Goal: Obtain resource: Download file/media

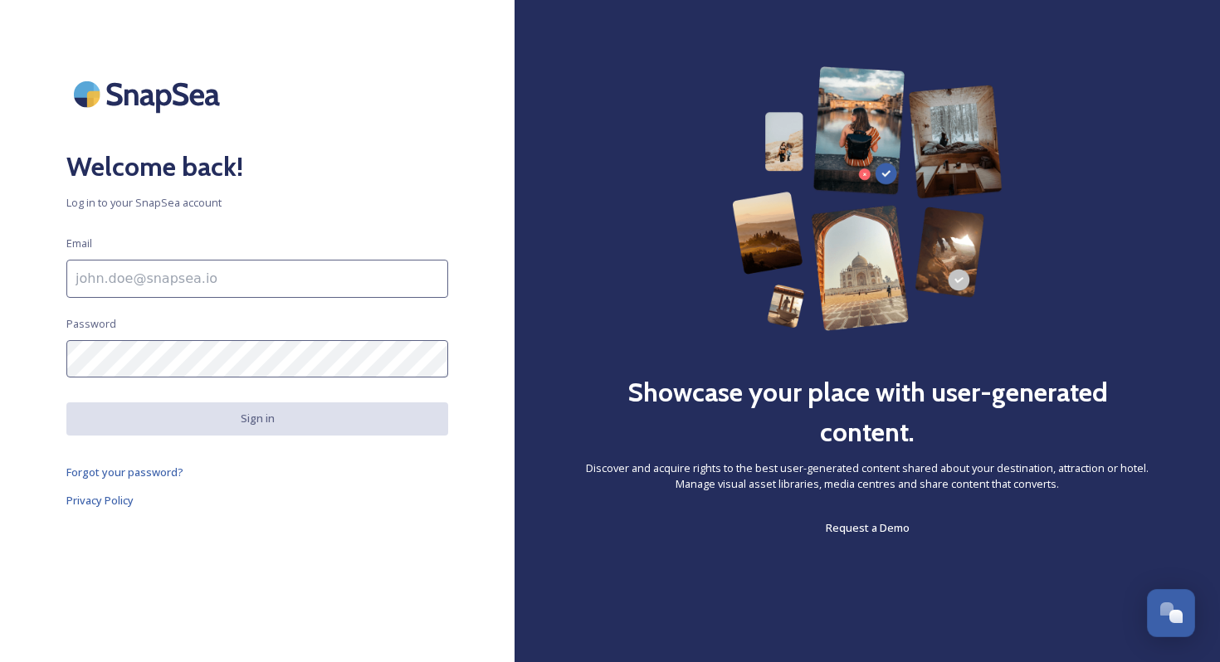
click at [293, 284] on input at bounding box center [257, 279] width 382 height 38
paste input "[EMAIL_ADDRESS][DOMAIN_NAME]"
type input "[EMAIL_ADDRESS][DOMAIN_NAME]"
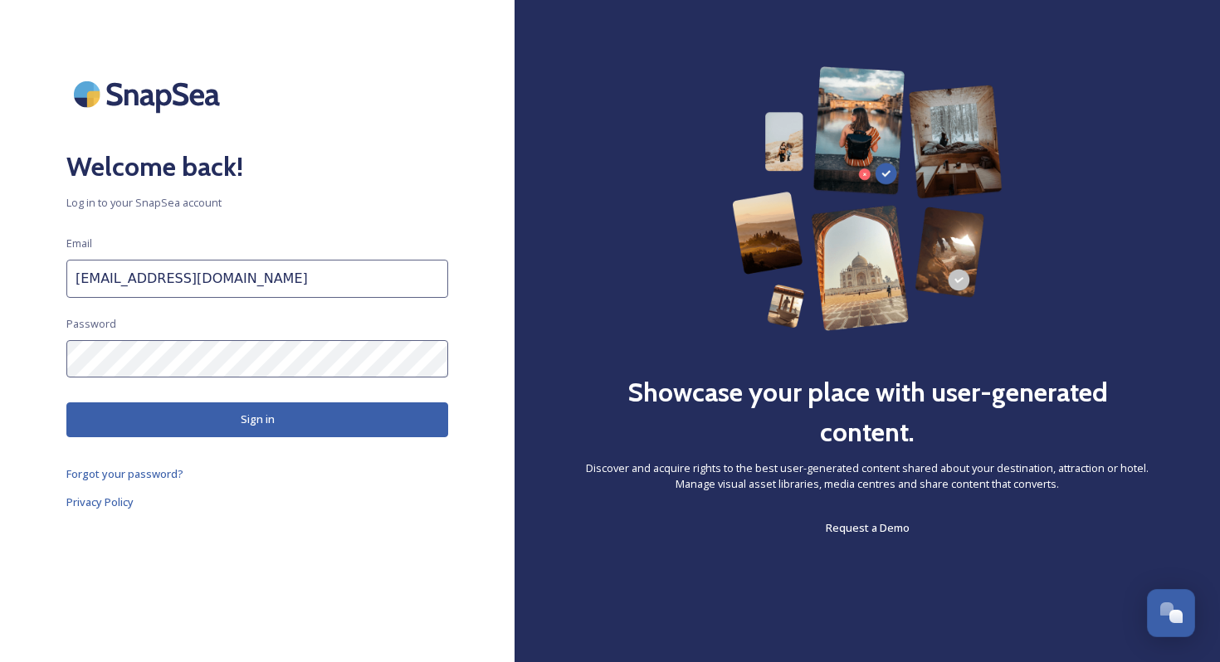
click at [290, 425] on button "Sign in" at bounding box center [257, 420] width 382 height 34
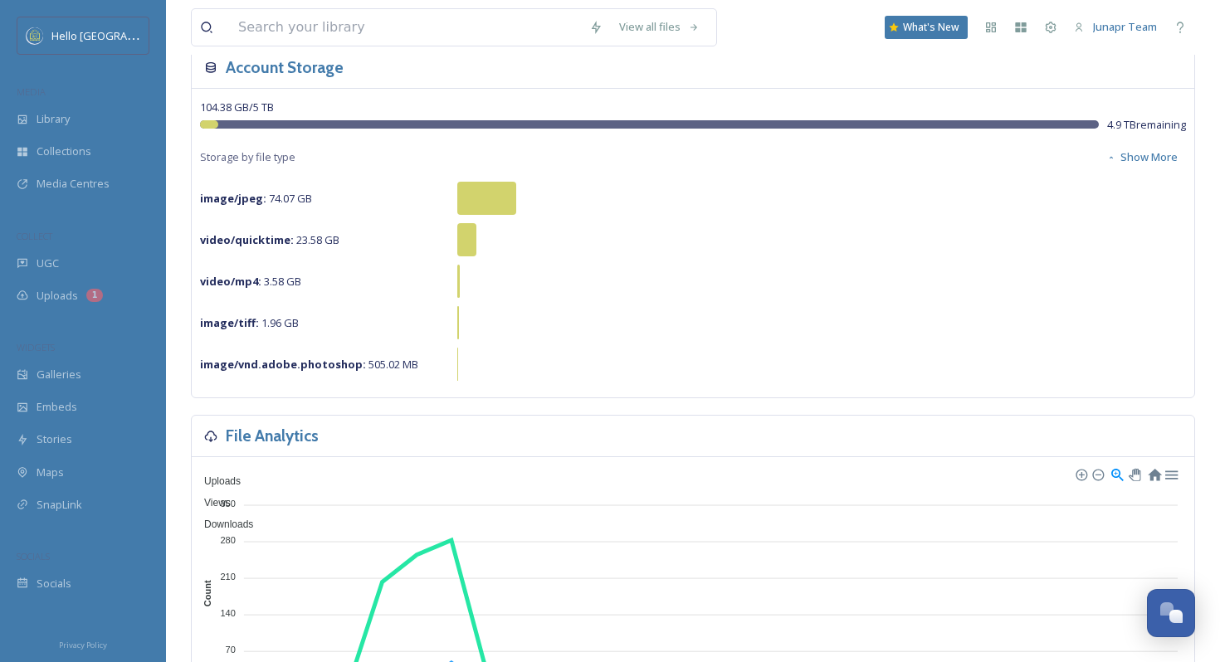
scroll to position [82, 0]
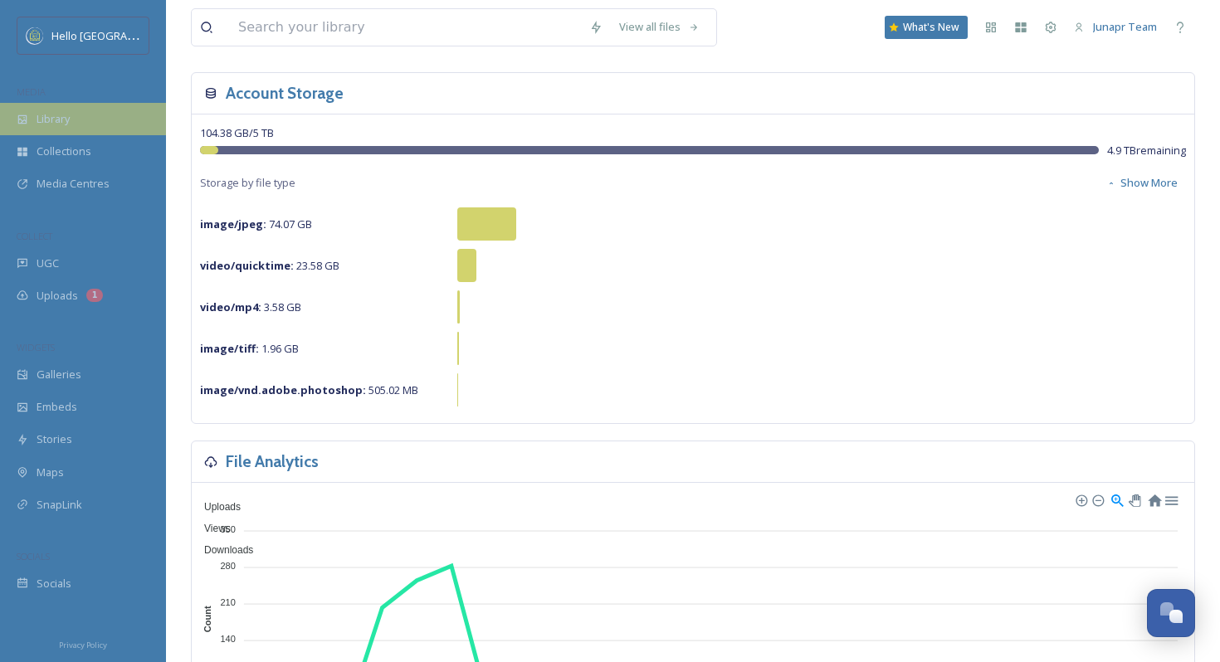
click at [40, 118] on span "Library" at bounding box center [53, 119] width 33 height 16
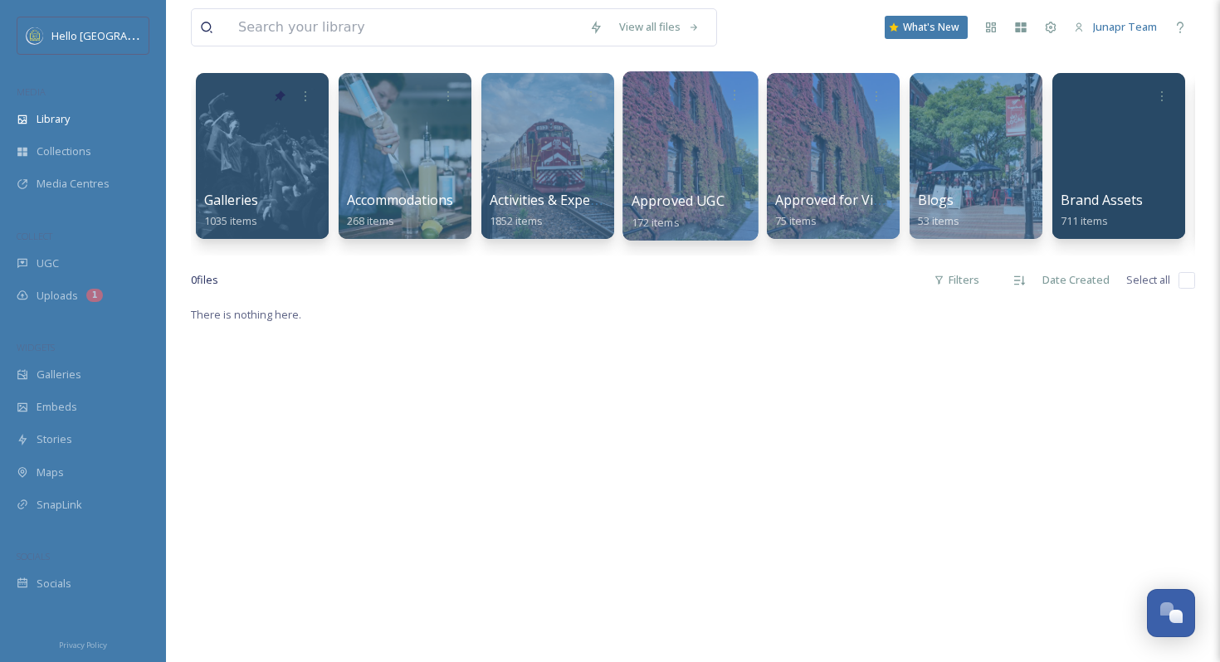
scroll to position [97, 0]
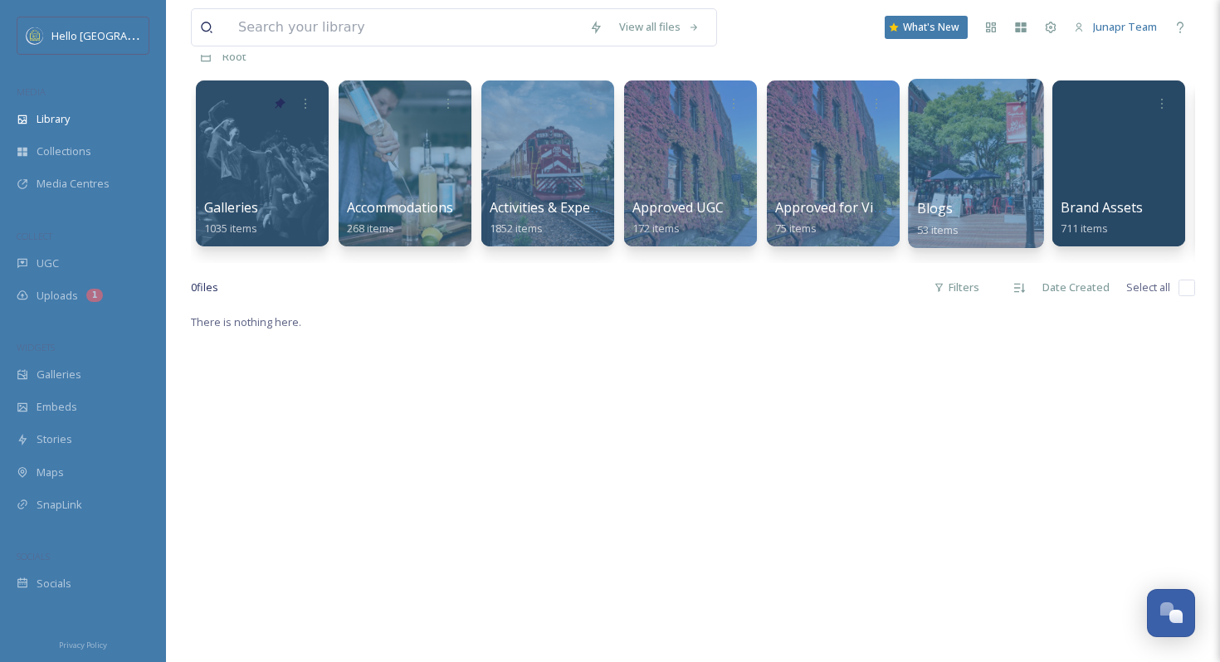
click at [978, 174] on div at bounding box center [975, 163] width 135 height 169
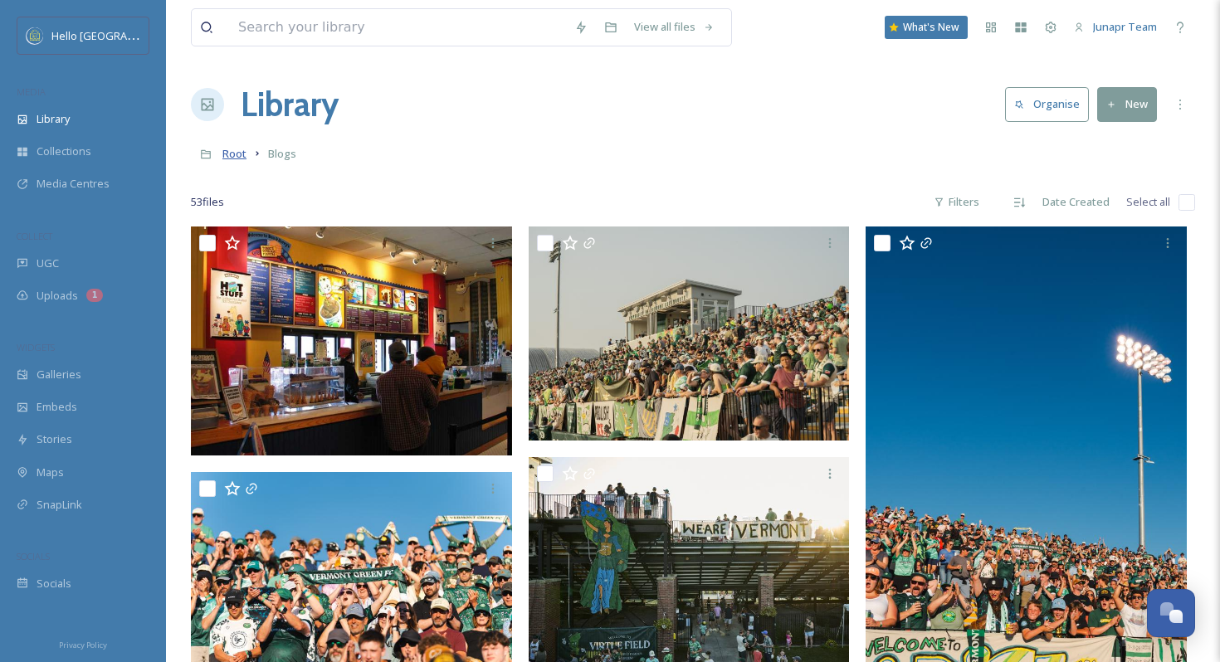
click at [237, 157] on span "Root" at bounding box center [234, 153] width 24 height 15
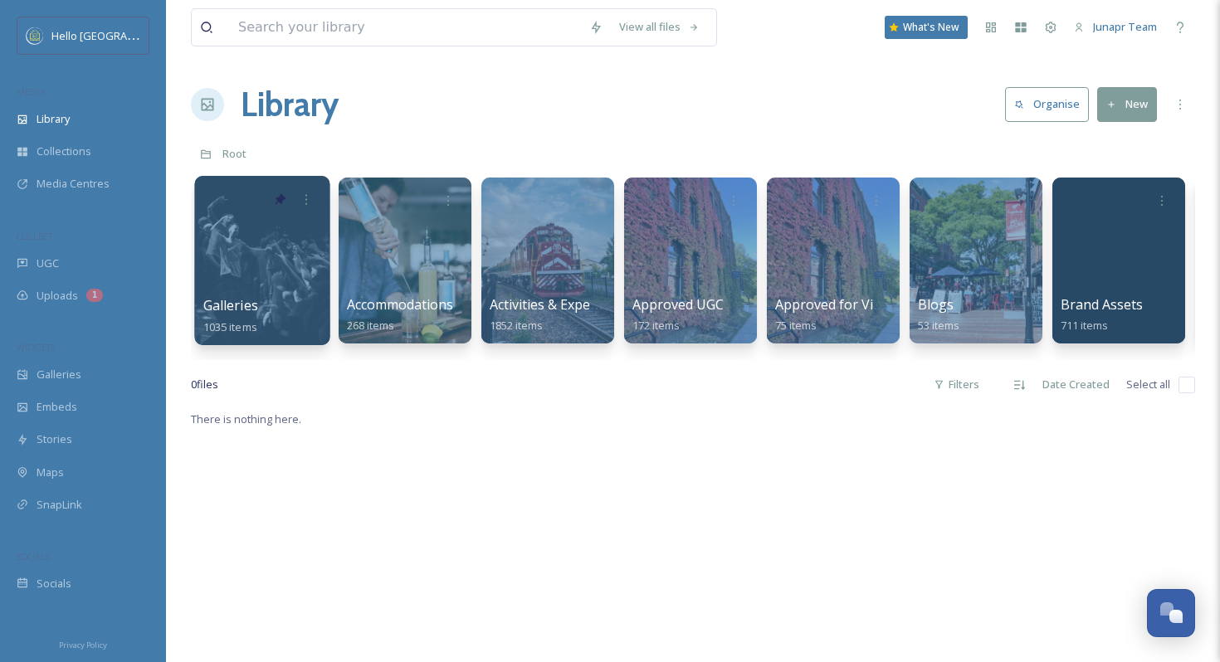
click at [279, 264] on div at bounding box center [261, 260] width 135 height 169
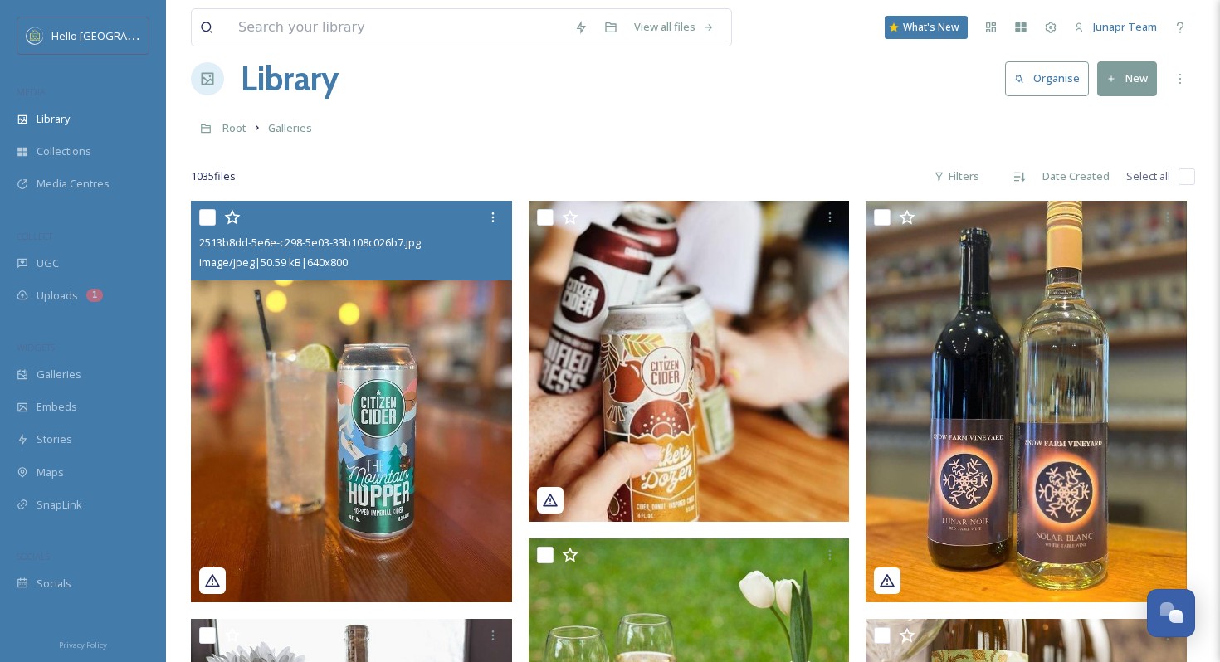
scroll to position [22, 0]
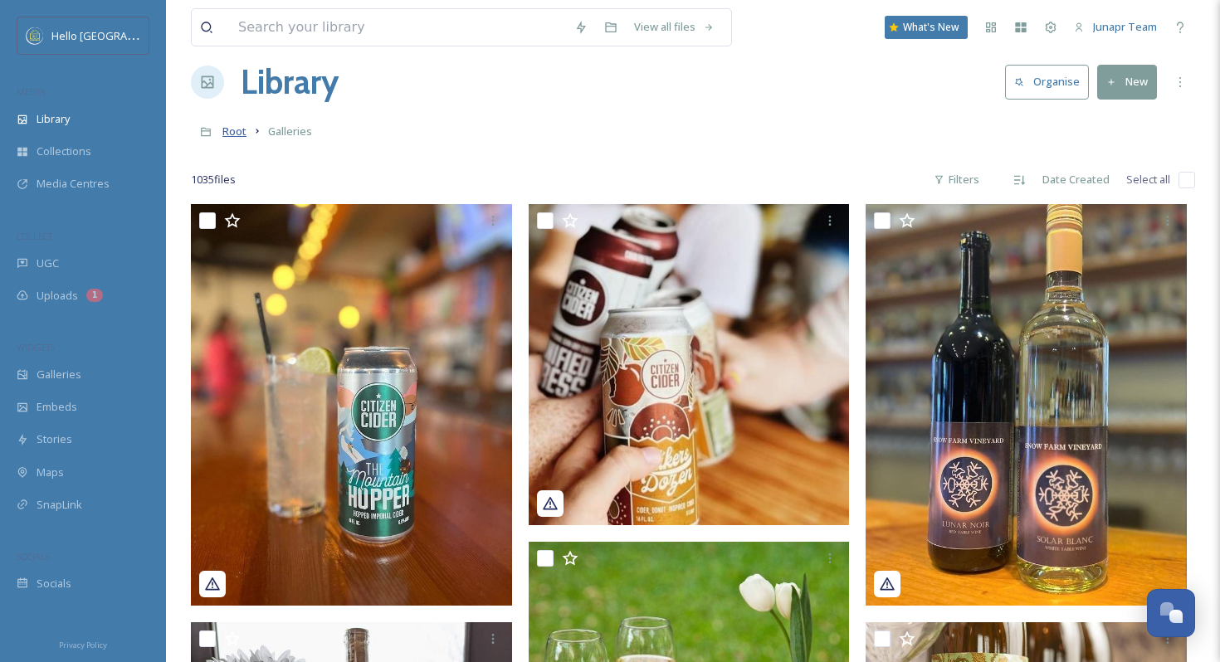
click at [233, 133] on span "Root" at bounding box center [234, 131] width 24 height 15
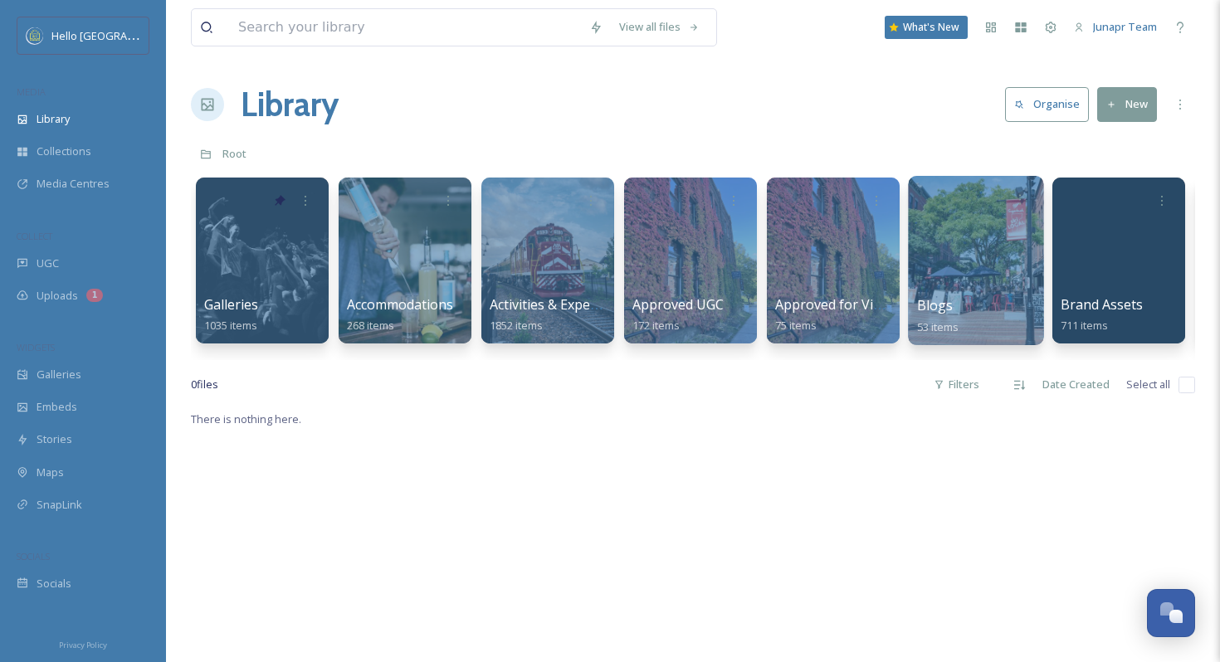
click at [959, 263] on div at bounding box center [975, 260] width 135 height 169
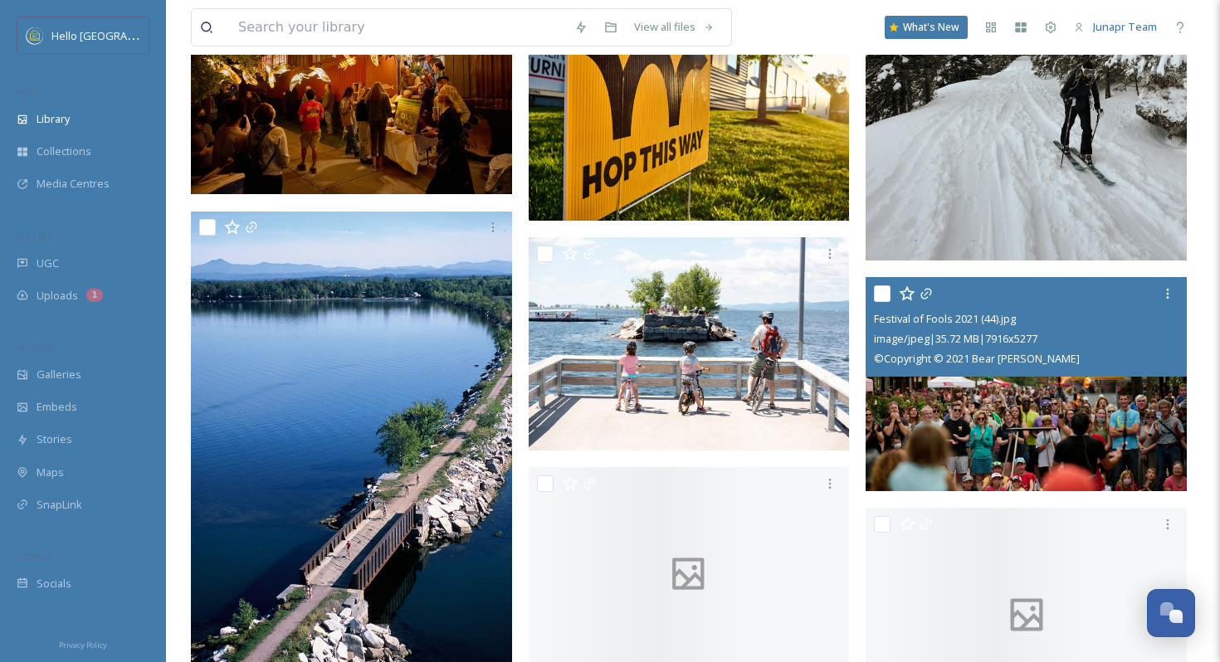
scroll to position [3690, 0]
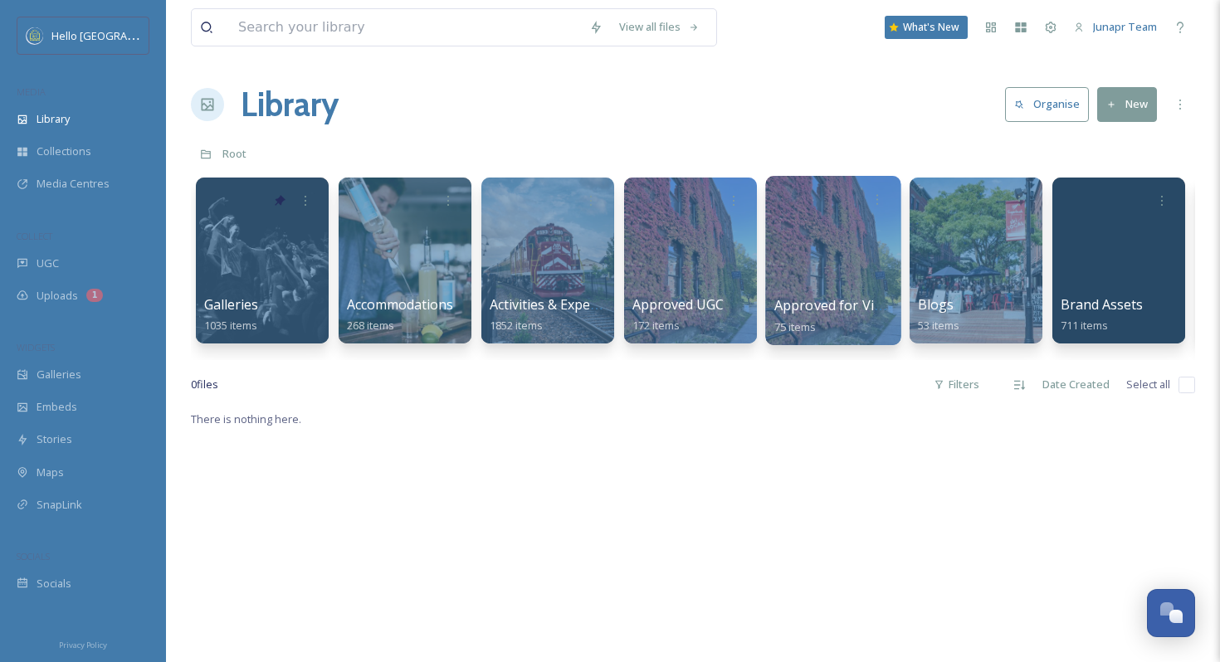
click at [847, 228] on div at bounding box center [832, 260] width 135 height 169
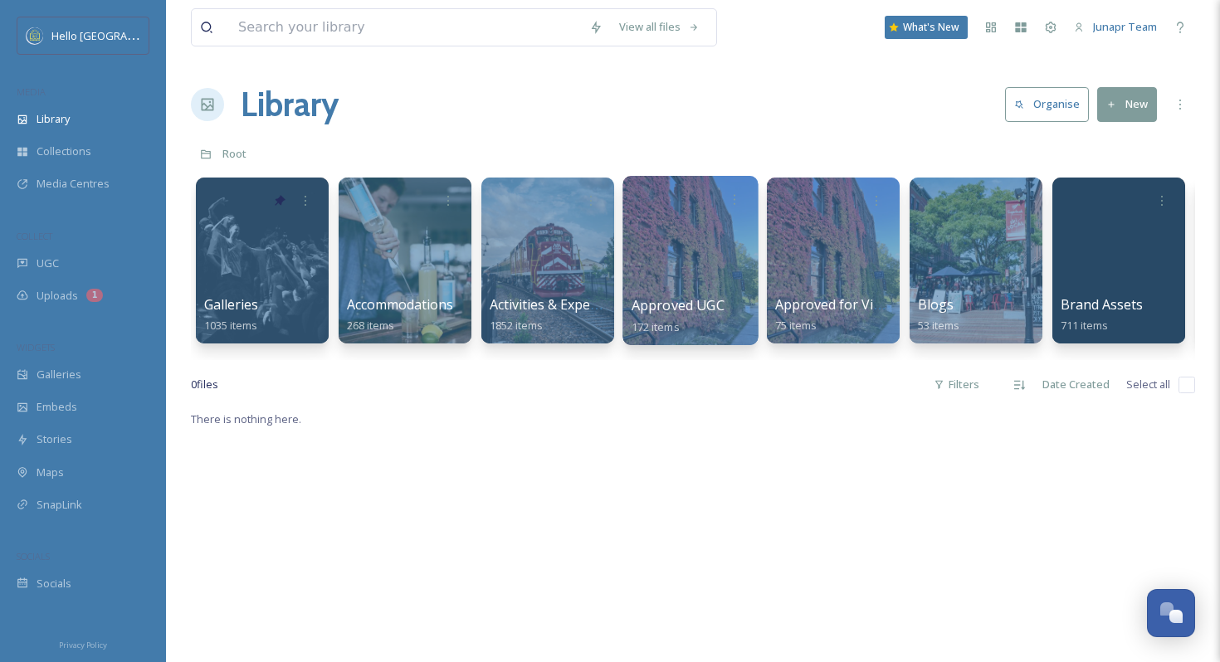
click at [715, 240] on div at bounding box center [690, 260] width 135 height 169
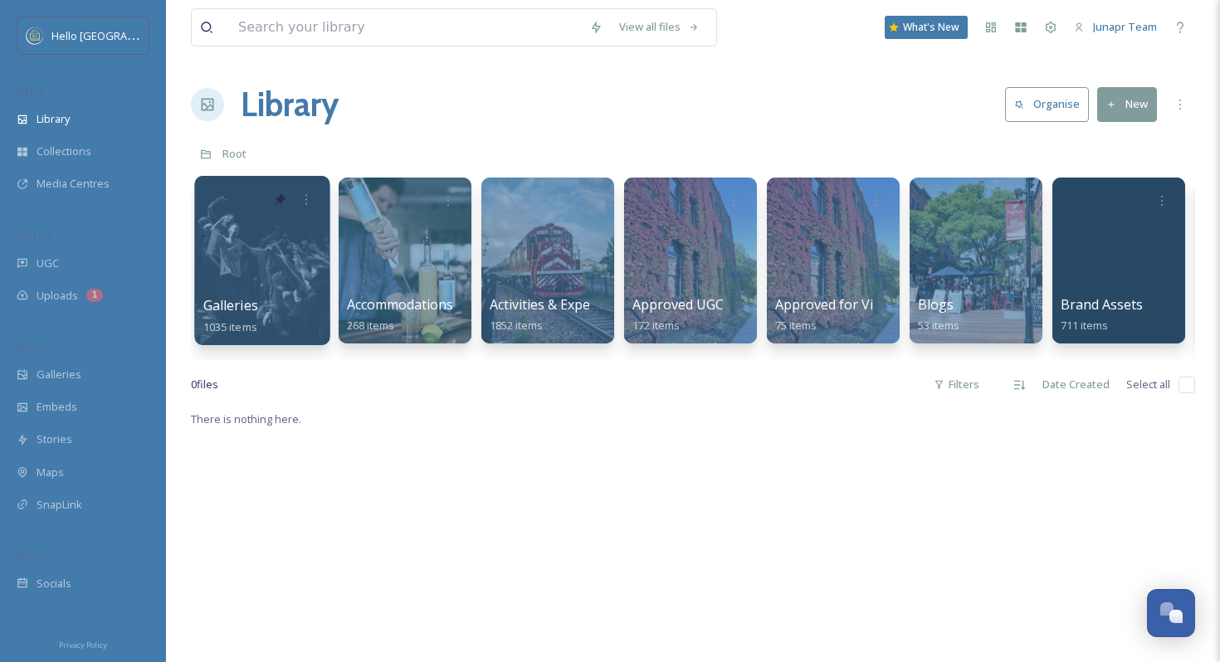
click at [277, 227] on div at bounding box center [261, 260] width 135 height 169
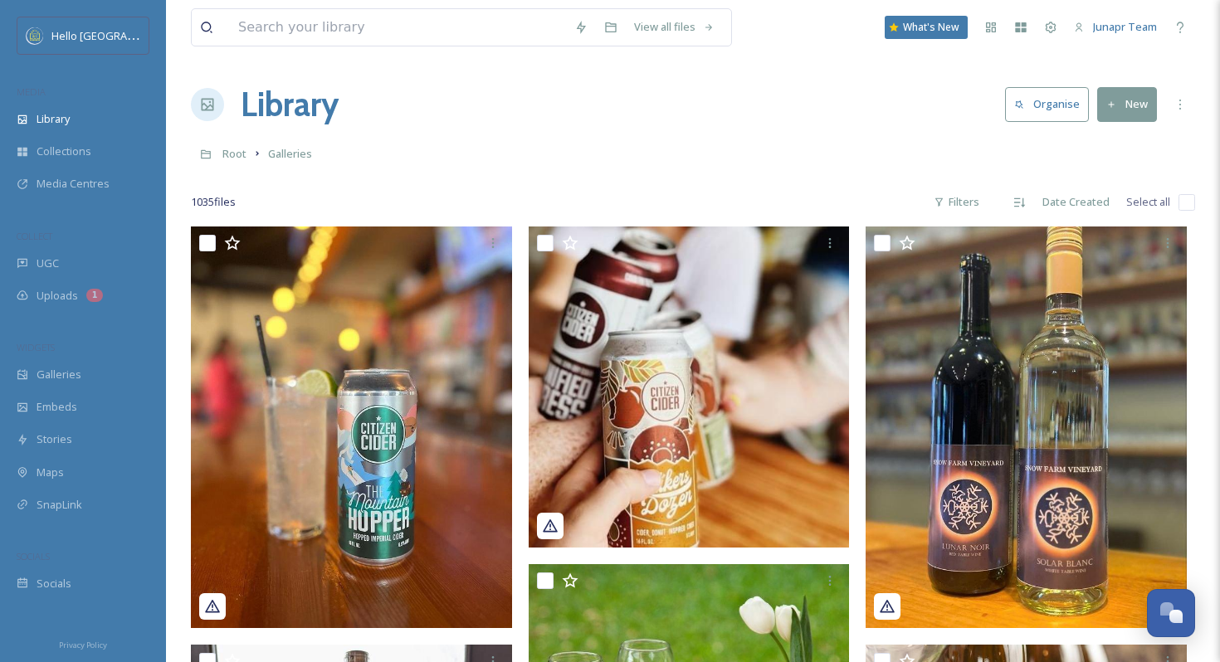
click at [1039, 110] on button "Organise" at bounding box center [1047, 104] width 84 height 34
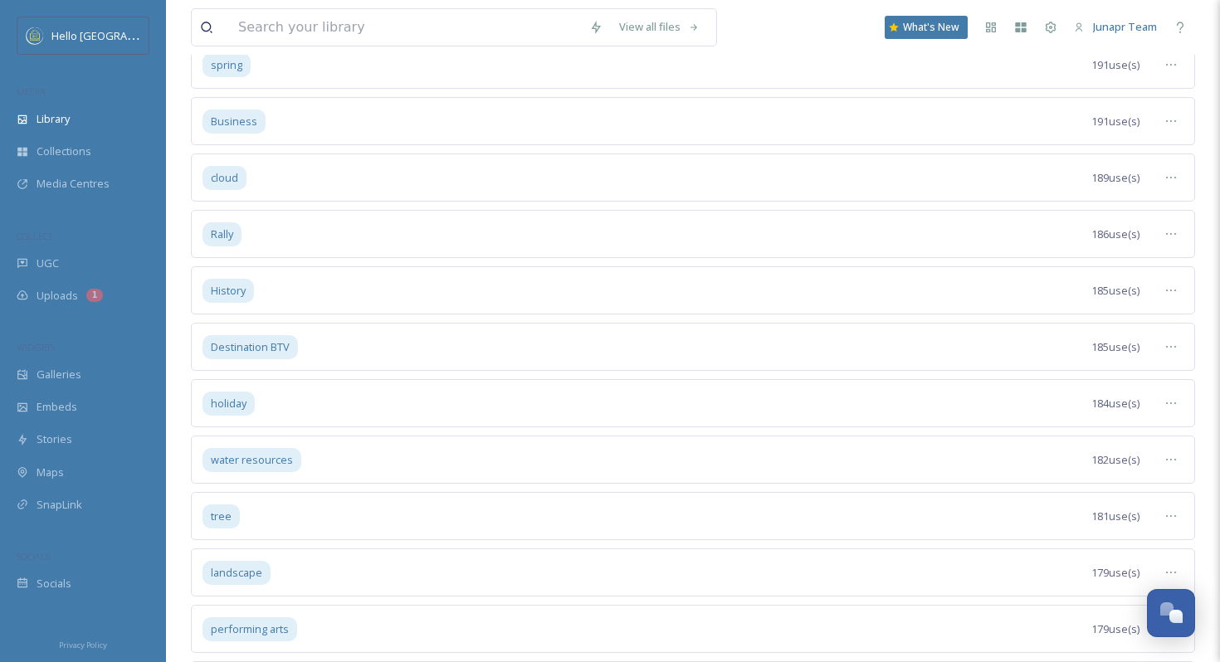
scroll to position [7930, 0]
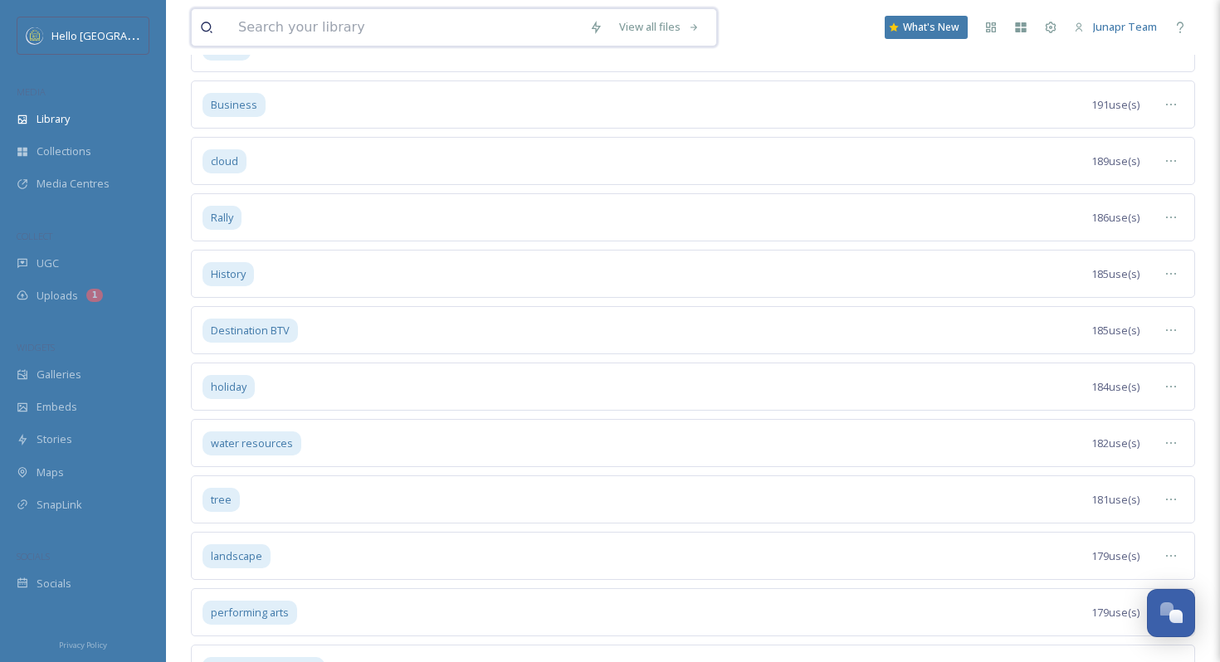
click at [392, 37] on input at bounding box center [405, 27] width 351 height 37
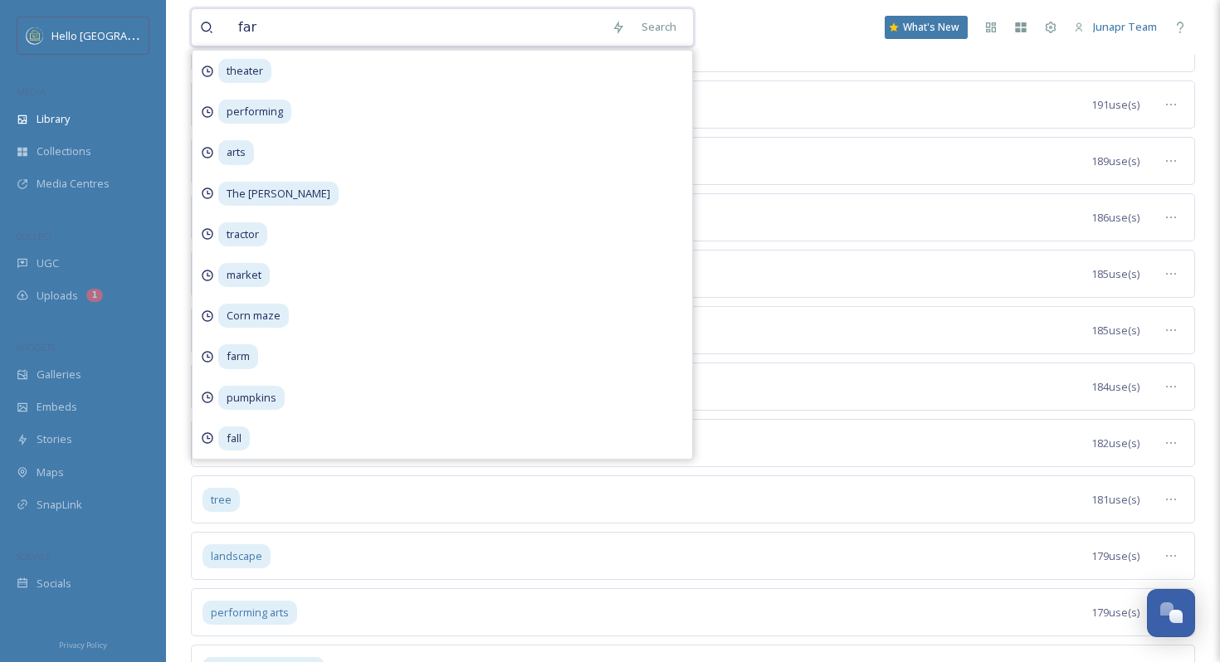
type input "farm"
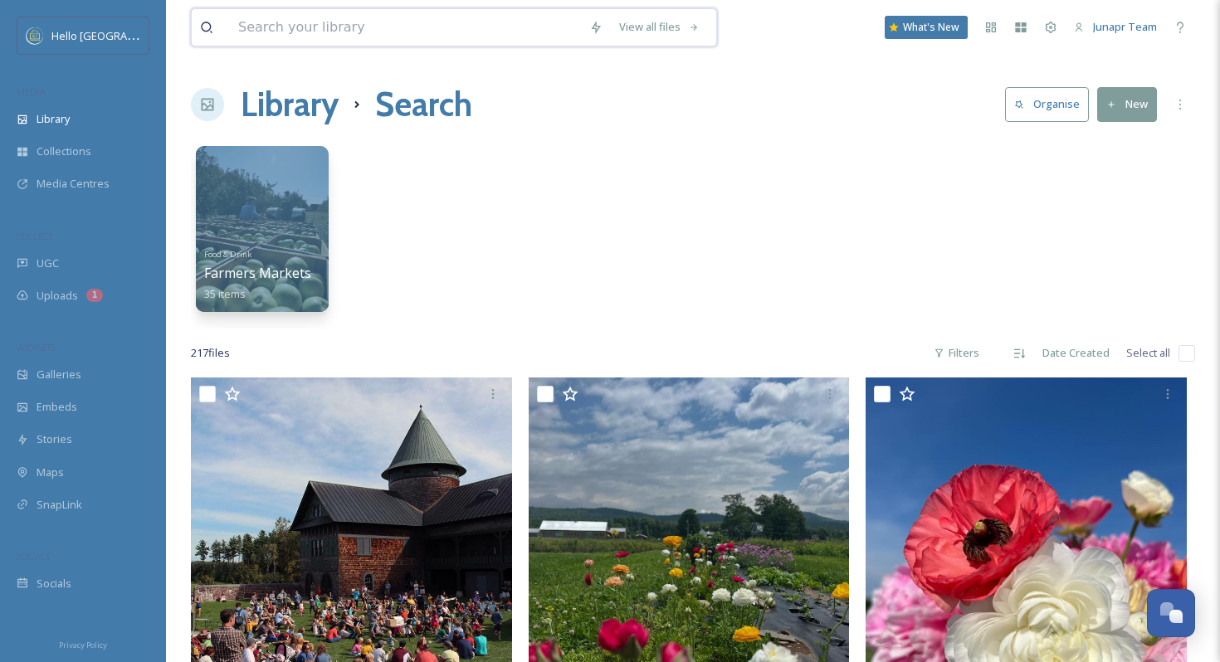
click at [390, 23] on input at bounding box center [405, 27] width 351 height 37
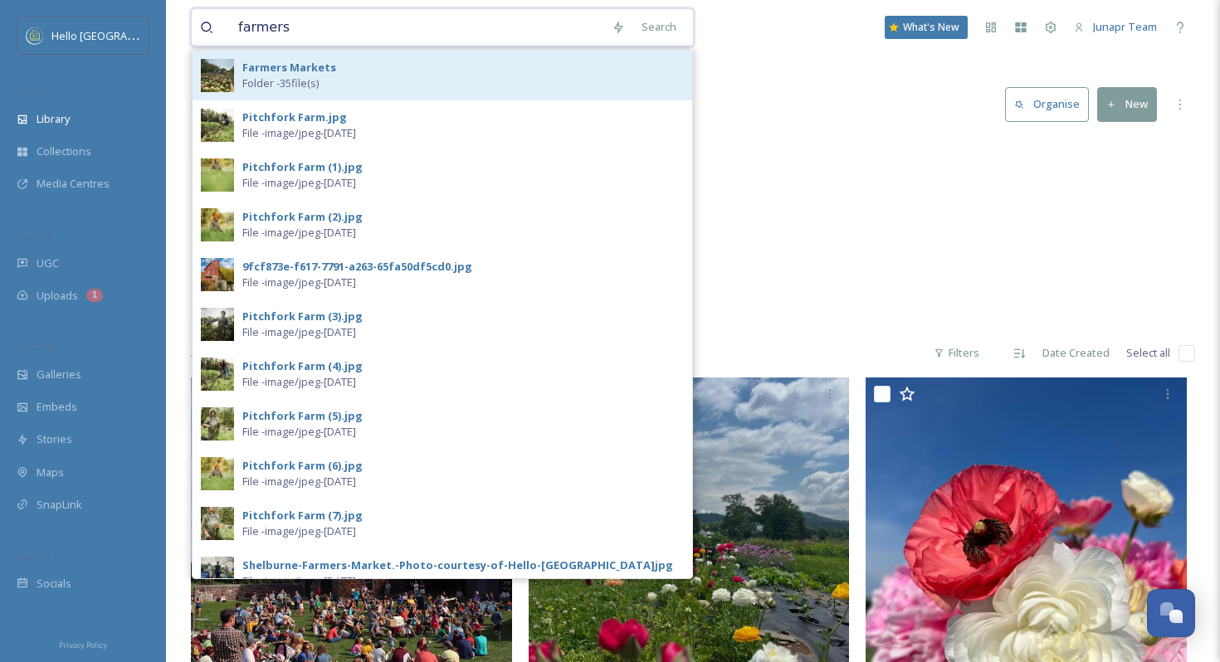
type input "farmers"
click at [415, 82] on div "Farmers Markets Folder - 35 file(s)" at bounding box center [463, 76] width 442 height 32
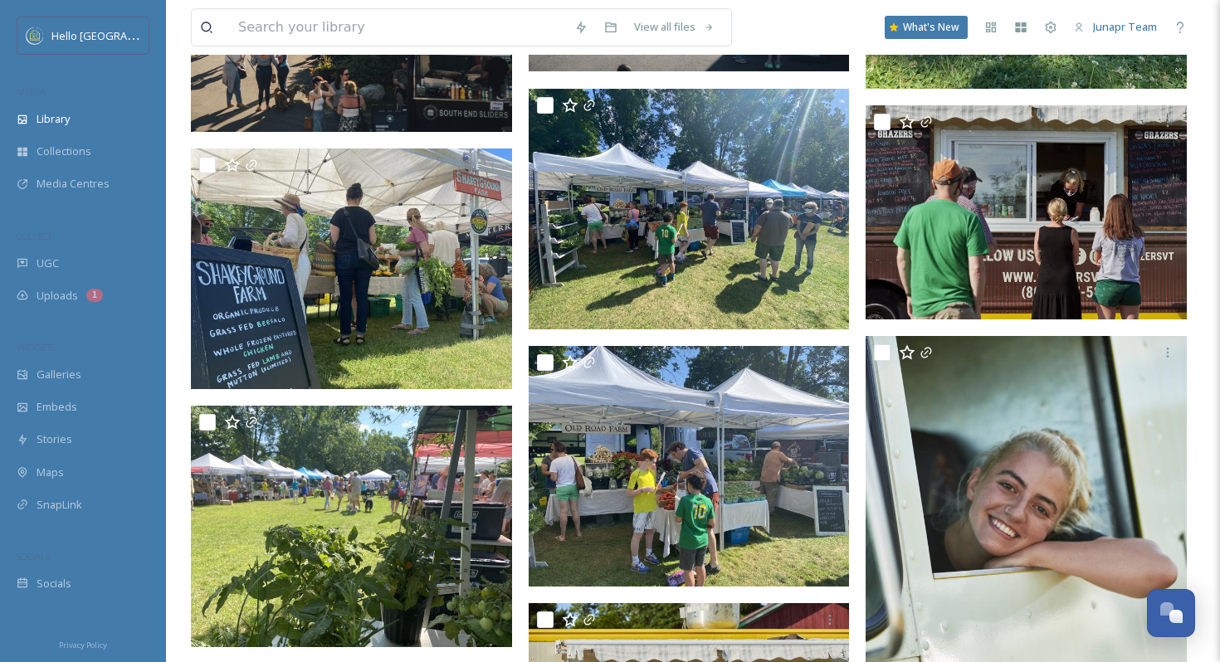
scroll to position [1757, 0]
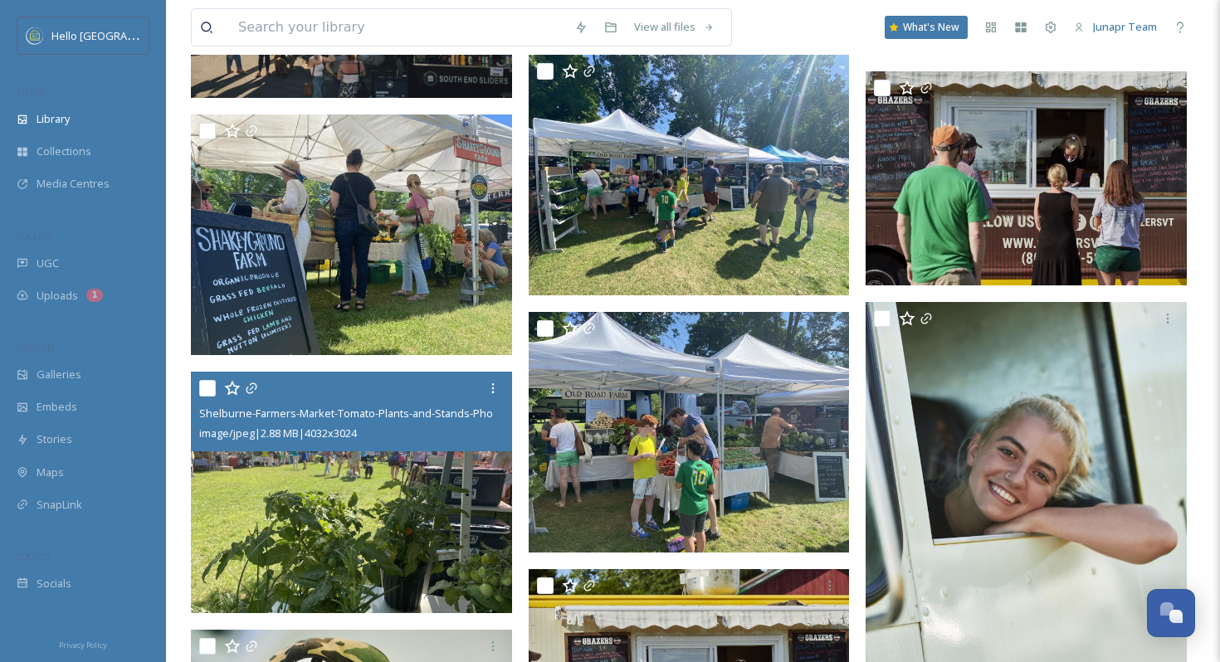
click at [214, 393] on input "checkbox" at bounding box center [207, 388] width 17 height 17
checkbox input "true"
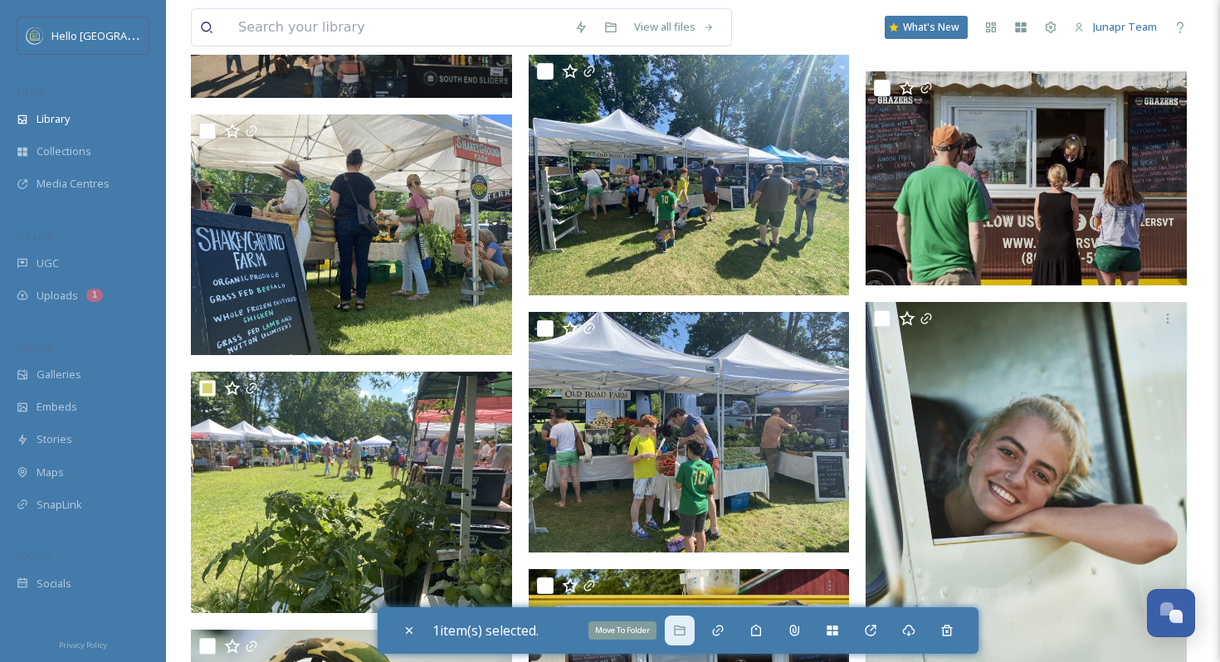
click at [686, 632] on icon at bounding box center [679, 630] width 13 height 13
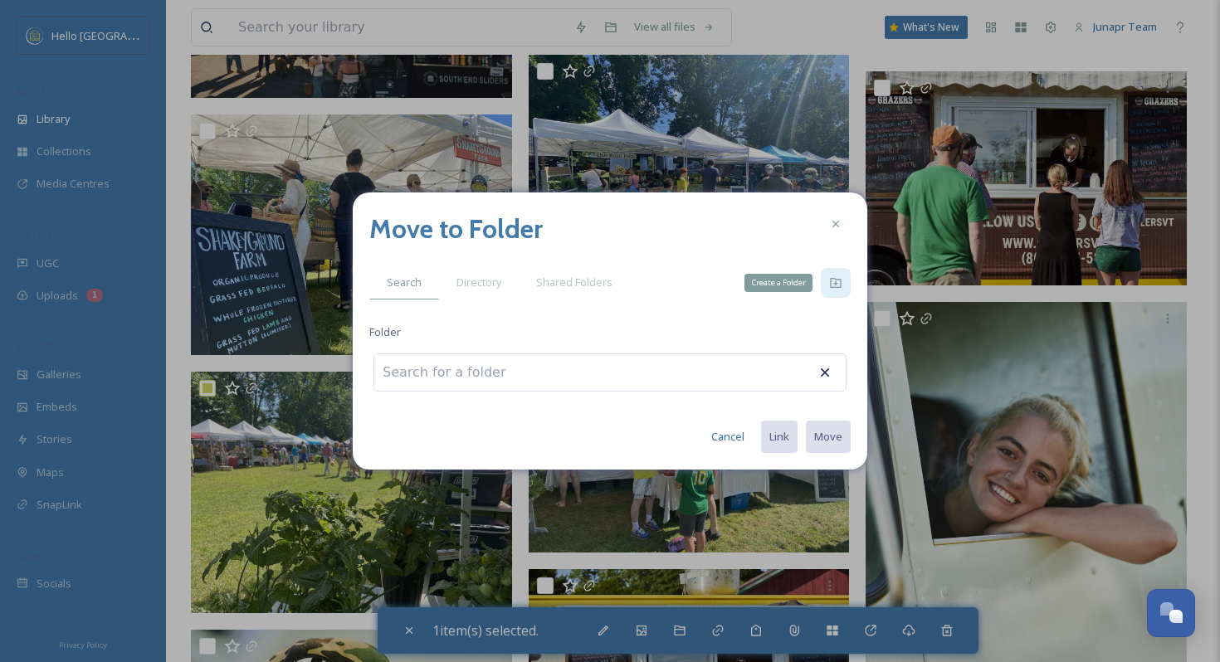
click at [835, 288] on icon at bounding box center [835, 282] width 13 height 13
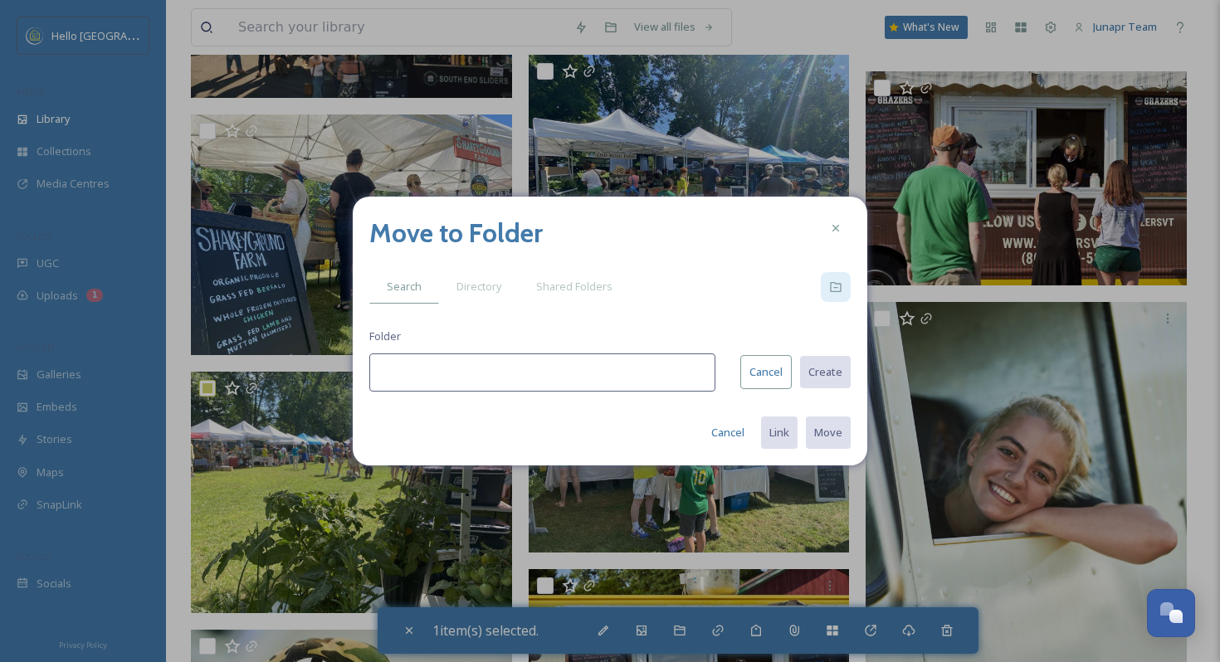
click at [612, 364] on input at bounding box center [542, 373] width 346 height 38
type input "Where is [US_STATE]?"
click at [497, 290] on span "Directory" at bounding box center [479, 287] width 45 height 16
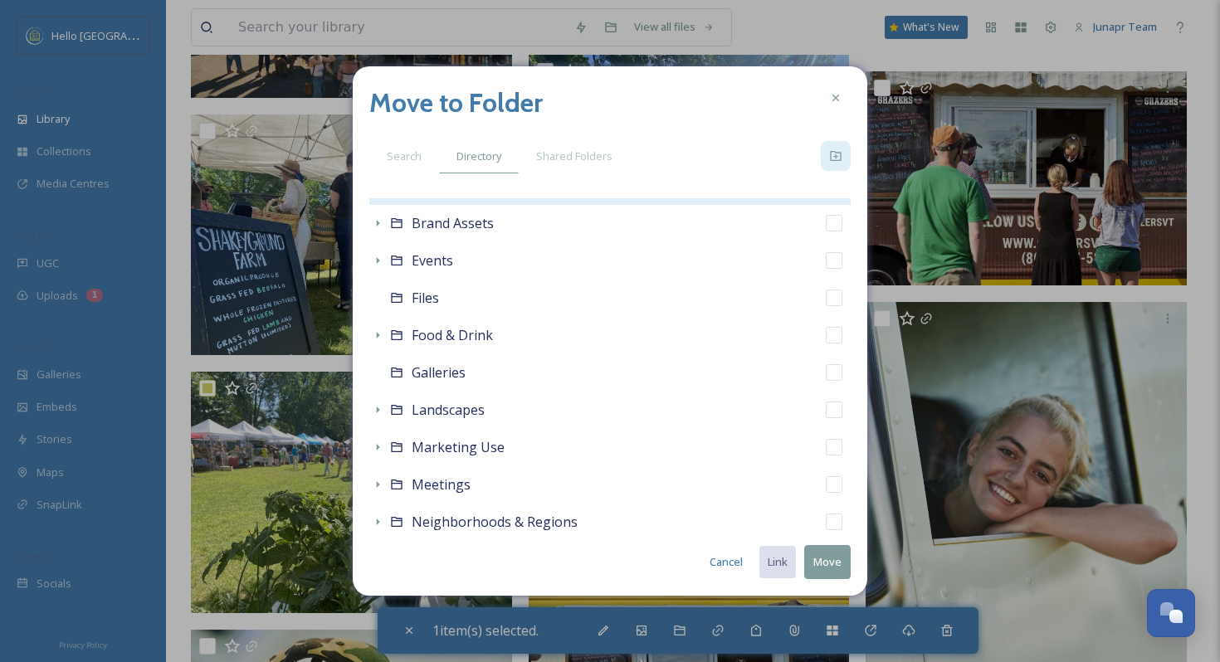
scroll to position [0, 0]
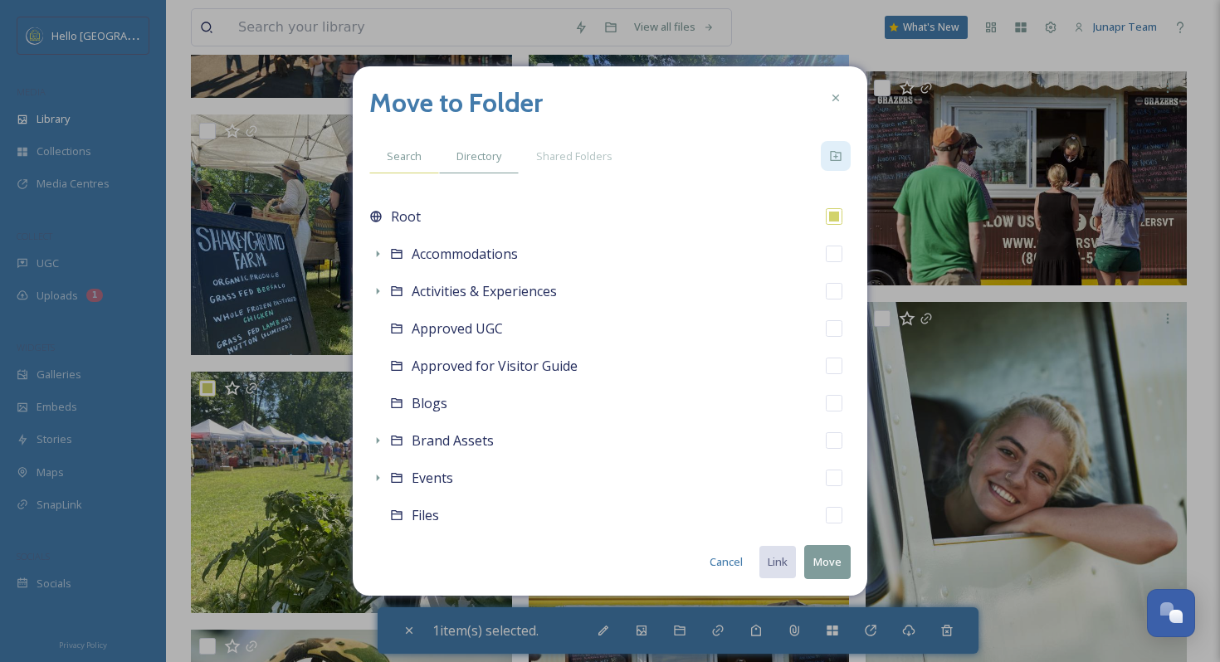
click at [409, 153] on span "Search" at bounding box center [404, 157] width 35 height 16
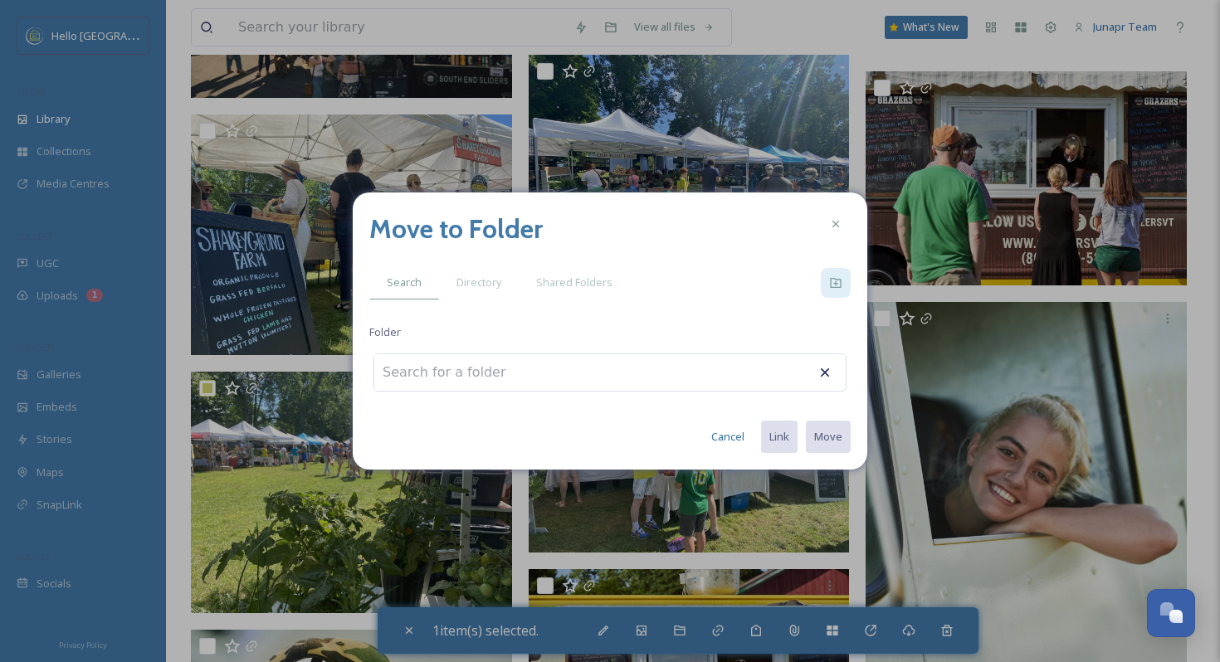
click at [728, 440] on button "Cancel" at bounding box center [728, 437] width 50 height 32
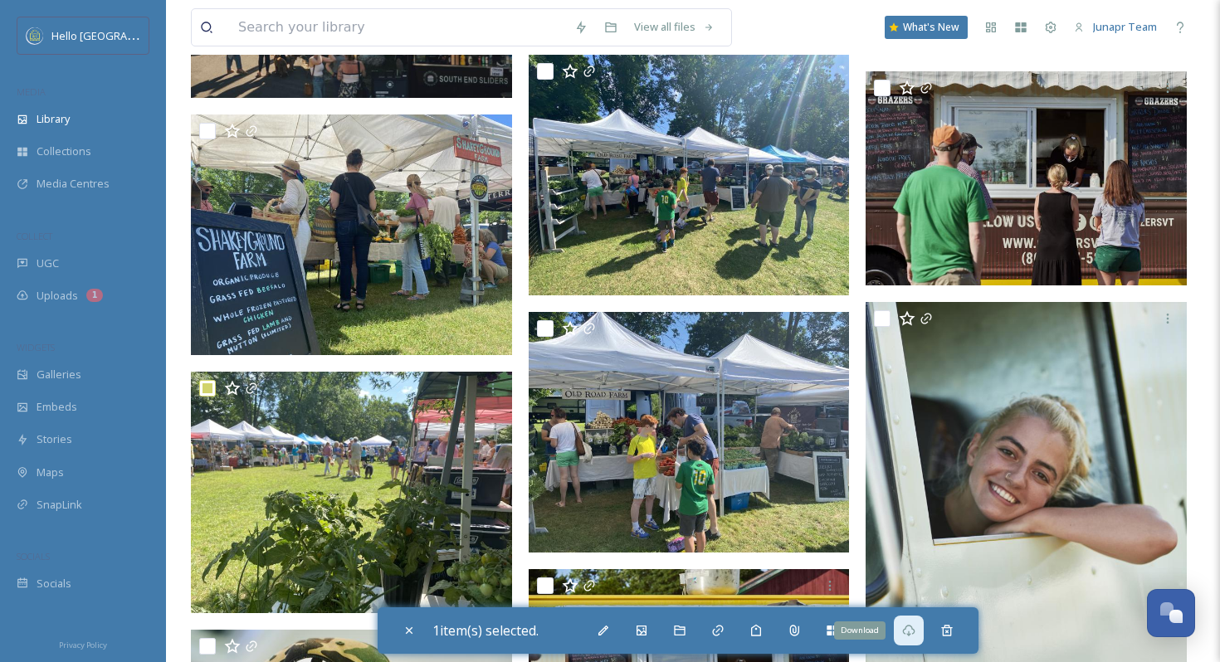
click at [920, 640] on div "Download" at bounding box center [909, 631] width 30 height 30
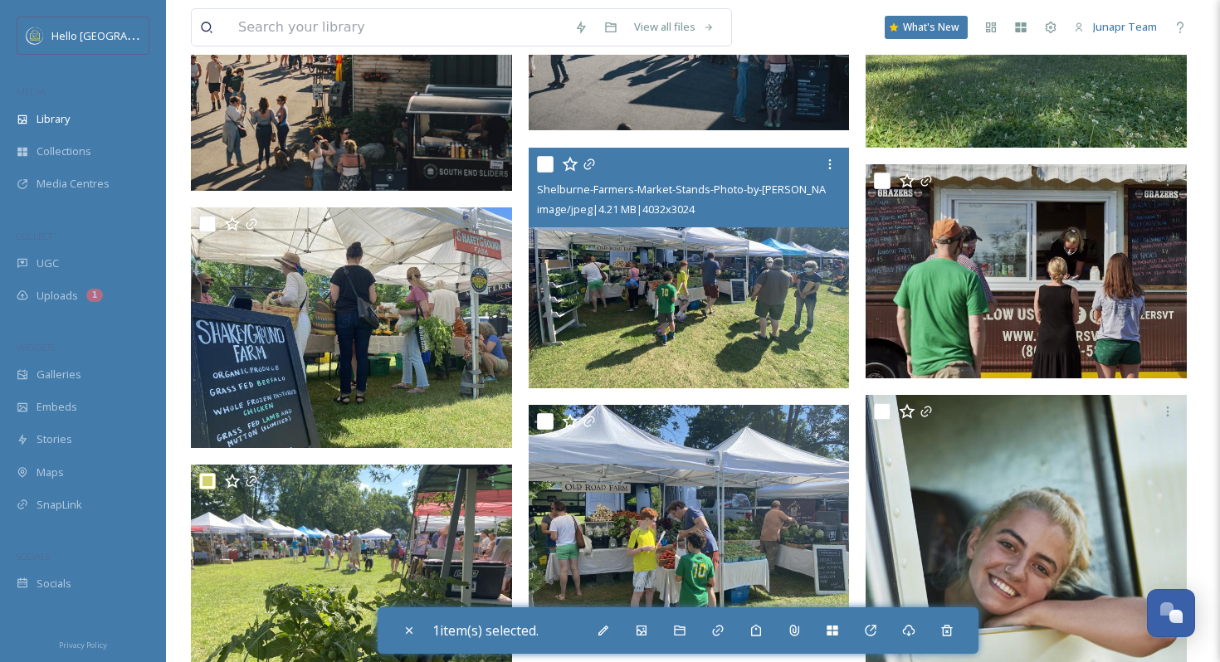
scroll to position [1661, 0]
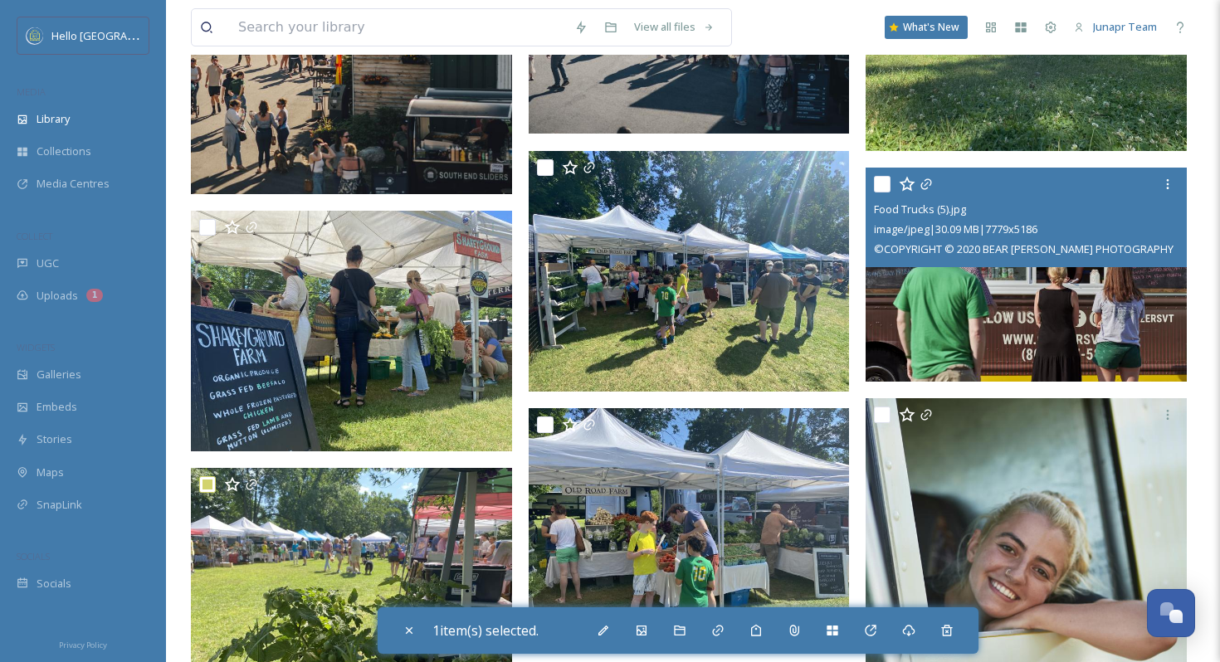
click at [883, 182] on input "checkbox" at bounding box center [882, 184] width 17 height 17
checkbox input "true"
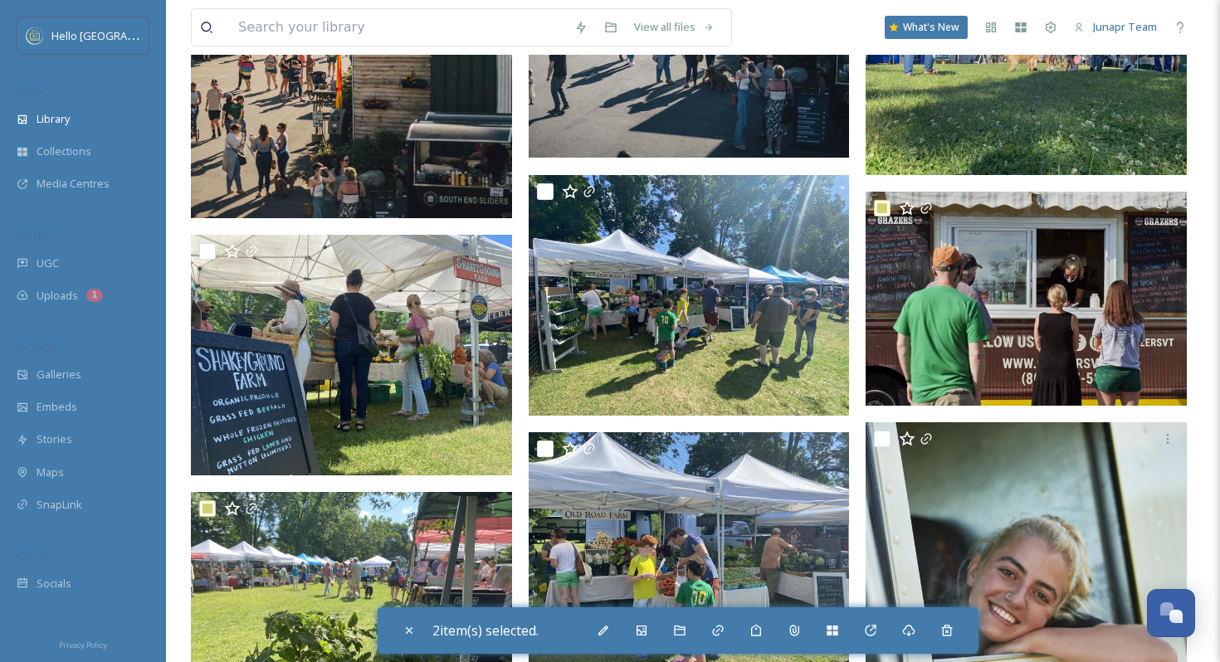
scroll to position [1676, 0]
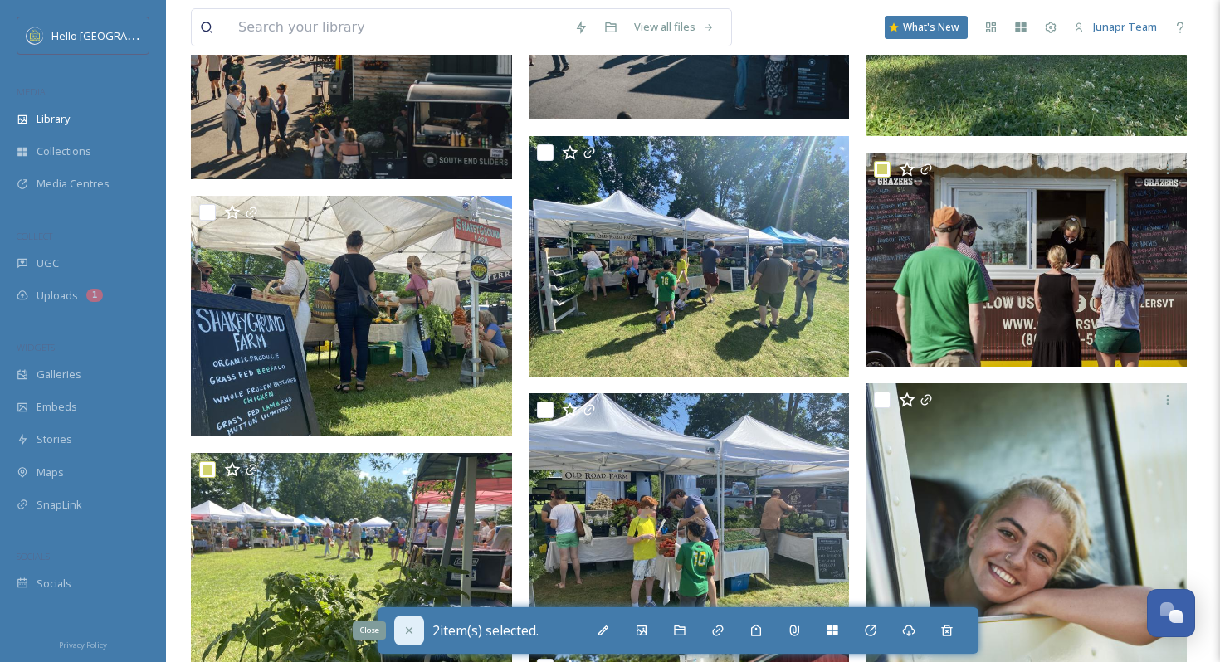
click at [413, 631] on icon at bounding box center [409, 630] width 13 height 13
checkbox input "false"
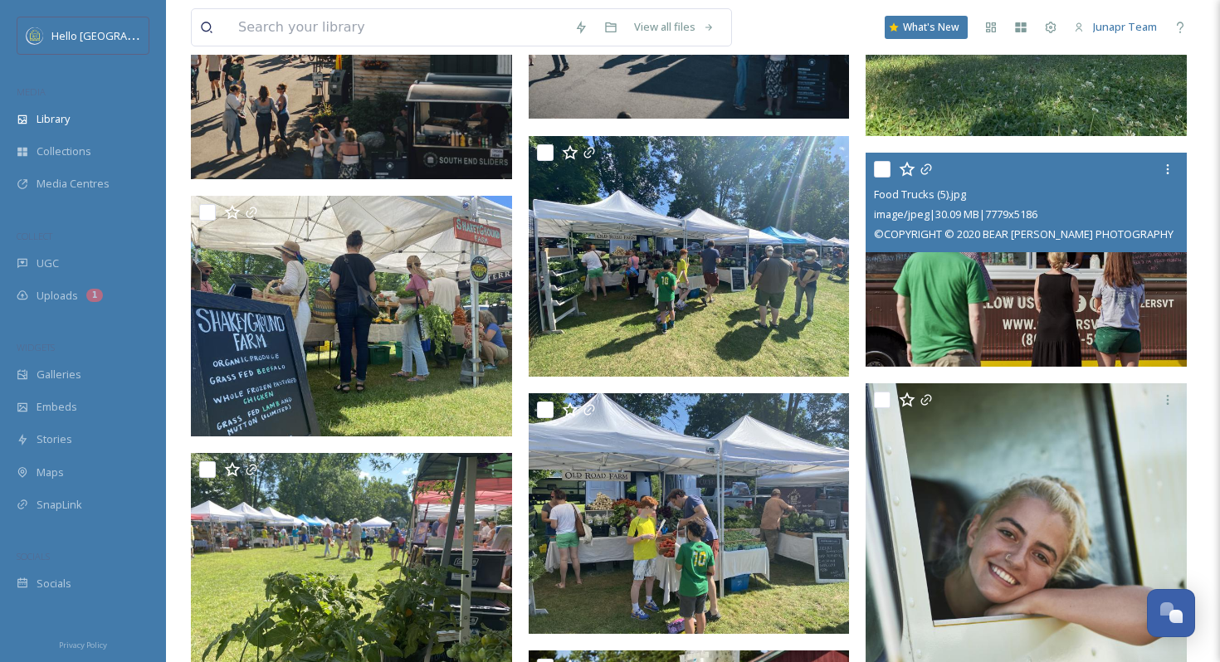
click at [885, 172] on input "checkbox" at bounding box center [882, 169] width 17 height 17
checkbox input "true"
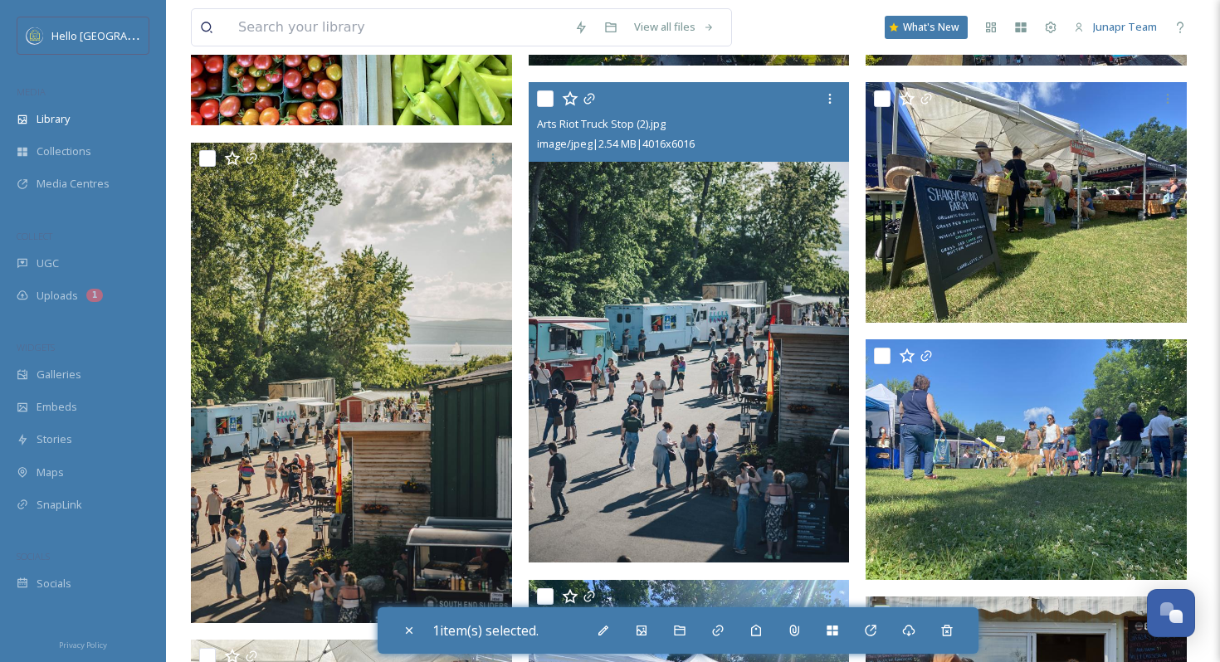
scroll to position [1219, 0]
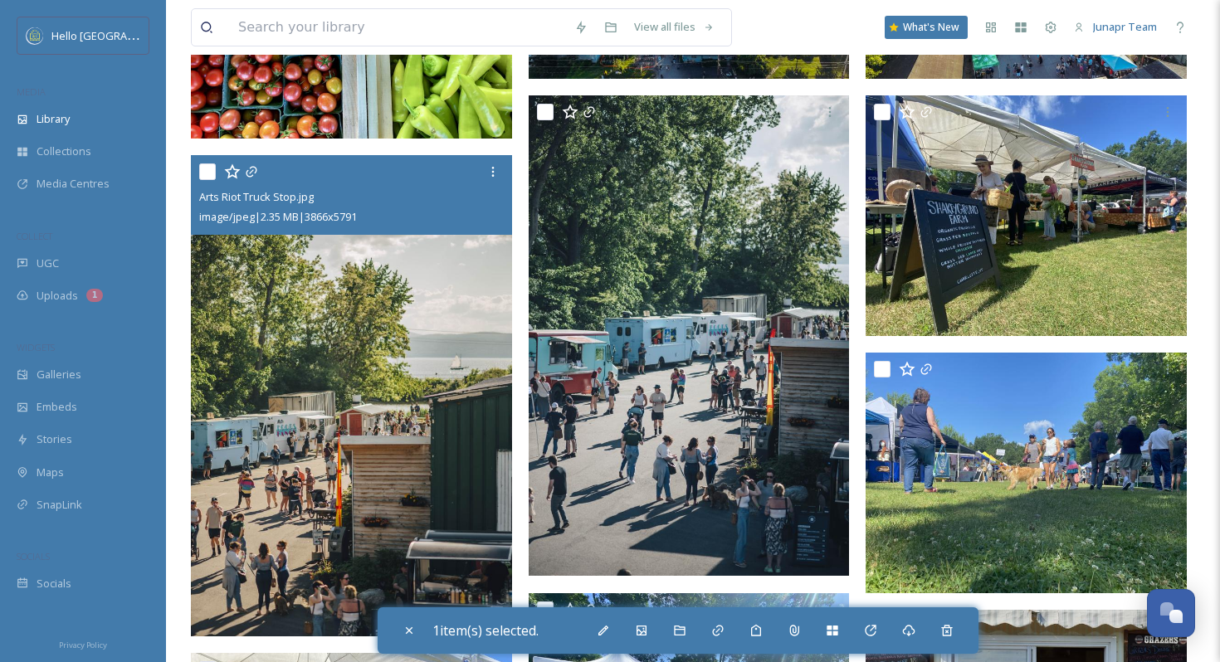
click at [208, 174] on input "checkbox" at bounding box center [207, 172] width 17 height 17
checkbox input "true"
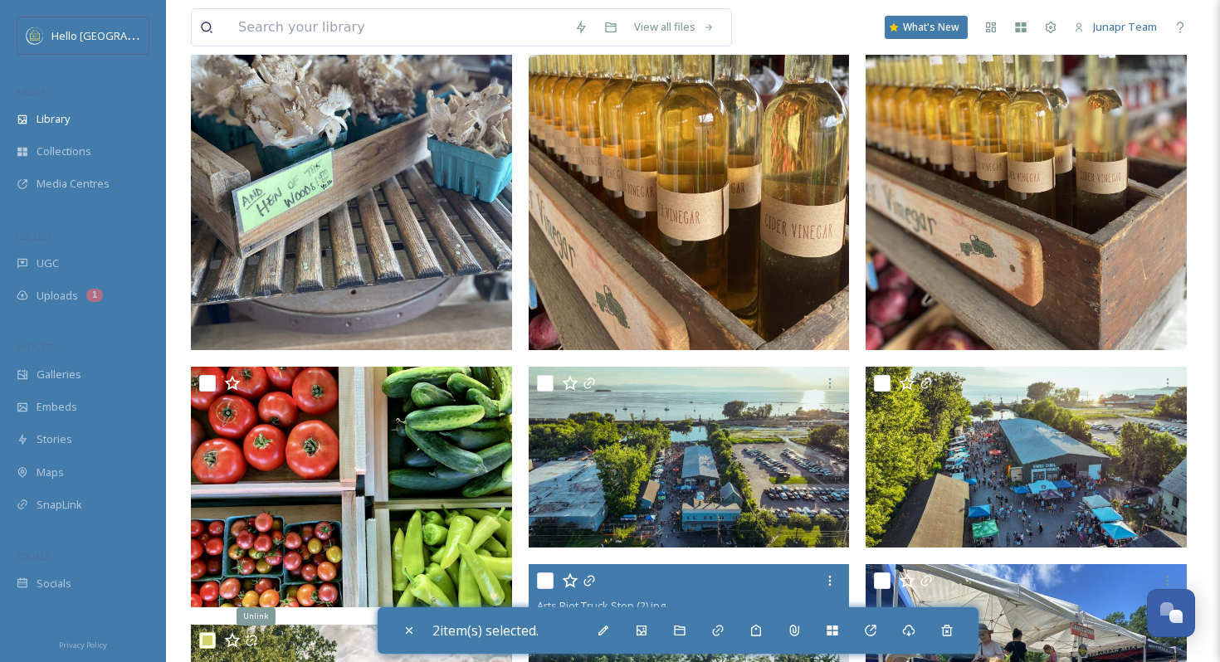
scroll to position [745, 0]
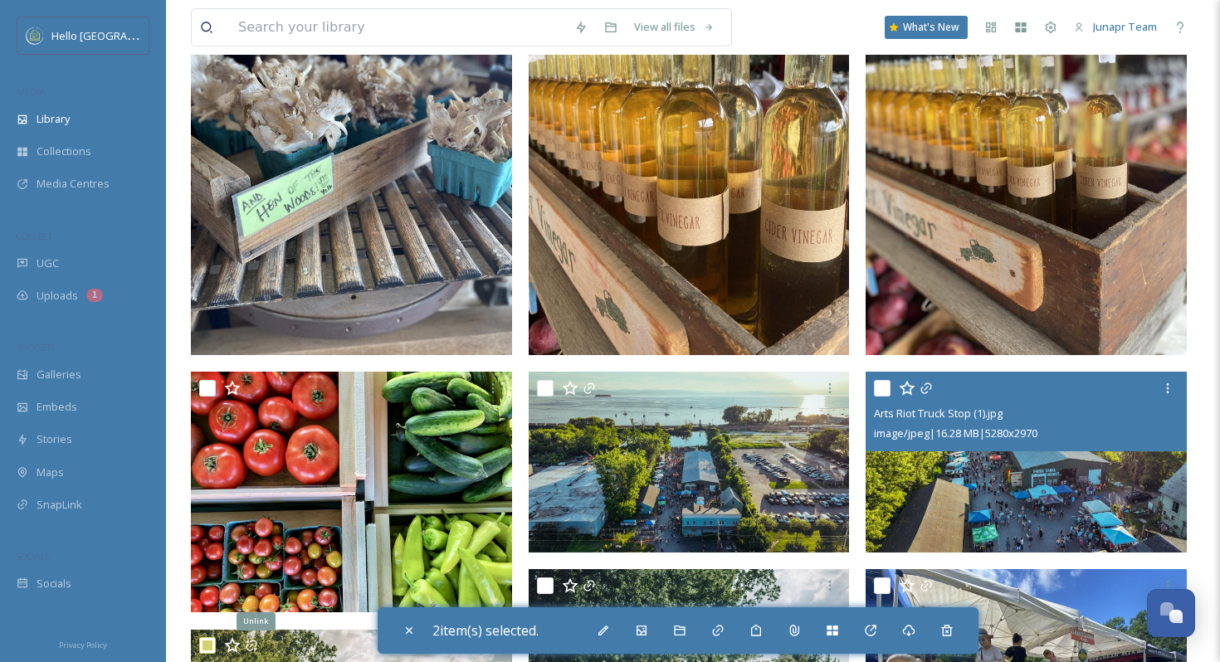
click at [880, 390] on input "checkbox" at bounding box center [882, 388] width 17 height 17
checkbox input "true"
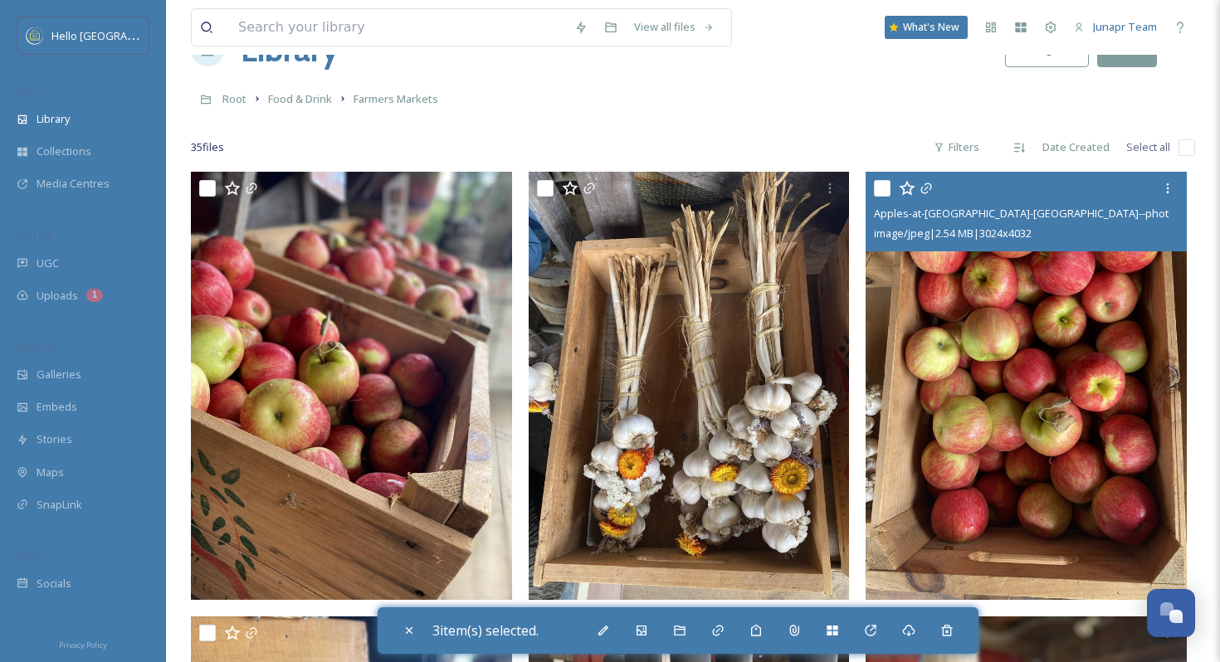
scroll to position [0, 0]
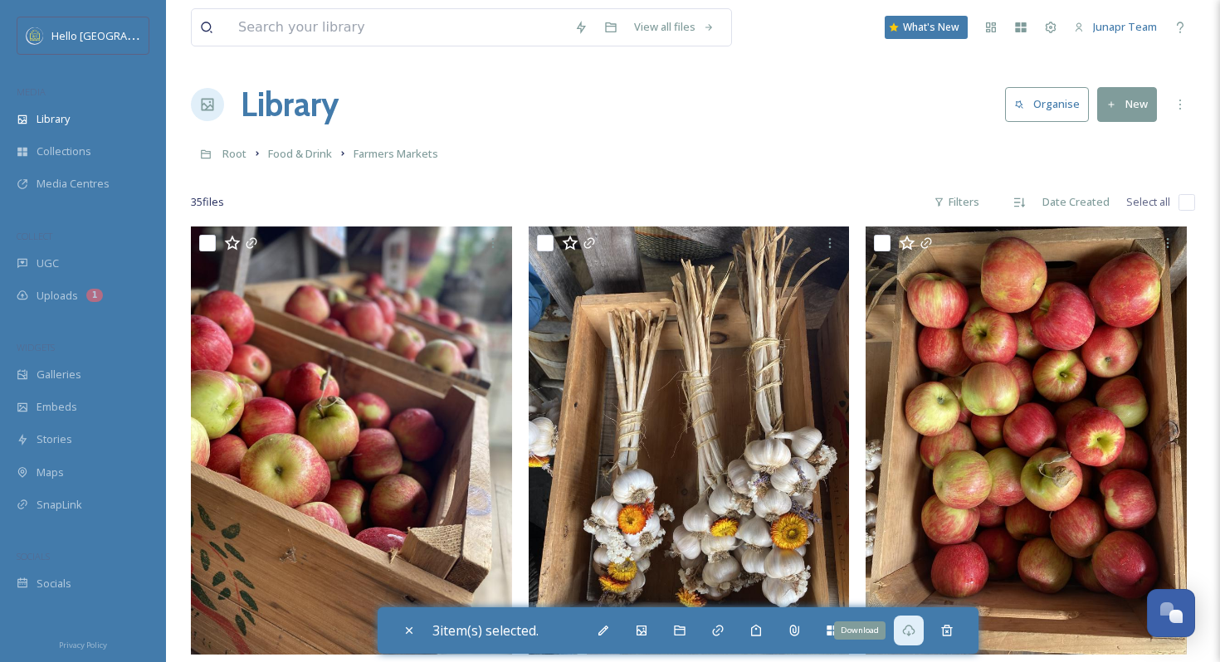
click at [921, 636] on div "Download" at bounding box center [909, 631] width 30 height 30
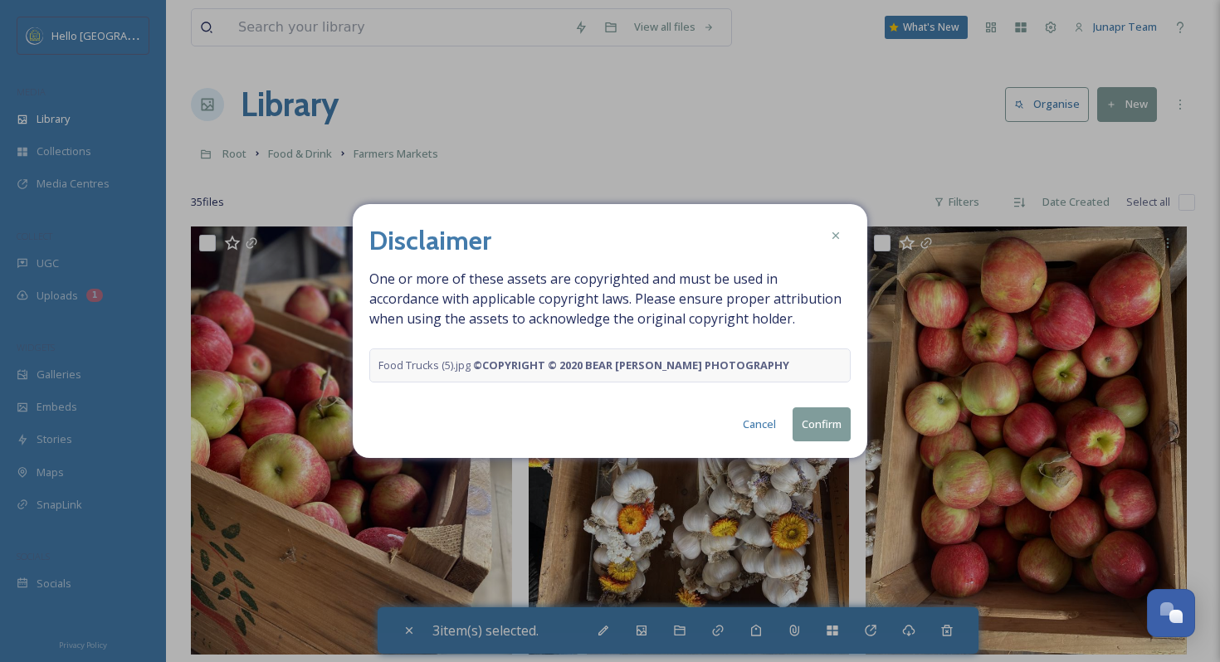
click at [755, 423] on button "Cancel" at bounding box center [760, 424] width 50 height 32
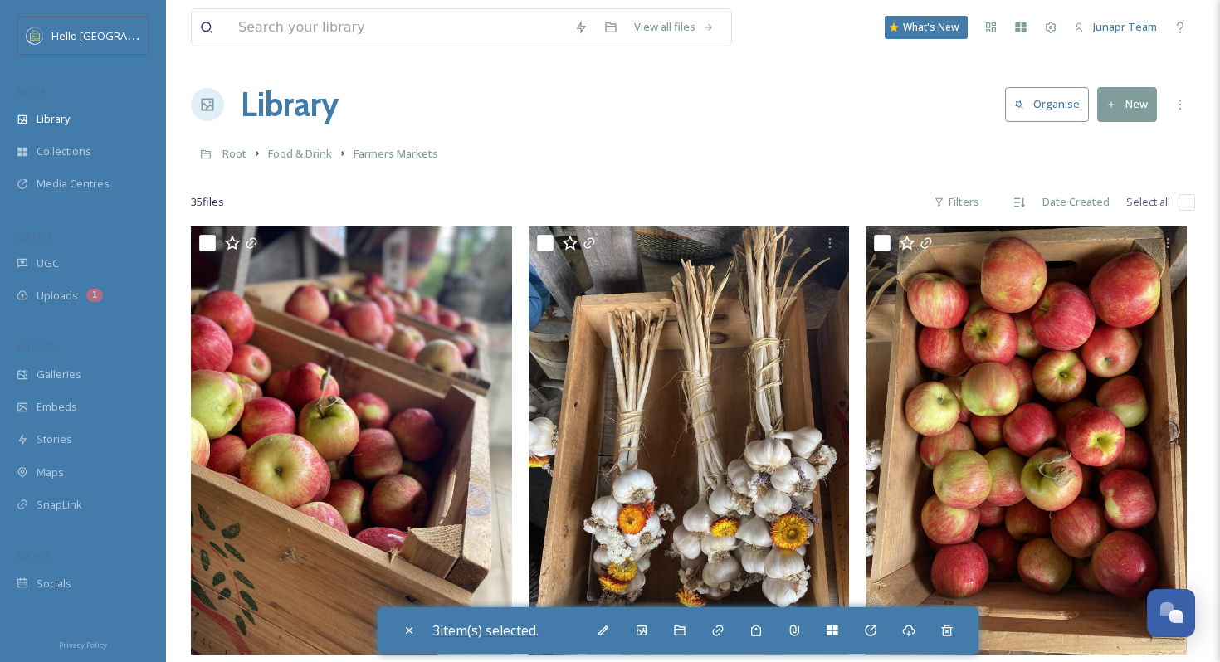
click at [487, 635] on span "3 item(s) selected." at bounding box center [485, 631] width 106 height 18
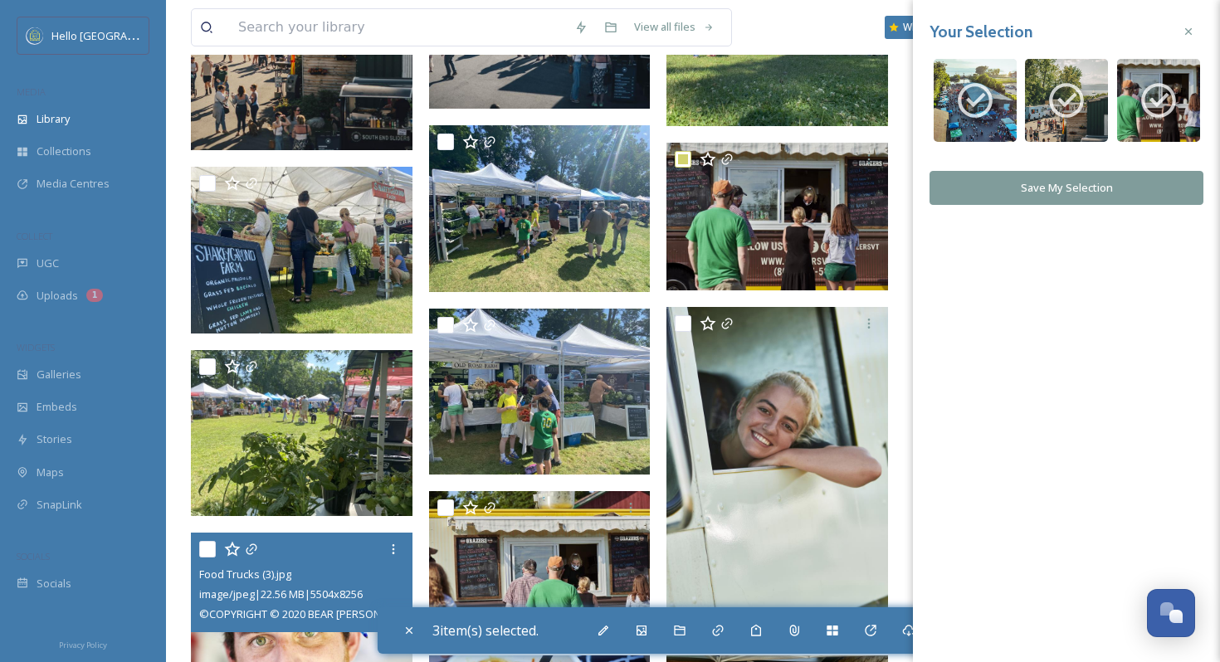
scroll to position [1152, 0]
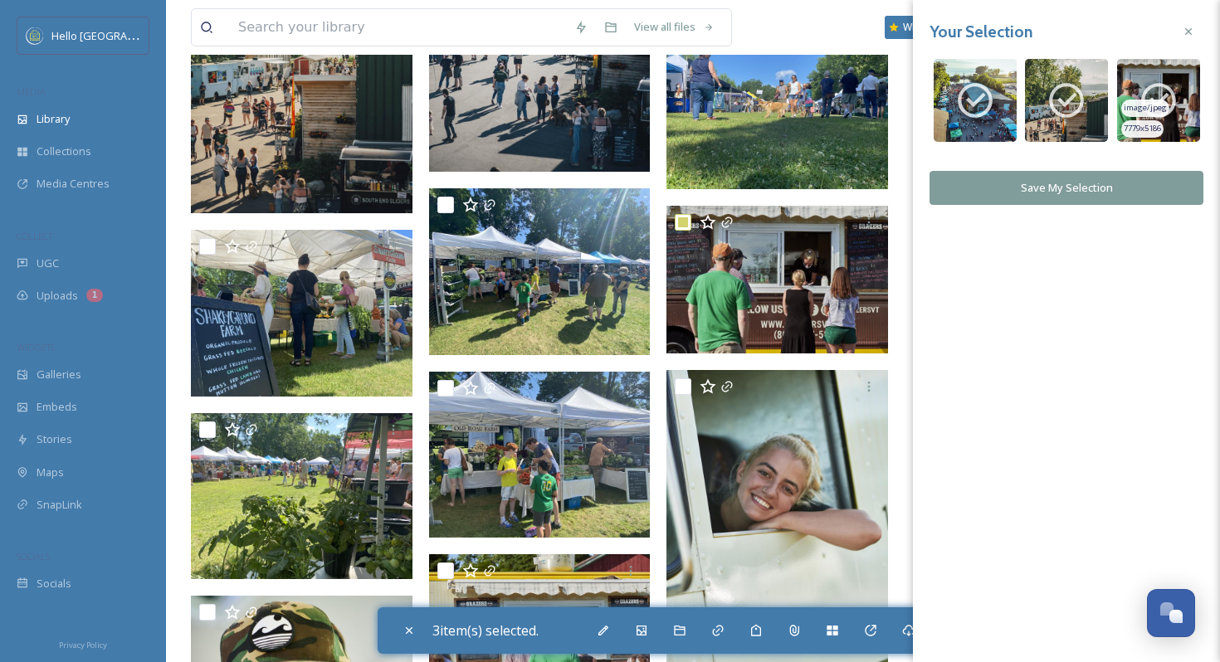
click at [1176, 86] on icon at bounding box center [1159, 101] width 42 height 42
checkbox input "false"
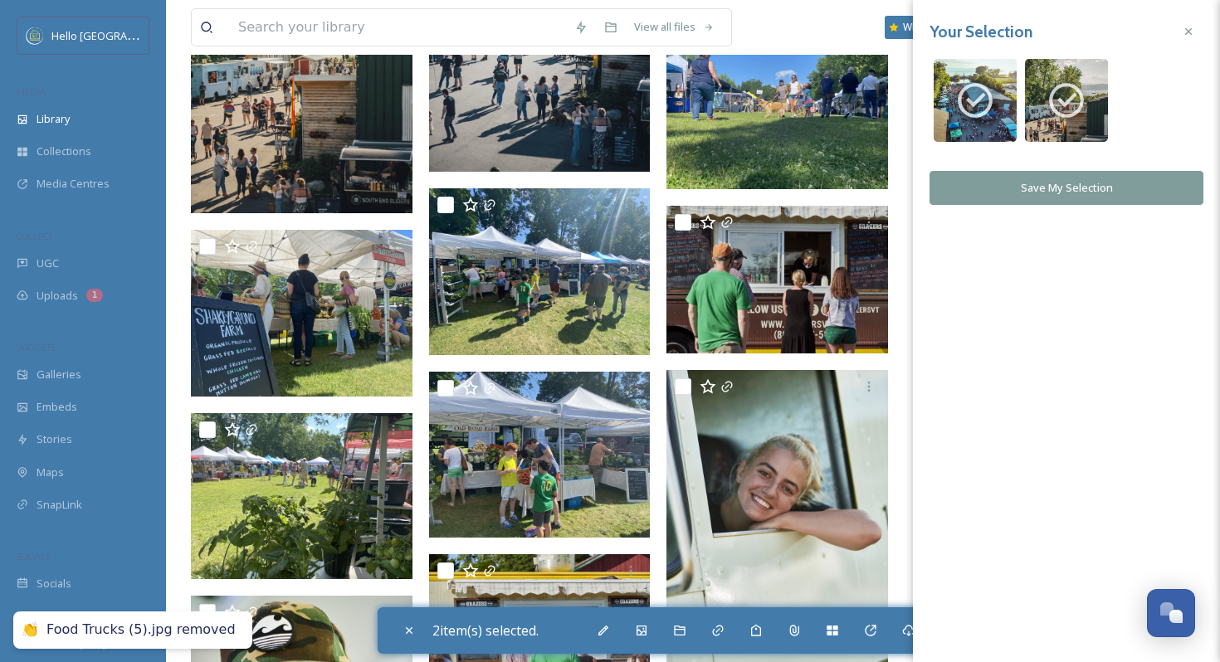
click at [1106, 188] on button "Save My Selection" at bounding box center [1067, 188] width 274 height 34
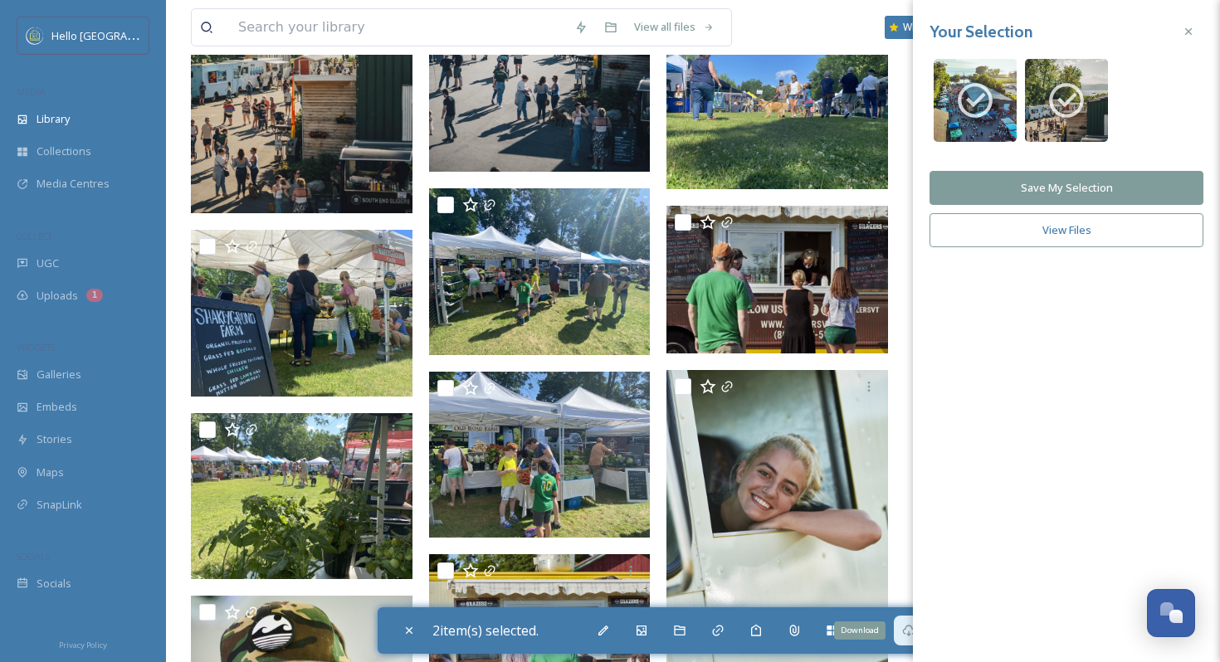
click at [907, 632] on icon at bounding box center [908, 630] width 13 height 13
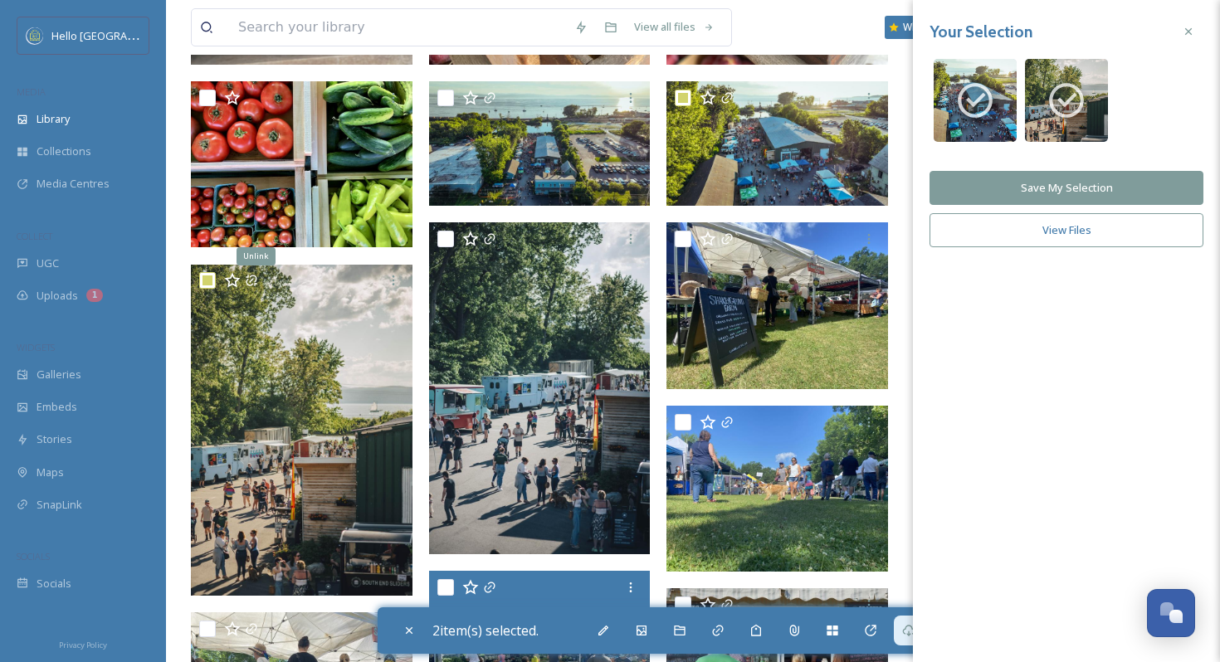
scroll to position [653, 0]
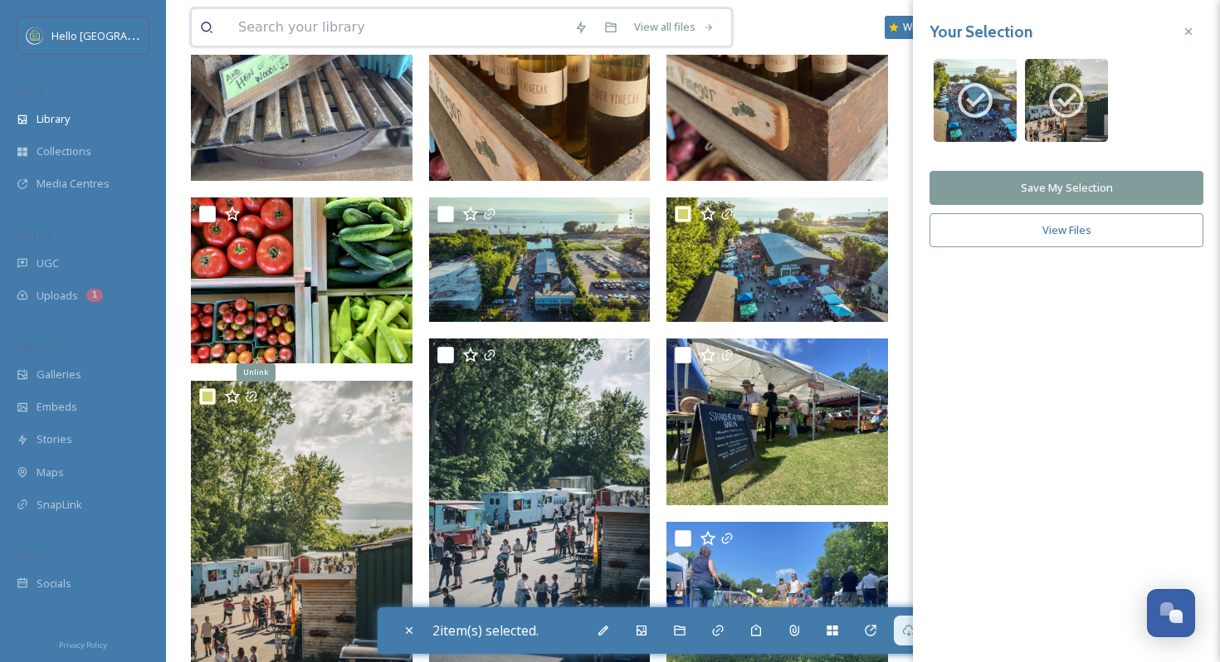
click at [341, 32] on input at bounding box center [398, 27] width 336 height 37
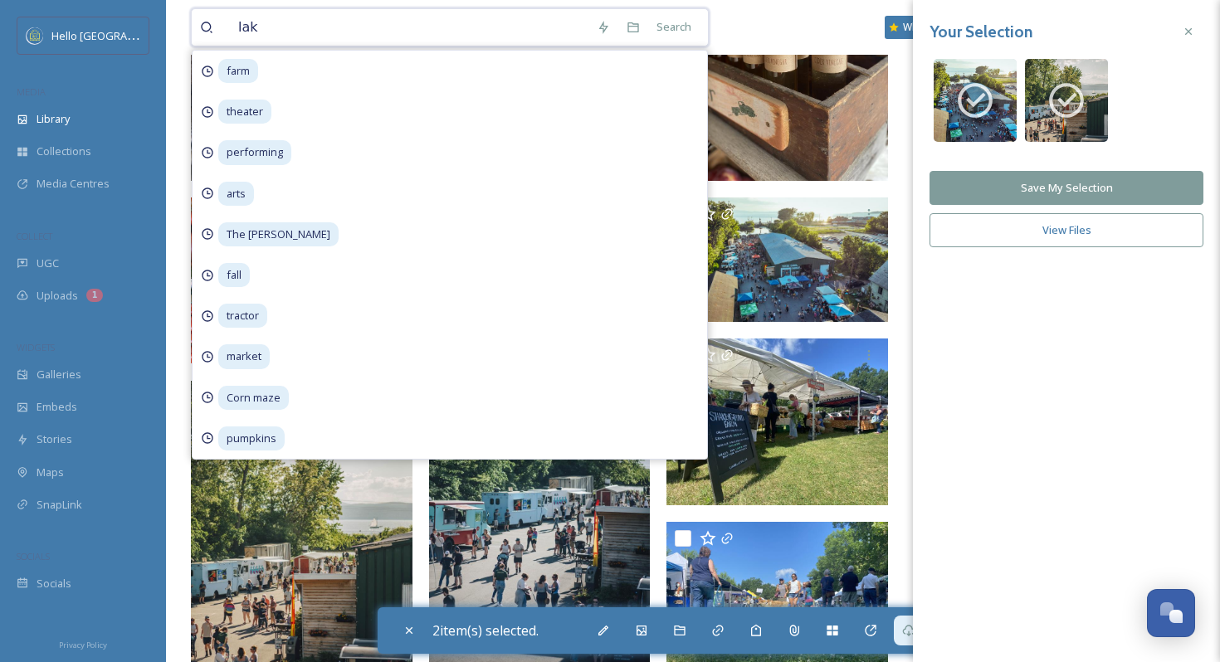
type input "lake"
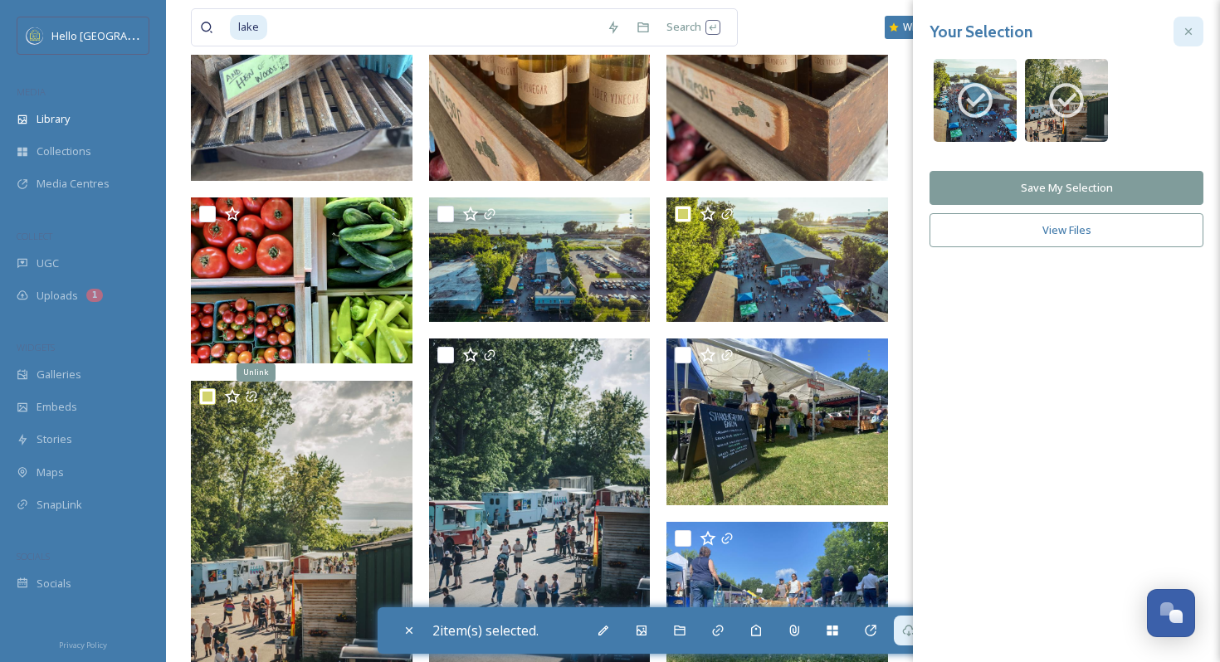
click at [1189, 33] on icon at bounding box center [1188, 31] width 13 height 13
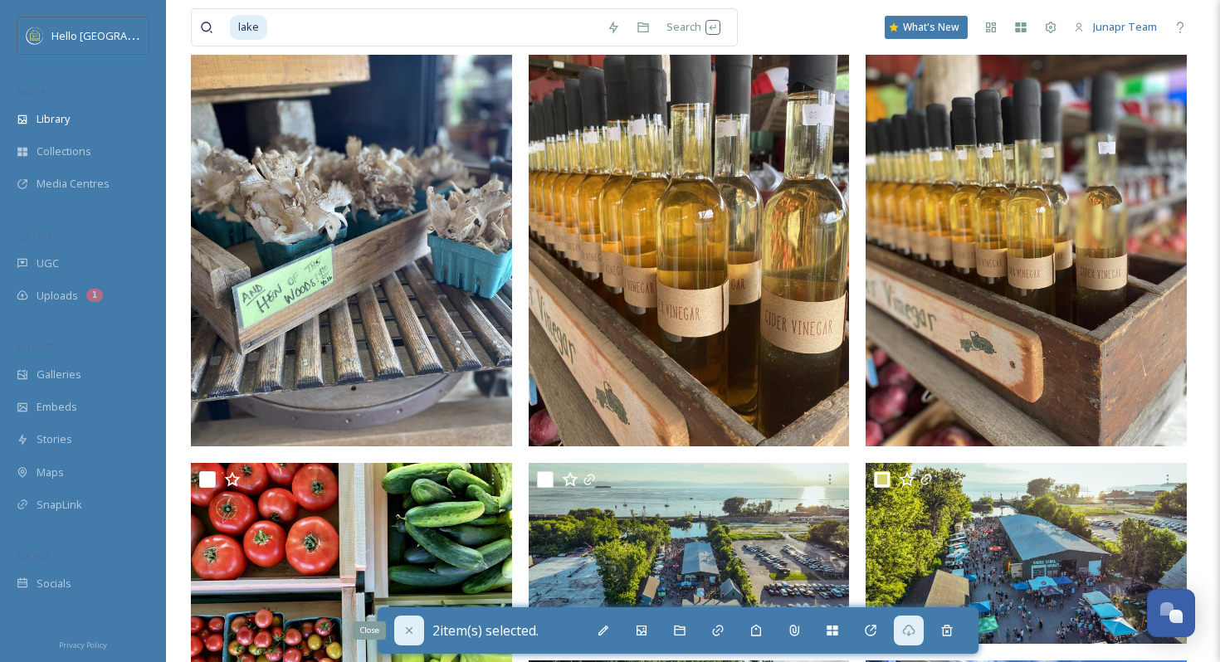
click at [413, 634] on icon at bounding box center [409, 630] width 13 height 13
checkbox input "false"
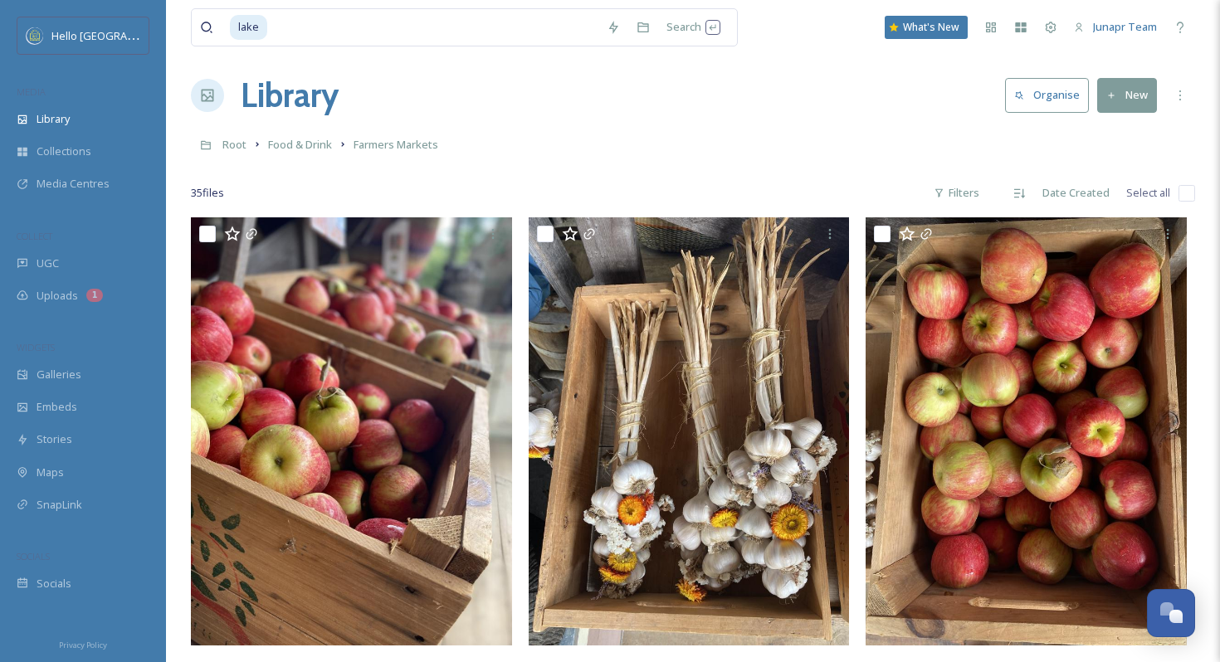
scroll to position [0, 0]
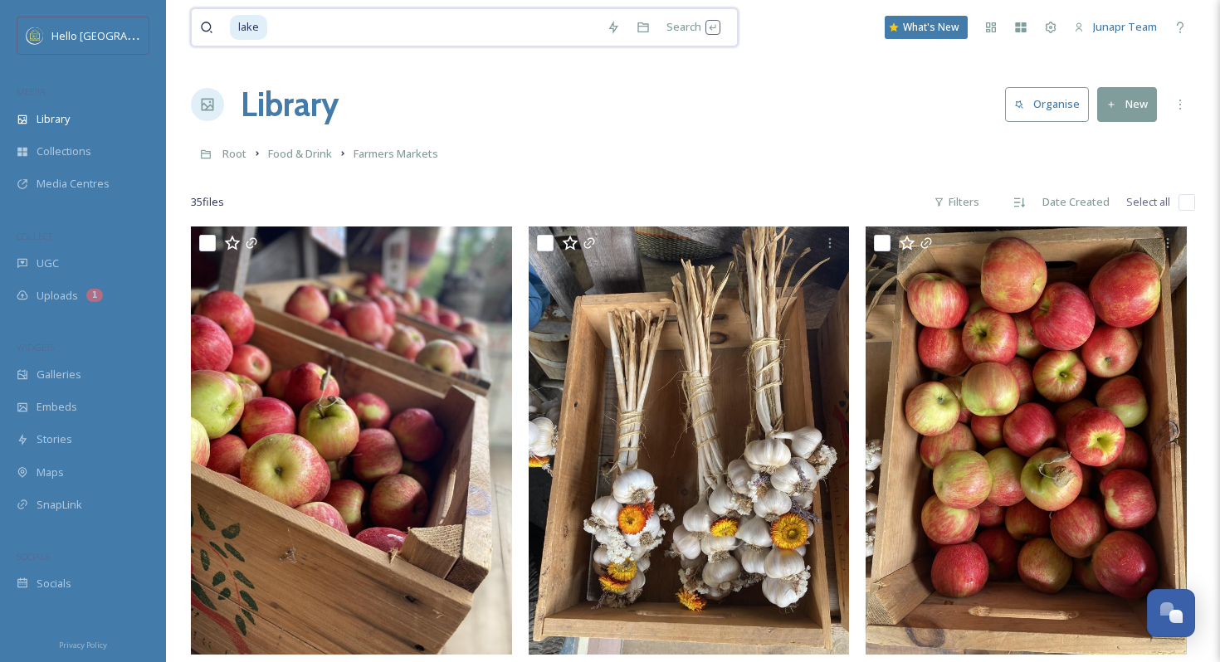
click at [308, 26] on input at bounding box center [434, 27] width 330 height 37
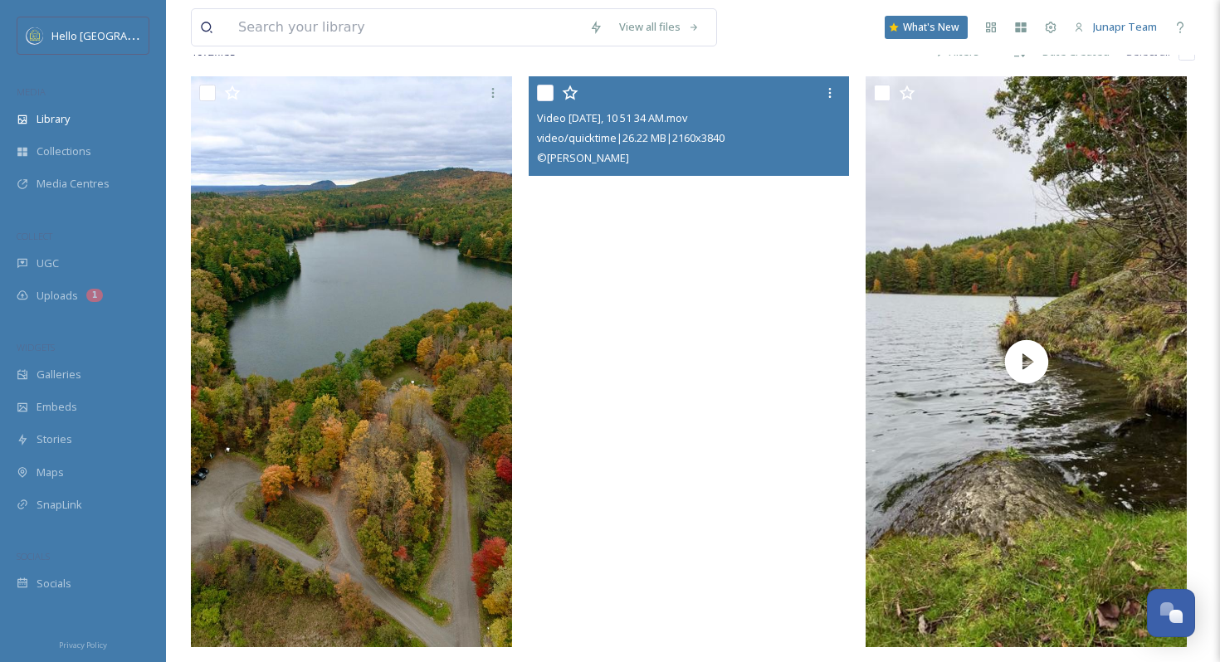
scroll to position [307, 0]
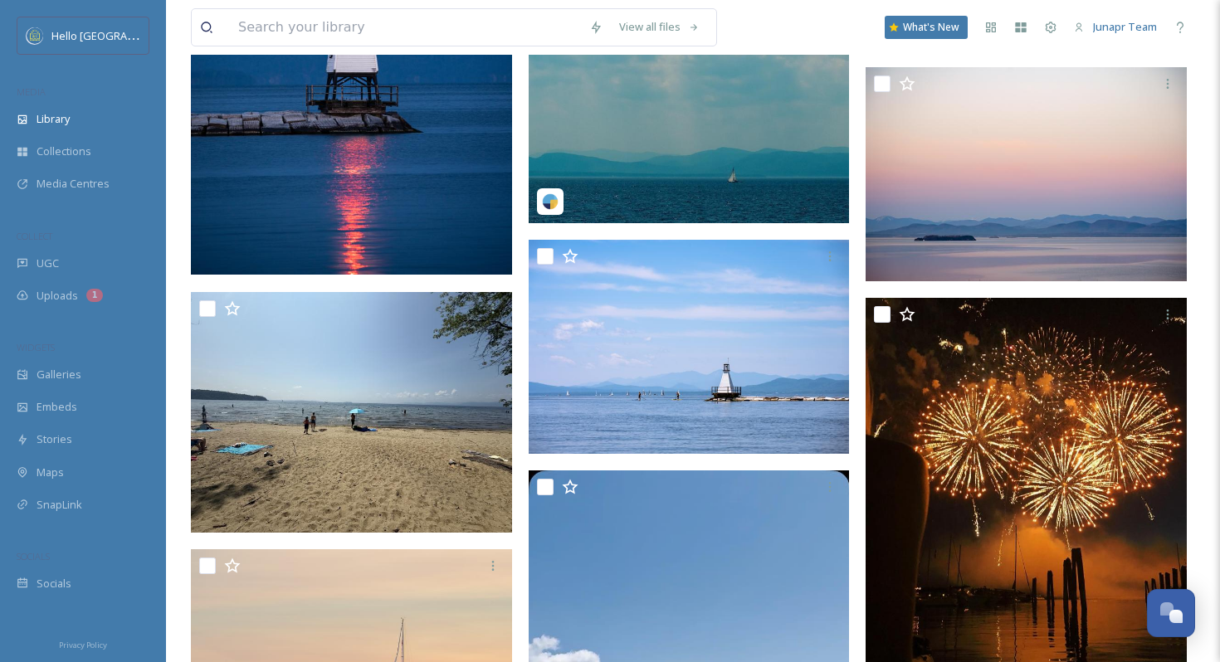
scroll to position [3074, 0]
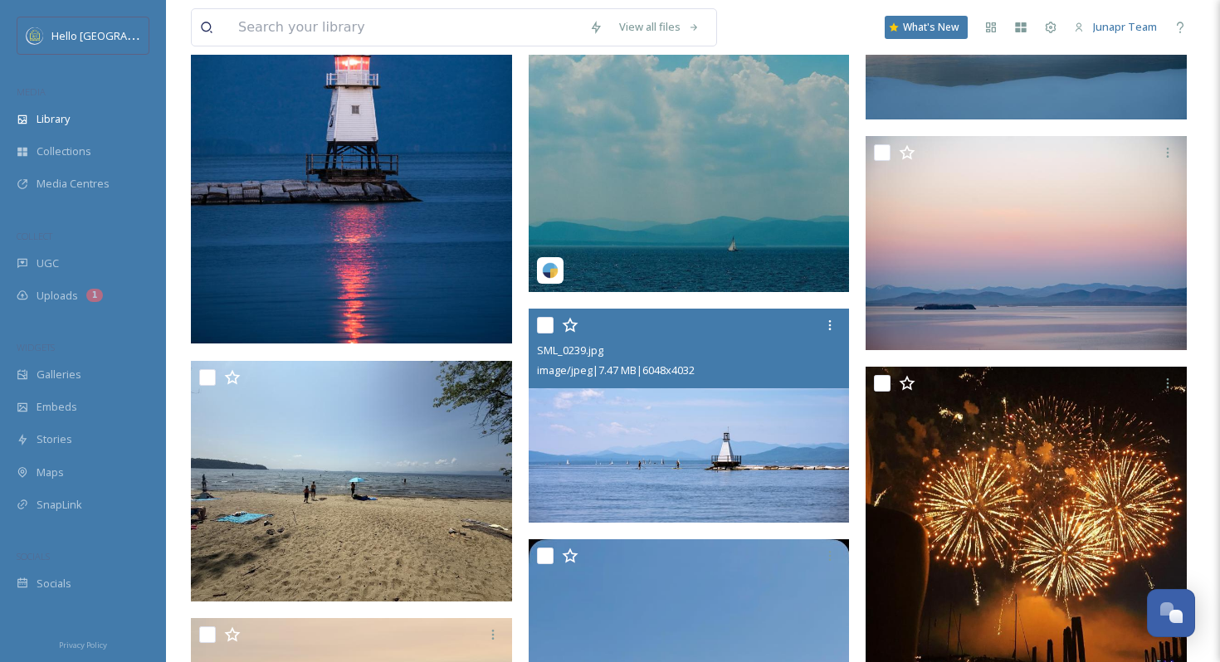
click at [549, 328] on input "checkbox" at bounding box center [545, 325] width 17 height 17
checkbox input "true"
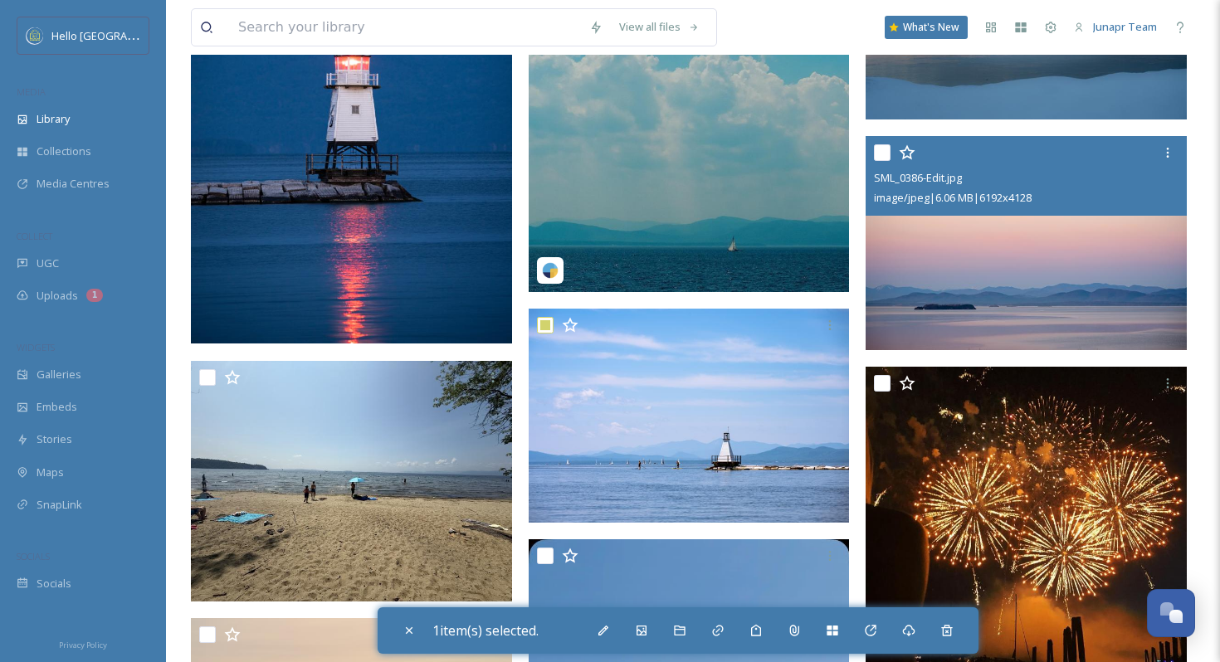
click at [879, 149] on input "checkbox" at bounding box center [882, 152] width 17 height 17
checkbox input "true"
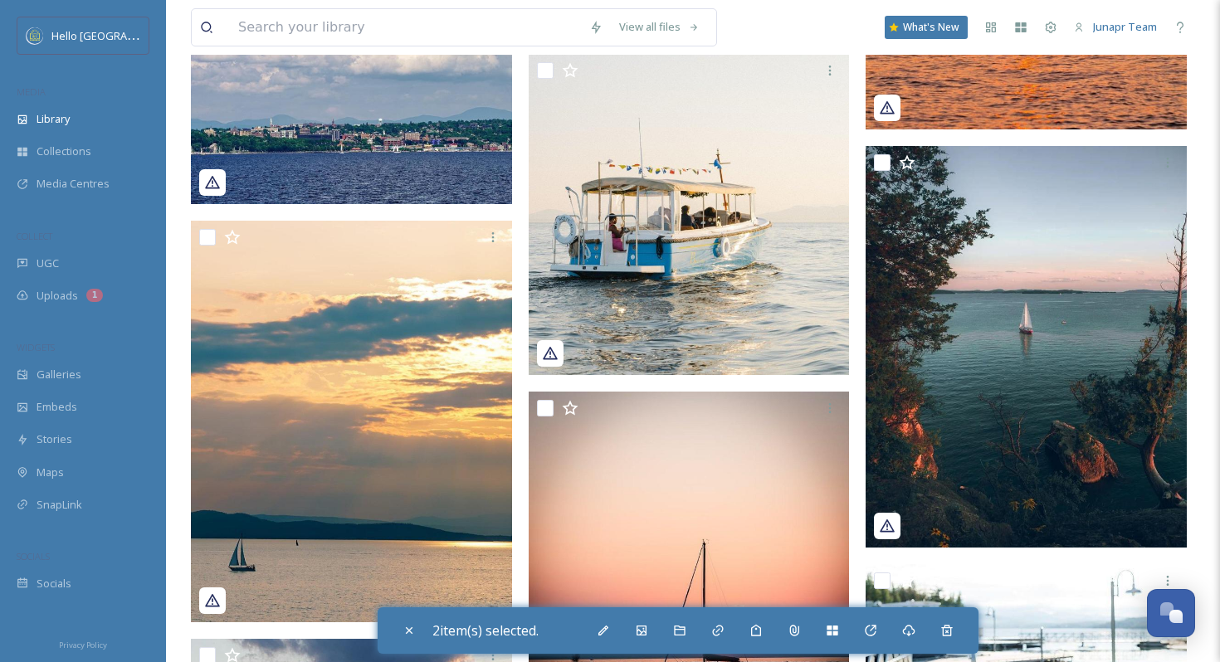
scroll to position [14026, 0]
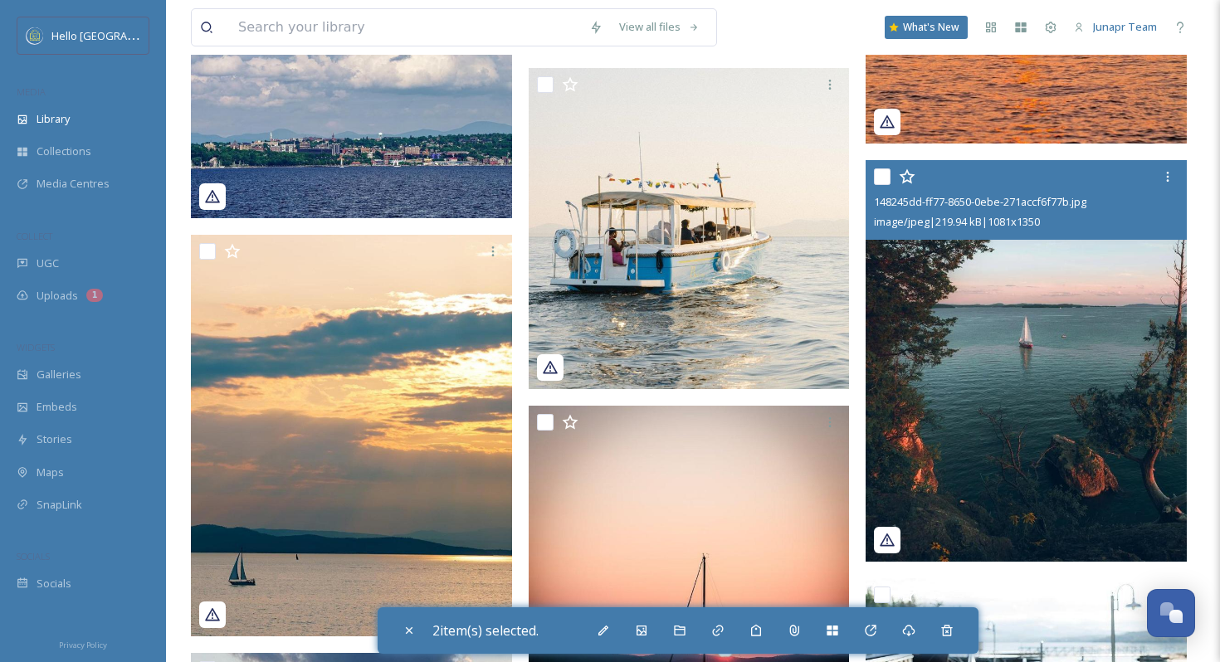
click at [883, 174] on input "checkbox" at bounding box center [882, 176] width 17 height 17
checkbox input "true"
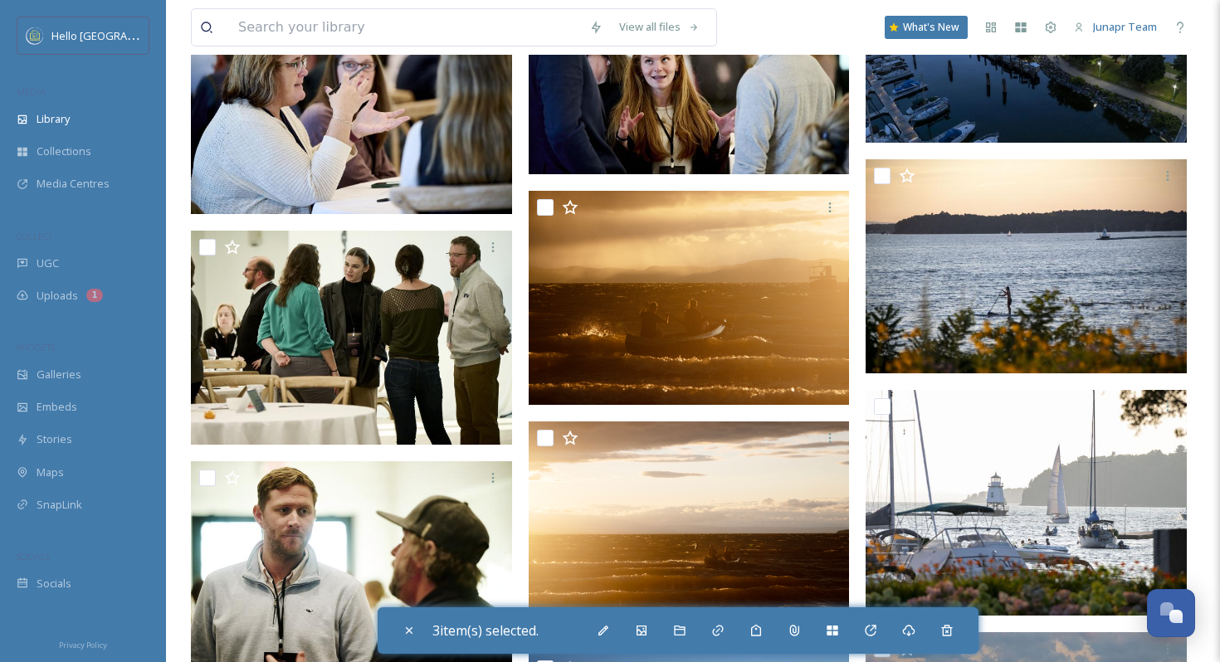
scroll to position [22243, 0]
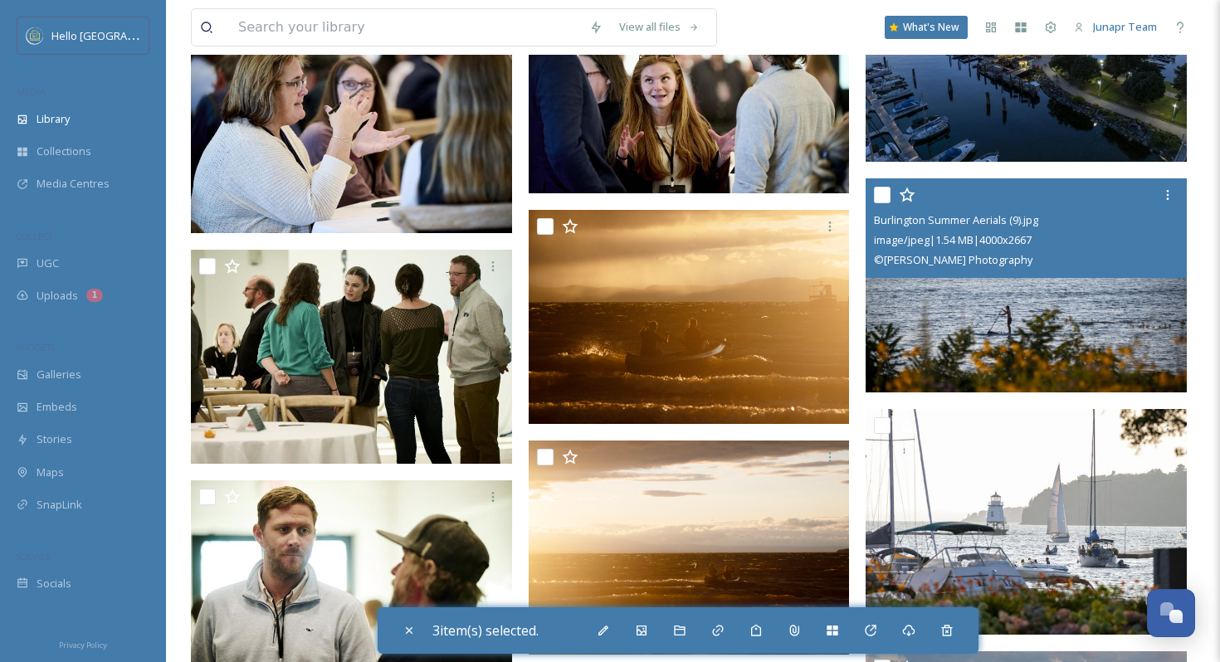
click at [885, 196] on input "checkbox" at bounding box center [882, 195] width 17 height 17
checkbox input "true"
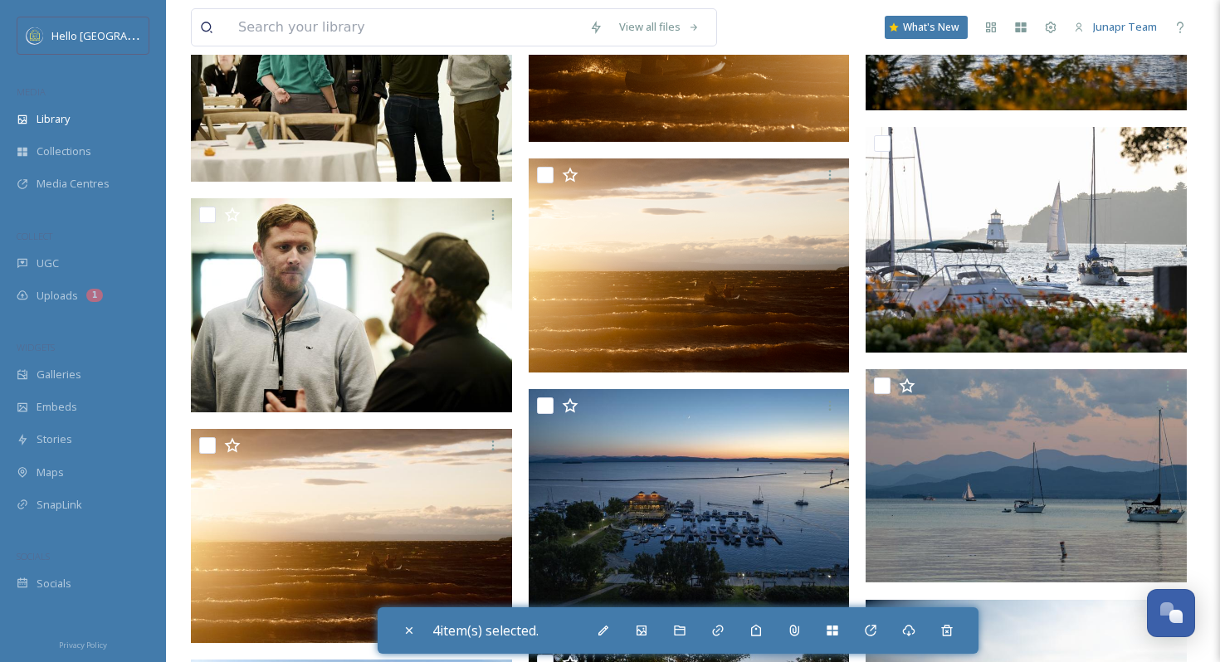
scroll to position [22522, 0]
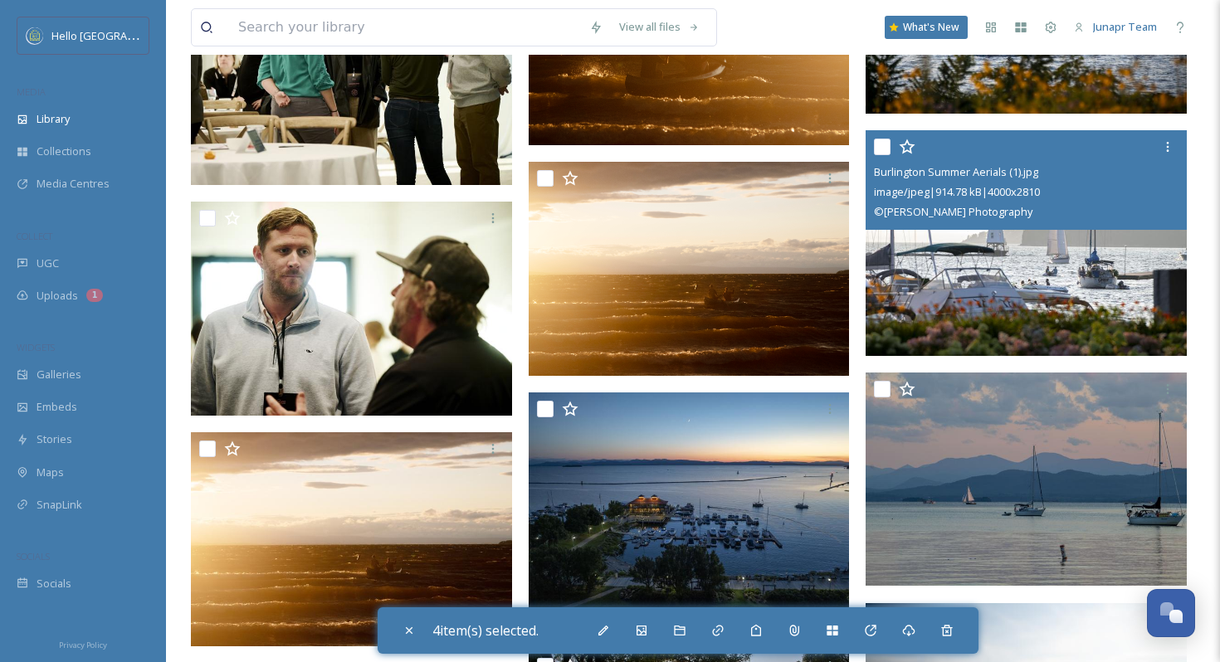
click at [886, 139] on input "checkbox" at bounding box center [882, 147] width 17 height 17
checkbox input "true"
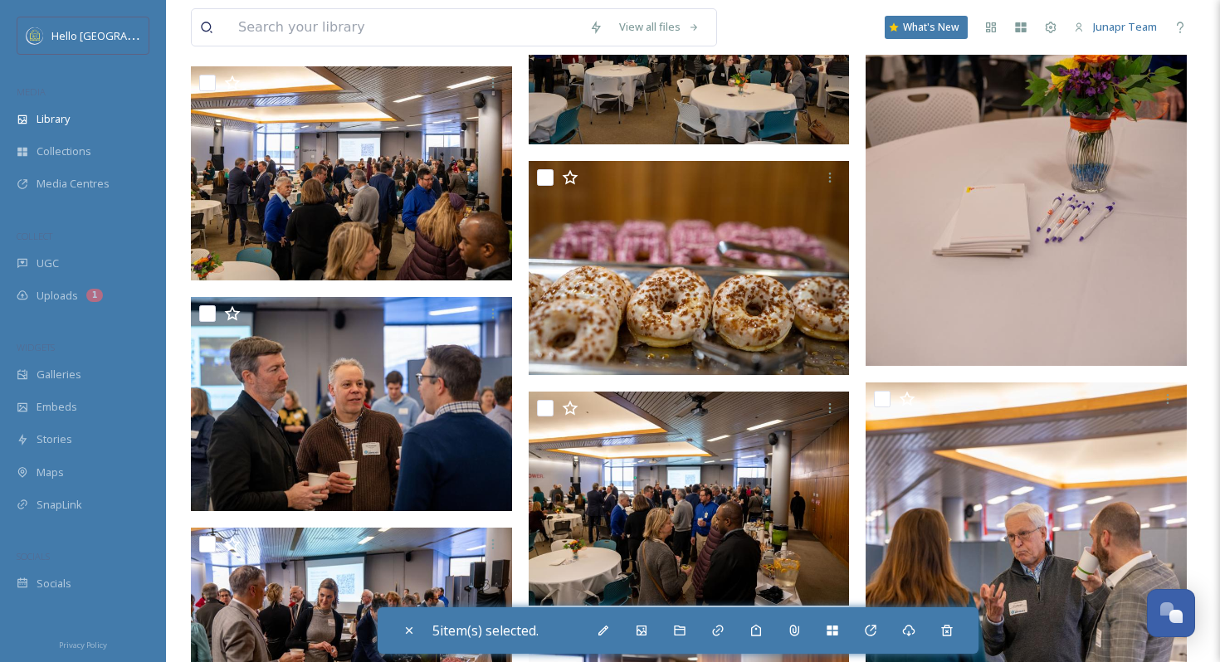
scroll to position [51583, 0]
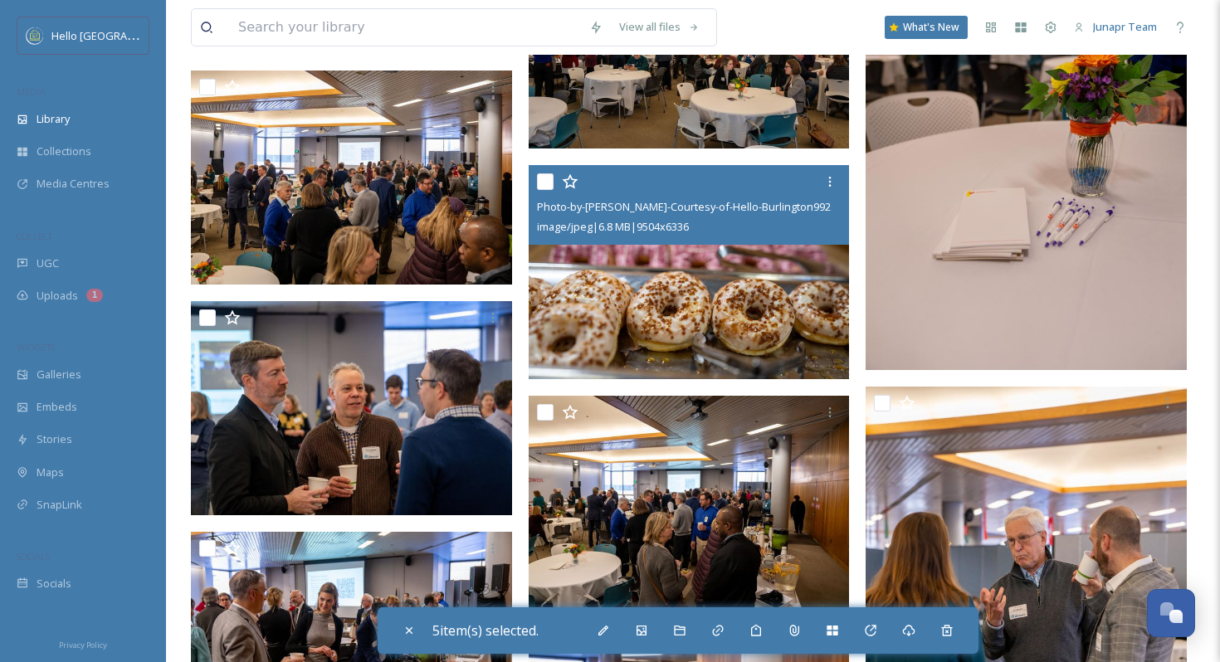
click at [546, 177] on input "checkbox" at bounding box center [545, 181] width 17 height 17
checkbox input "true"
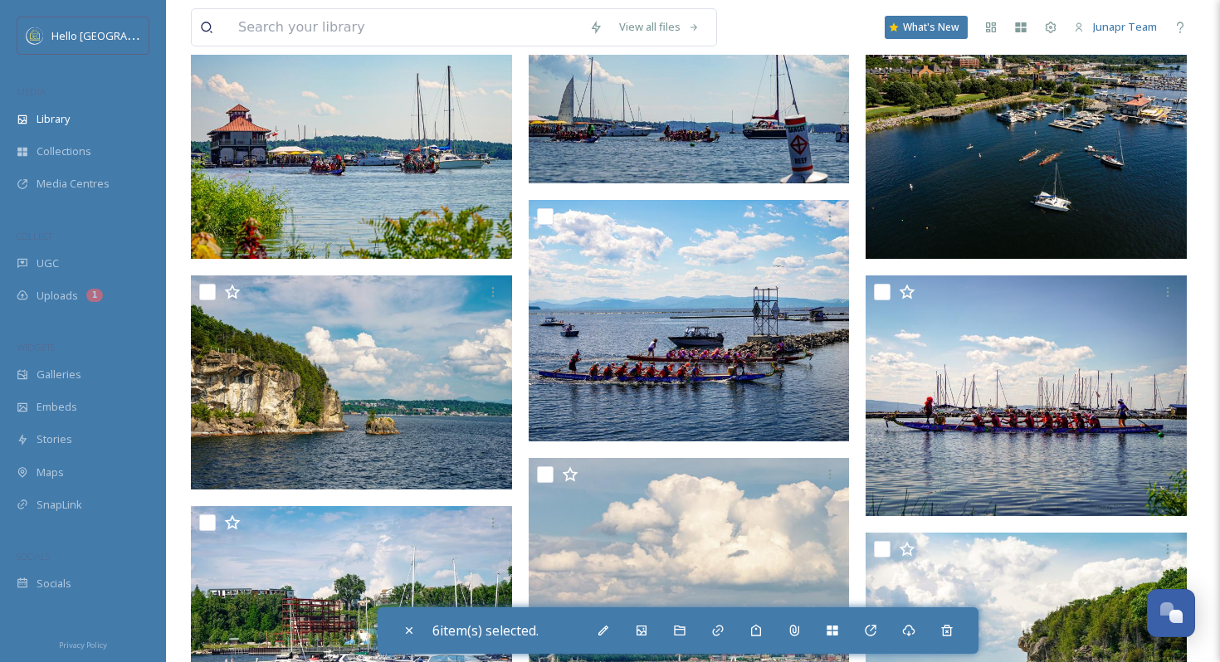
scroll to position [58853, 0]
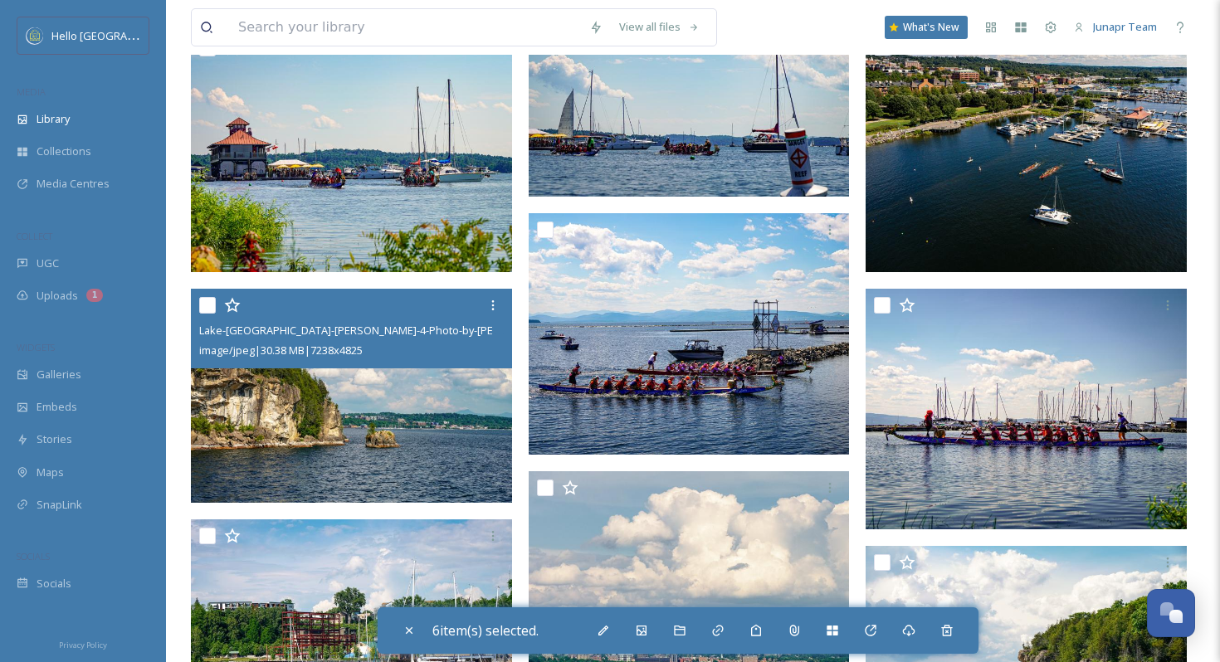
click at [207, 305] on input "checkbox" at bounding box center [207, 305] width 17 height 17
checkbox input "true"
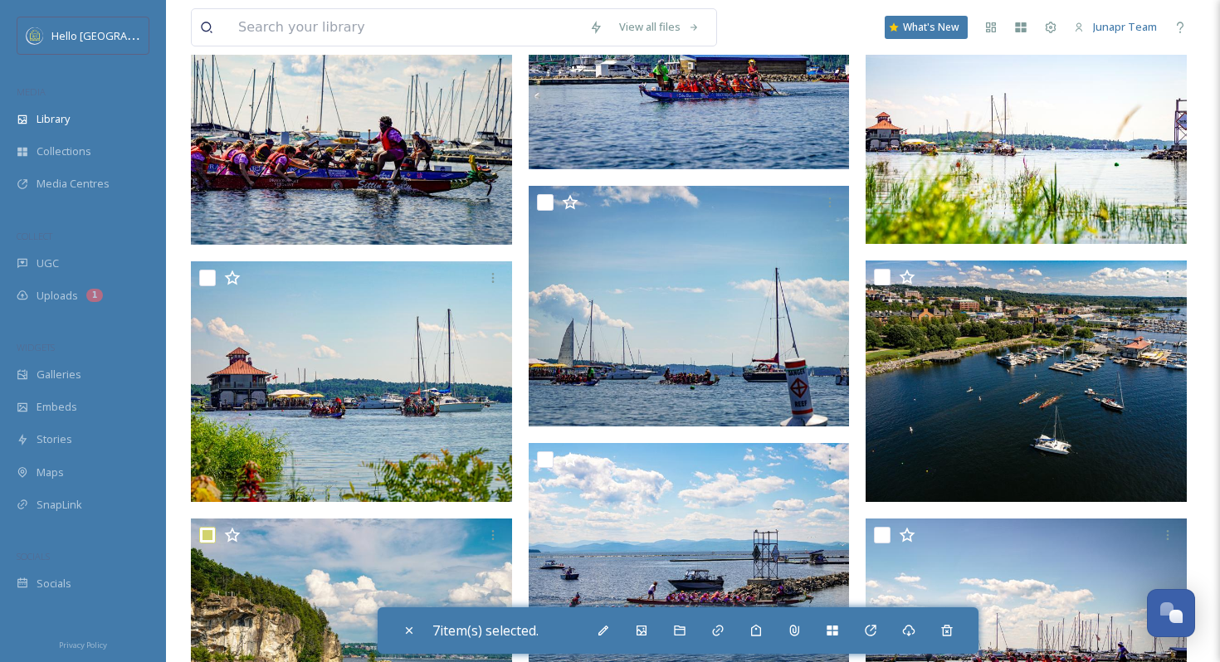
scroll to position [58629, 0]
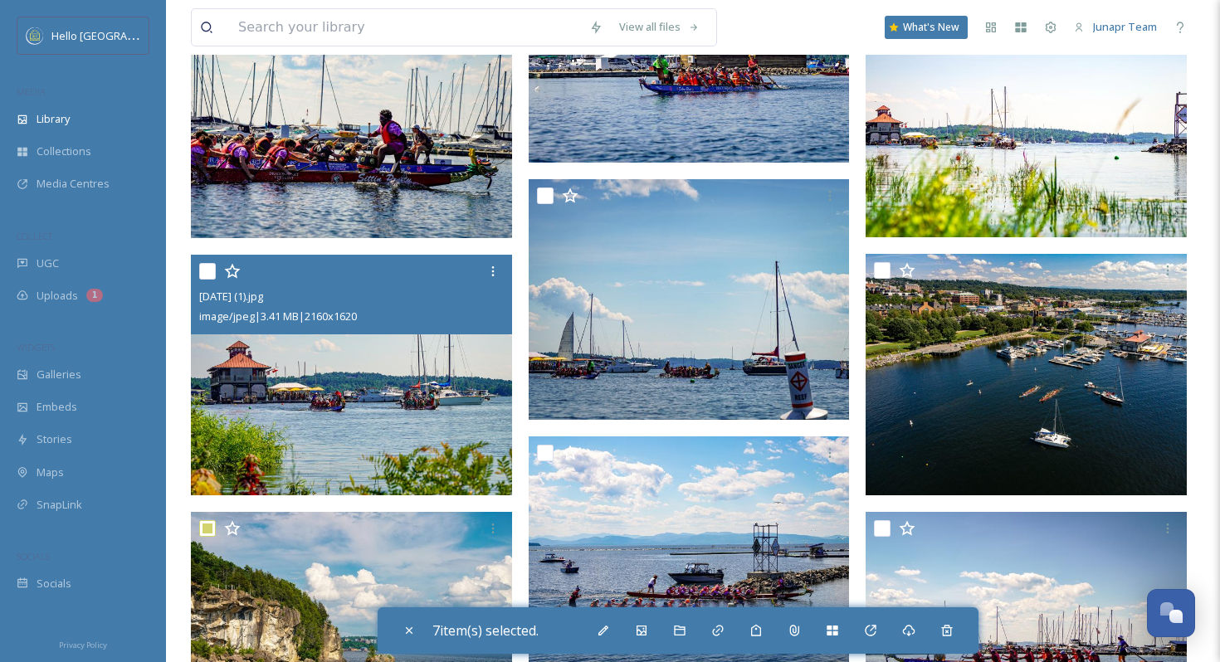
click at [203, 266] on input "checkbox" at bounding box center [207, 271] width 17 height 17
checkbox input "true"
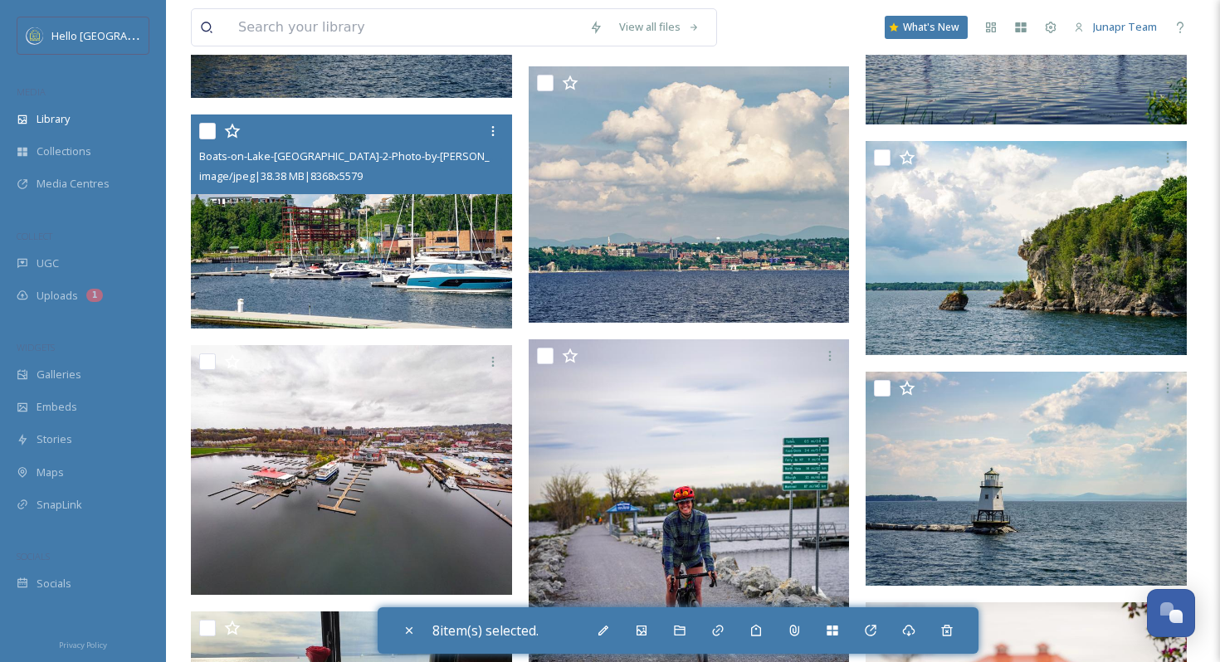
scroll to position [59262, 0]
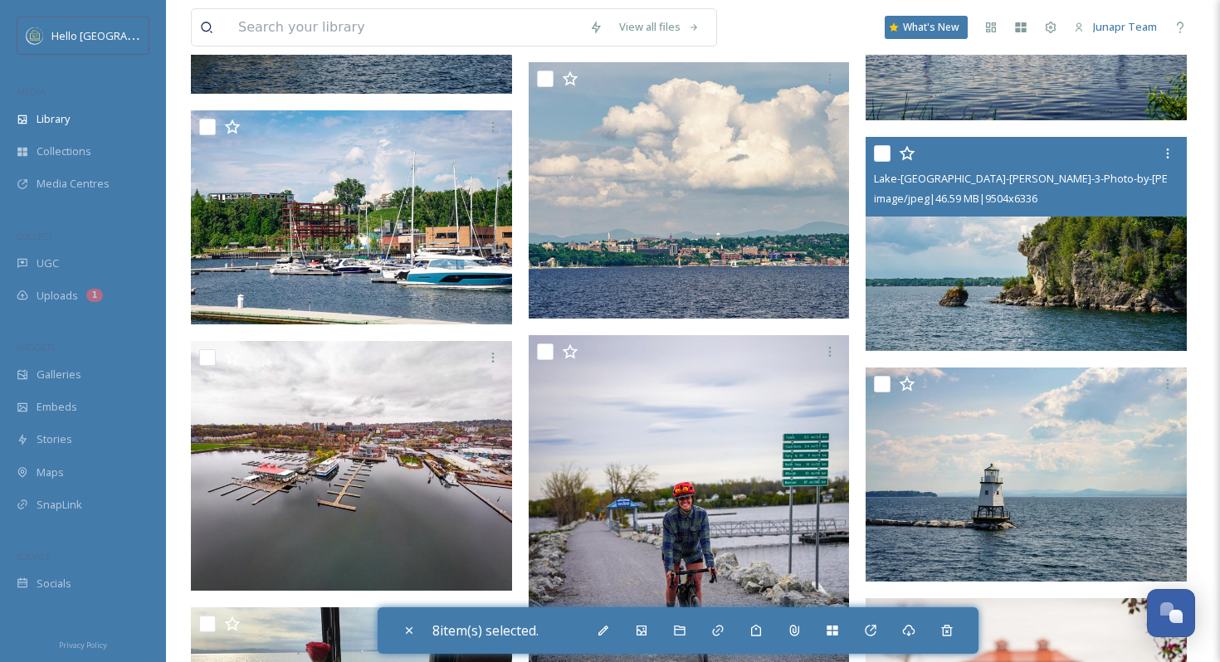
click at [882, 151] on input "checkbox" at bounding box center [882, 153] width 17 height 17
checkbox input "true"
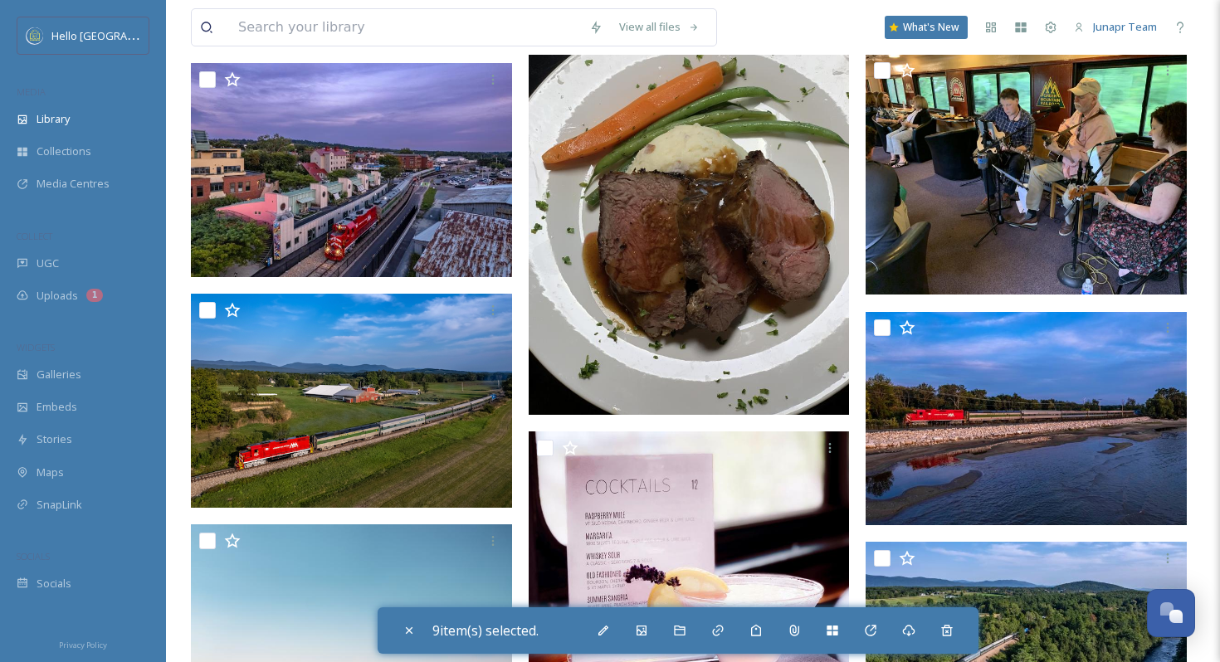
scroll to position [60255, 0]
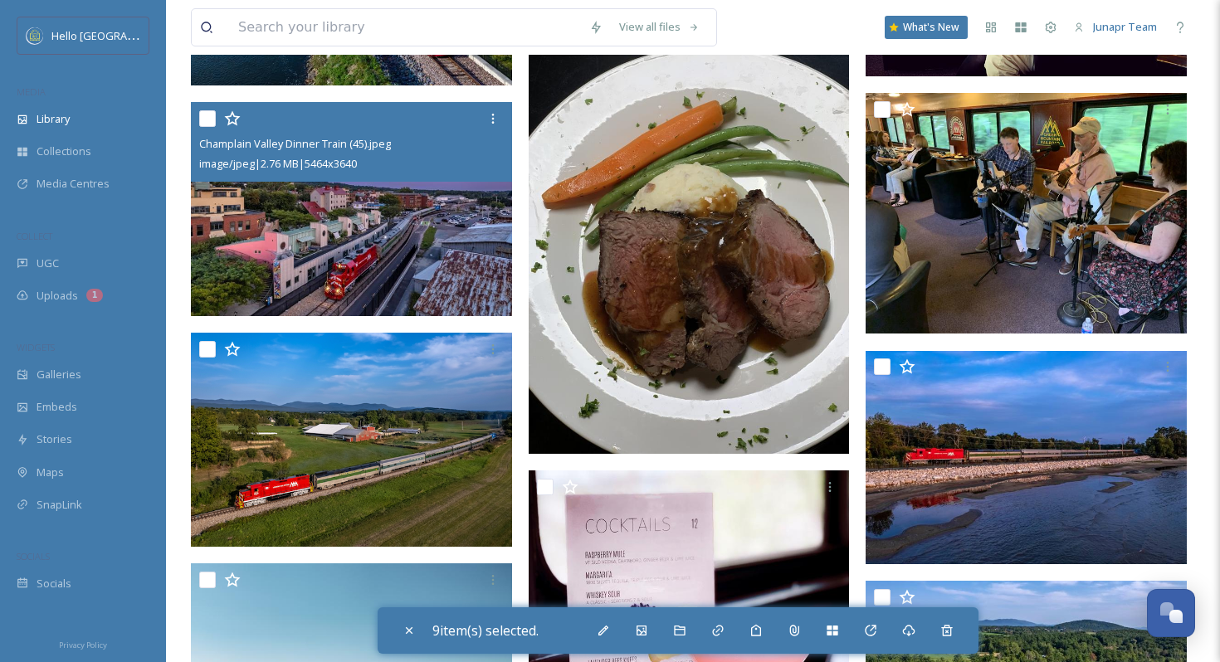
click at [208, 125] on input "checkbox" at bounding box center [207, 118] width 17 height 17
checkbox input "true"
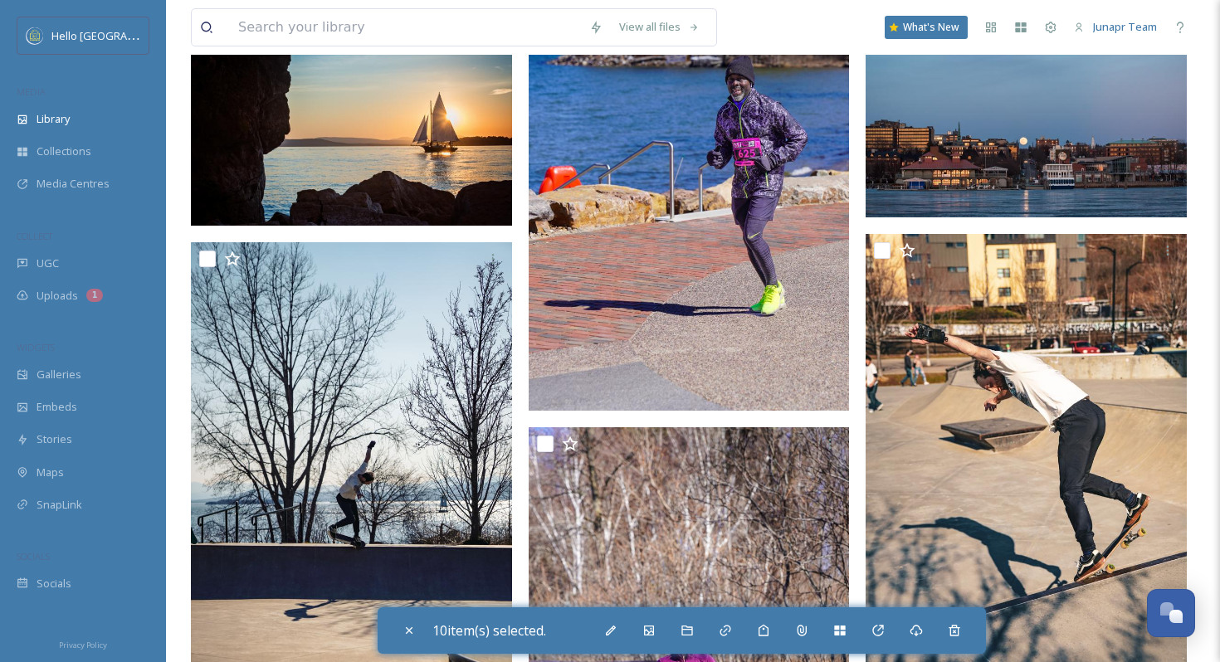
scroll to position [65221, 0]
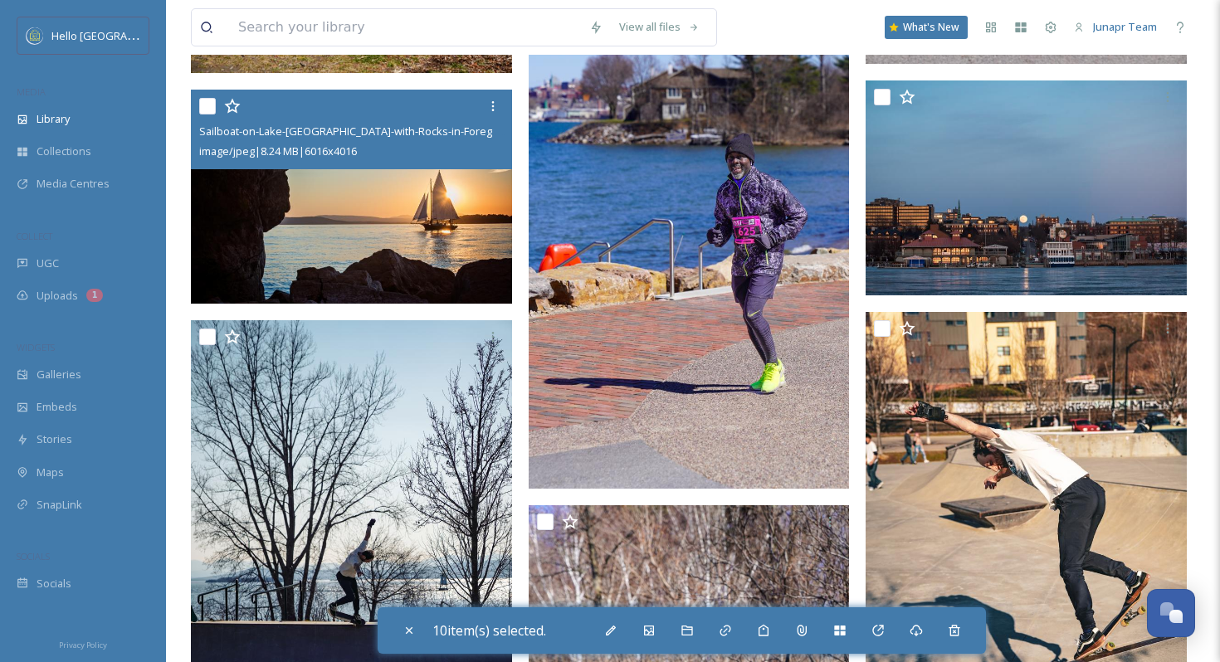
click at [204, 106] on input "checkbox" at bounding box center [207, 106] width 17 height 17
checkbox input "true"
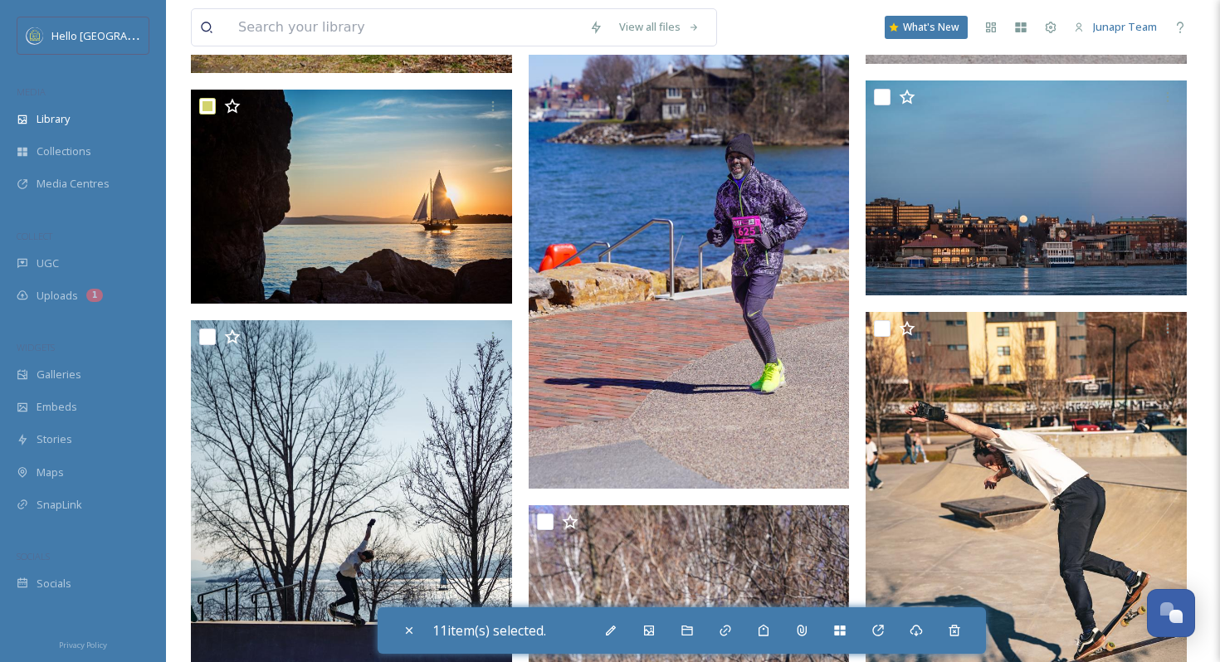
scroll to position [65240, 0]
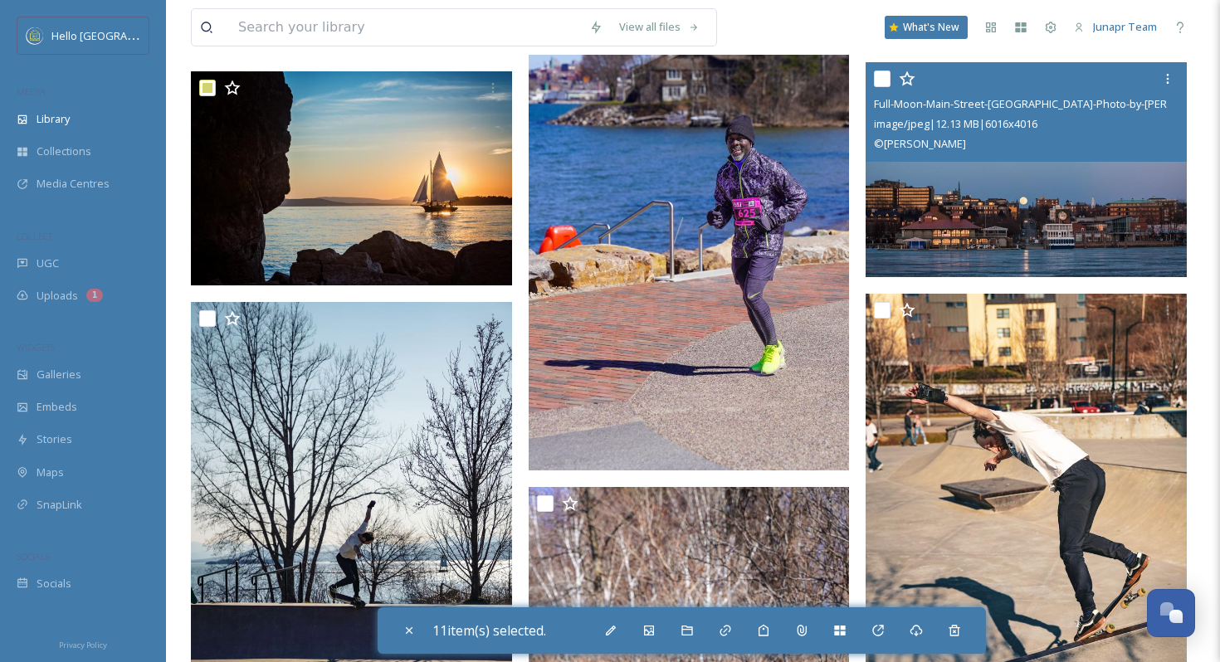
click at [882, 84] on input "checkbox" at bounding box center [882, 79] width 17 height 17
checkbox input "true"
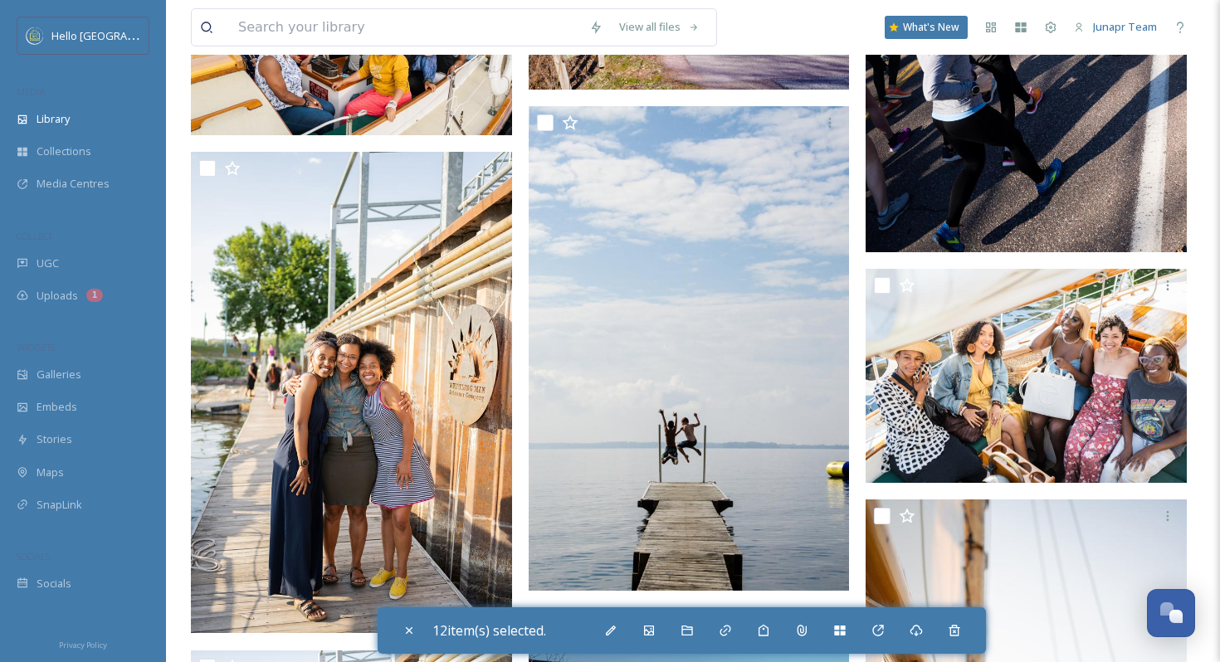
scroll to position [66344, 0]
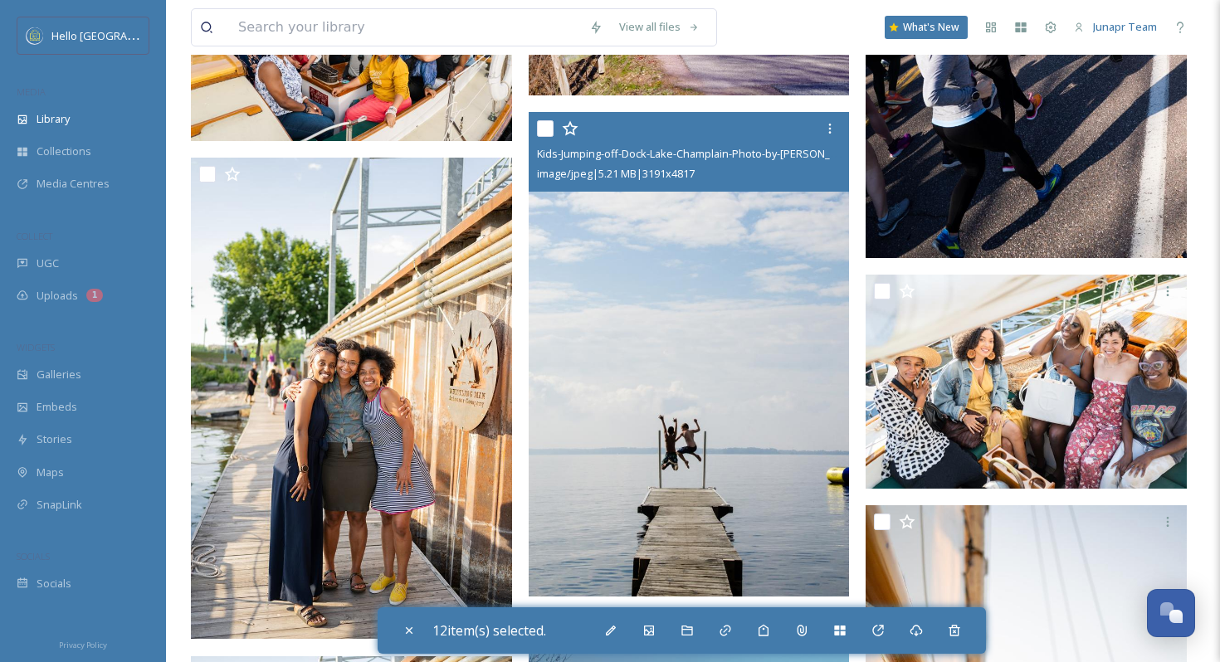
click at [545, 123] on input "checkbox" at bounding box center [545, 128] width 17 height 17
checkbox input "true"
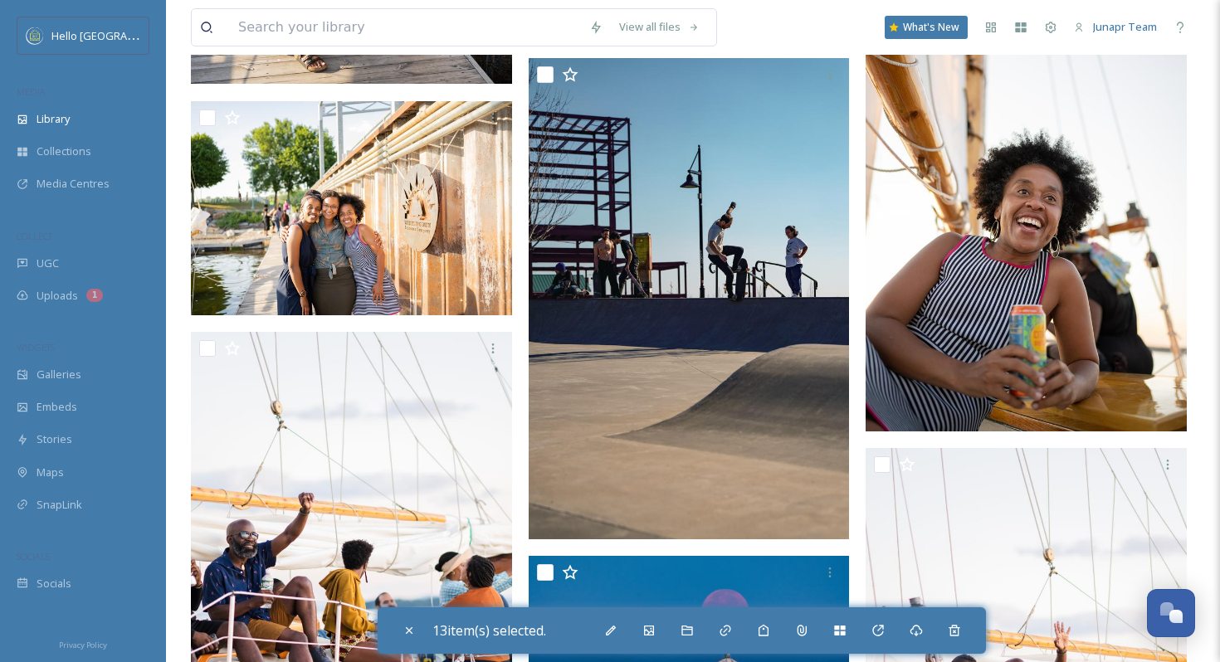
scroll to position [66862, 0]
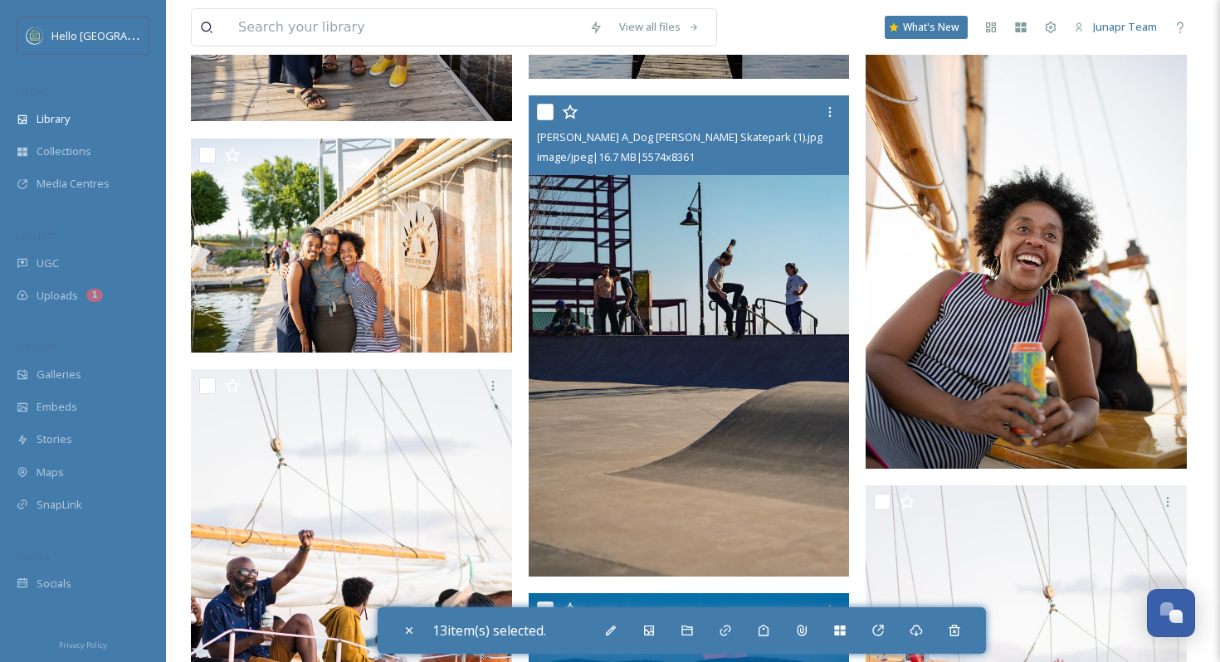
click at [541, 118] on input "checkbox" at bounding box center [545, 112] width 17 height 17
checkbox input "true"
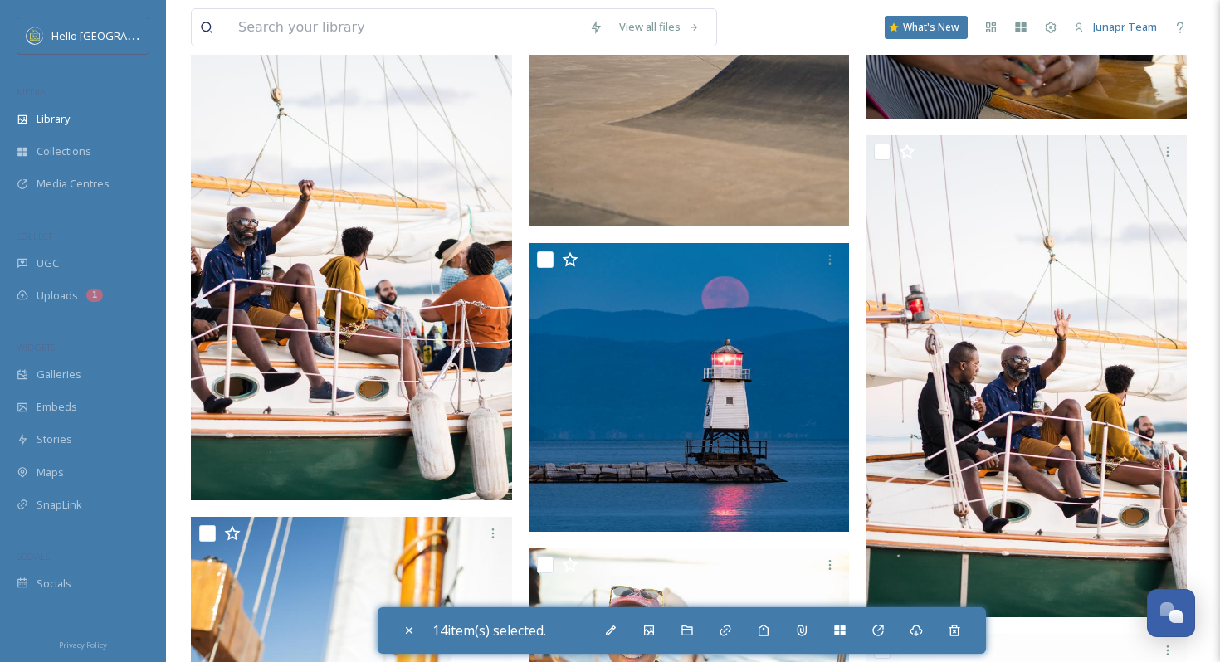
scroll to position [67227, 0]
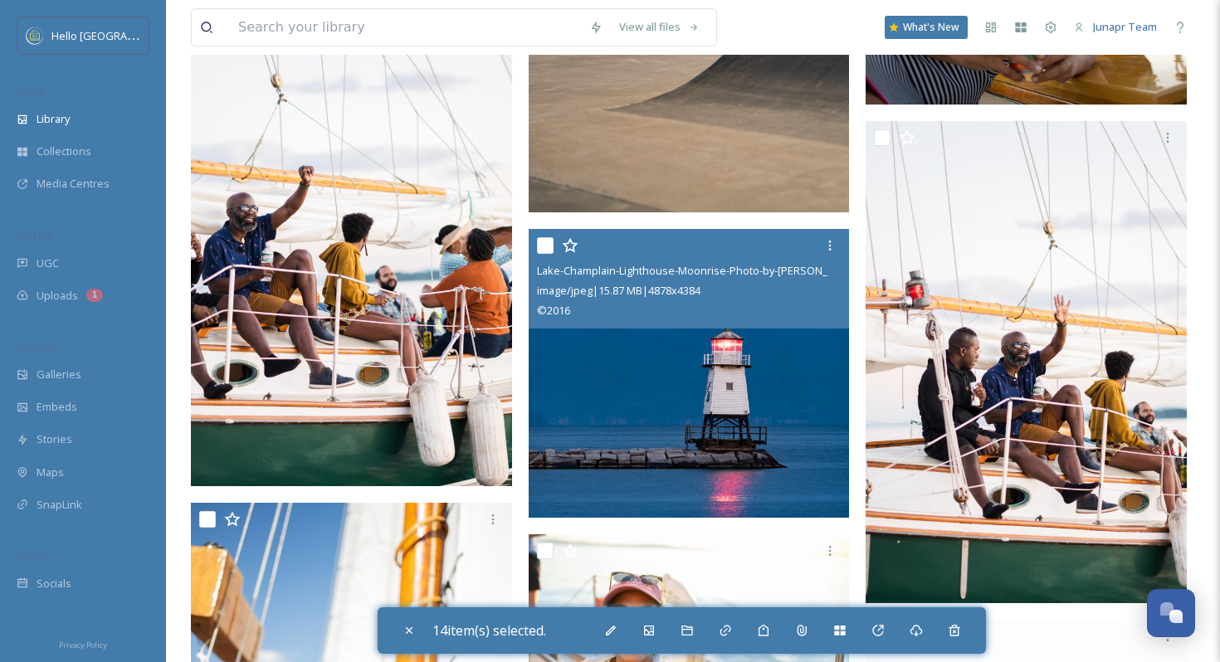
click at [547, 247] on input "checkbox" at bounding box center [545, 245] width 17 height 17
checkbox input "true"
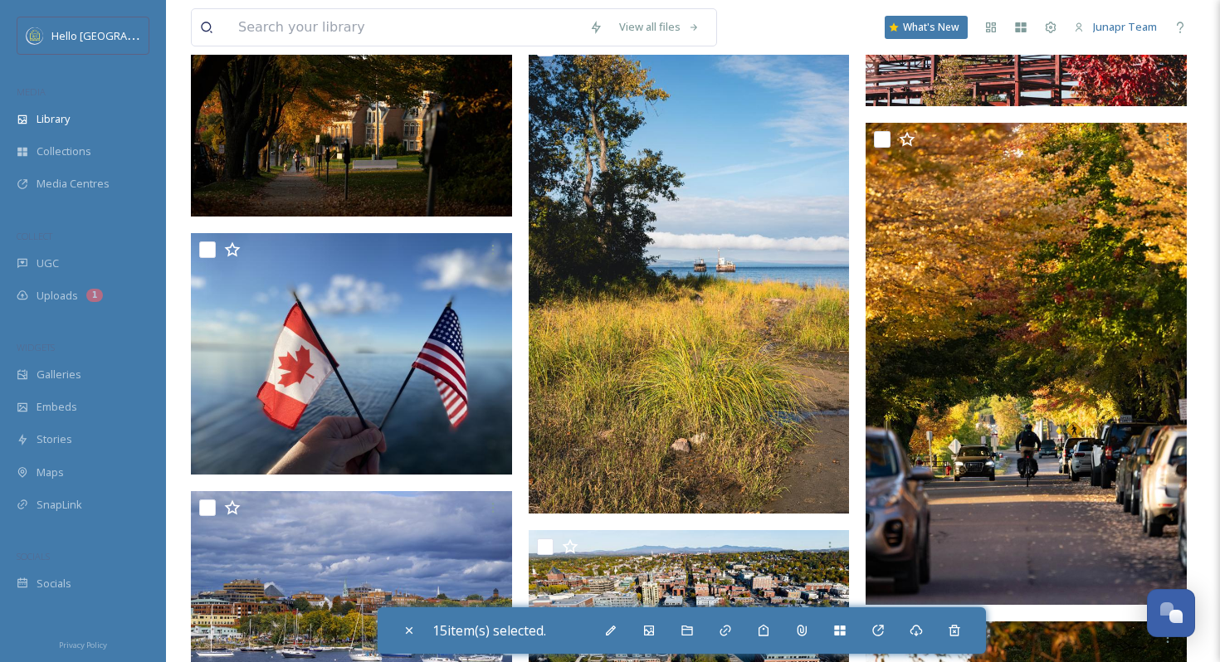
scroll to position [72928, 0]
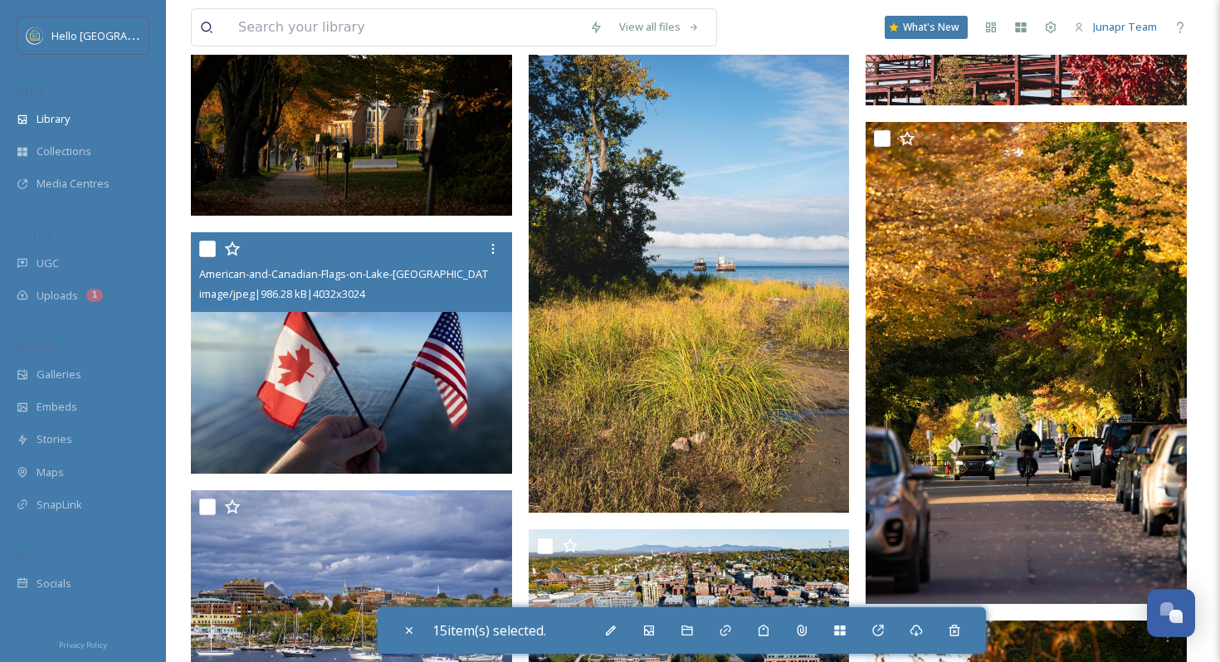
click at [211, 247] on input "checkbox" at bounding box center [207, 249] width 17 height 17
checkbox input "true"
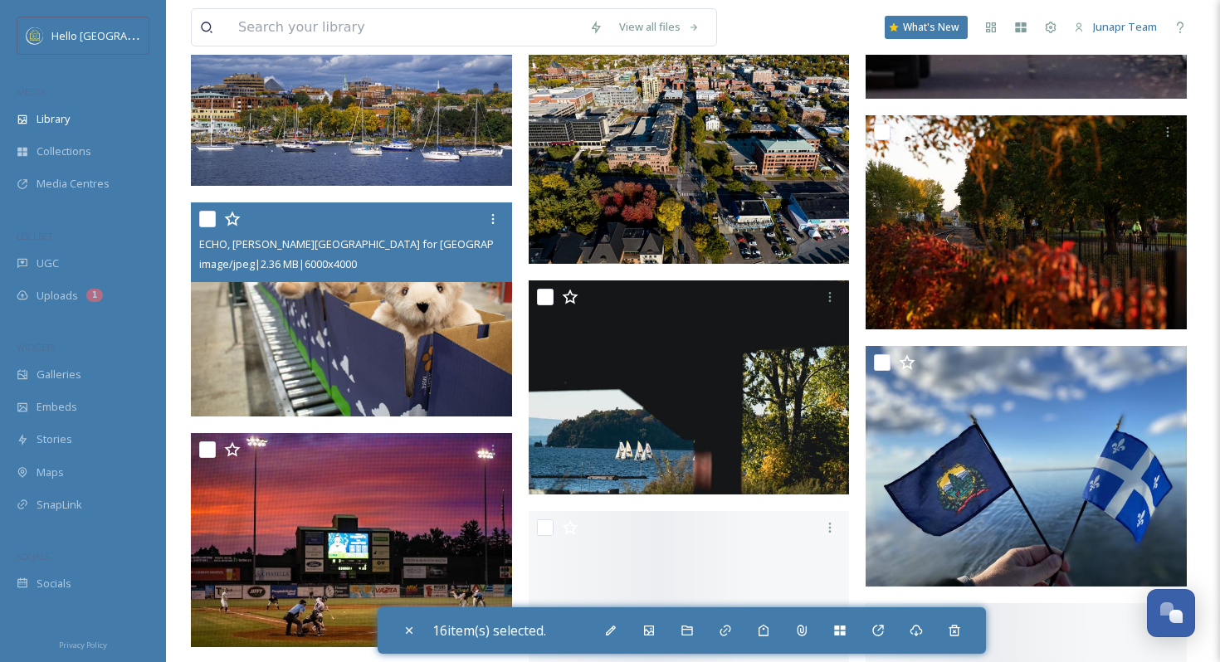
scroll to position [73450, 0]
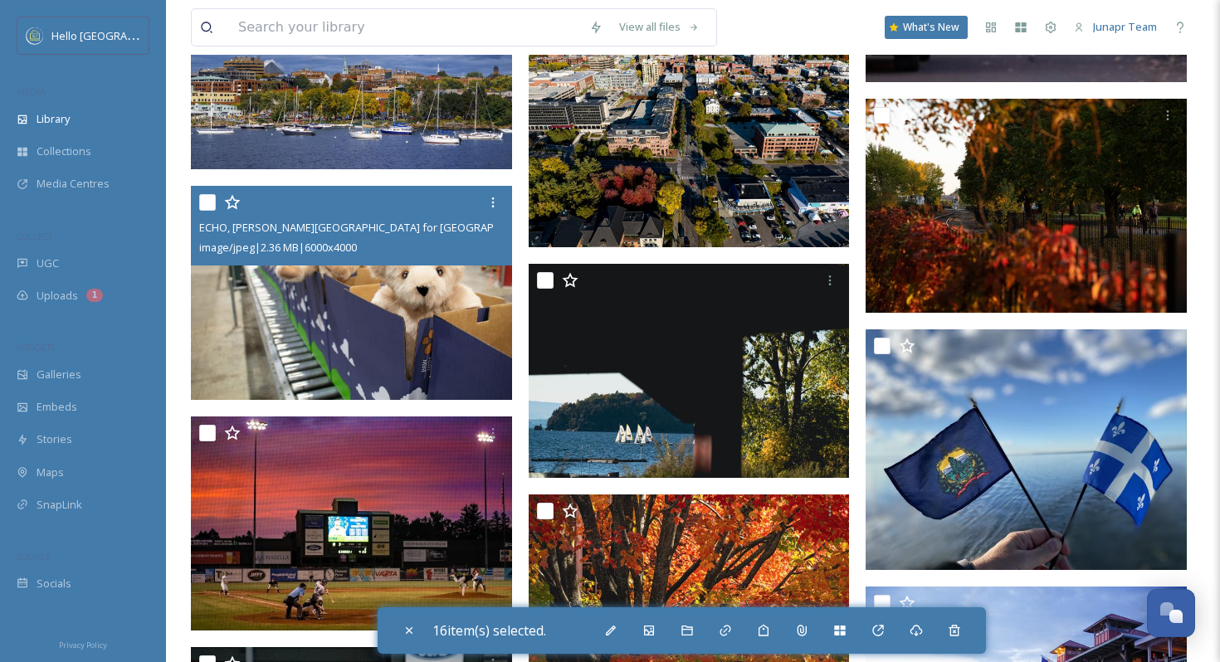
click at [208, 195] on input "checkbox" at bounding box center [207, 202] width 17 height 17
checkbox input "true"
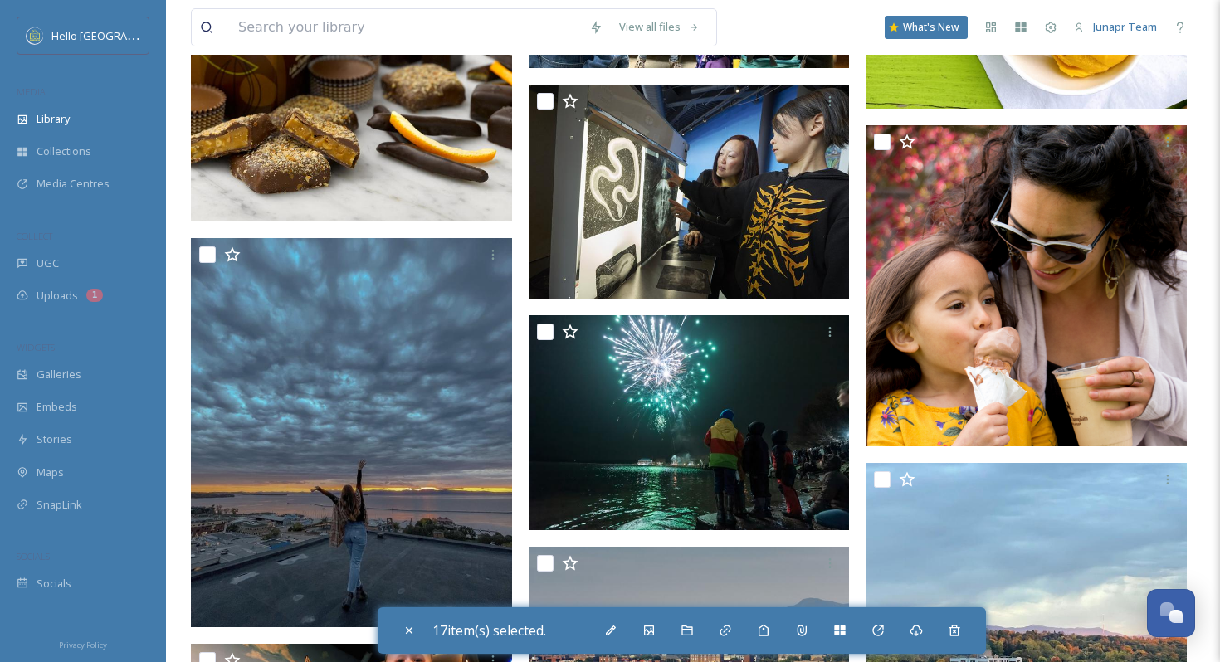
scroll to position [77785, 0]
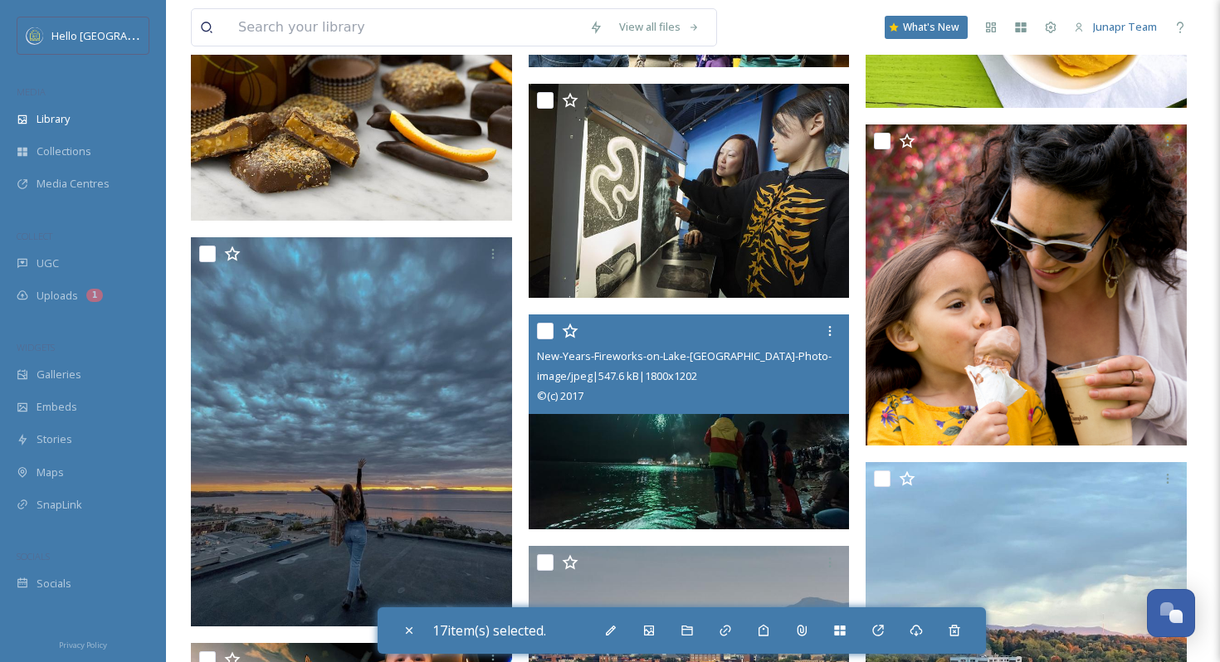
click at [545, 339] on input "checkbox" at bounding box center [545, 331] width 17 height 17
checkbox input "true"
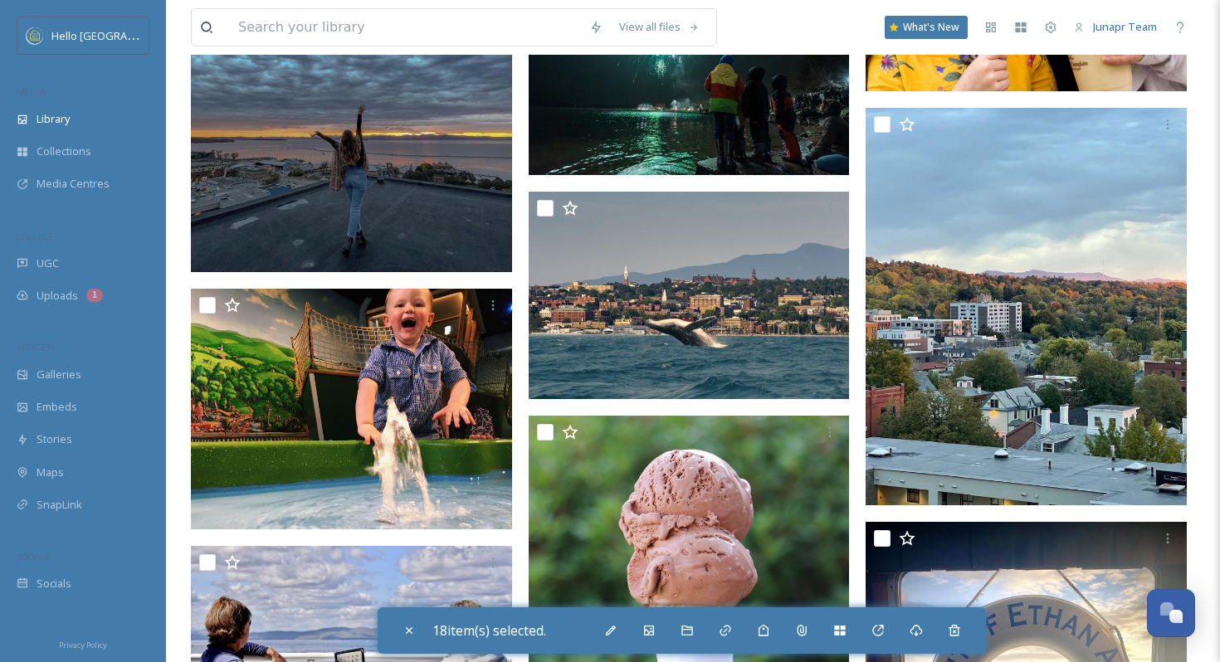
scroll to position [78139, 0]
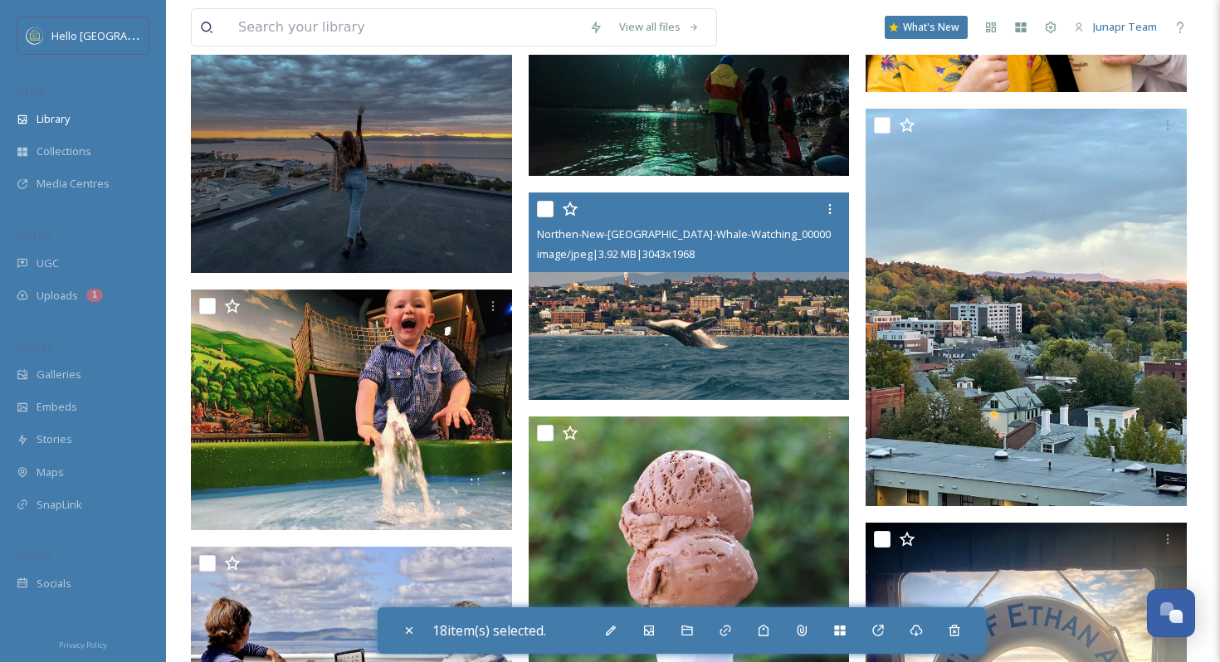
click at [544, 213] on input "checkbox" at bounding box center [545, 209] width 17 height 17
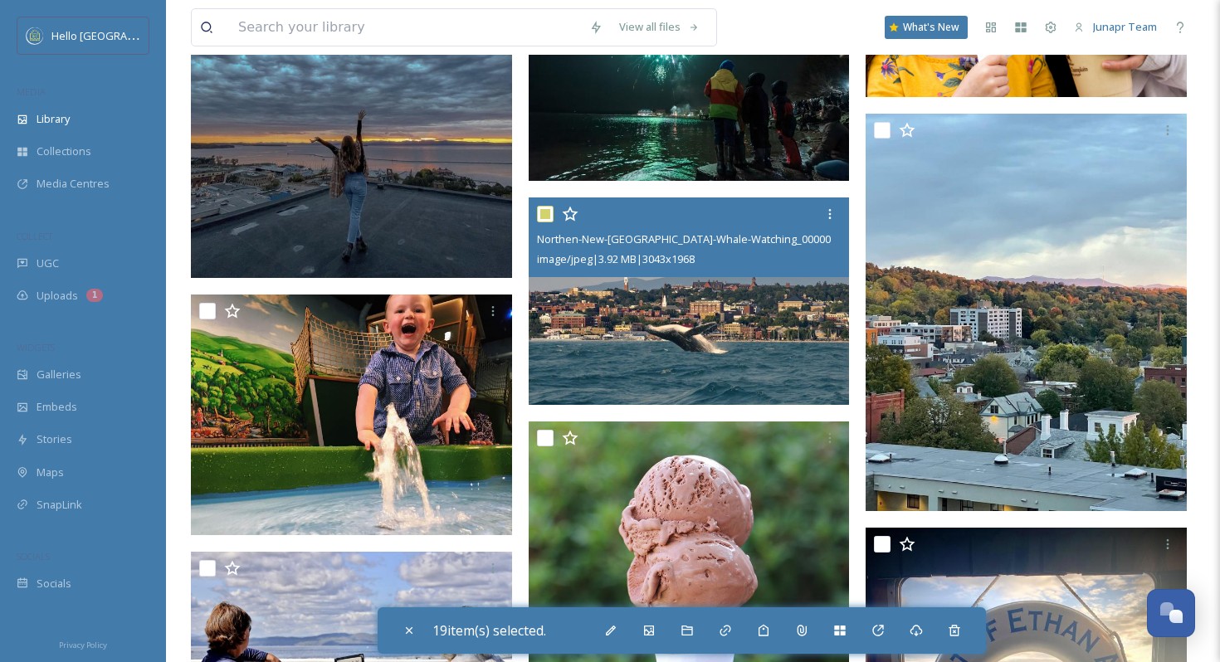
click at [548, 211] on input "checkbox" at bounding box center [545, 214] width 17 height 17
checkbox input "false"
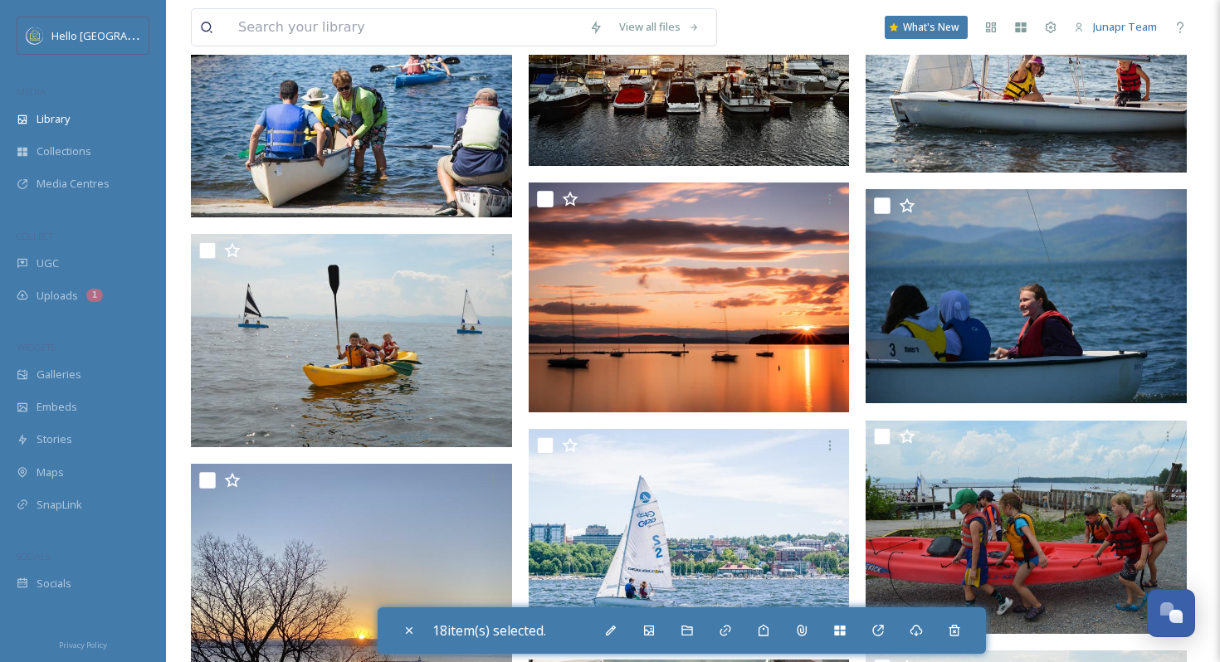
scroll to position [79843, 0]
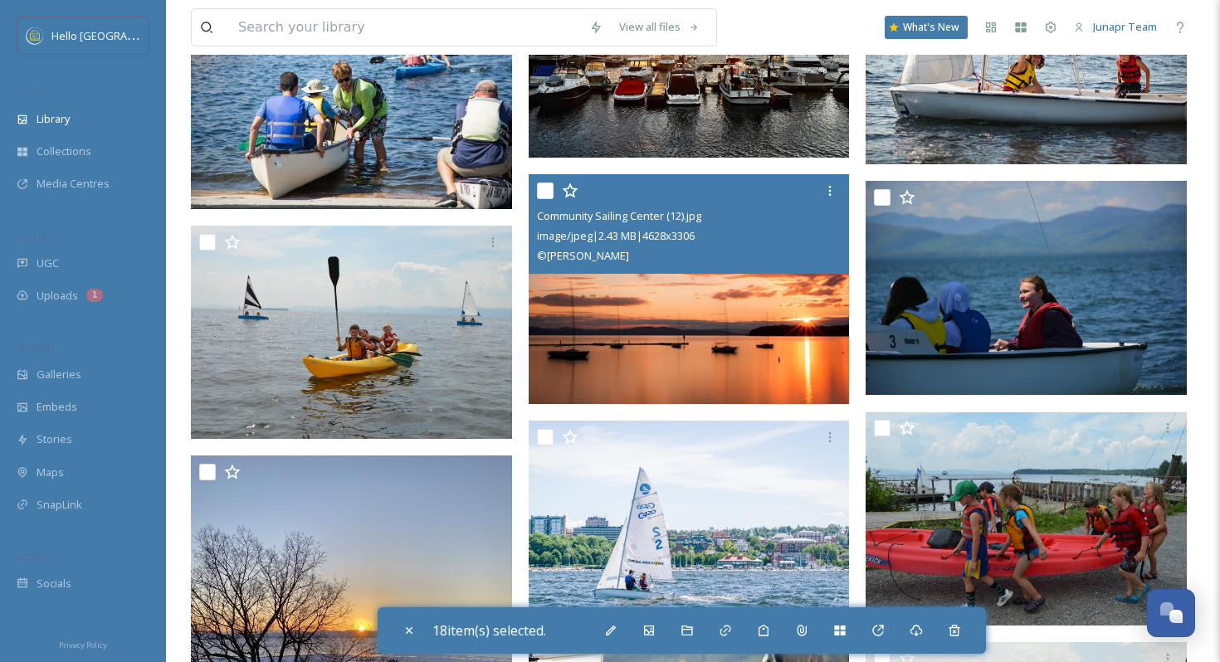
click at [547, 186] on input "checkbox" at bounding box center [545, 191] width 17 height 17
checkbox input "true"
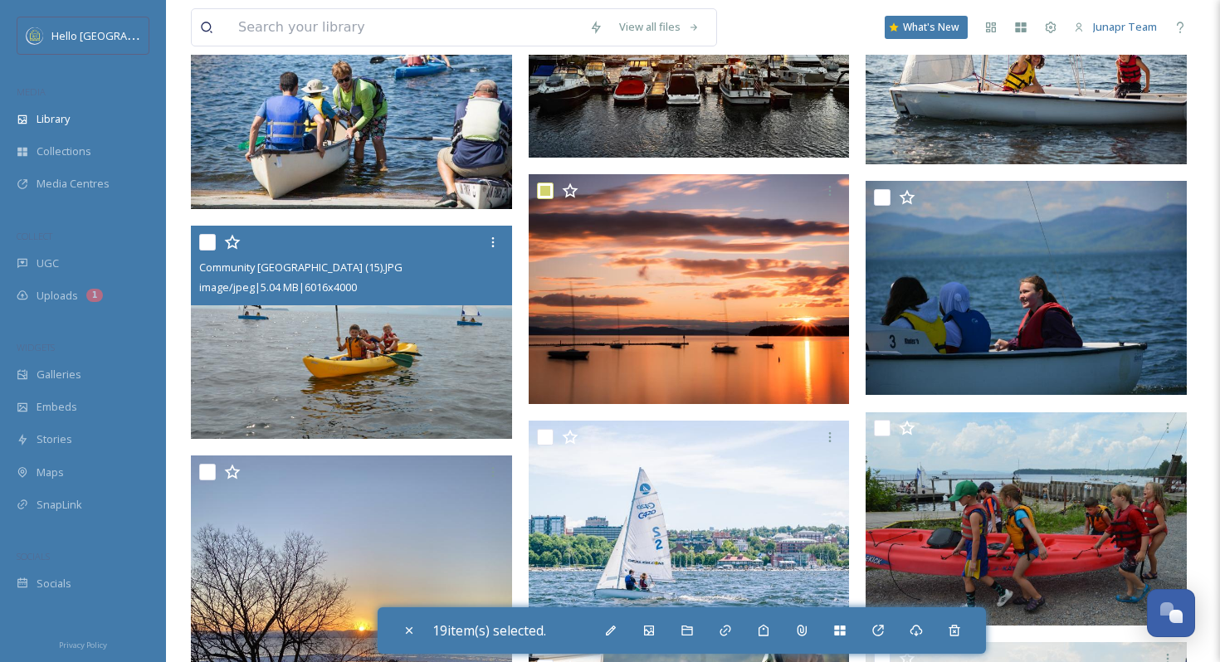
click at [208, 242] on input "checkbox" at bounding box center [207, 242] width 17 height 17
checkbox input "true"
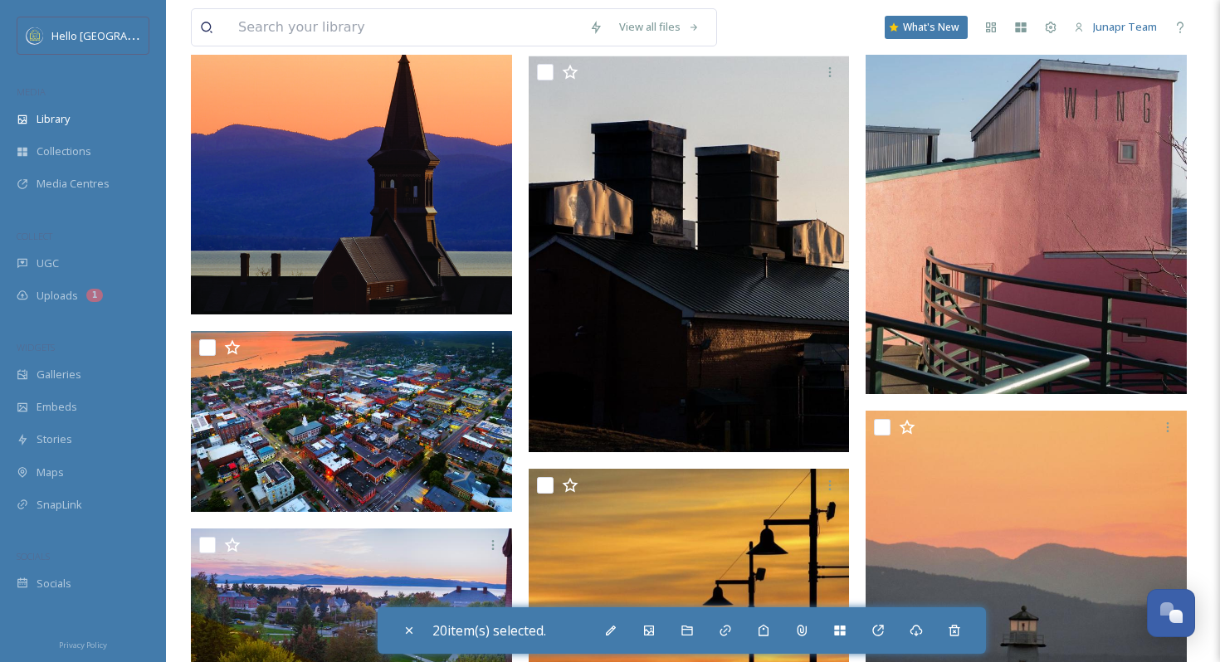
scroll to position [82482, 0]
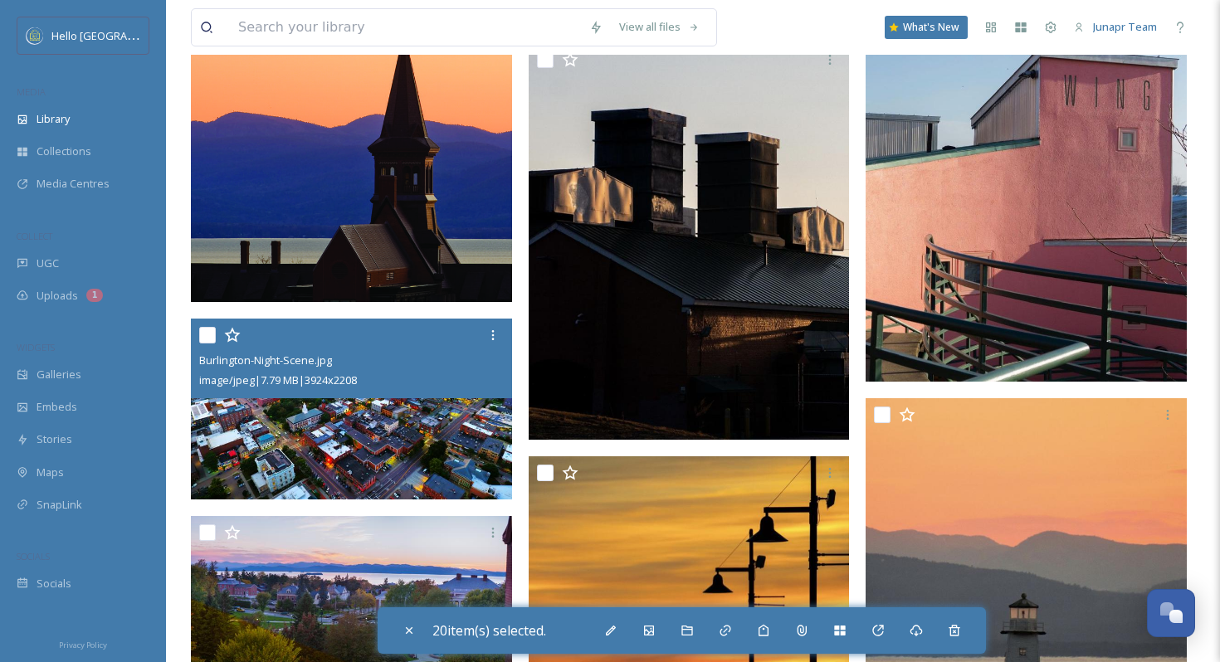
click at [206, 334] on input "checkbox" at bounding box center [207, 335] width 17 height 17
checkbox input "true"
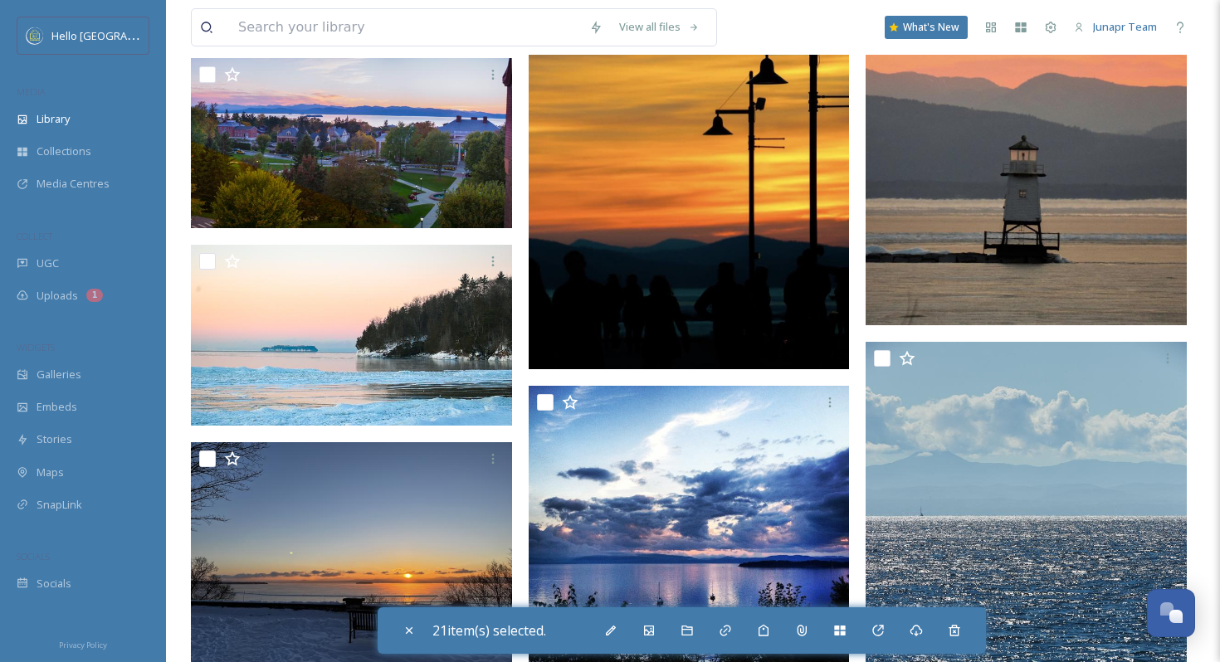
scroll to position [82942, 0]
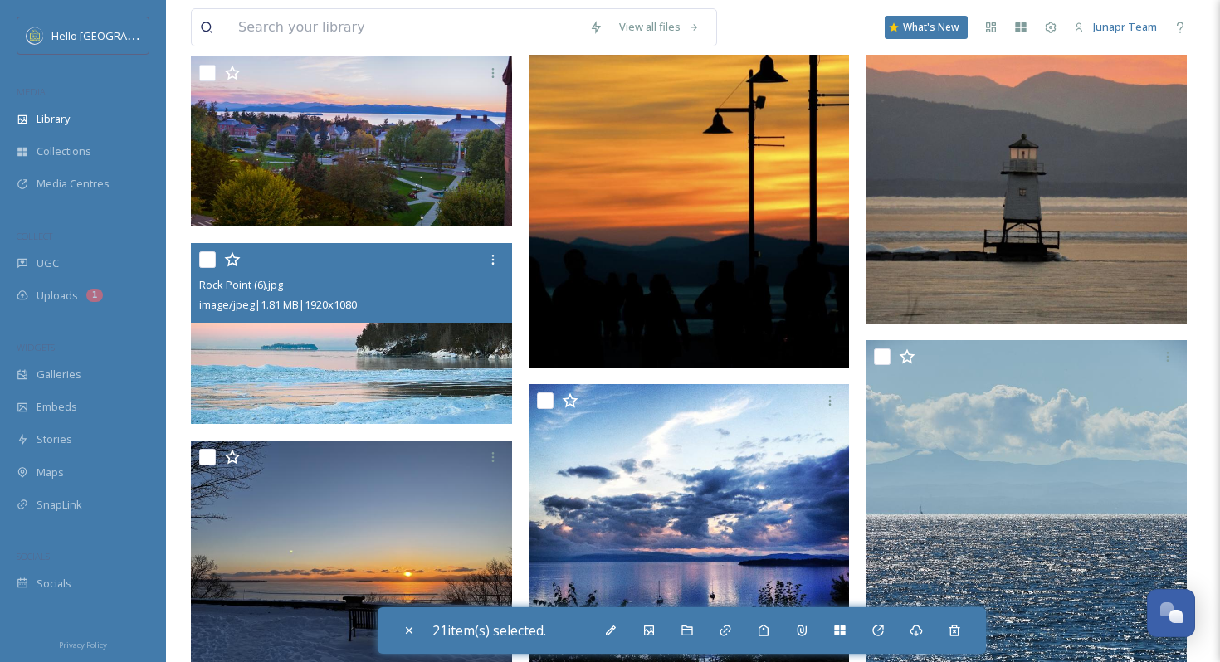
click at [208, 254] on input "checkbox" at bounding box center [207, 260] width 17 height 17
checkbox input "true"
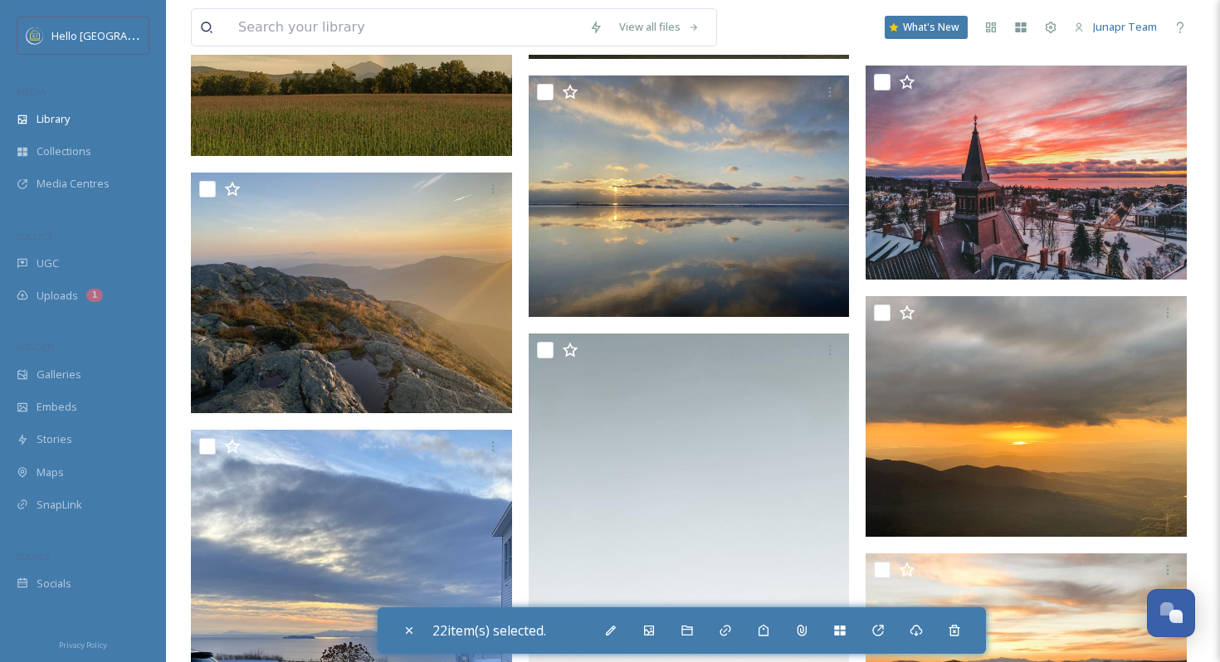
scroll to position [85060, 0]
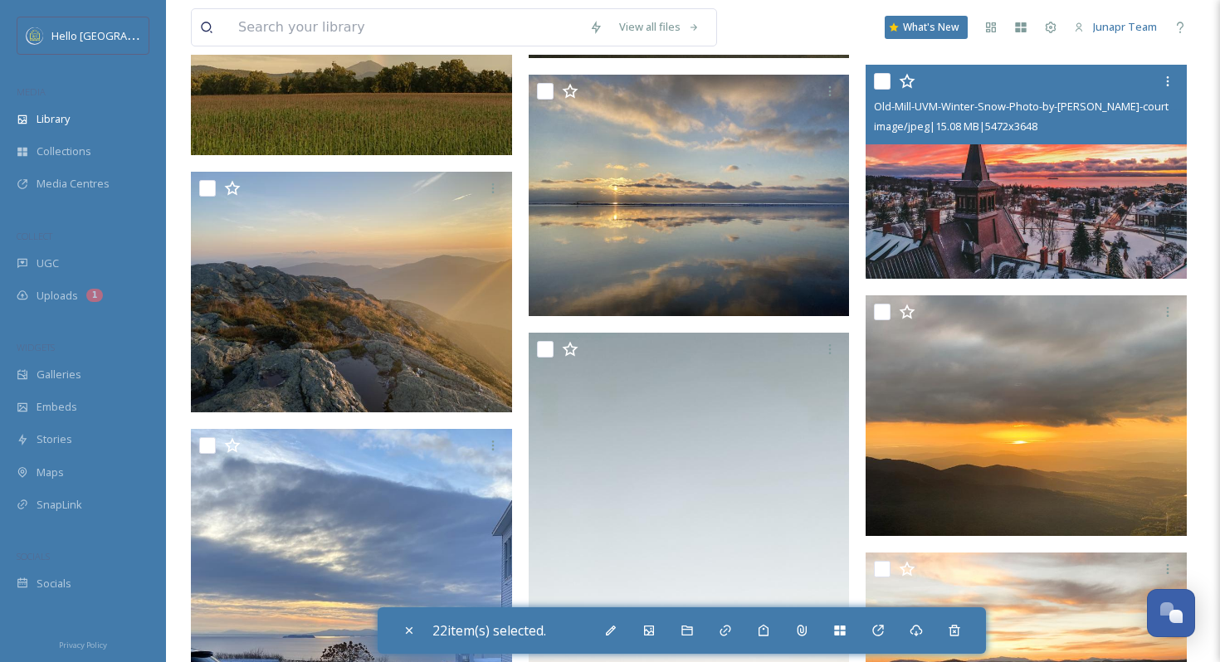
click at [886, 81] on input "checkbox" at bounding box center [882, 81] width 17 height 17
checkbox input "true"
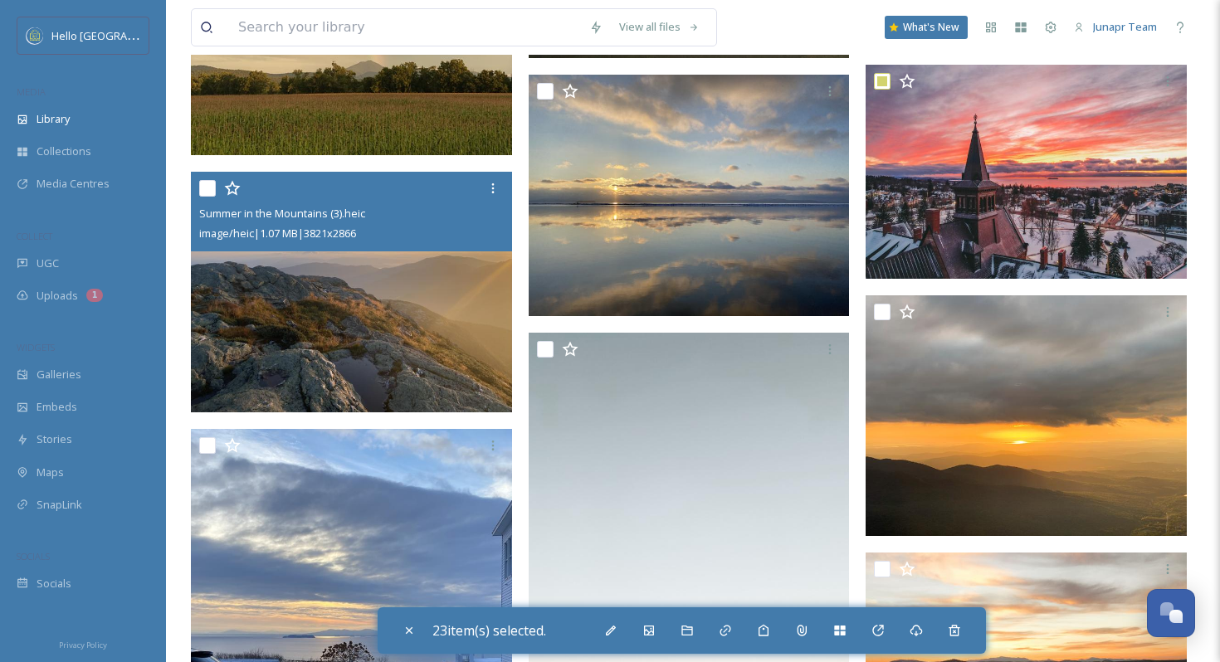
click at [208, 187] on input "checkbox" at bounding box center [207, 188] width 17 height 17
checkbox input "true"
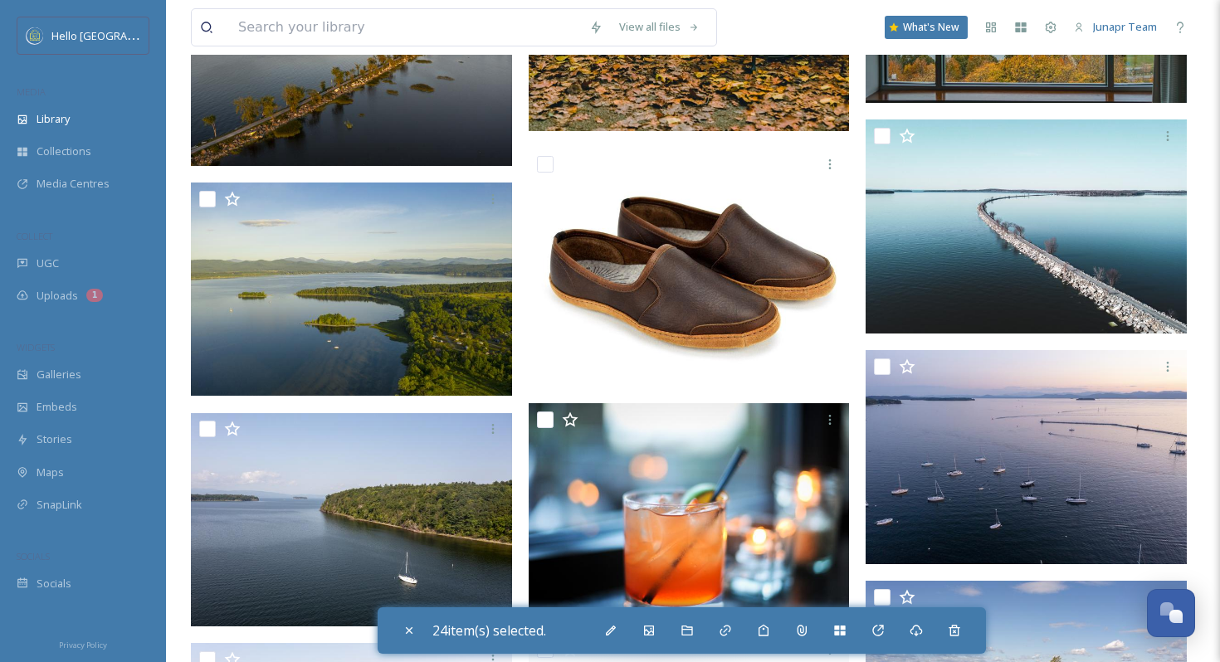
scroll to position [88364, 0]
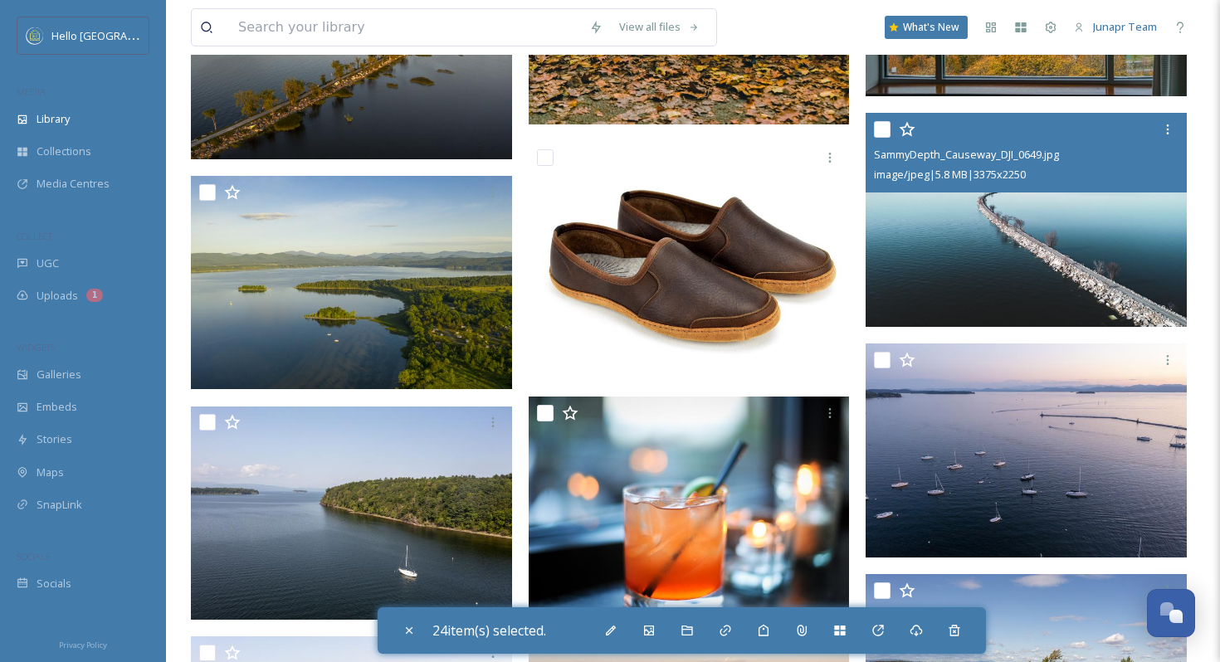
click at [879, 132] on input "checkbox" at bounding box center [882, 129] width 17 height 17
checkbox input "true"
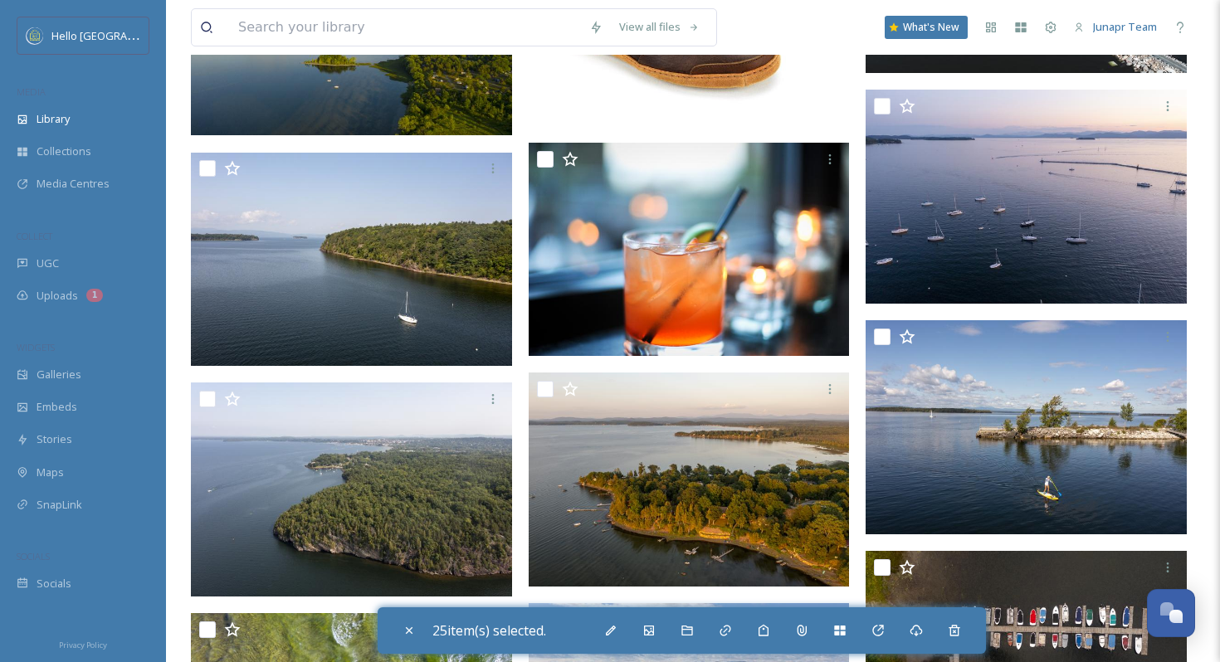
scroll to position [88605, 0]
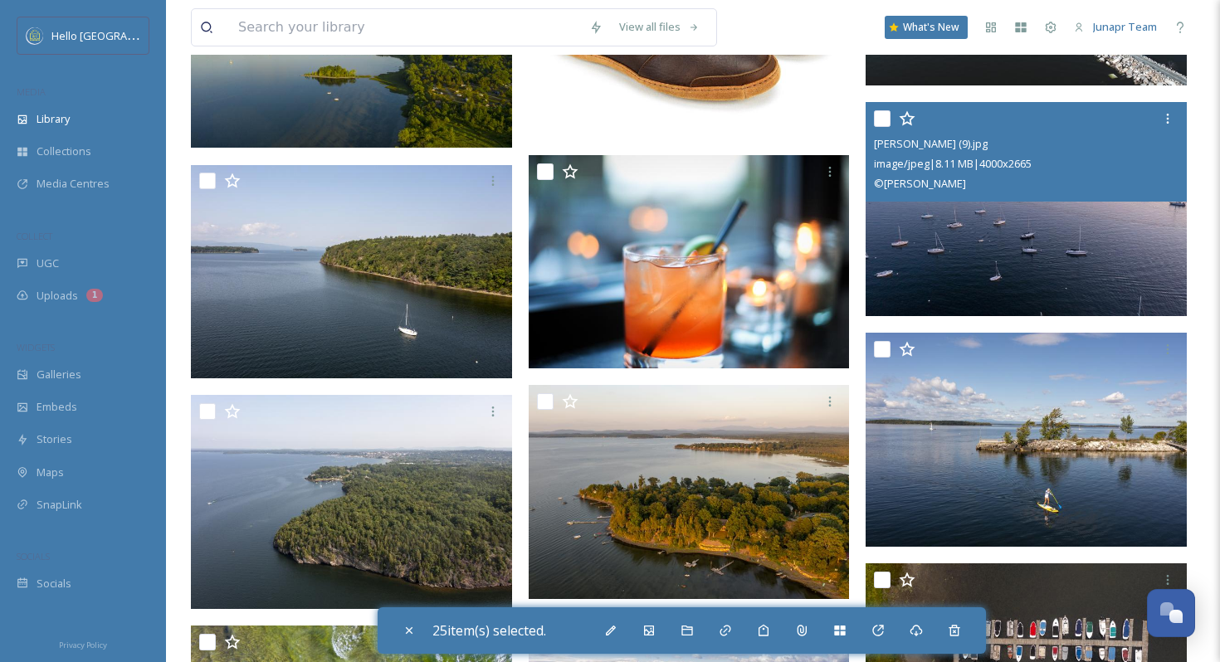
click at [882, 119] on input "checkbox" at bounding box center [882, 118] width 17 height 17
checkbox input "true"
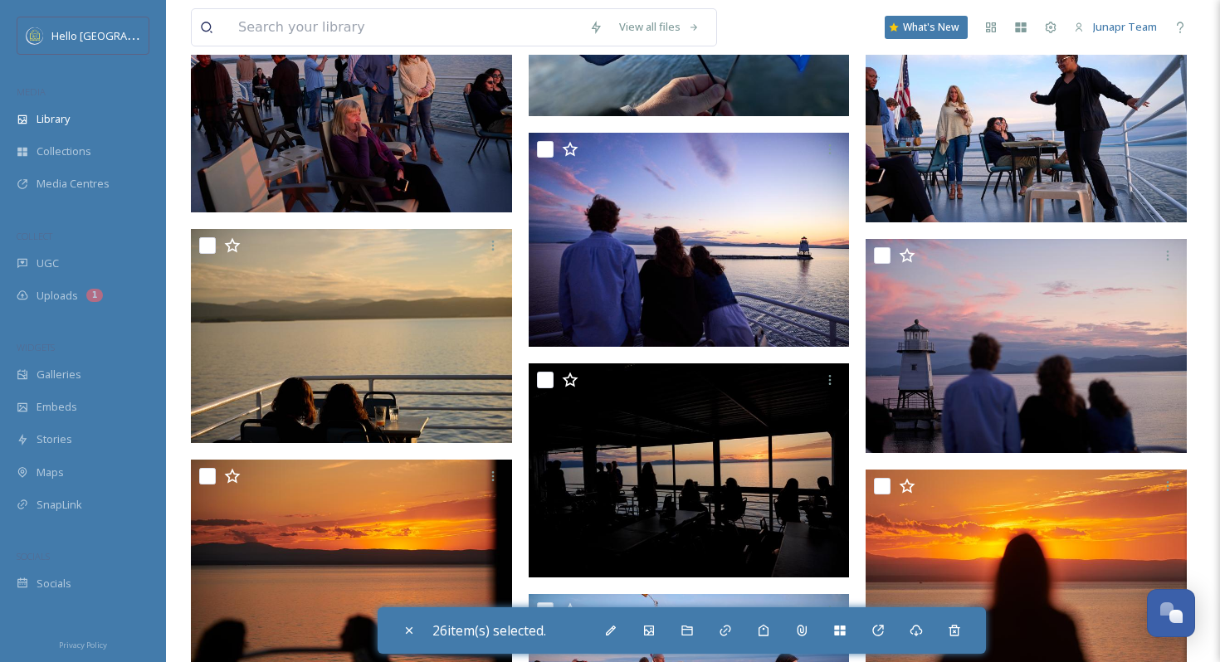
scroll to position [93269, 0]
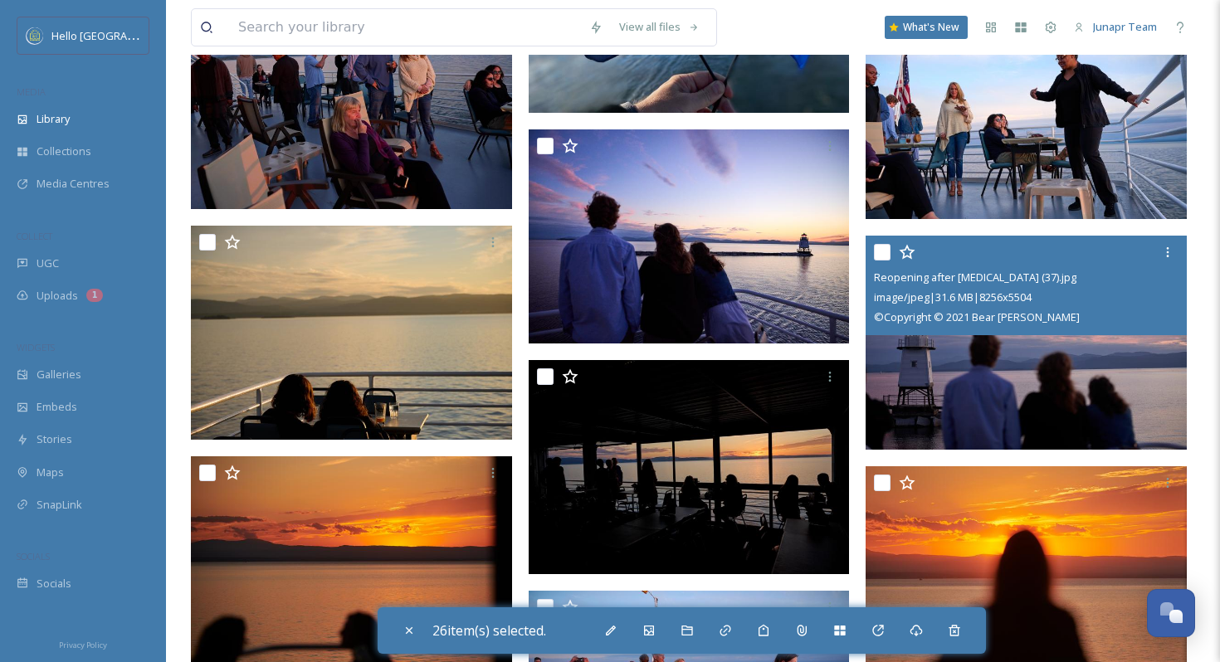
drag, startPoint x: 882, startPoint y: 252, endPoint x: 1113, endPoint y: 317, distance: 240.7
click at [882, 251] on input "checkbox" at bounding box center [882, 252] width 17 height 17
checkbox input "true"
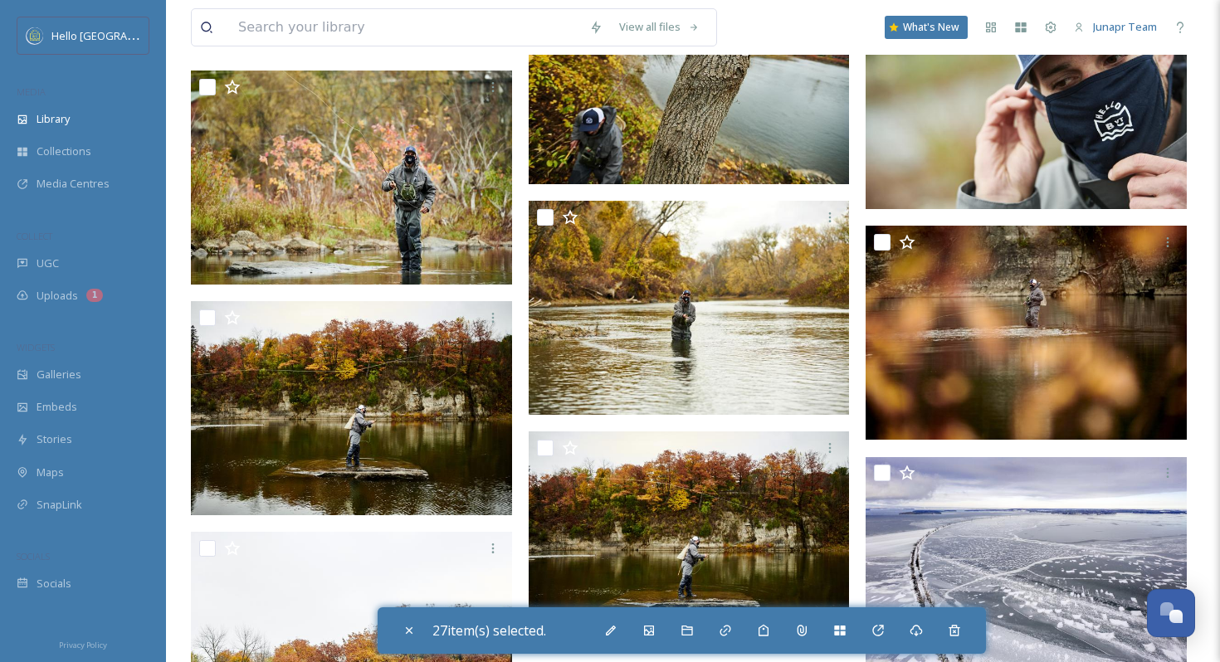
scroll to position [95275, 0]
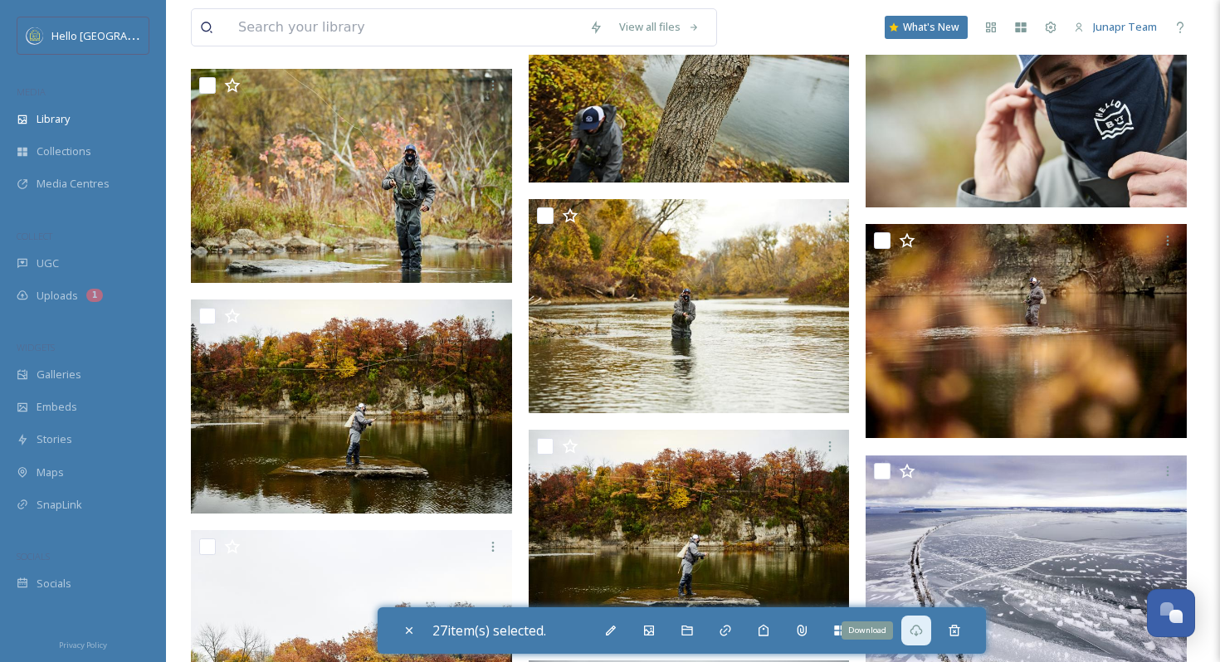
click at [912, 634] on div "Download" at bounding box center [916, 631] width 30 height 30
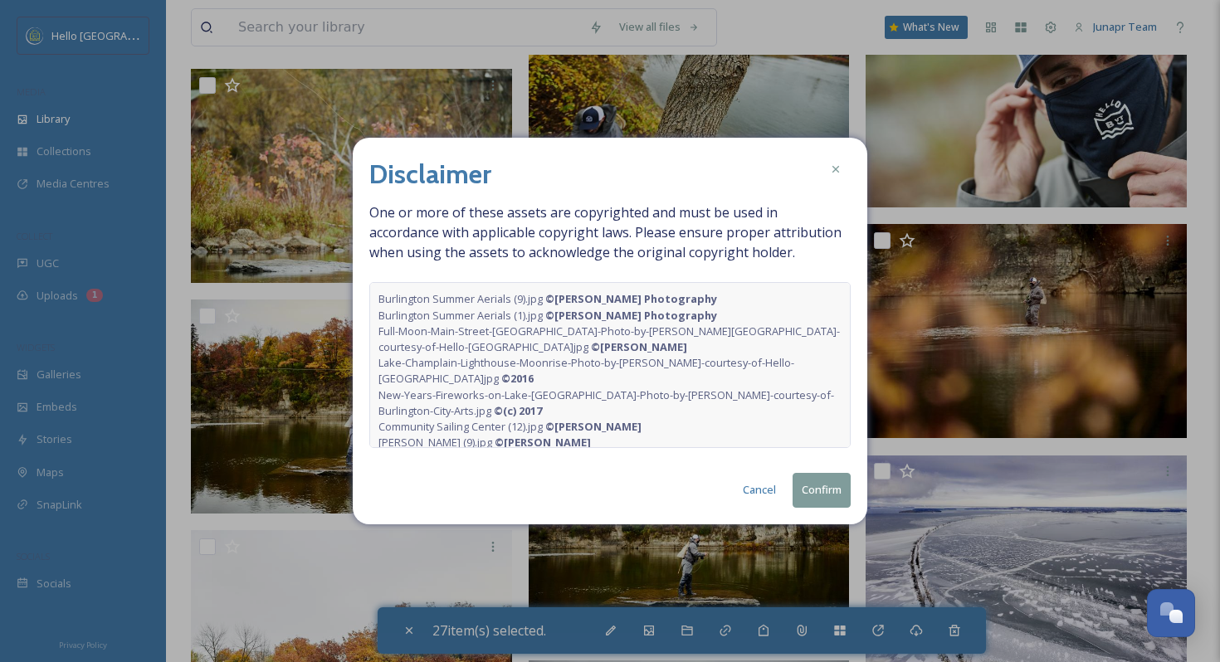
scroll to position [27, 0]
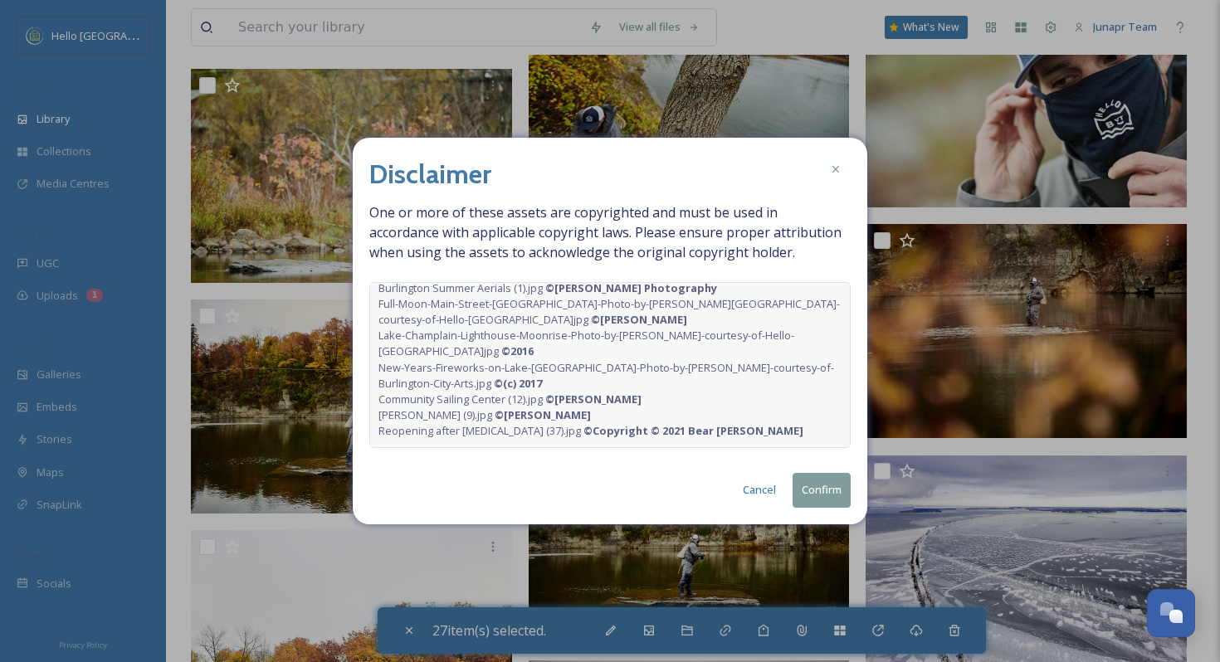
click at [816, 491] on button "Confirm" at bounding box center [822, 490] width 58 height 34
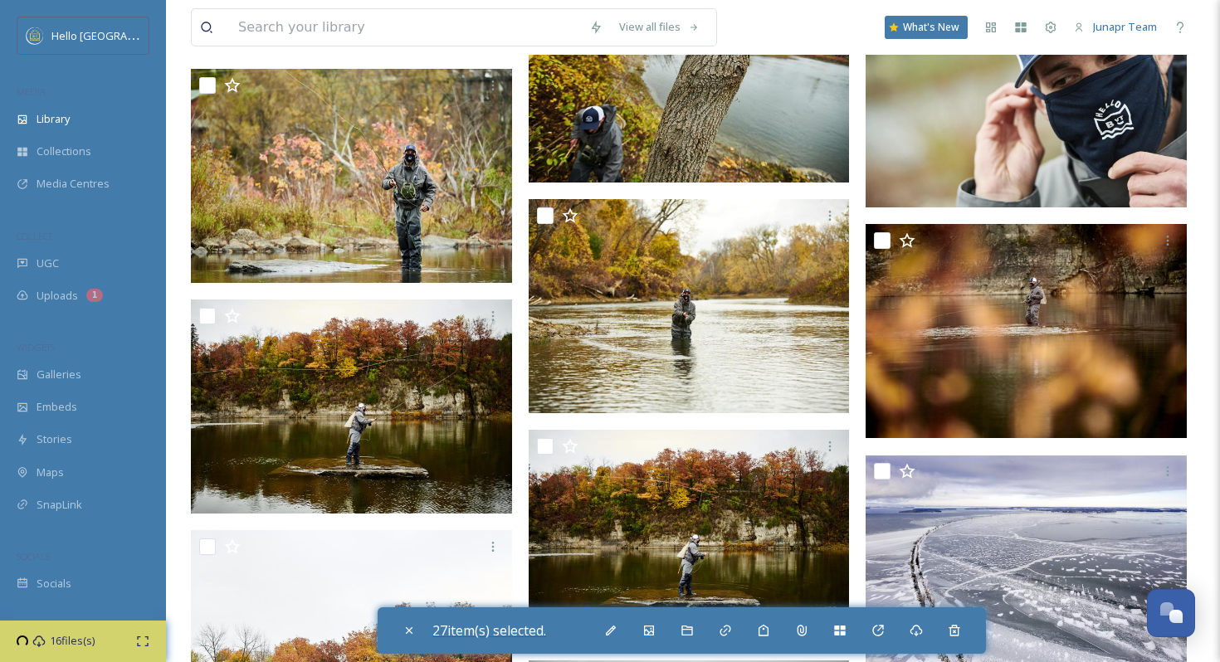
click at [457, 628] on span "27 item(s) selected." at bounding box center [489, 631] width 114 height 18
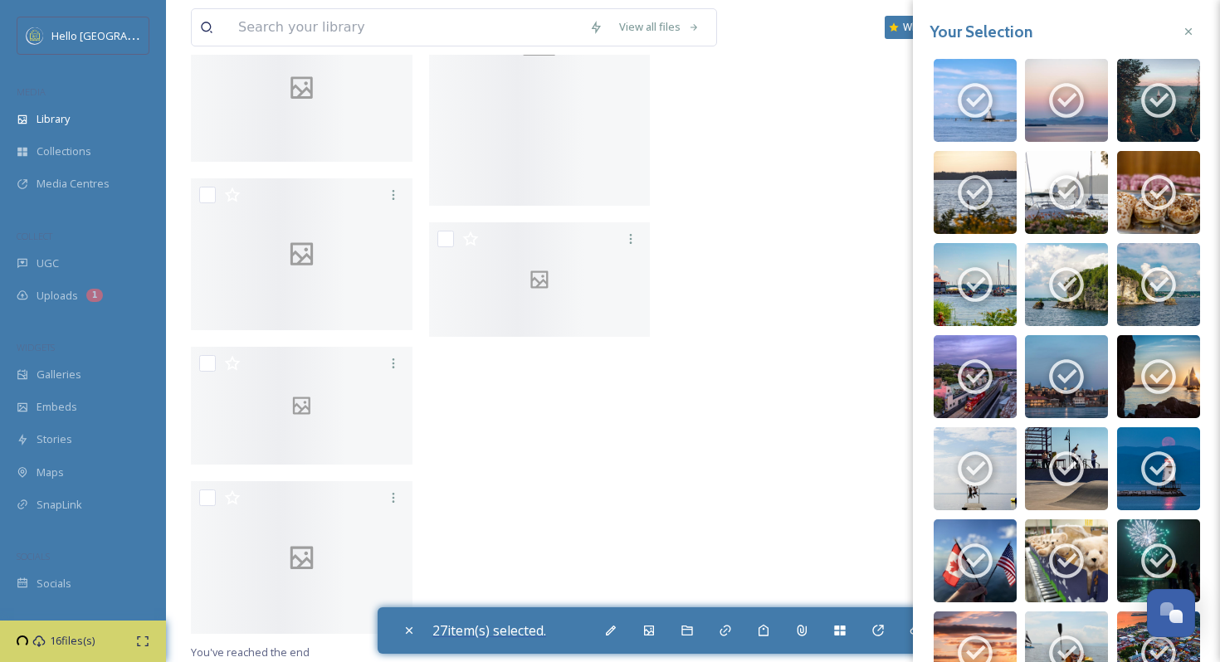
scroll to position [77649, 0]
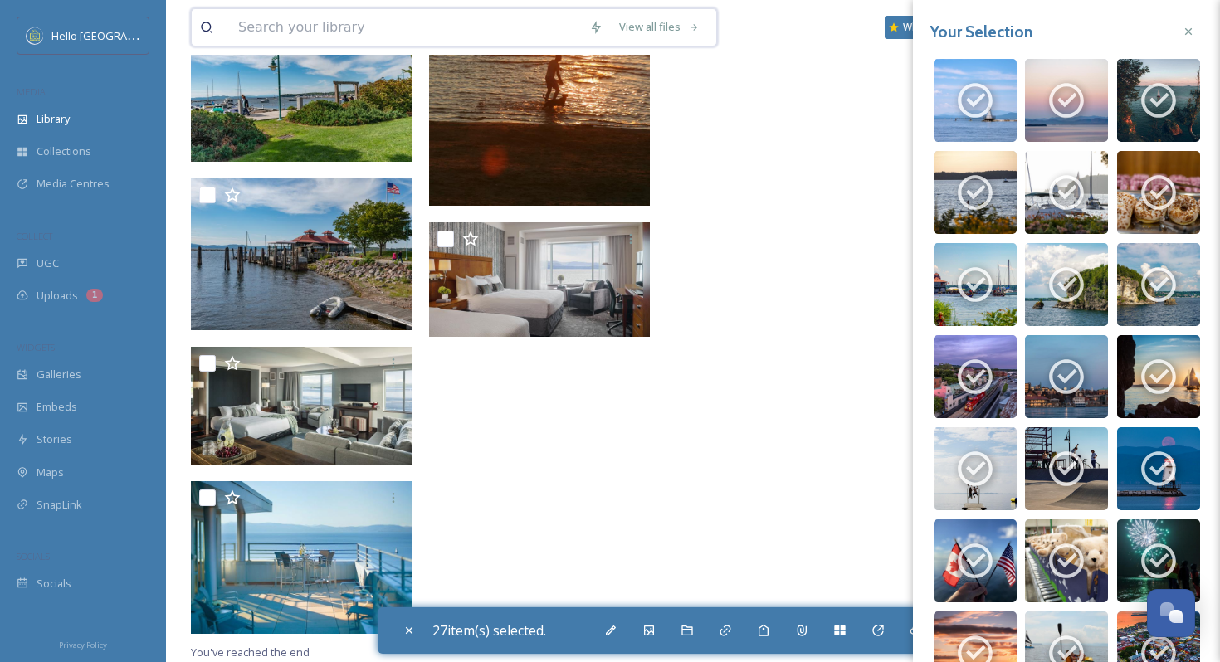
click at [431, 24] on input at bounding box center [405, 27] width 351 height 37
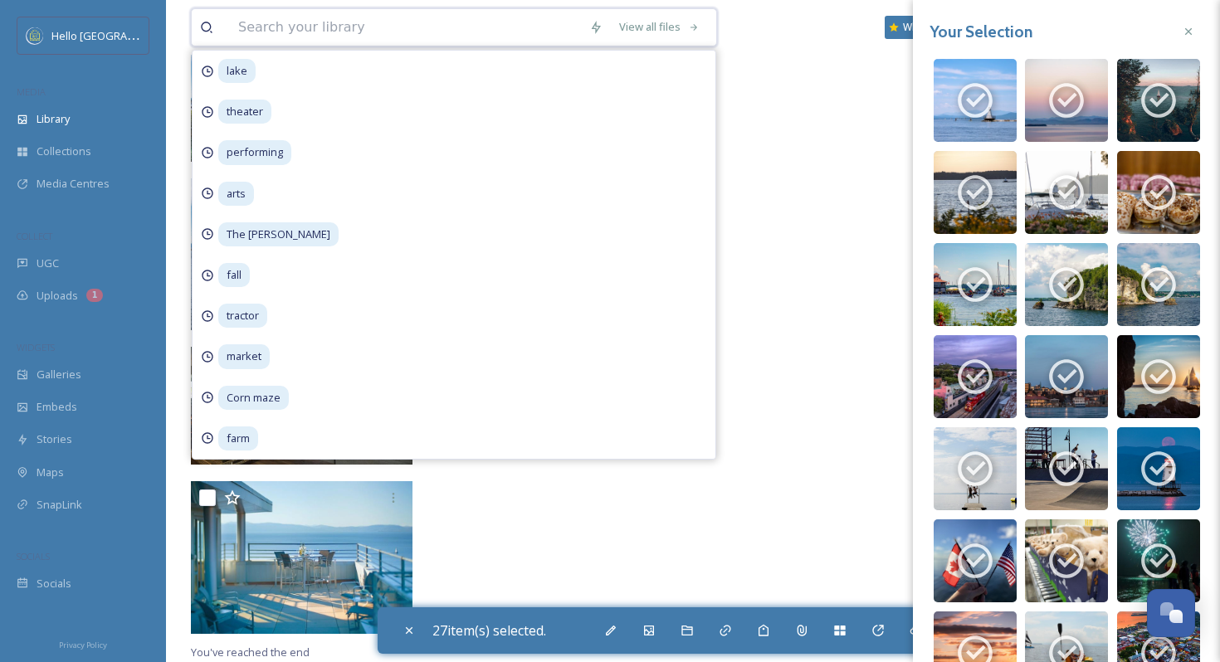
paste input "Arts Riot Truck Stop (1).jpg"
type input "Arts Riot Truck Stop (1).jpg"
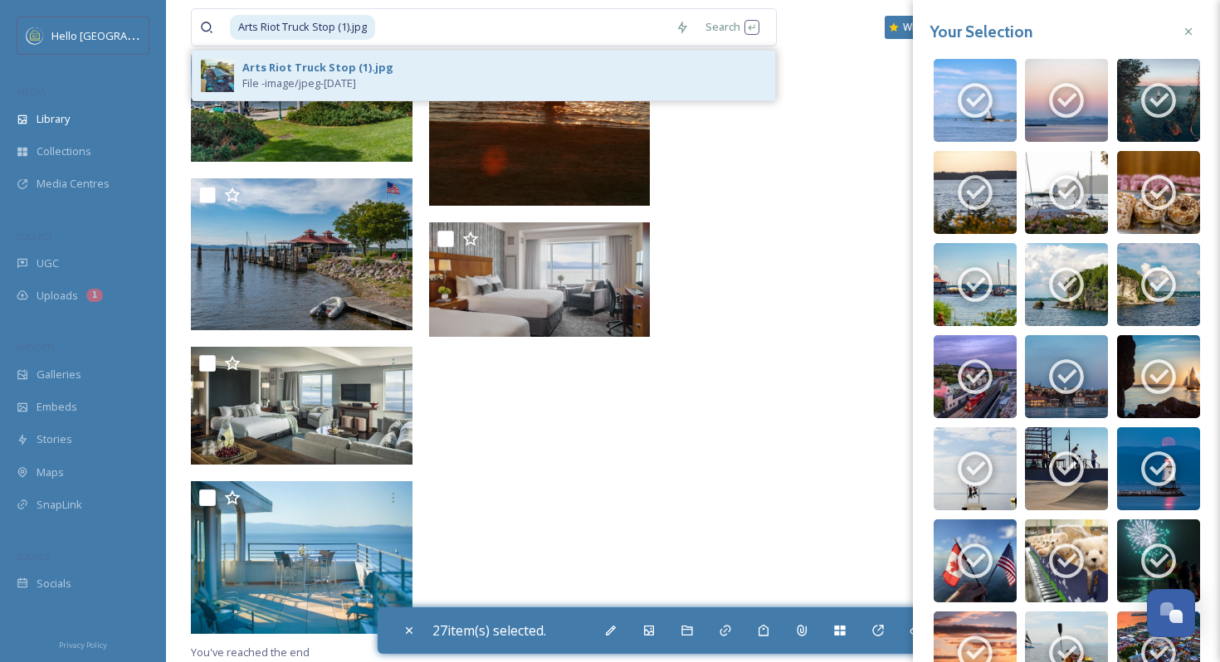
click at [411, 61] on div "Arts Riot Truck Stop (1).jpg File - image/jpeg - [DATE]" at bounding box center [504, 76] width 525 height 32
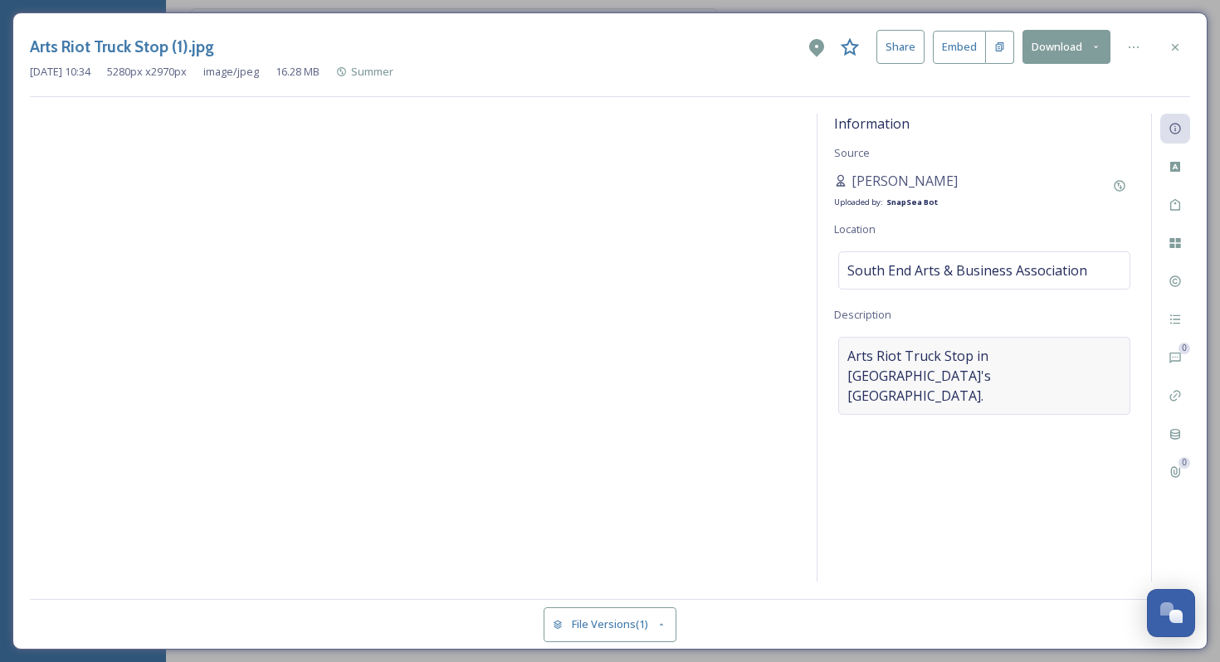
click at [897, 373] on span "Arts Riot Truck Stop in [GEOGRAPHIC_DATA]'s [GEOGRAPHIC_DATA]." at bounding box center [984, 376] width 274 height 60
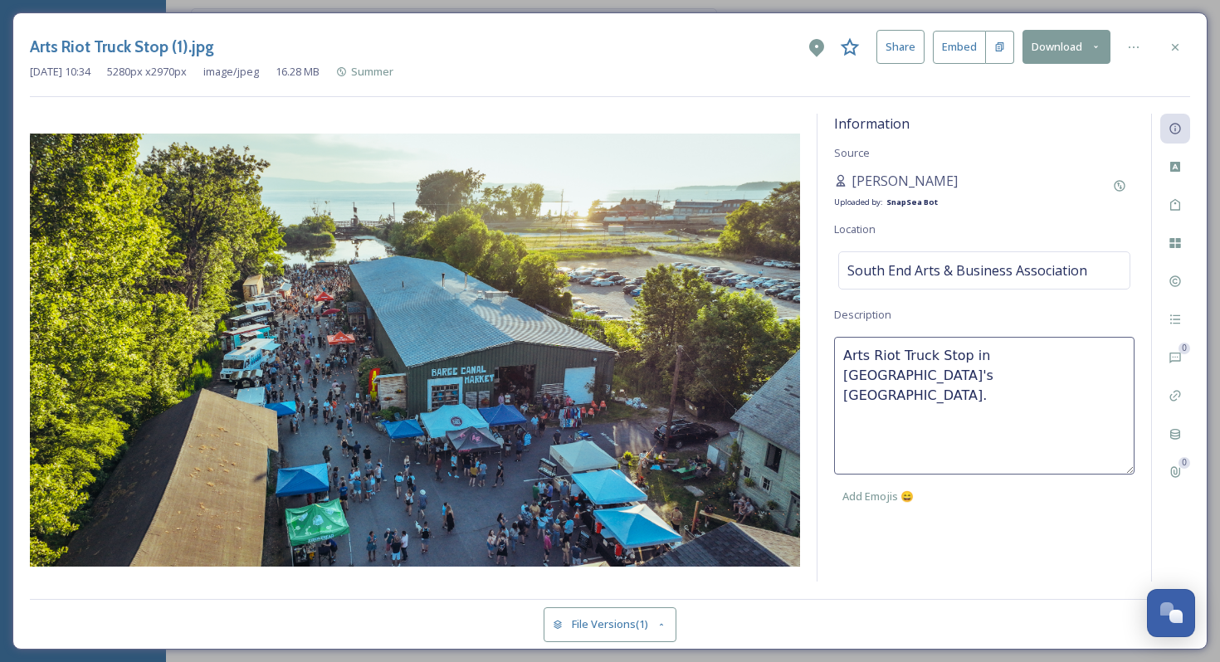
drag, startPoint x: 1124, startPoint y: 355, endPoint x: 777, endPoint y: 347, distance: 347.1
click at [777, 347] on div "Information Source [PERSON_NAME] Uploaded by: SnapSea Bot Location [GEOGRAPHIC_…" at bounding box center [610, 348] width 1160 height 469
click at [989, 522] on div "Information Source [PERSON_NAME] Uploaded by: SnapSea Bot Location [GEOGRAPHIC_…" at bounding box center [985, 348] width 334 height 468
click at [916, 186] on div "[PERSON_NAME]" at bounding box center [896, 181] width 124 height 20
drag, startPoint x: 925, startPoint y: 181, endPoint x: 851, endPoint y: 180, distance: 73.9
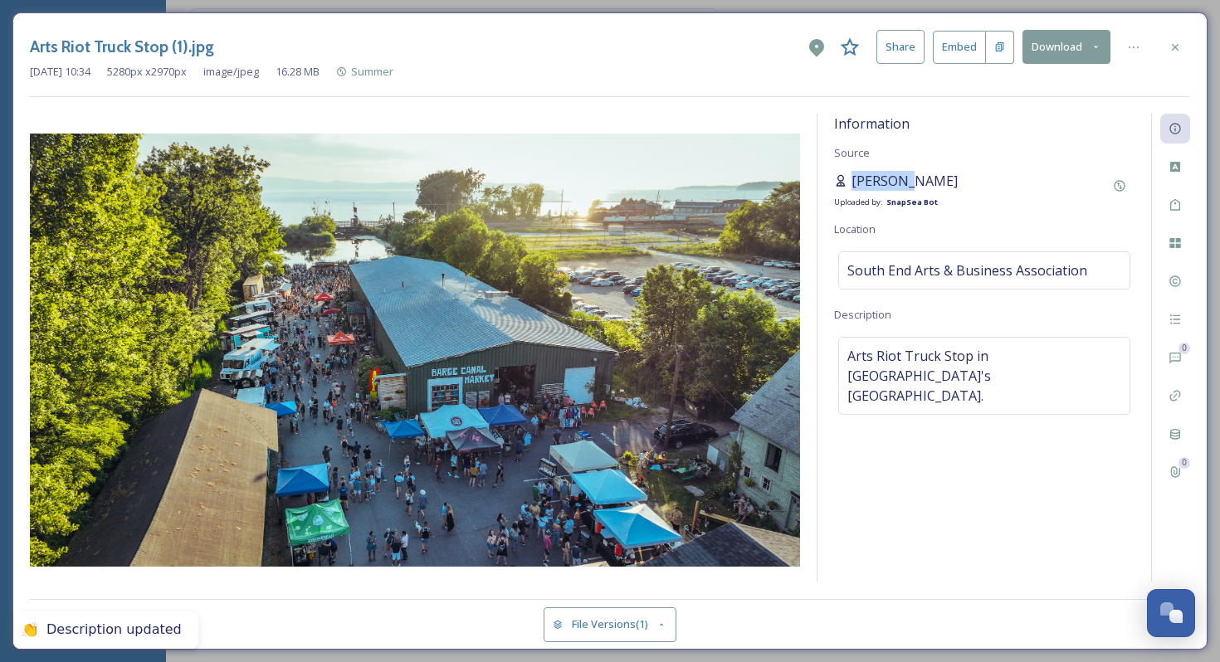
click at [851, 180] on div "[PERSON_NAME]" at bounding box center [896, 181] width 124 height 20
copy span "[PERSON_NAME]"
click at [1171, 43] on icon at bounding box center [1175, 47] width 13 height 13
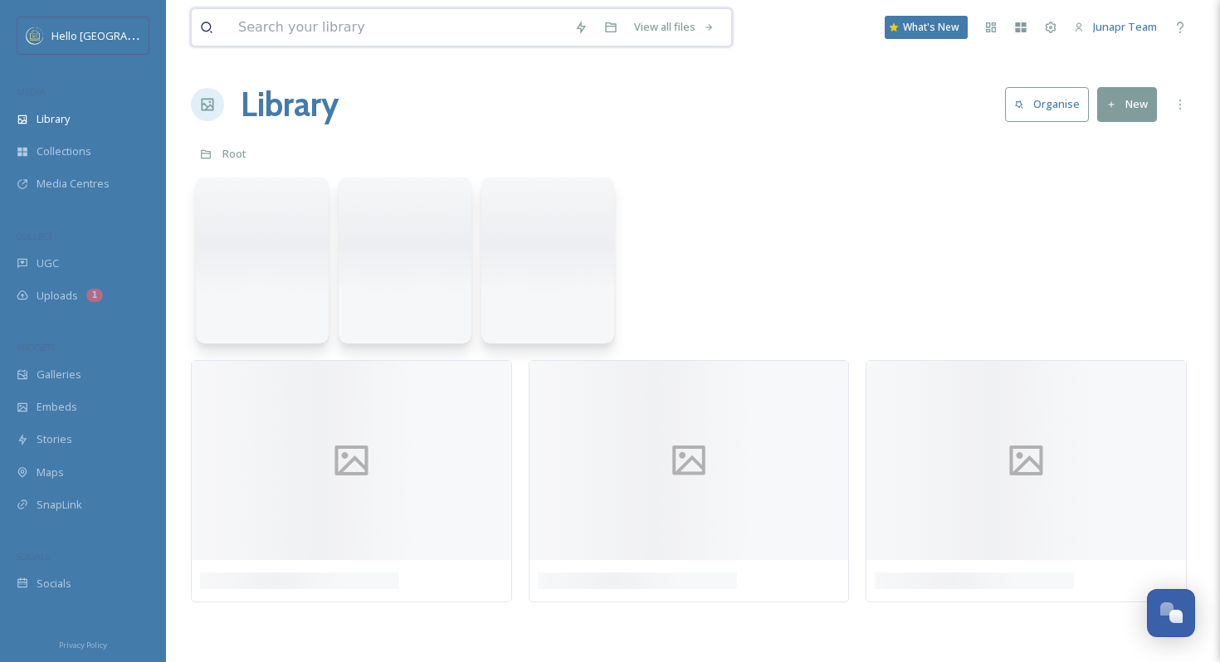
click at [461, 40] on input at bounding box center [398, 27] width 336 height 37
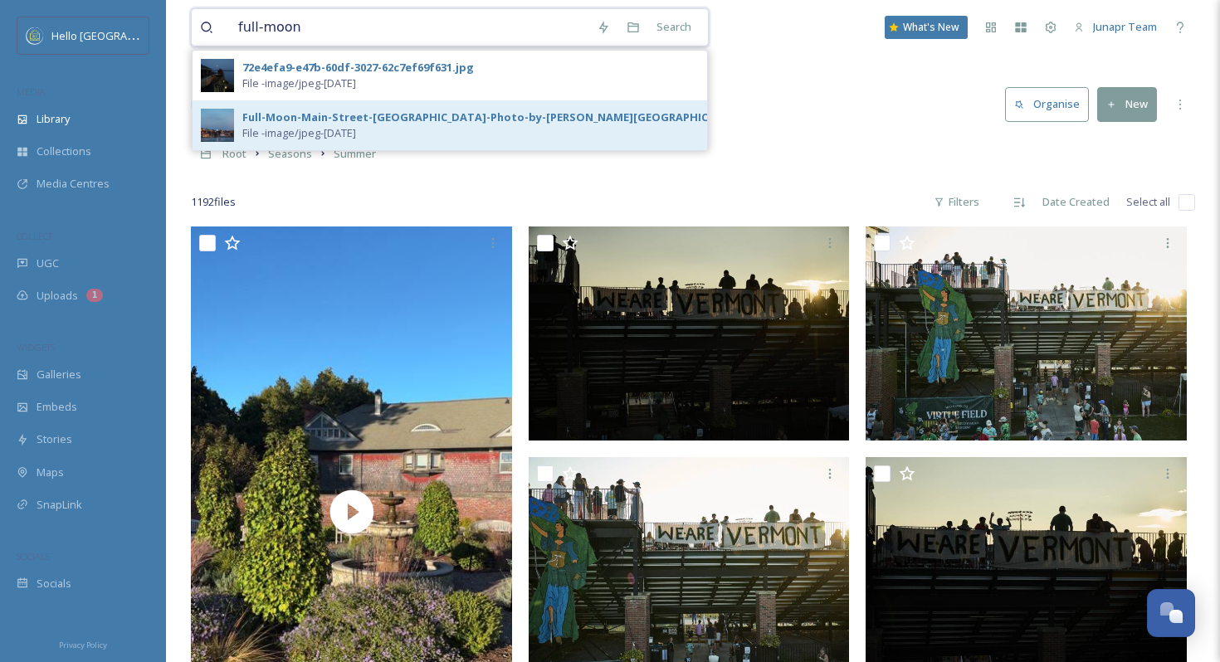
type input "full-moon"
click at [427, 113] on div "Full-Moon-Main-Street-[GEOGRAPHIC_DATA]-Photo-by-[PERSON_NAME][GEOGRAPHIC_DATA]…" at bounding box center [614, 118] width 745 height 16
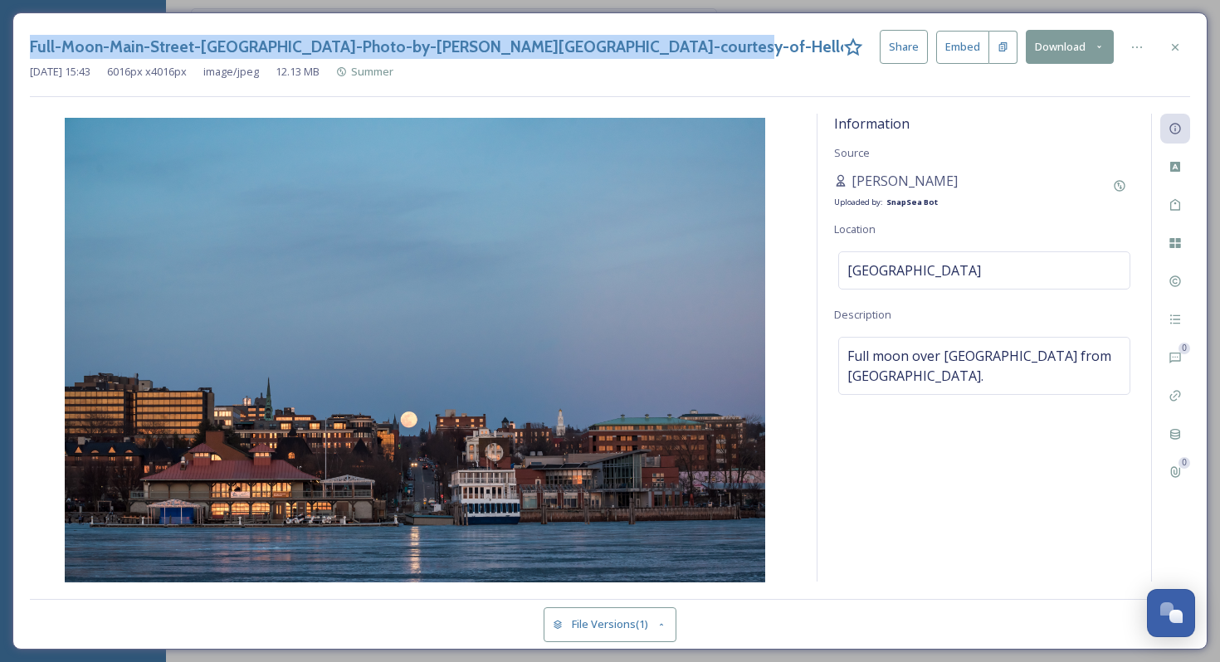
drag, startPoint x: 691, startPoint y: 49, endPoint x: 8, endPoint y: 38, distance: 682.4
click at [8, 38] on div "Full-Moon-Main-Street-[GEOGRAPHIC_DATA]-Photo-by-[PERSON_NAME][GEOGRAPHIC_DATA]…" at bounding box center [610, 331] width 1220 height 662
copy h3 "Full-Moon-Main-Street-[GEOGRAPHIC_DATA]-Photo-by-[PERSON_NAME][GEOGRAPHIC_DATA]…"
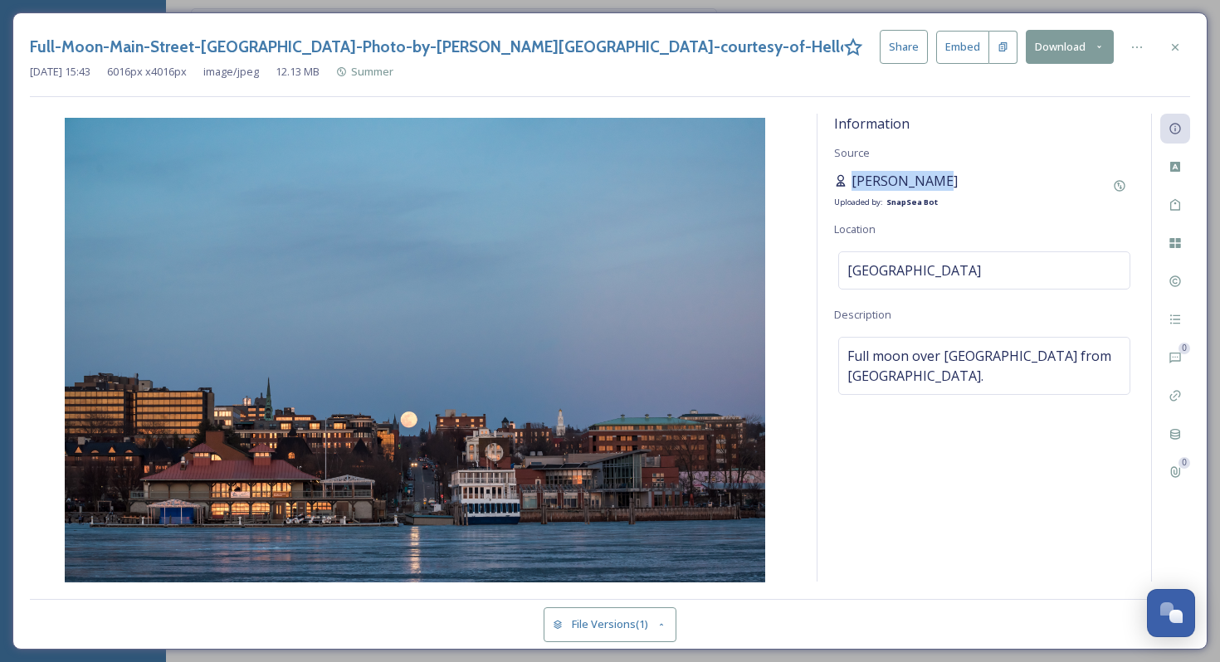
drag, startPoint x: 940, startPoint y: 174, endPoint x: 854, endPoint y: 173, distance: 86.3
click at [854, 173] on div "[PERSON_NAME] Uploaded by: SnapSea Bot" at bounding box center [984, 191] width 300 height 40
copy span "[PERSON_NAME]"
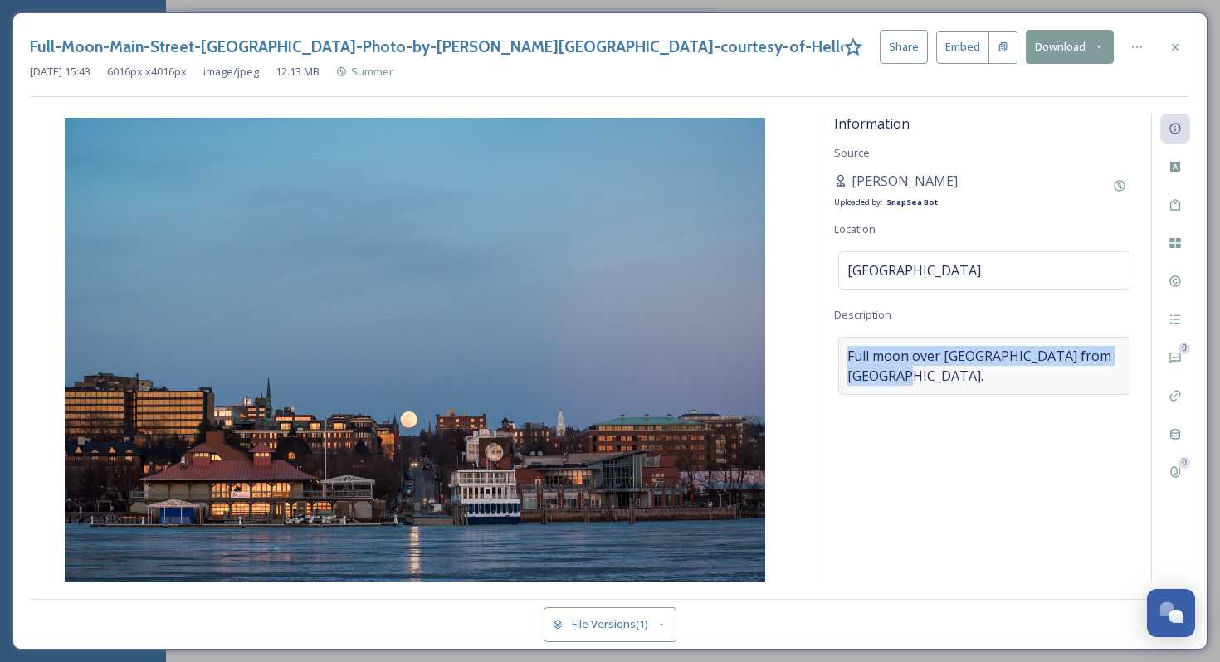
drag, startPoint x: 848, startPoint y: 349, endPoint x: 913, endPoint y: 381, distance: 72.0
click at [913, 381] on span "Full moon over [GEOGRAPHIC_DATA] from [GEOGRAPHIC_DATA]." at bounding box center [984, 366] width 274 height 40
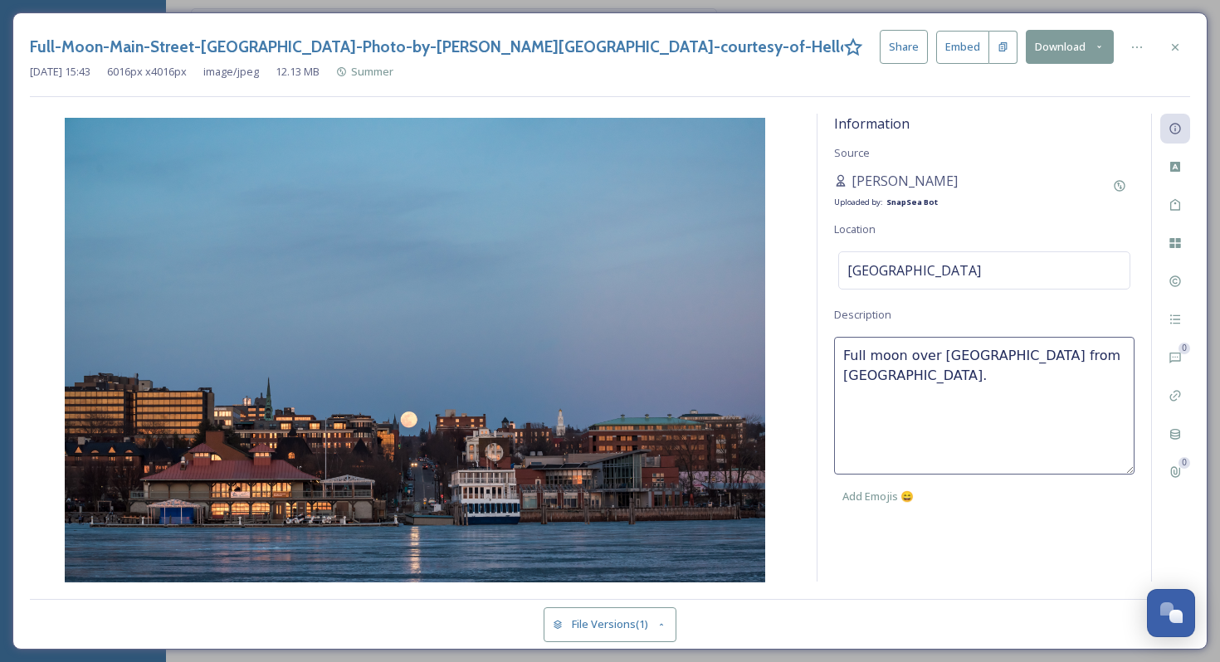
copy span "Full moon over [GEOGRAPHIC_DATA] from [GEOGRAPHIC_DATA]"
drag, startPoint x: 841, startPoint y: 356, endPoint x: 904, endPoint y: 378, distance: 66.9
click at [904, 378] on textarea "Full moon over [GEOGRAPHIC_DATA] from [GEOGRAPHIC_DATA]." at bounding box center [984, 406] width 300 height 138
click at [1177, 46] on icon at bounding box center [1175, 47] width 13 height 13
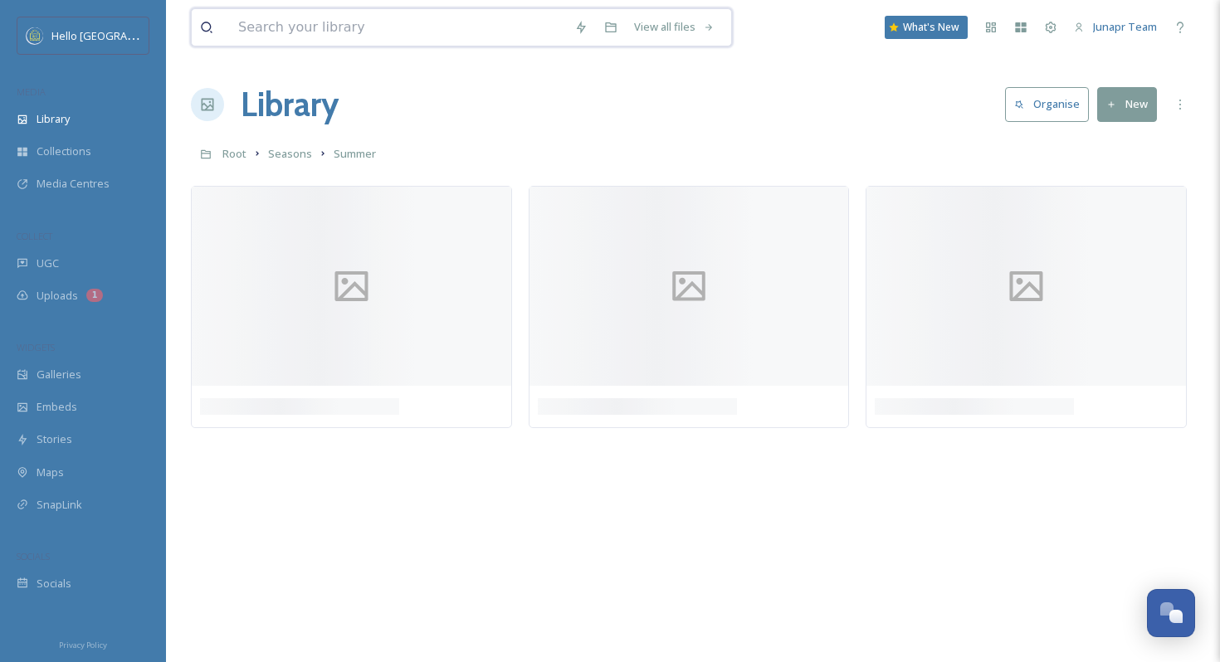
click at [442, 21] on input at bounding box center [398, 27] width 336 height 37
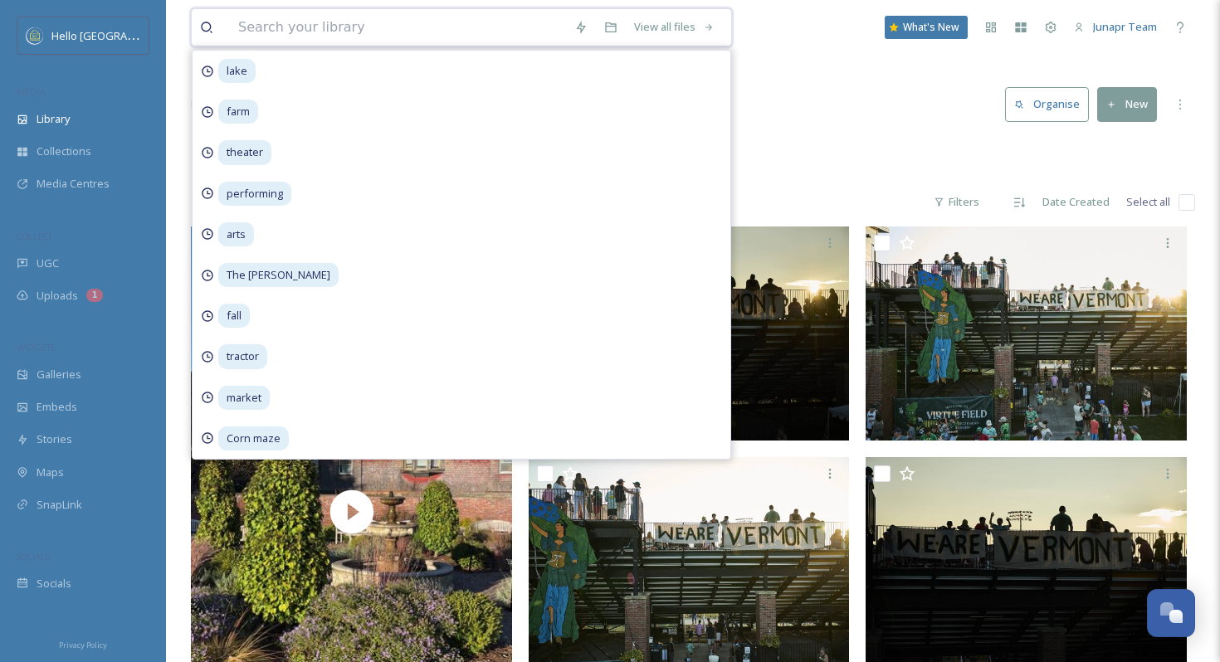
type input "m"
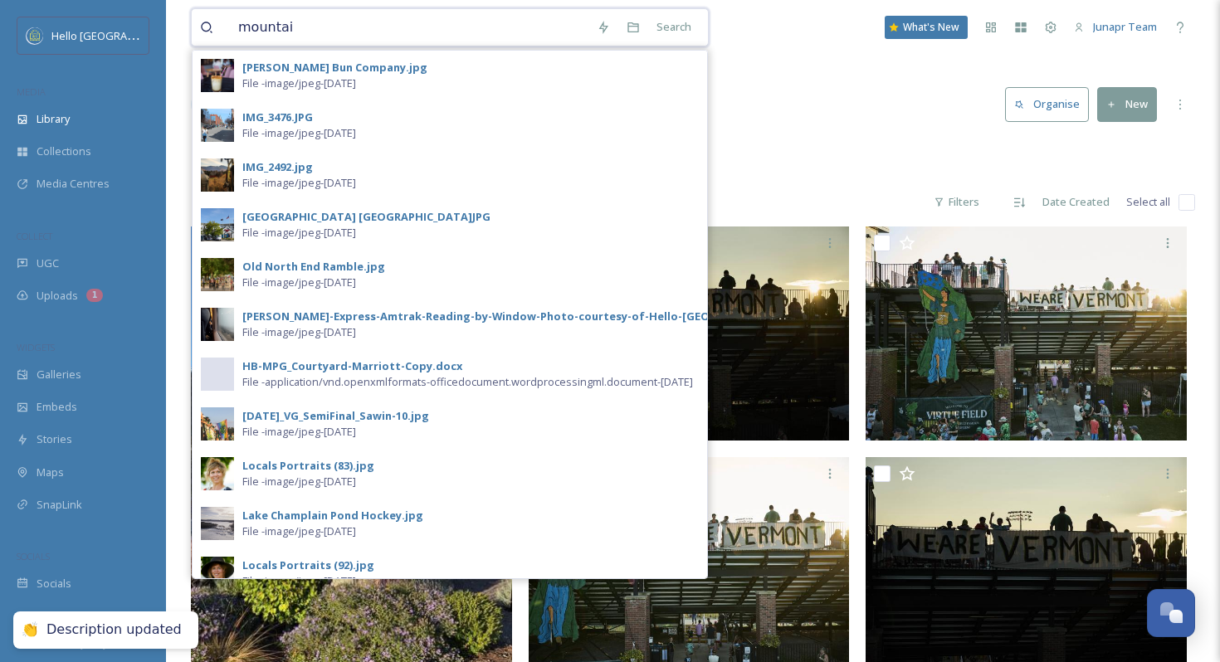
type input "mountain"
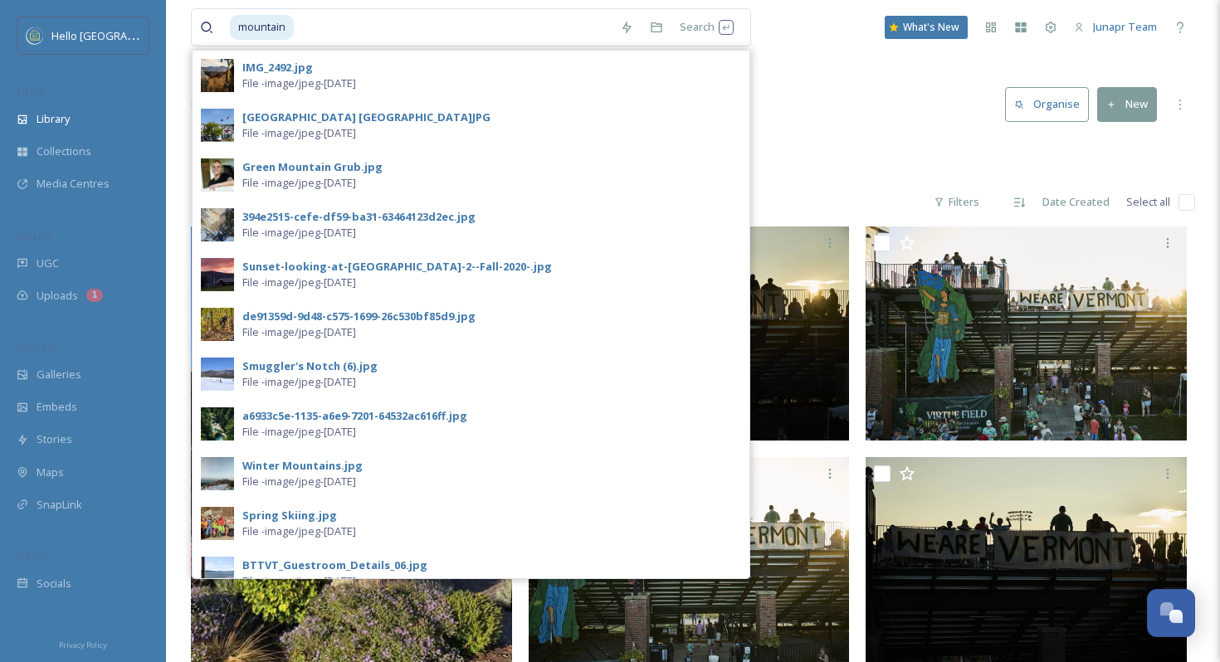
click at [813, 115] on div "Library Organise New" at bounding box center [693, 105] width 1004 height 50
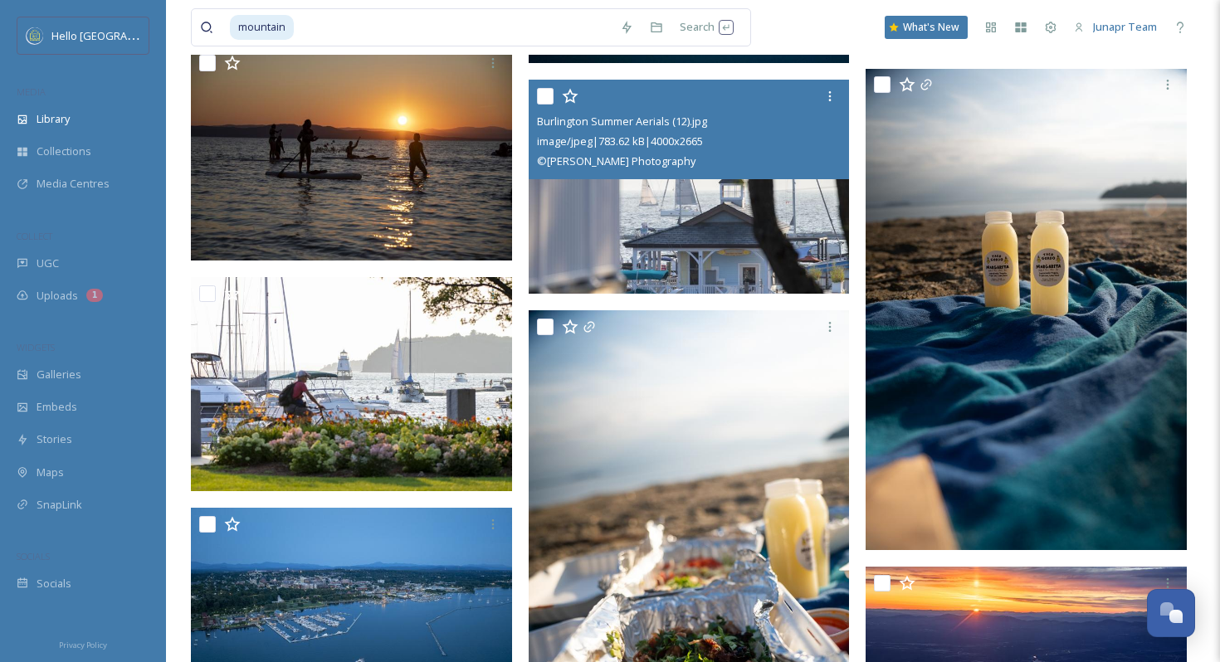
scroll to position [2796, 0]
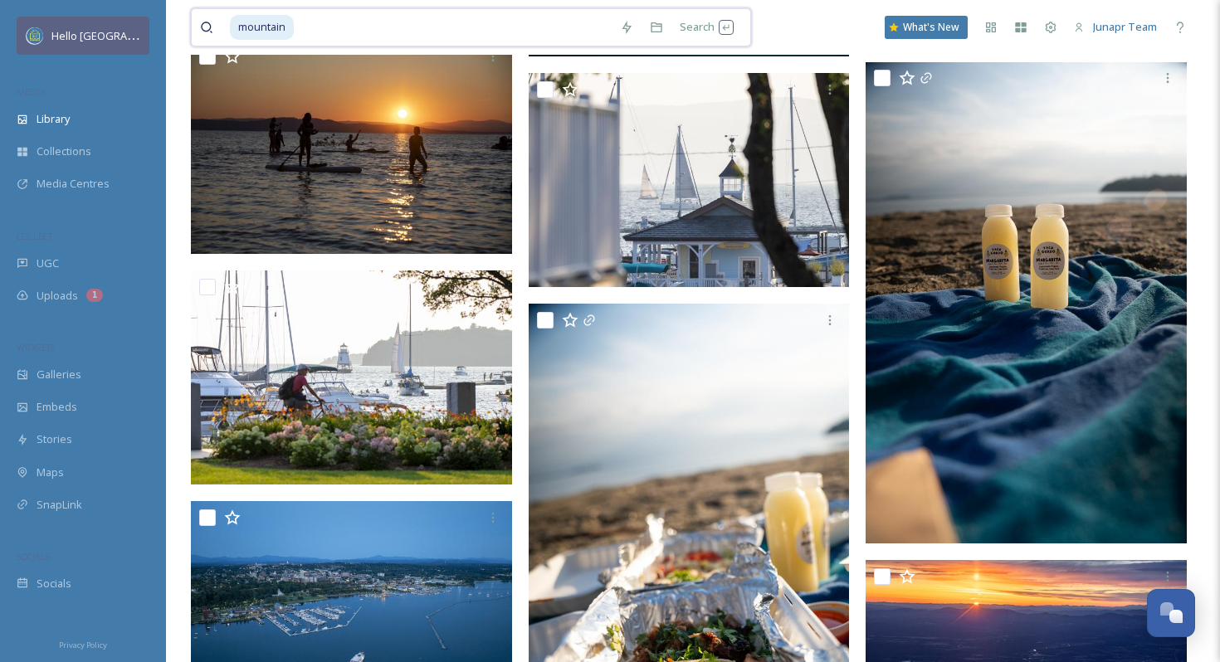
drag, startPoint x: 424, startPoint y: 27, endPoint x: 139, endPoint y: 29, distance: 285.5
type input "foliage"
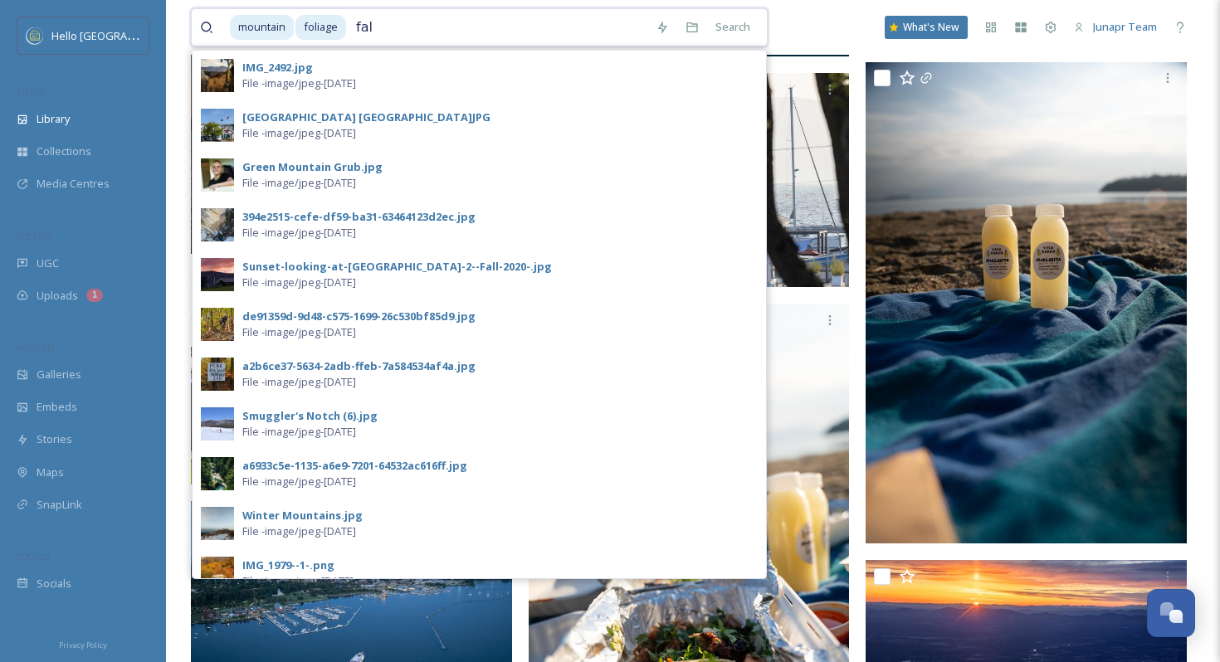
type input "fall"
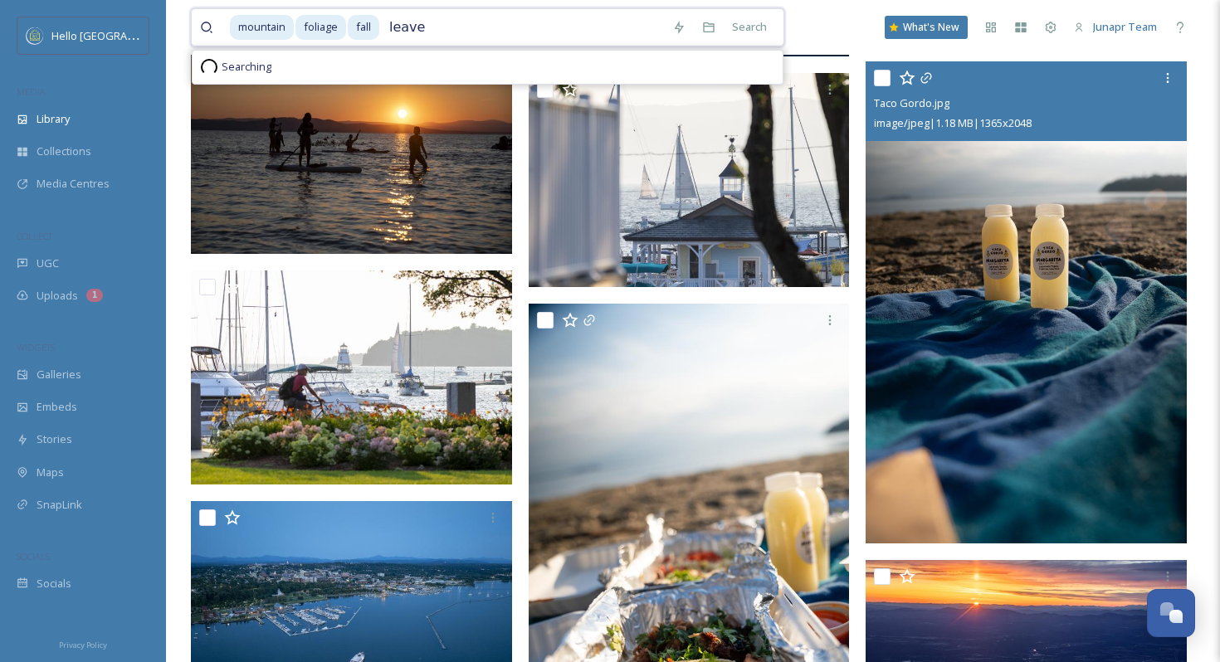
type input "leaves"
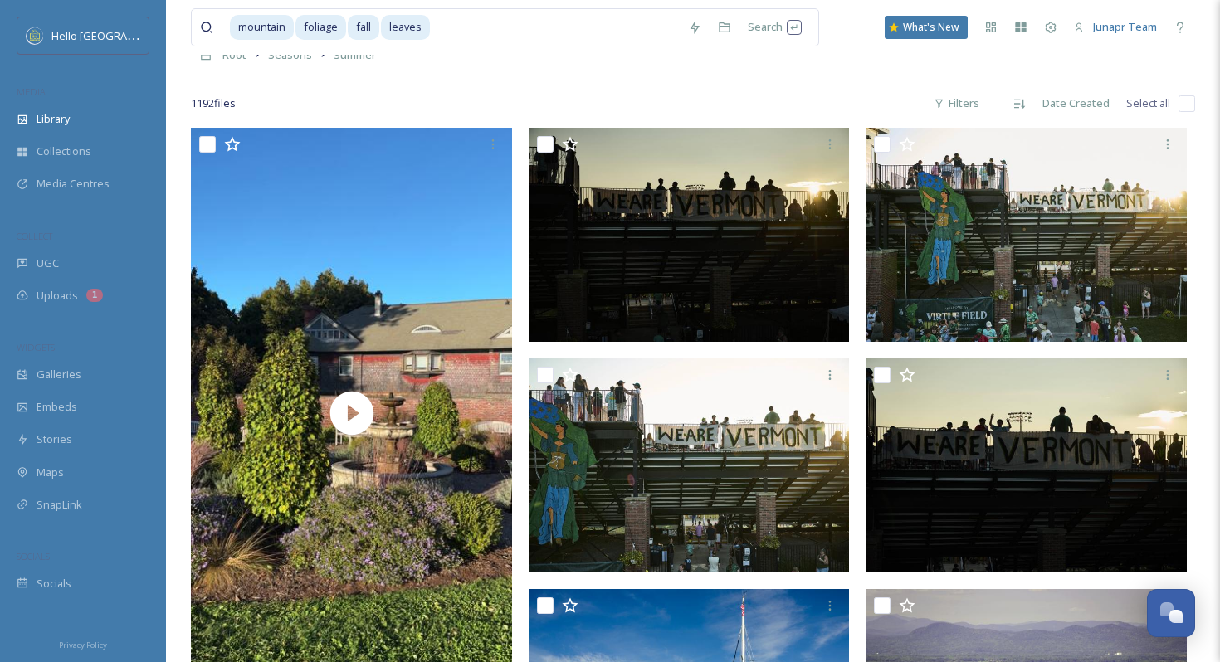
scroll to position [0, 0]
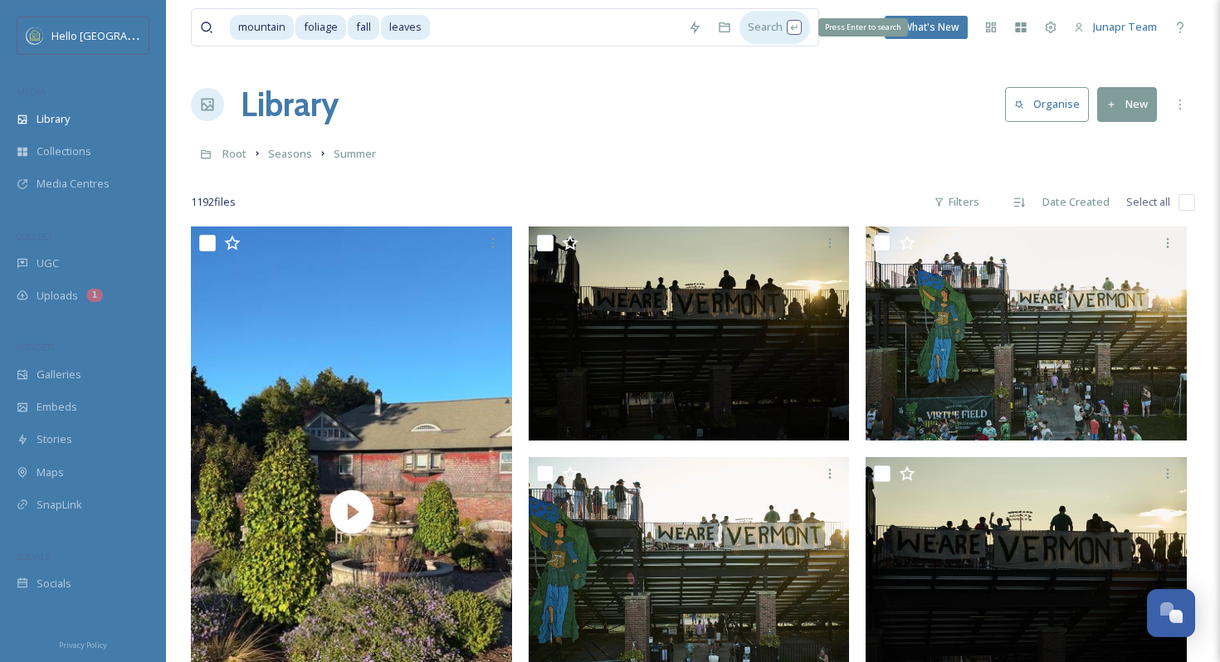
click at [764, 32] on div "Search Press Enter to search" at bounding box center [775, 27] width 71 height 32
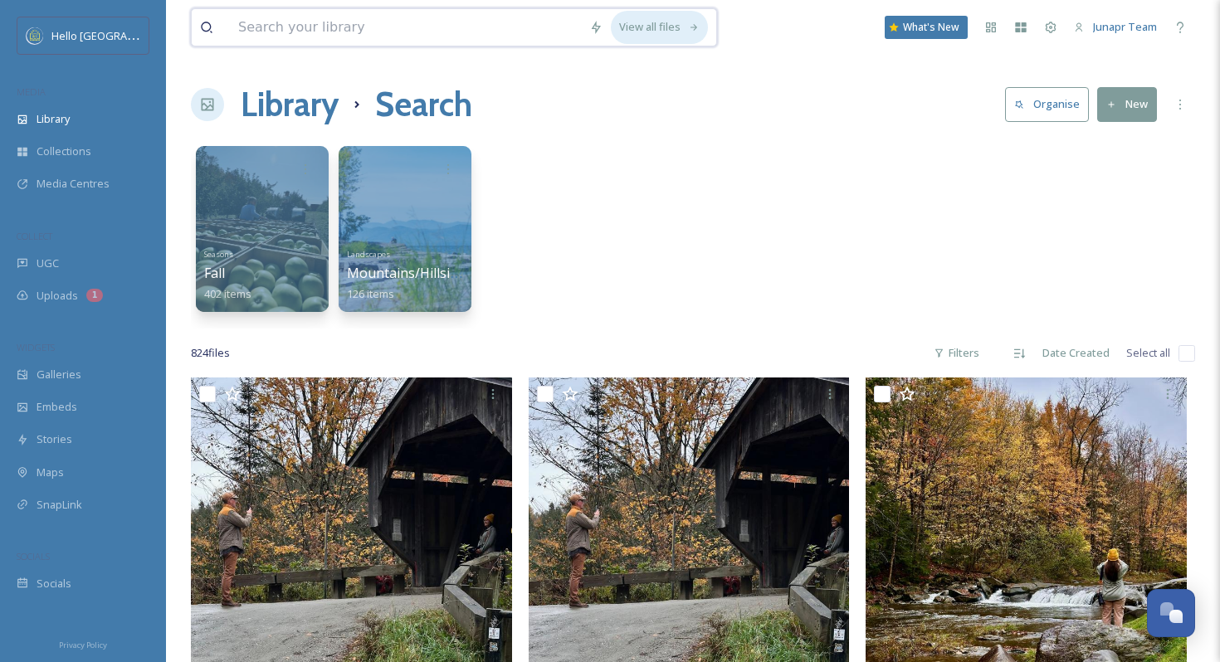
click at [689, 31] on icon at bounding box center [694, 27] width 11 height 11
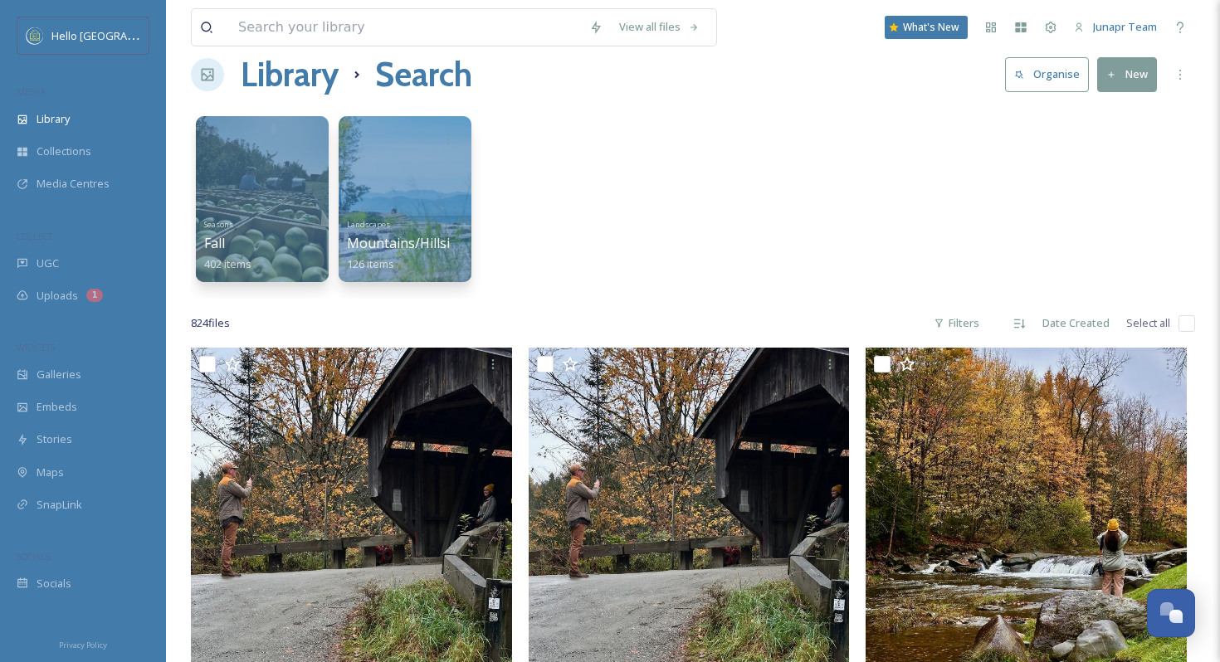
scroll to position [32, 0]
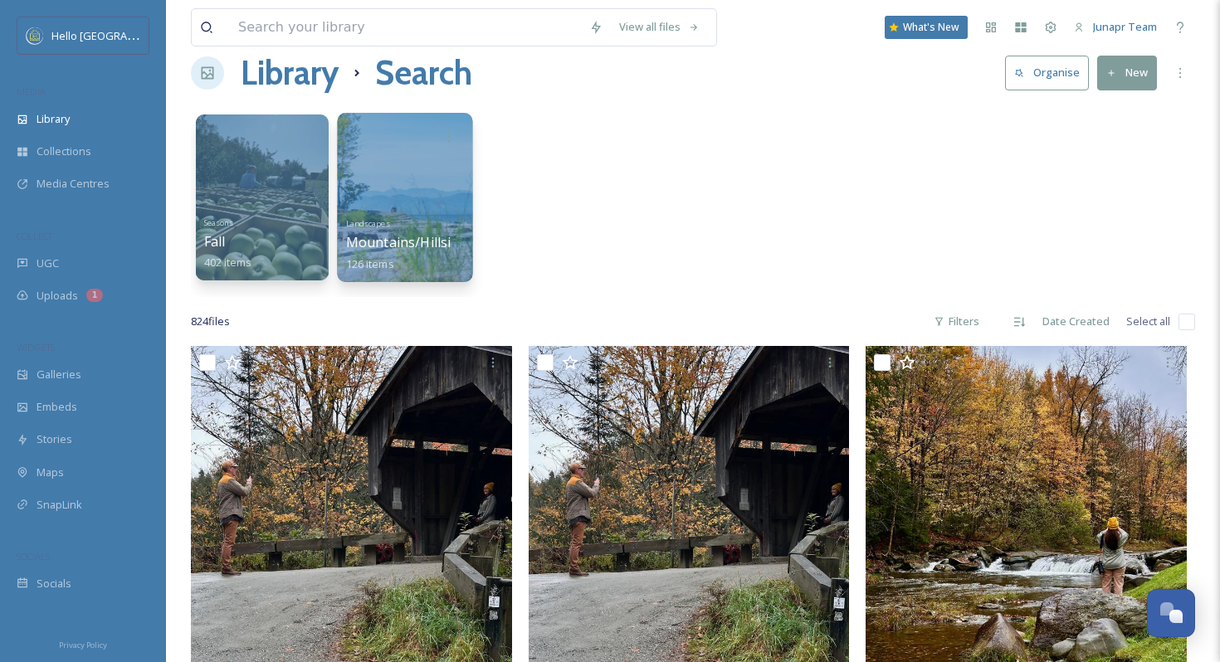
click at [408, 168] on div at bounding box center [404, 197] width 135 height 169
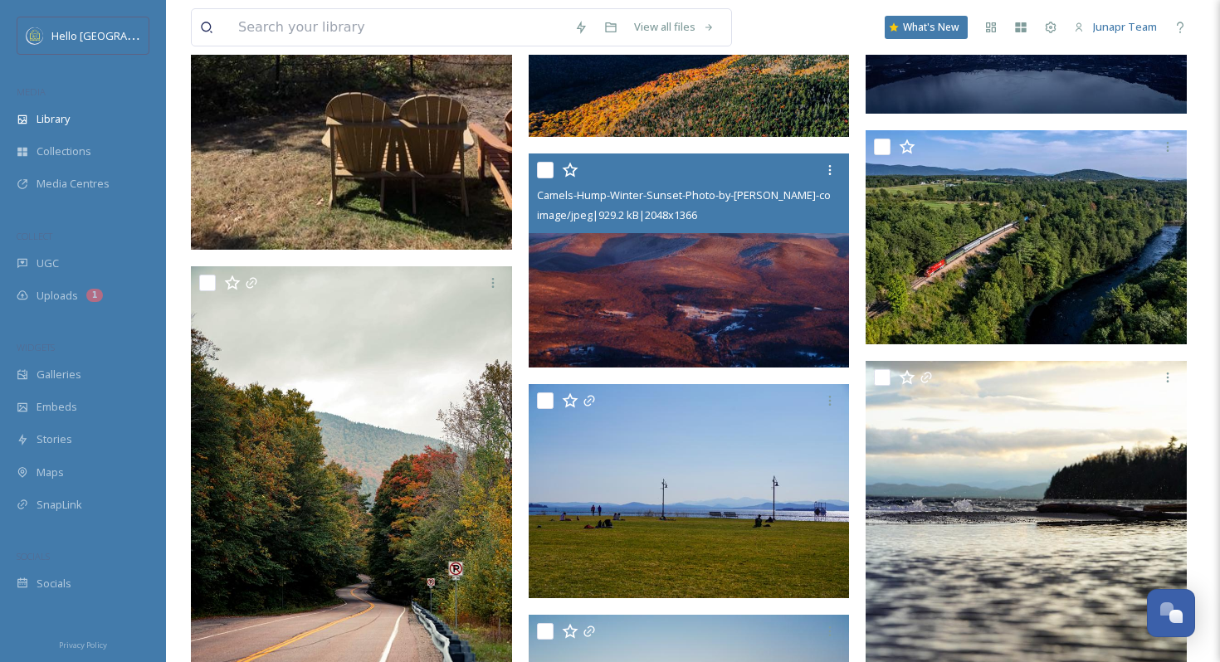
scroll to position [541, 0]
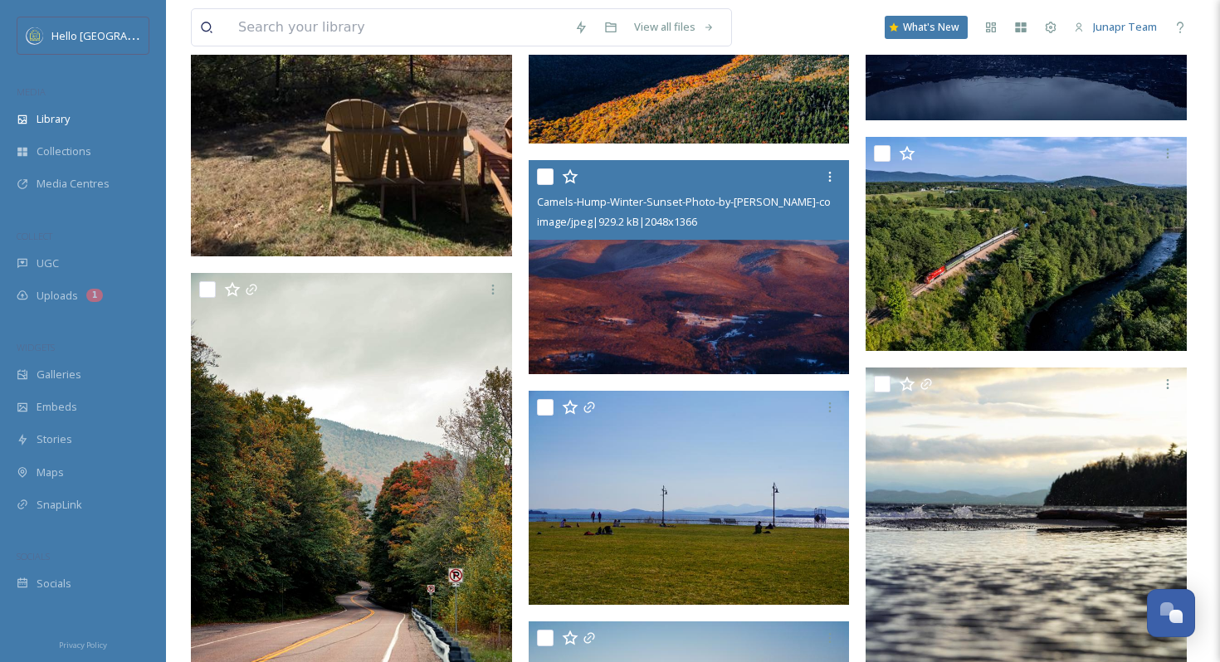
click at [545, 174] on input "checkbox" at bounding box center [545, 176] width 17 height 17
checkbox input "true"
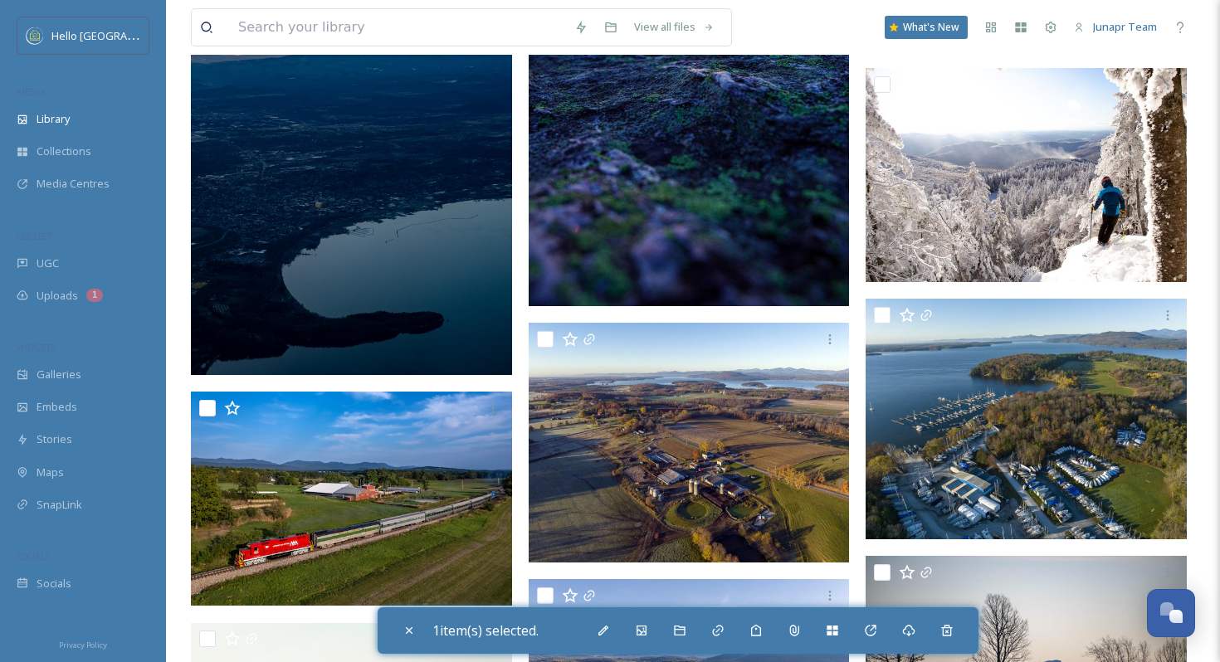
scroll to position [1333, 0]
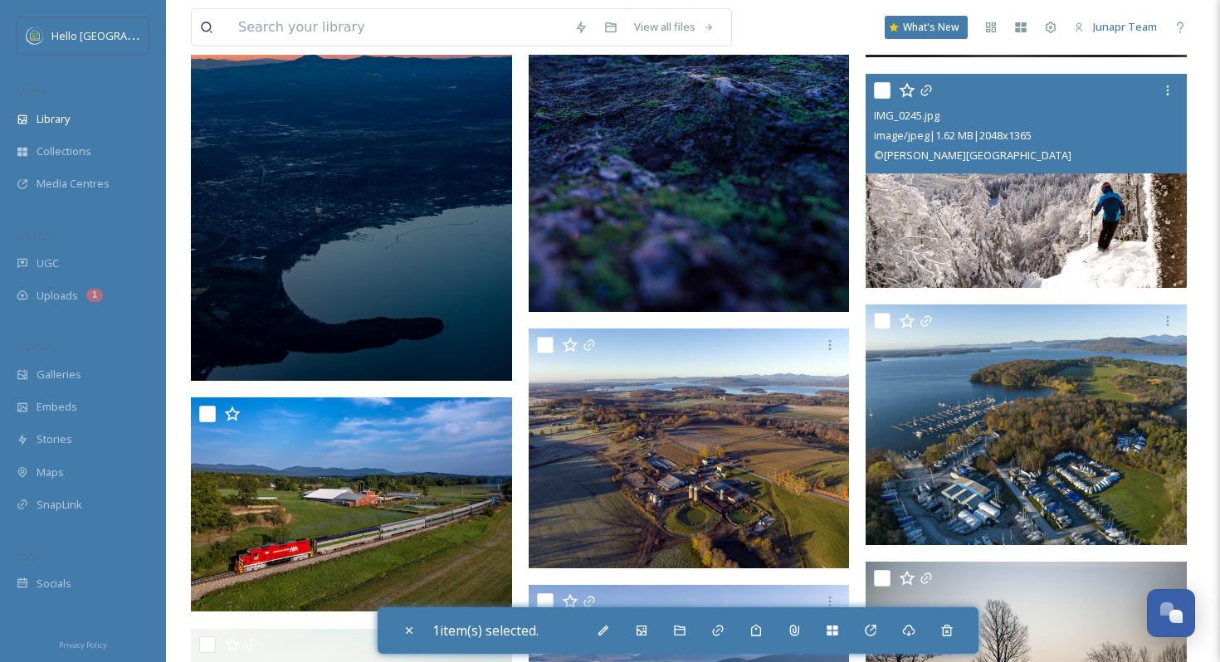
click at [887, 95] on input "checkbox" at bounding box center [882, 90] width 17 height 17
checkbox input "true"
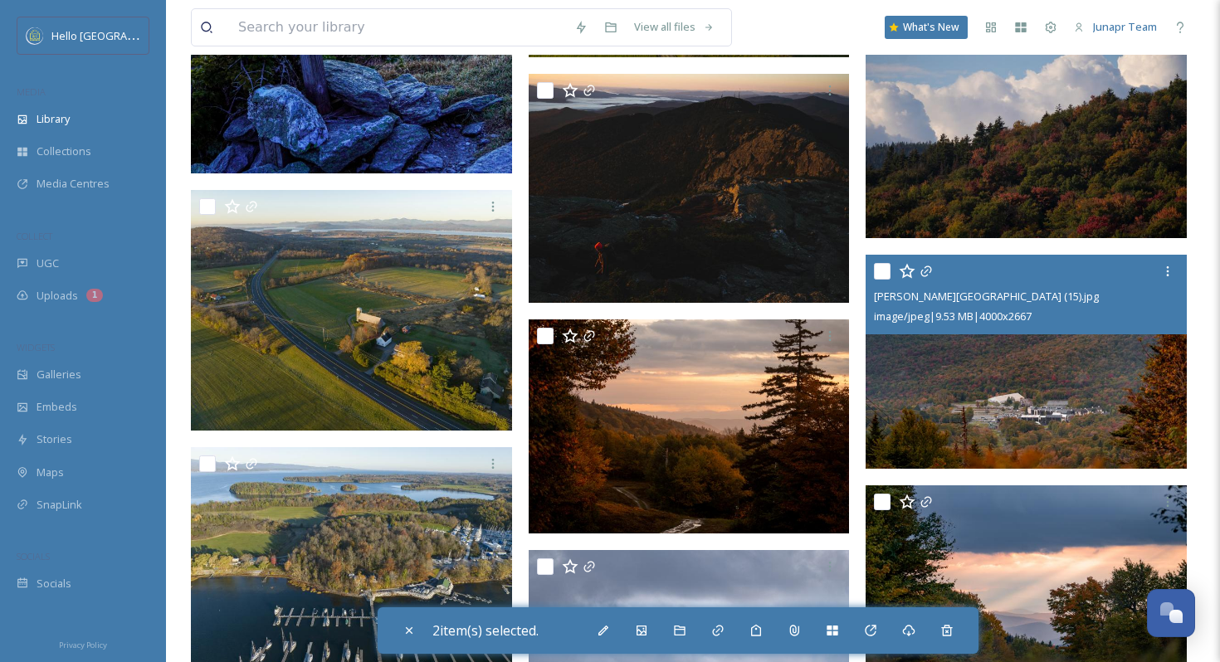
scroll to position [2370, 0]
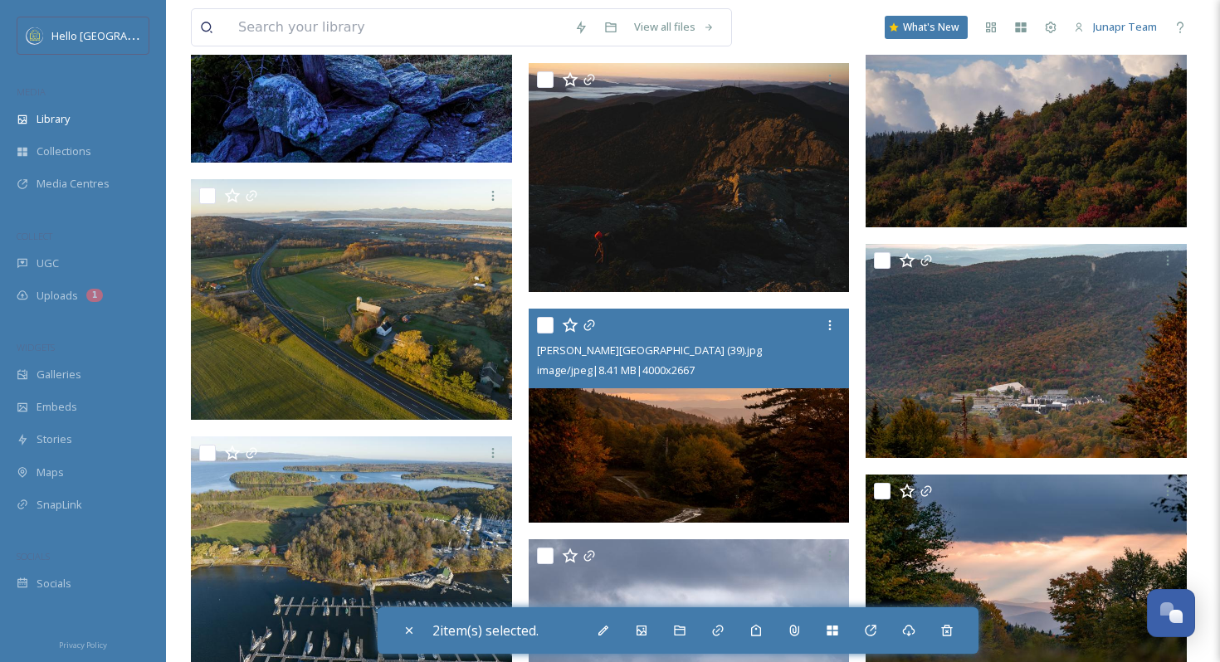
click at [689, 408] on img at bounding box center [689, 416] width 321 height 214
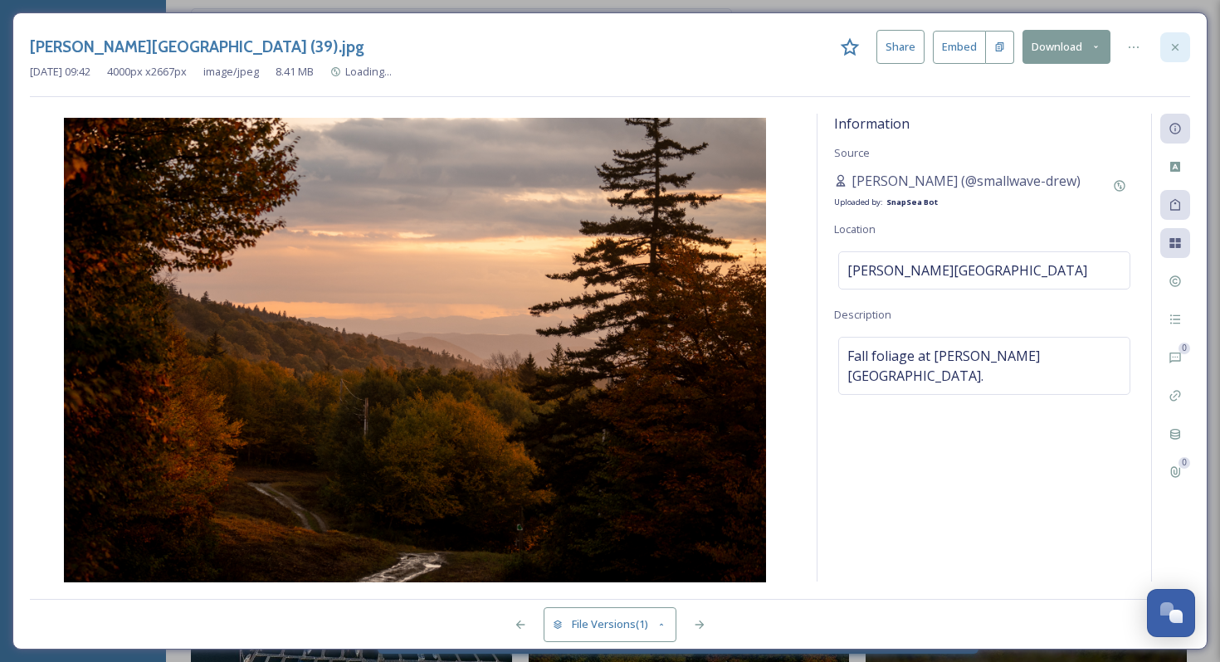
click at [1177, 44] on icon at bounding box center [1175, 46] width 7 height 7
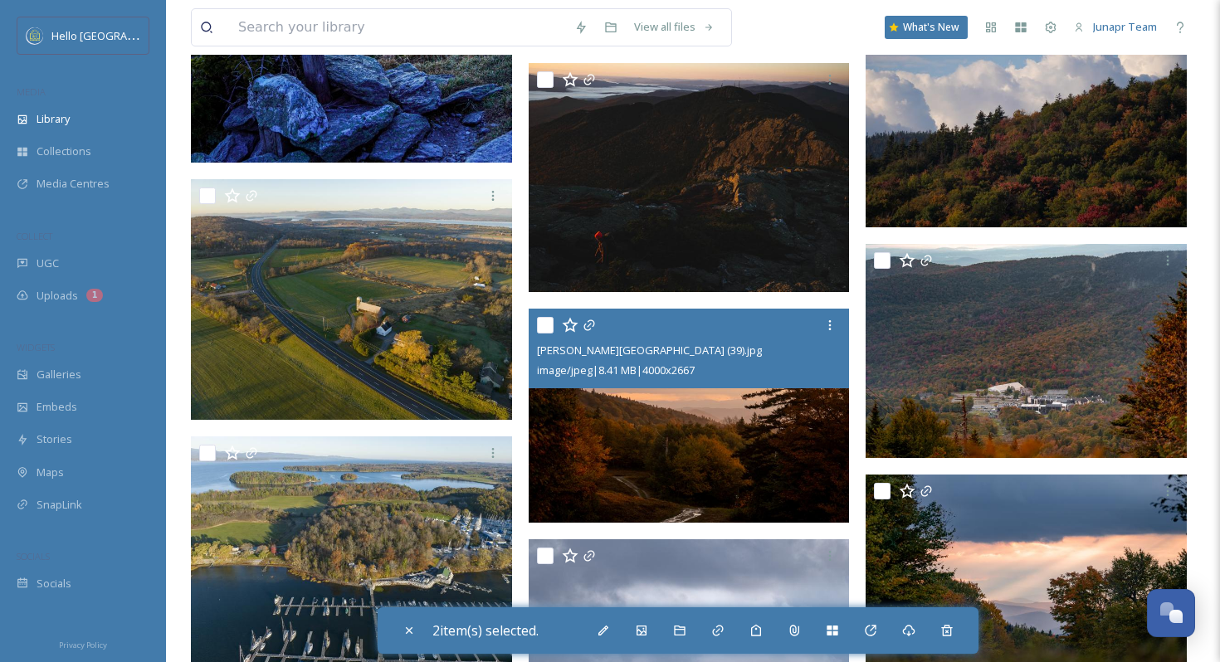
click at [547, 331] on input "checkbox" at bounding box center [545, 325] width 17 height 17
checkbox input "true"
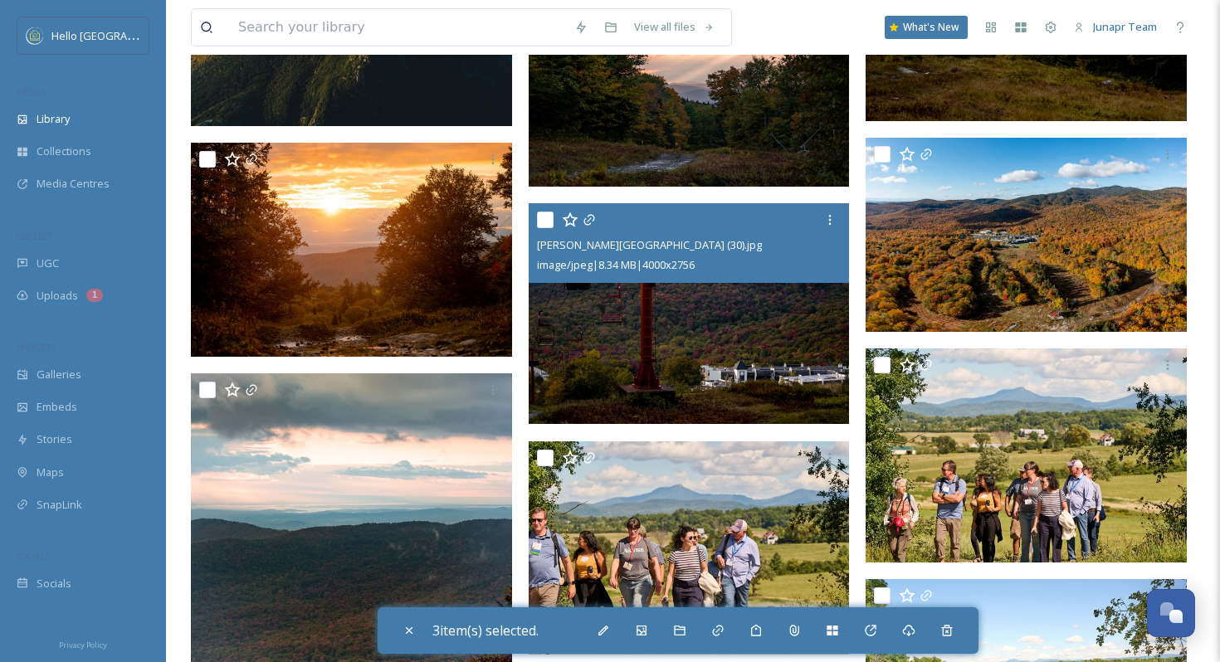
scroll to position [3438, 0]
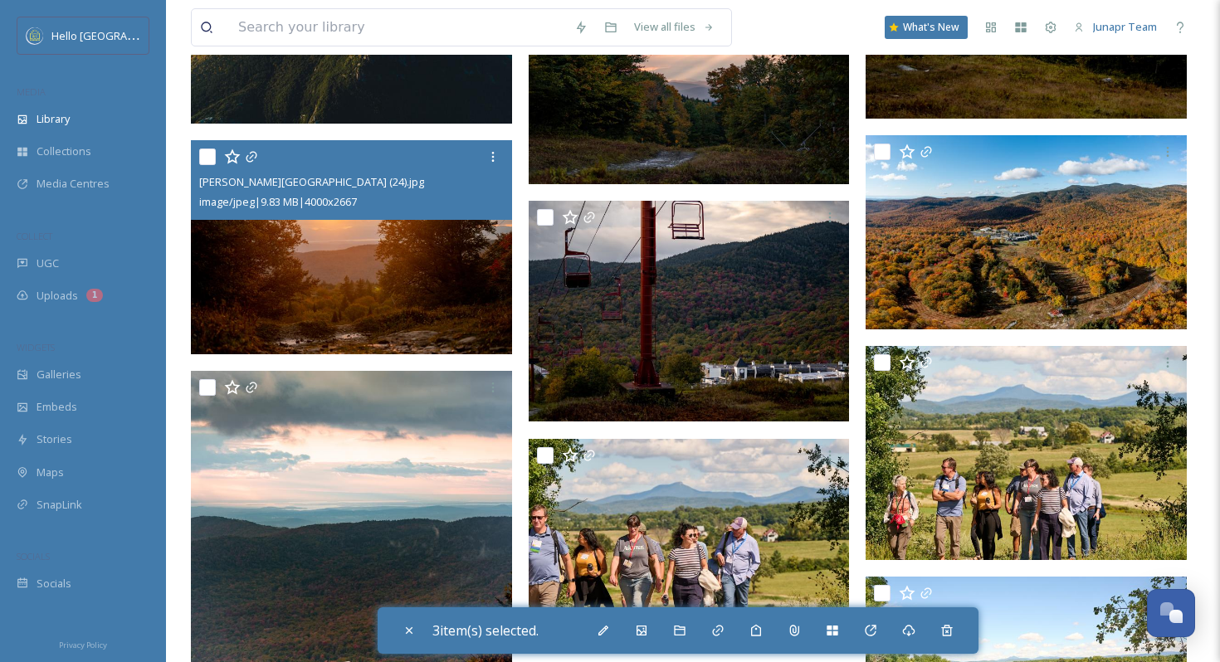
click at [212, 162] on input "checkbox" at bounding box center [207, 157] width 17 height 17
checkbox input "true"
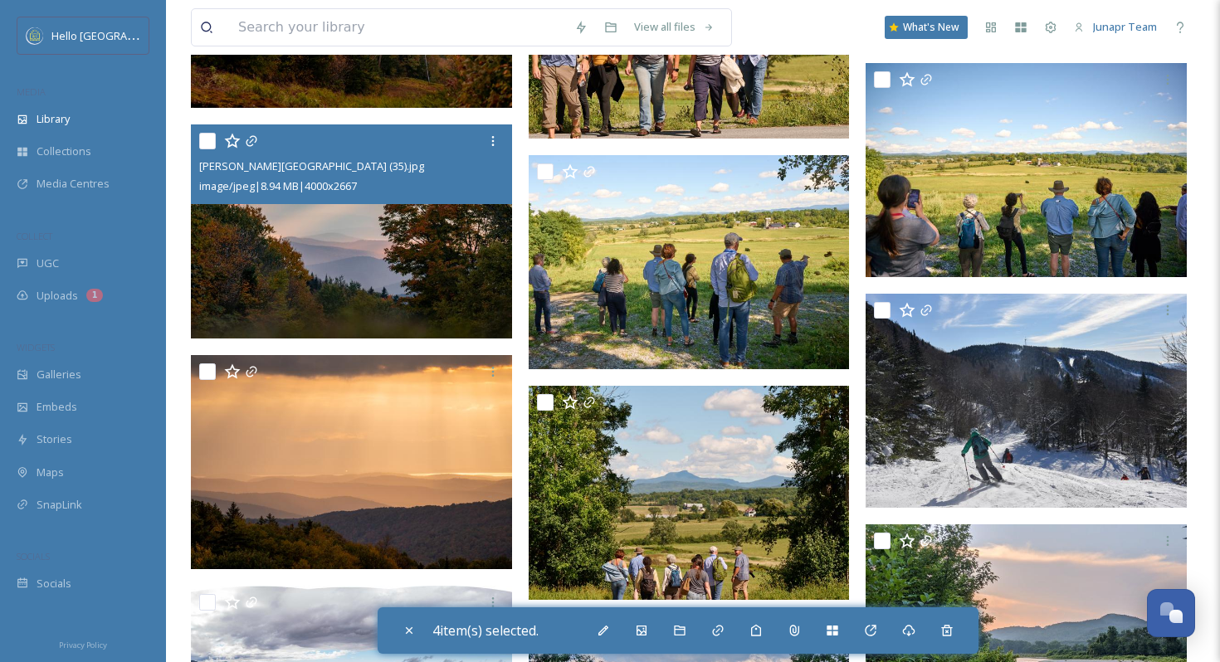
scroll to position [4168, 0]
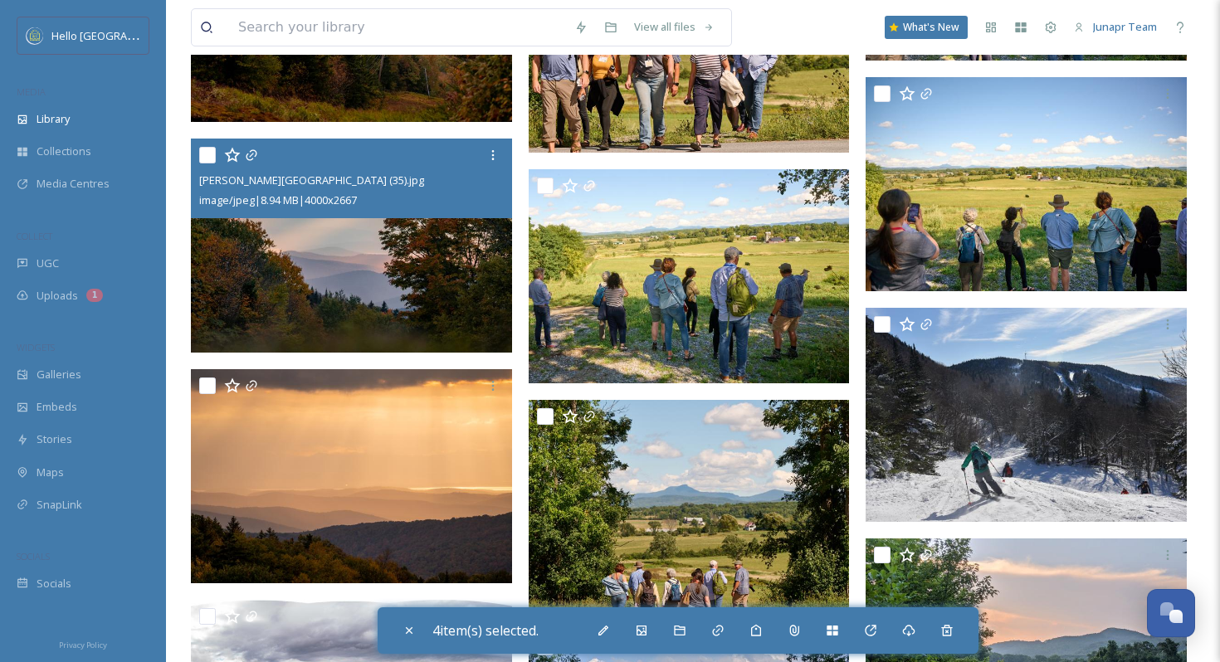
click at [210, 158] on input "checkbox" at bounding box center [207, 155] width 17 height 17
checkbox input "true"
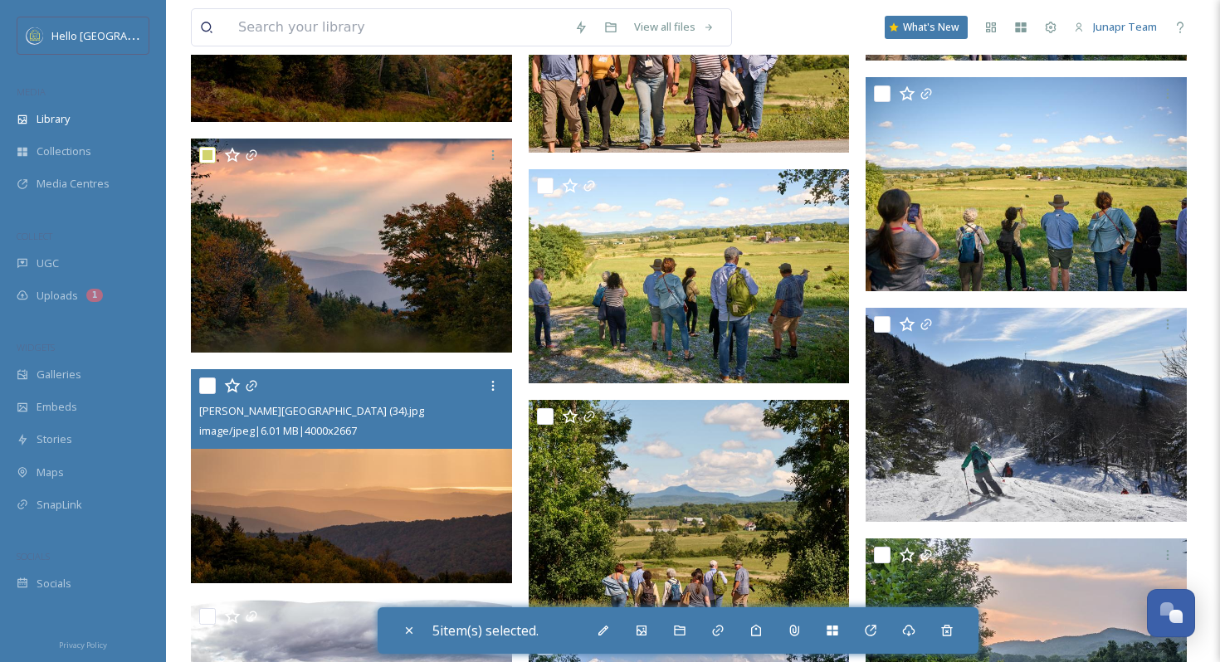
click at [210, 387] on input "checkbox" at bounding box center [207, 386] width 17 height 17
checkbox input "true"
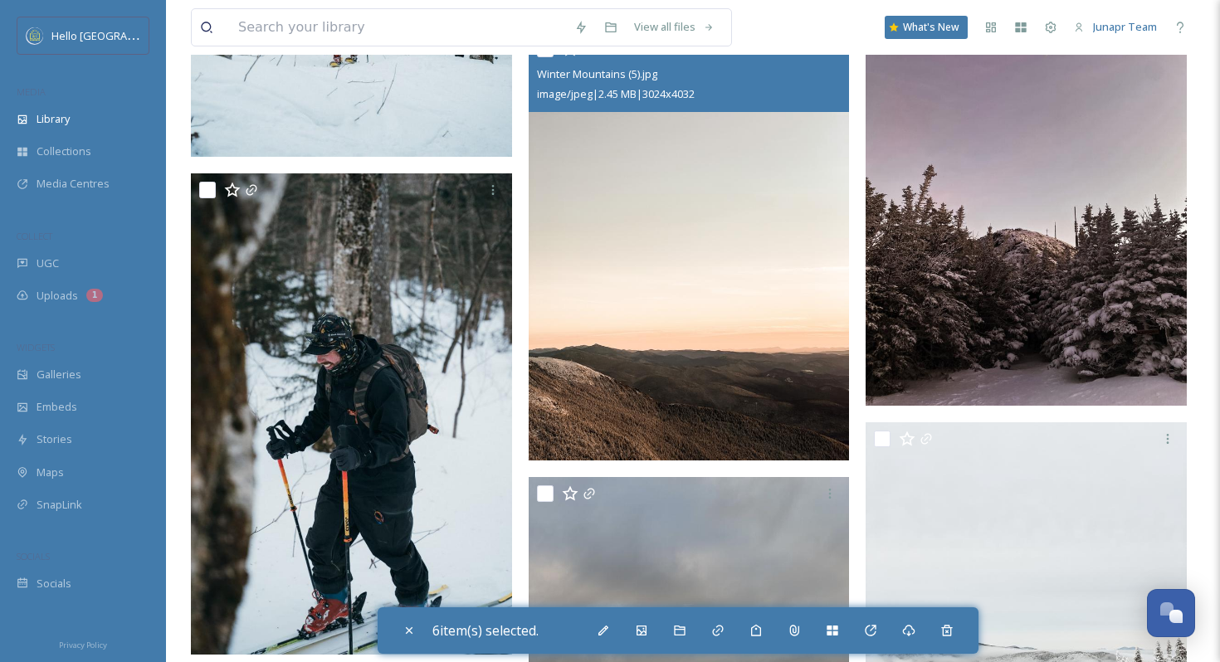
scroll to position [7802, 0]
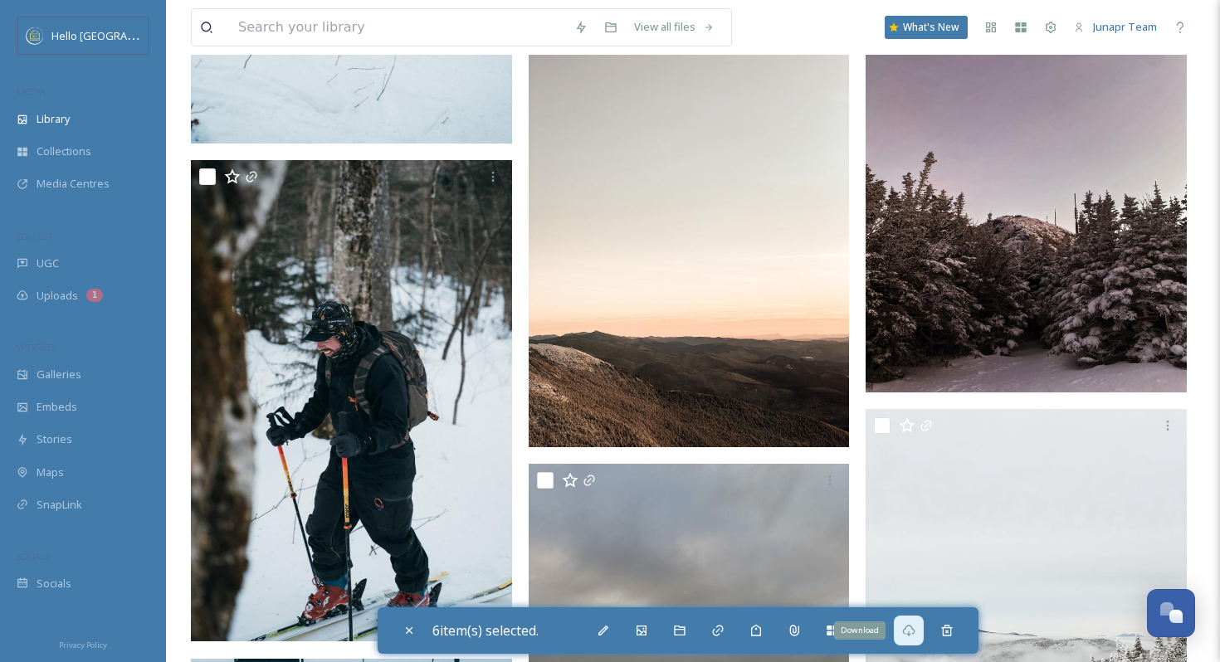
click at [912, 628] on icon at bounding box center [908, 630] width 13 height 13
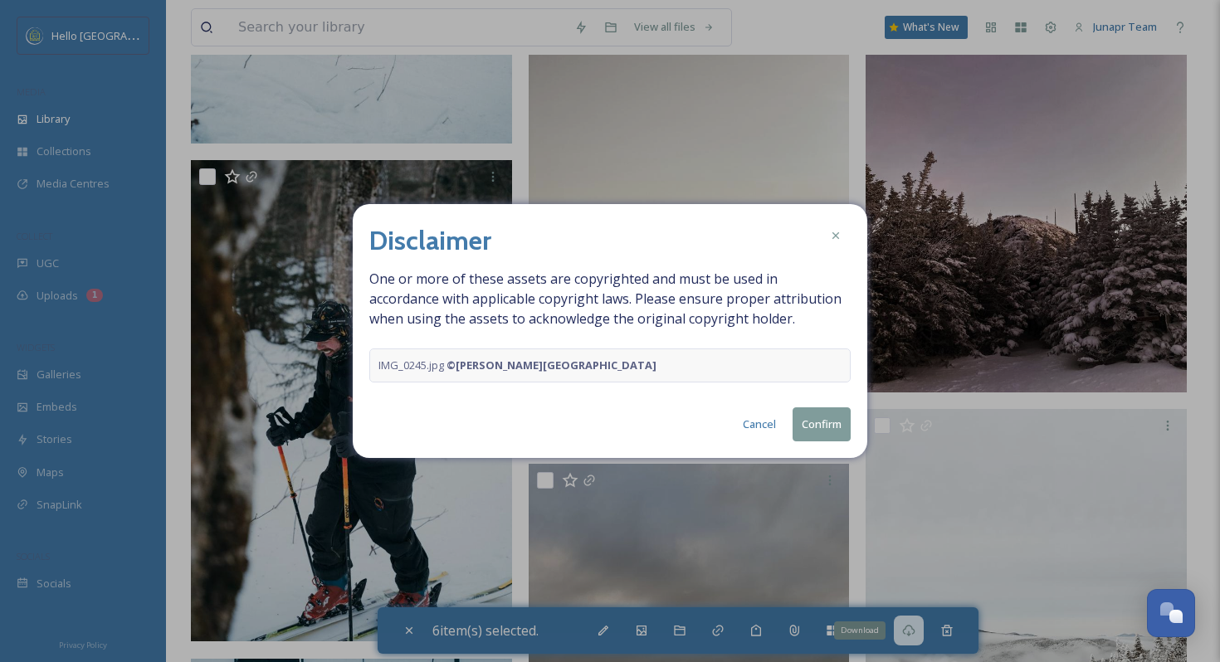
click at [763, 423] on button "Cancel" at bounding box center [760, 424] width 50 height 32
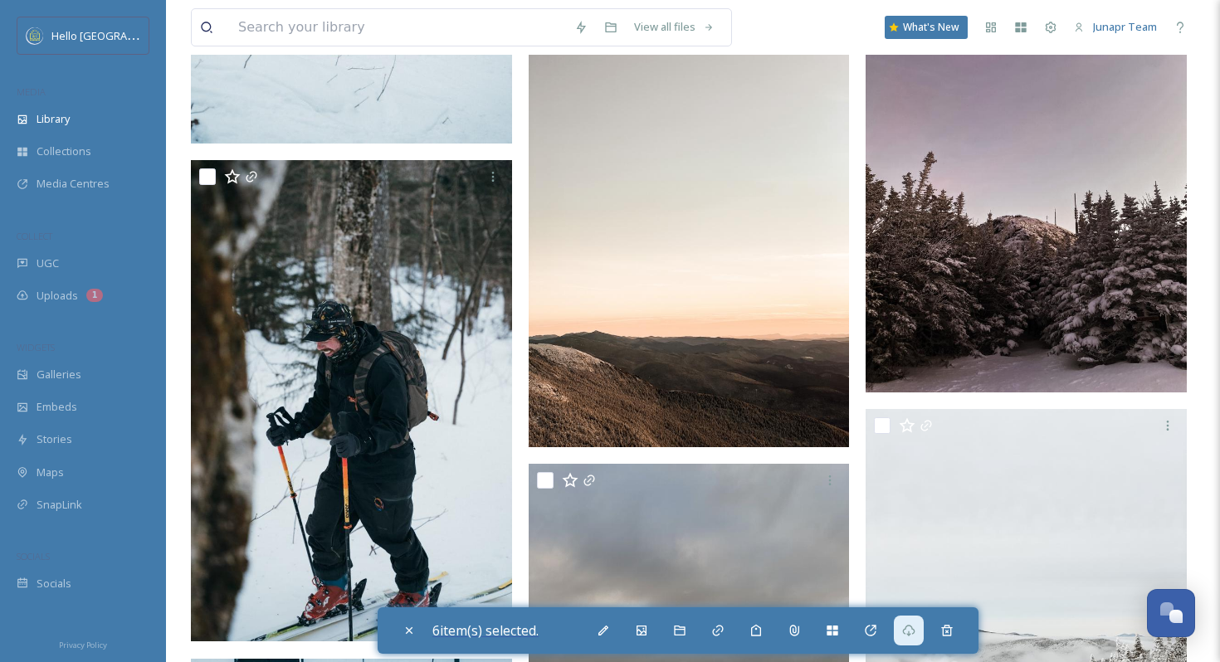
click at [454, 632] on span "6 item(s) selected." at bounding box center [485, 631] width 106 height 18
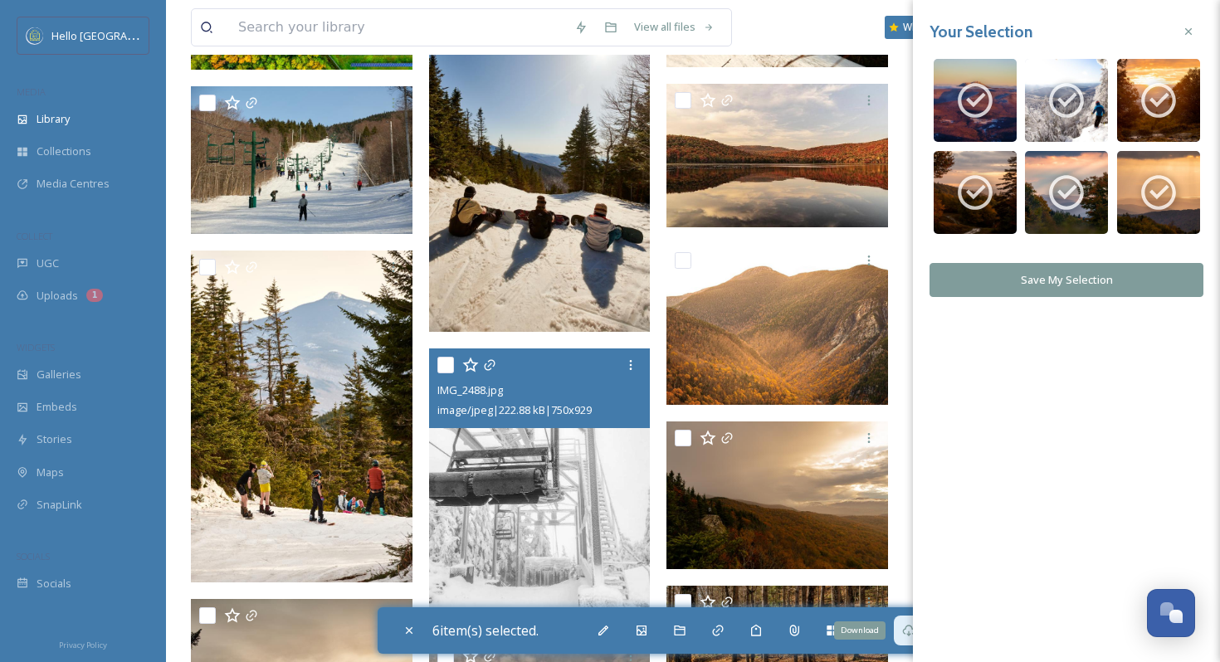
click at [902, 636] on div "Download" at bounding box center [909, 631] width 30 height 30
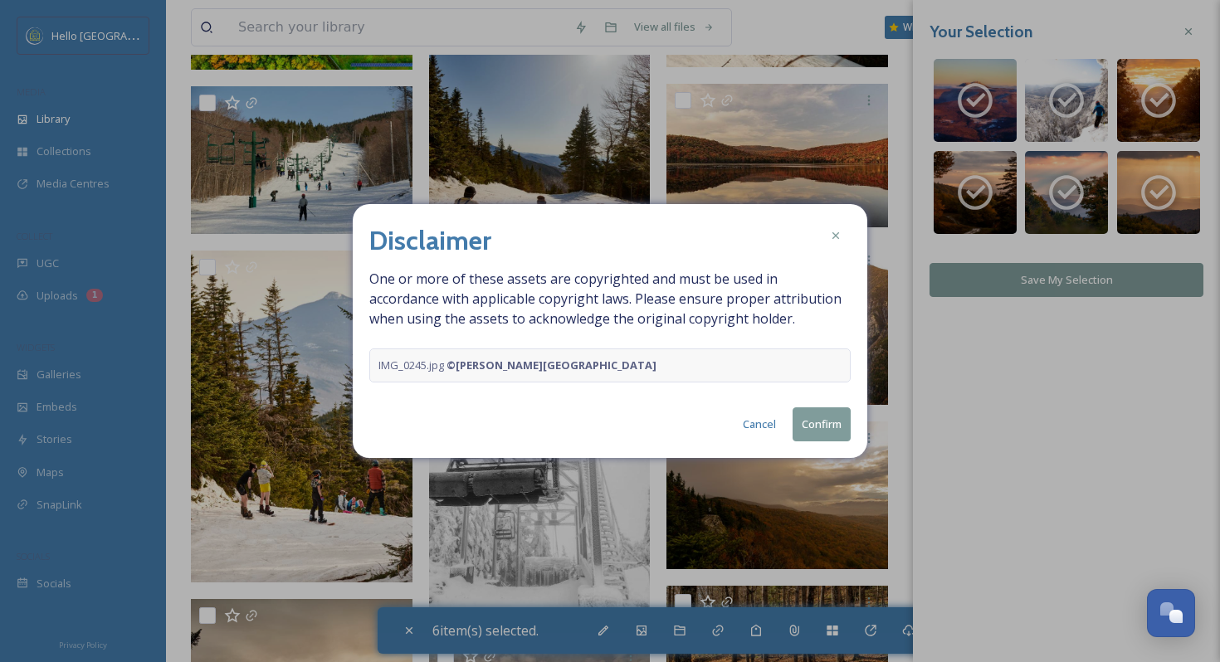
click at [833, 422] on button "Confirm" at bounding box center [822, 425] width 58 height 34
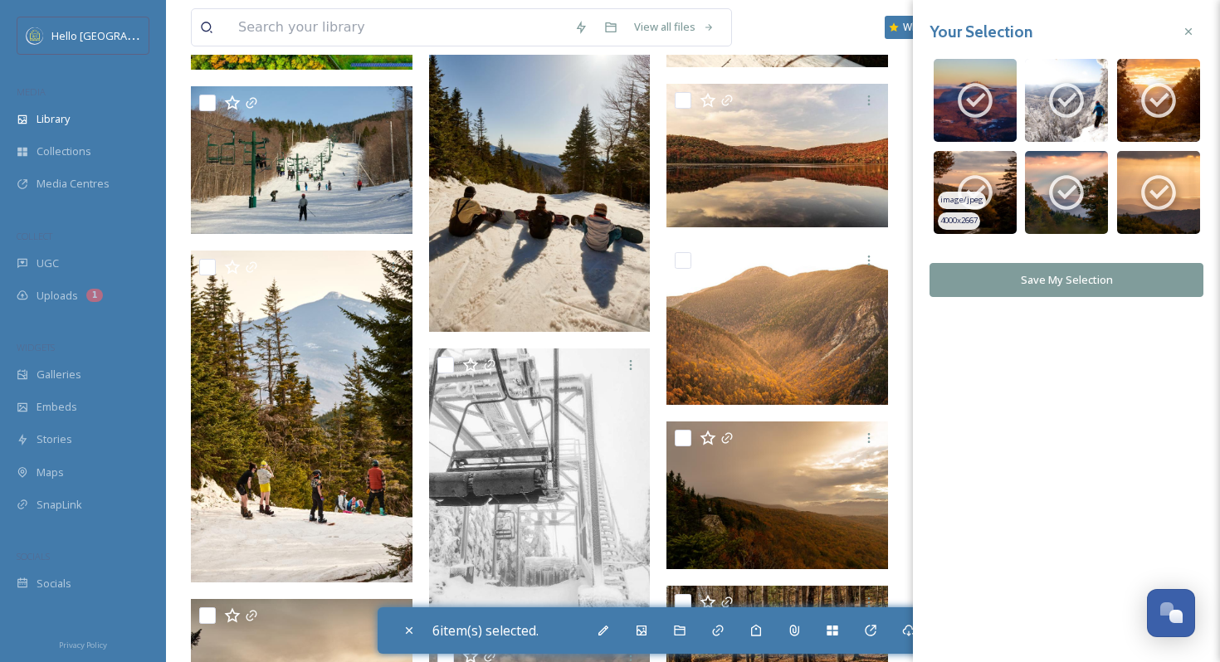
click at [1000, 176] on img at bounding box center [975, 192] width 83 height 83
checkbox input "false"
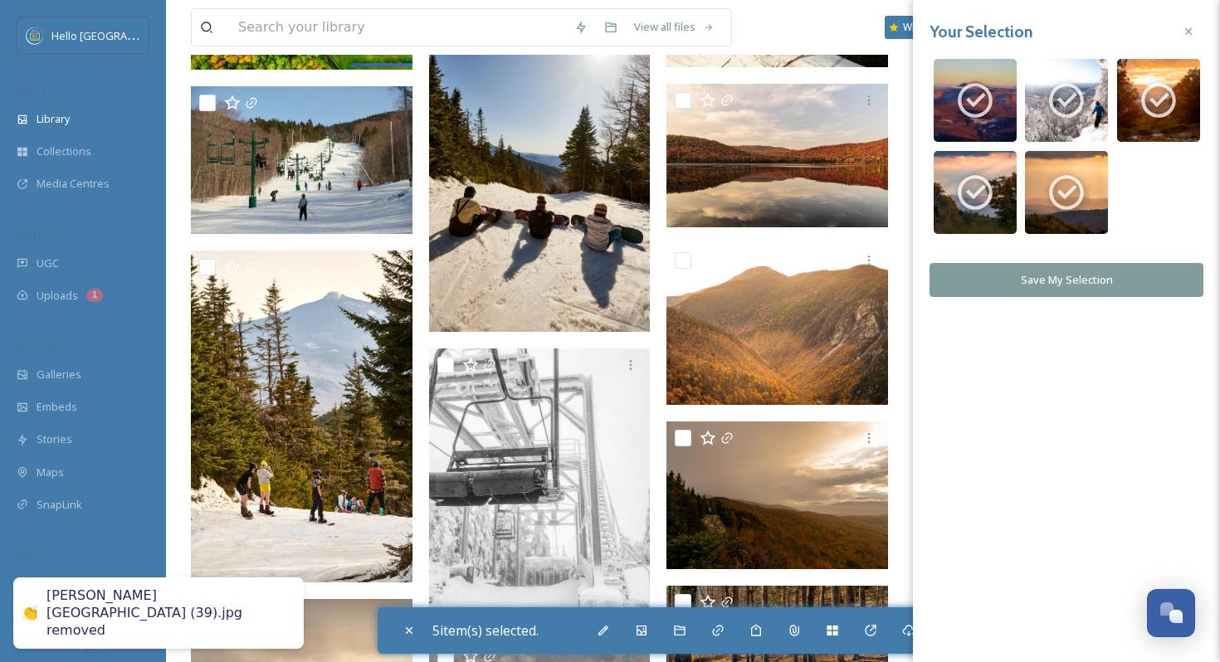
click at [1000, 176] on img at bounding box center [975, 192] width 83 height 83
checkbox input "false"
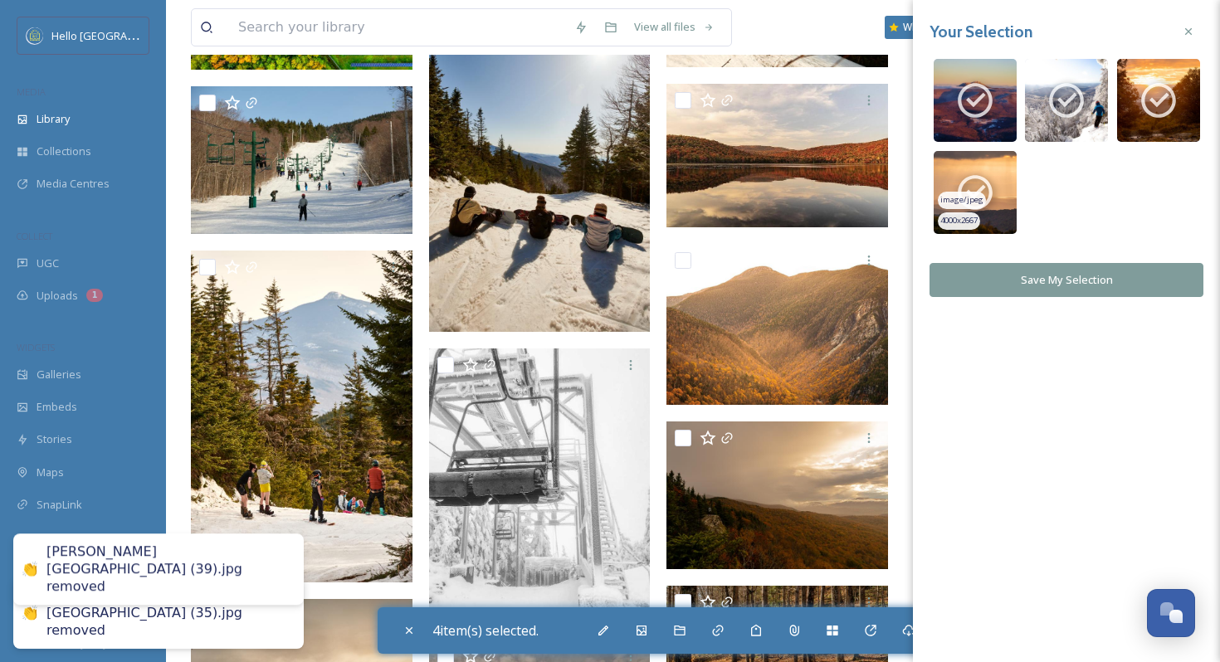
click at [999, 177] on img at bounding box center [975, 192] width 83 height 83
checkbox input "false"
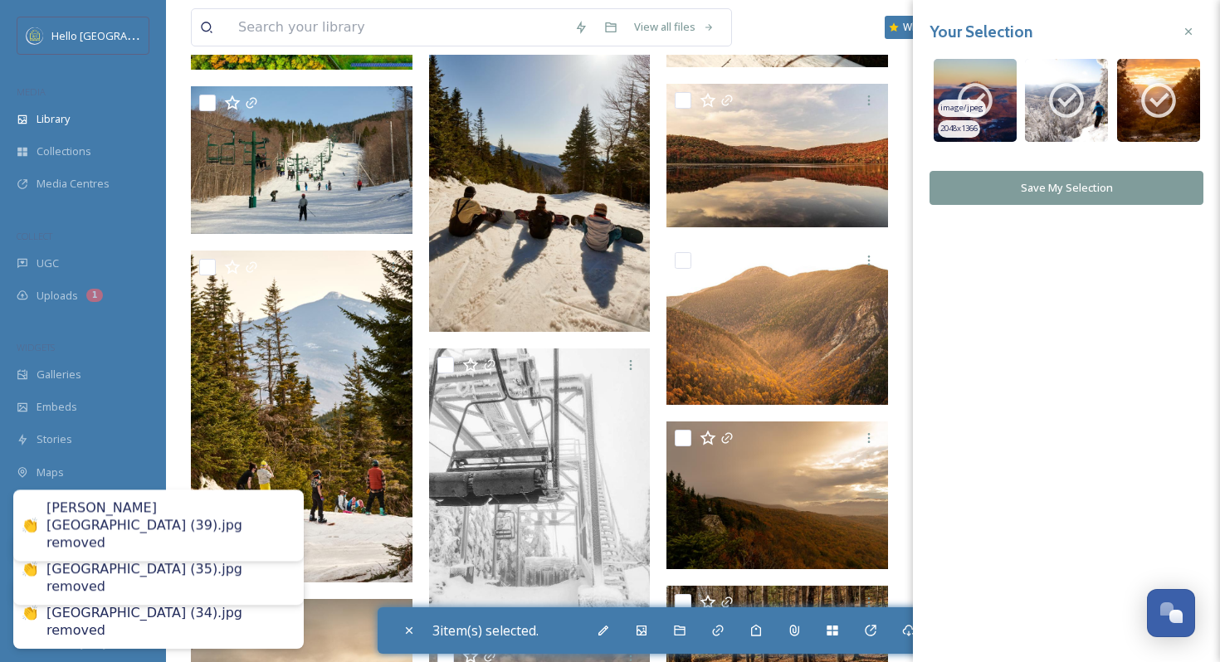
click at [987, 71] on img at bounding box center [975, 100] width 83 height 83
checkbox input "false"
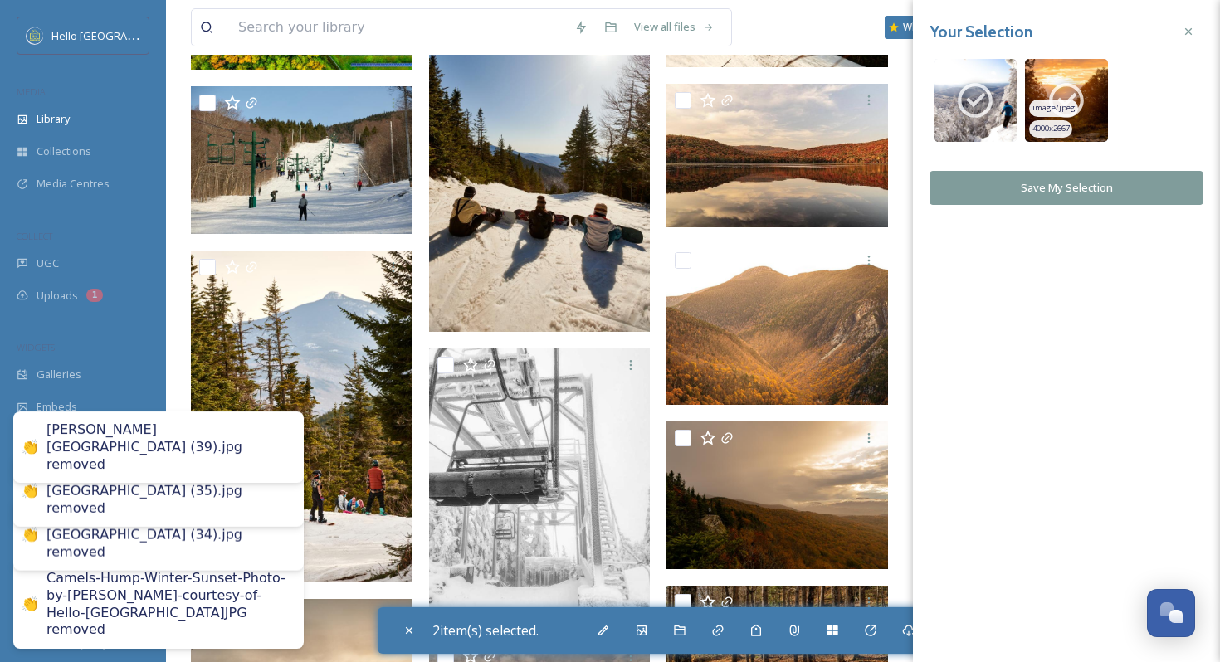
click at [1048, 90] on icon at bounding box center [1067, 101] width 42 height 42
checkbox input "false"
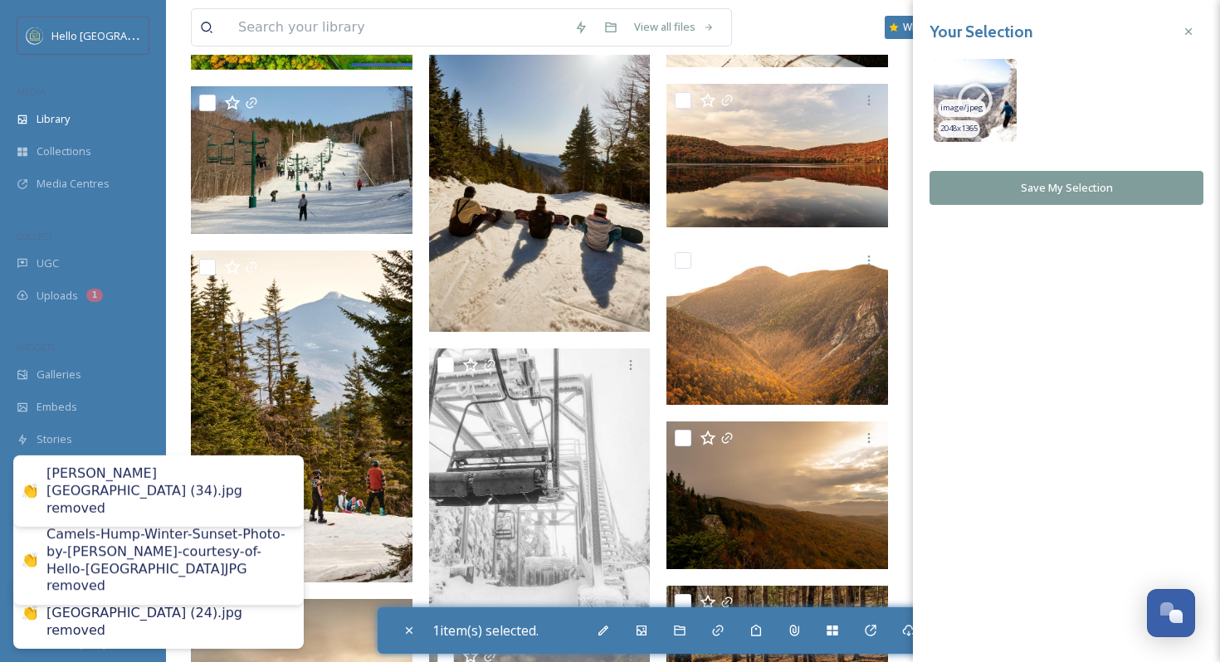
click at [965, 91] on icon at bounding box center [975, 100] width 35 height 35
checkbox input "false"
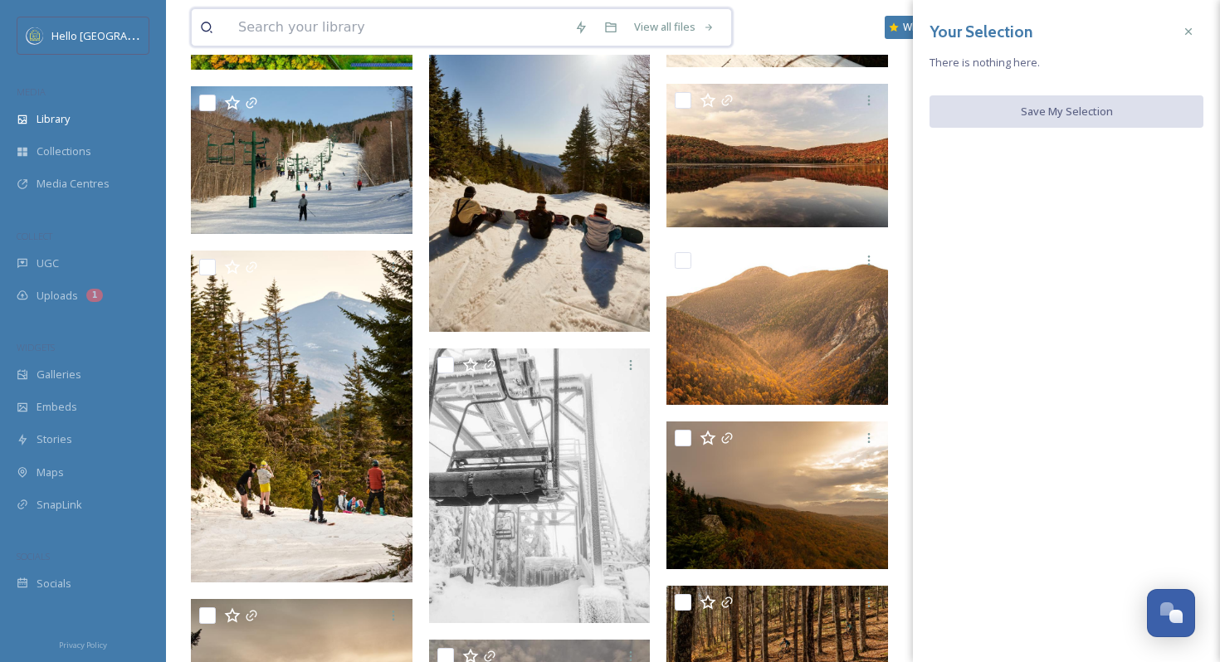
click at [398, 25] on input at bounding box center [398, 27] width 336 height 37
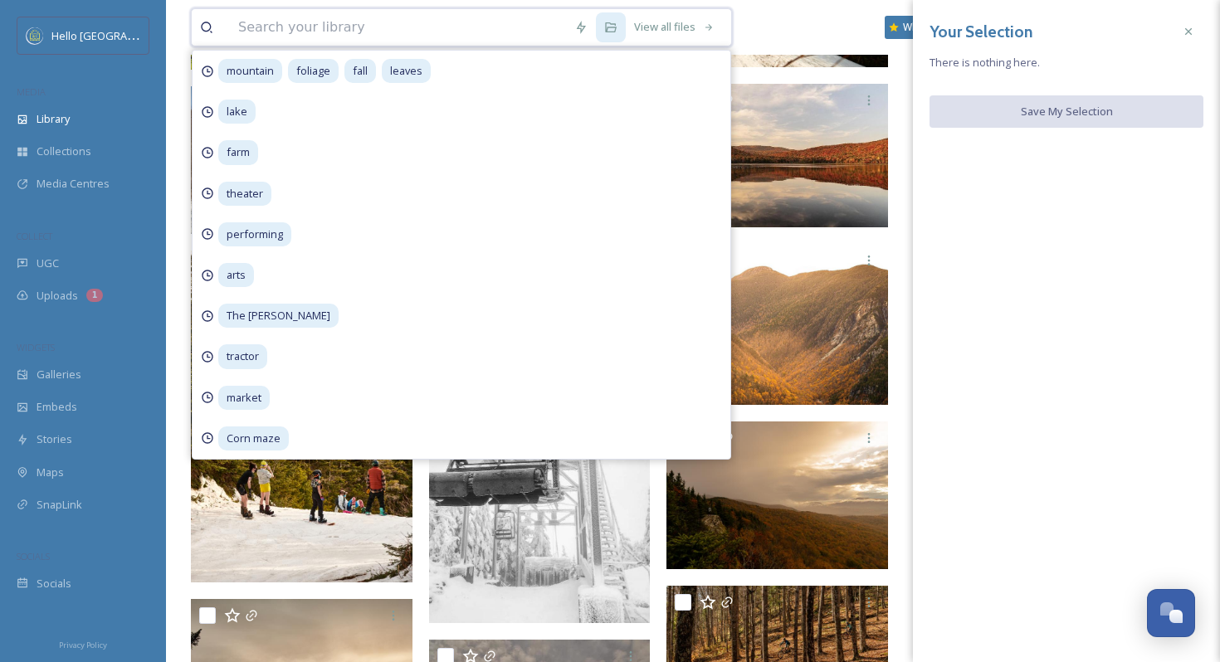
paste input "[PERSON_NAME][GEOGRAPHIC_DATA] (39).jpg"
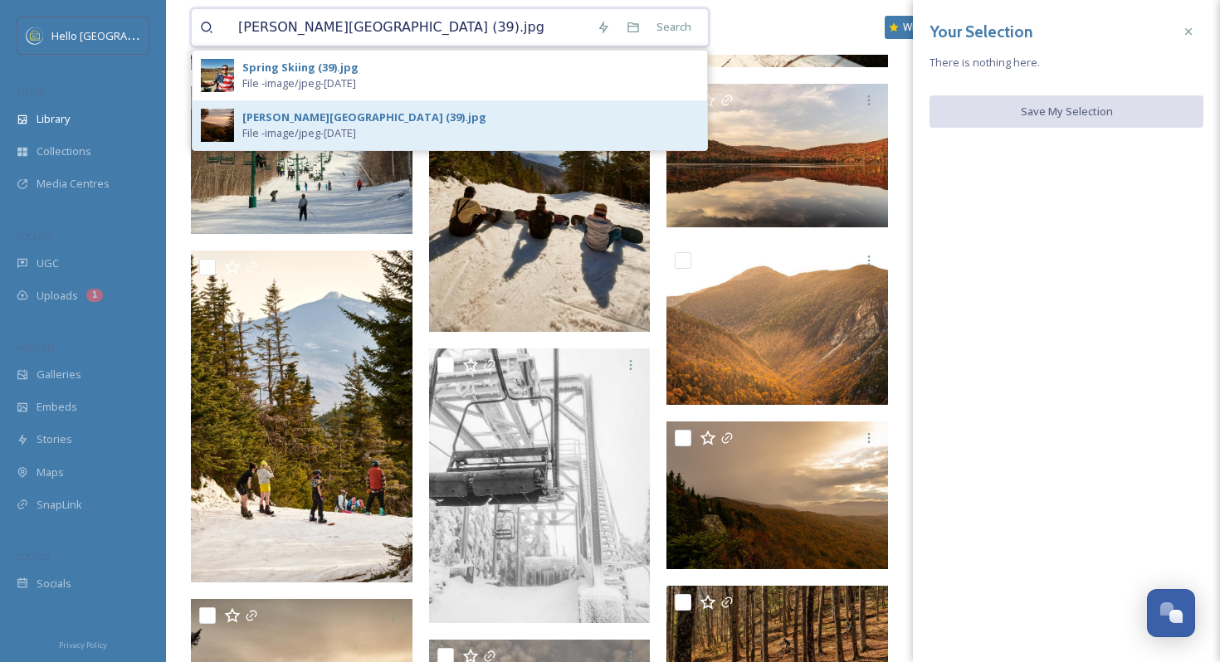
type input "[PERSON_NAME][GEOGRAPHIC_DATA] (39).jpg"
click at [315, 115] on div "[PERSON_NAME][GEOGRAPHIC_DATA] (39).jpg" at bounding box center [364, 118] width 244 height 16
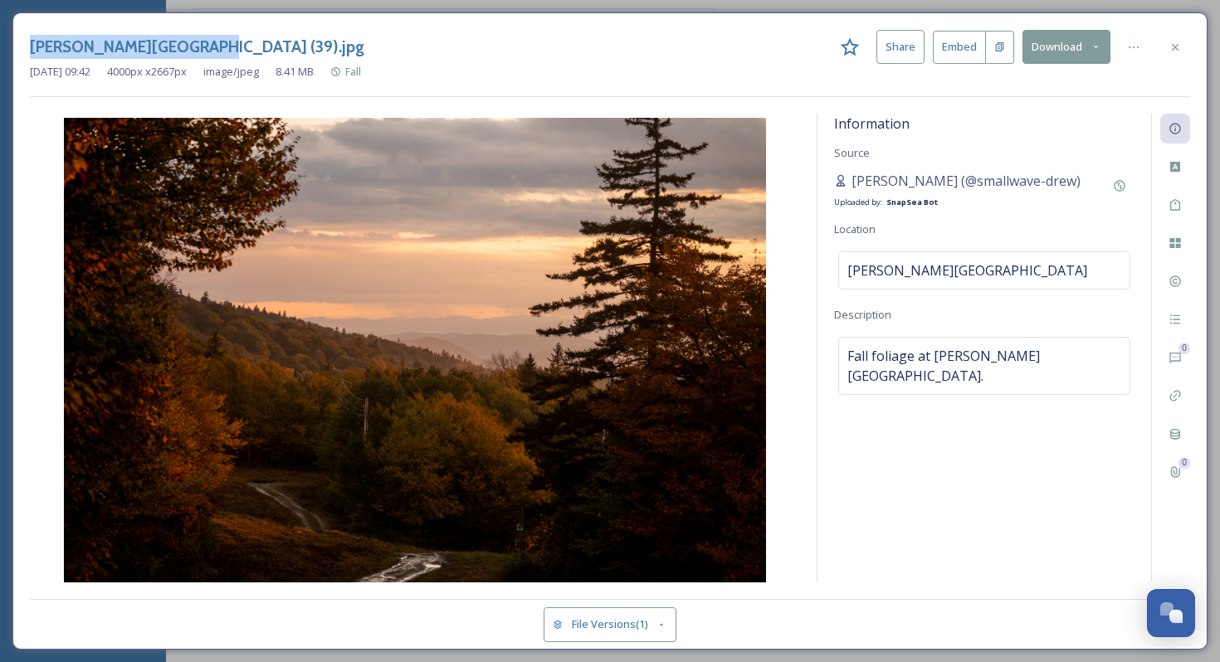
drag, startPoint x: 187, startPoint y: 46, endPoint x: 10, endPoint y: 42, distance: 176.8
click at [7, 42] on div "[PERSON_NAME][GEOGRAPHIC_DATA] (39).jpg Share Embed Download [DATE] 09:42 4000 …" at bounding box center [610, 331] width 1220 height 662
copy h3 "[PERSON_NAME][GEOGRAPHIC_DATA] (39).jpg"
click at [960, 137] on div "Information Source [PERSON_NAME] (@smallwave-drew) Uploaded by: SnapSea Bot Loc…" at bounding box center [985, 348] width 334 height 468
drag, startPoint x: 852, startPoint y: 180, endPoint x: 935, endPoint y: 185, distance: 82.3
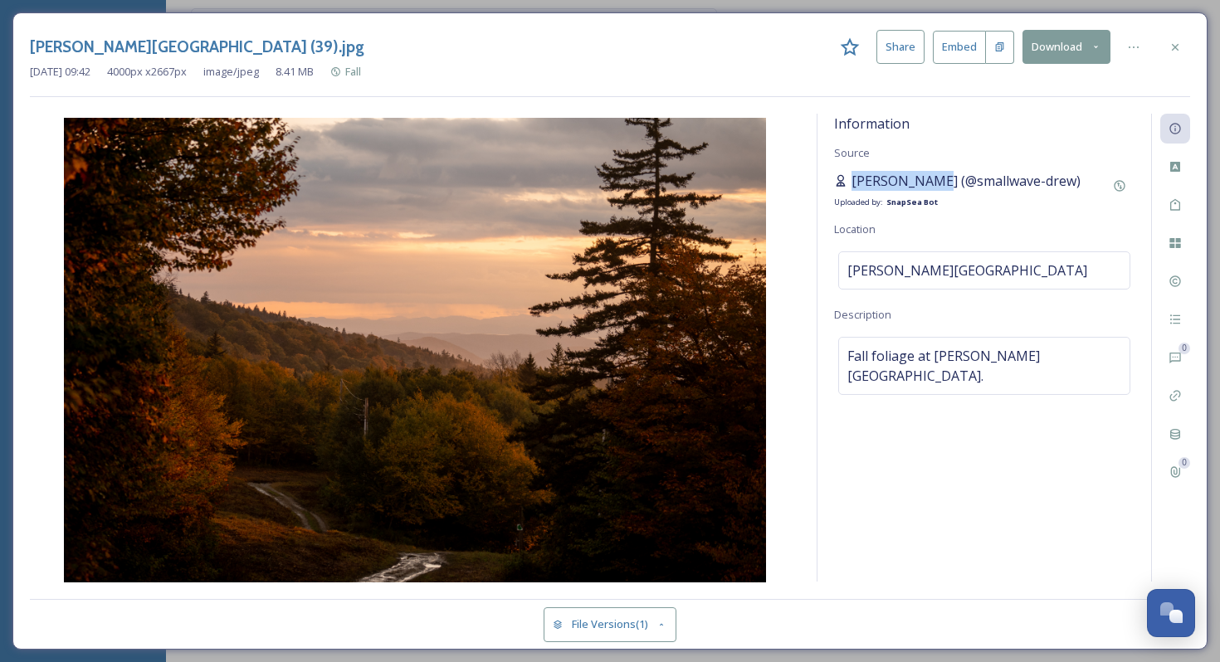
click at [936, 186] on span "[PERSON_NAME] (@smallwave-drew)" at bounding box center [966, 181] width 229 height 20
copy span "[PERSON_NAME]"
drag, startPoint x: 1068, startPoint y: 179, endPoint x: 851, endPoint y: 172, distance: 217.6
click at [851, 172] on div "[PERSON_NAME] (@smallwave-drew) Uploaded by: SnapSea Bot" at bounding box center [984, 191] width 300 height 40
copy span "[PERSON_NAME] (@smallwave-drew)"
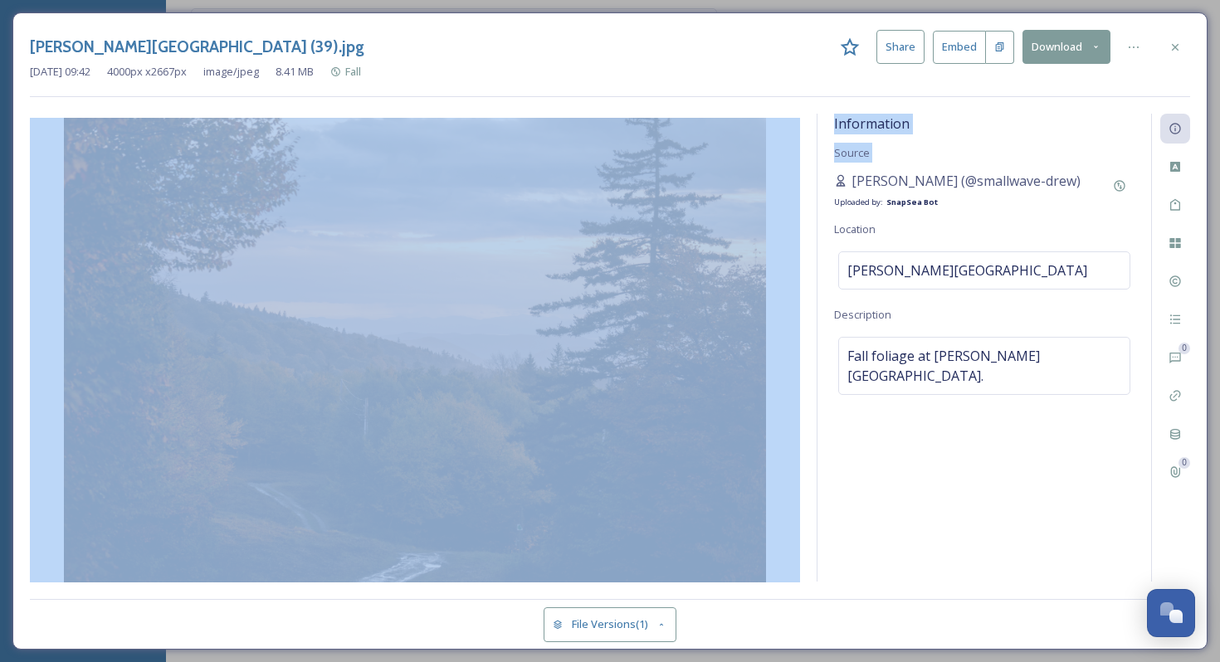
drag, startPoint x: 851, startPoint y: 172, endPoint x: 617, endPoint y: 72, distance: 254.4
click at [617, 72] on div "[PERSON_NAME][GEOGRAPHIC_DATA] (39).jpg Share Embed Download [DATE] 09:42 4000 …" at bounding box center [609, 330] width 1195 height 637
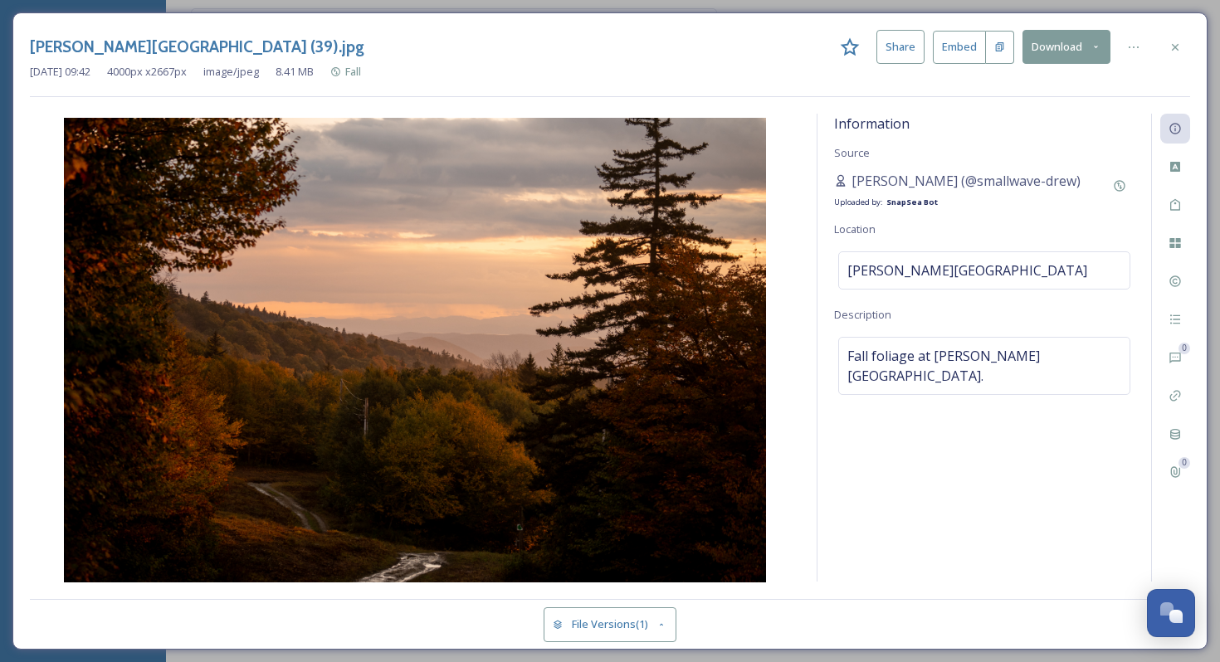
click at [1072, 187] on div "[PERSON_NAME] (@smallwave-drew) Uploaded by: SnapSea Bot" at bounding box center [984, 191] width 300 height 40
drag, startPoint x: 1072, startPoint y: 184, endPoint x: 853, endPoint y: 175, distance: 219.3
click at [853, 175] on div "[PERSON_NAME] (@smallwave-drew) Uploaded by: SnapSea Bot" at bounding box center [984, 191] width 300 height 40
copy span "[PERSON_NAME] (@smallwave-drew)"
drag, startPoint x: 1036, startPoint y: 355, endPoint x: 828, endPoint y: 350, distance: 208.4
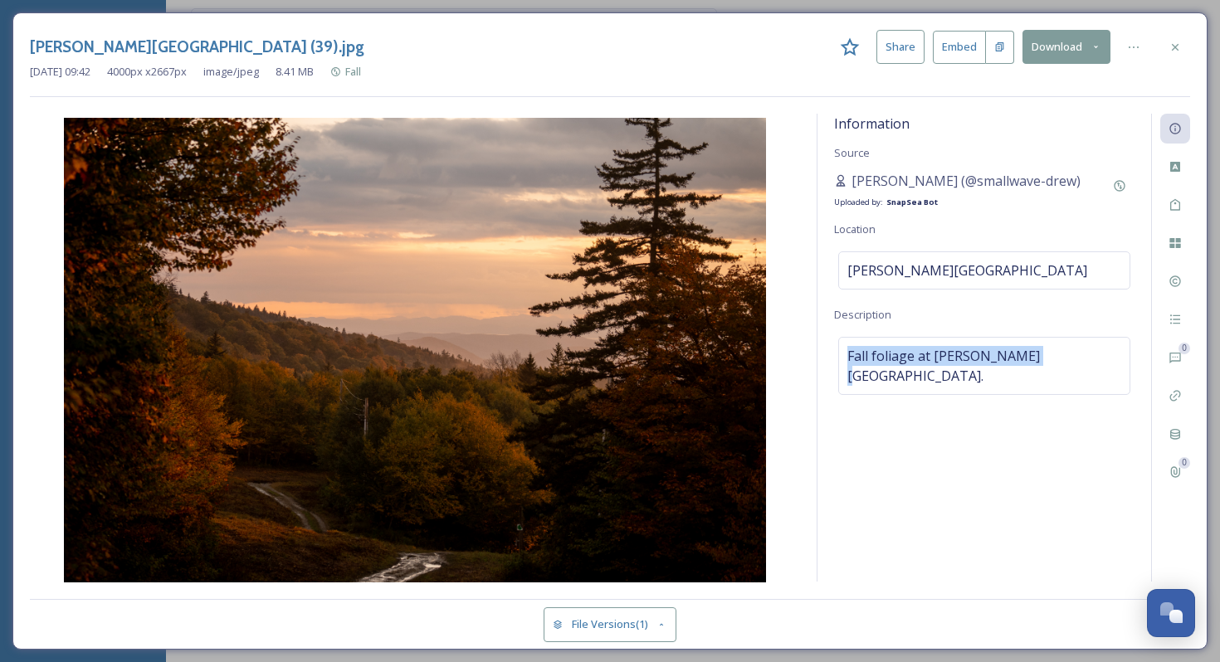
click at [828, 350] on div "Information Source [PERSON_NAME] (@smallwave-drew) Uploaded by: SnapSea Bot Loc…" at bounding box center [985, 348] width 334 height 468
copy span "Fall foliage at [PERSON_NAME][GEOGRAPHIC_DATA]."
click at [1185, 47] on div at bounding box center [1175, 47] width 30 height 30
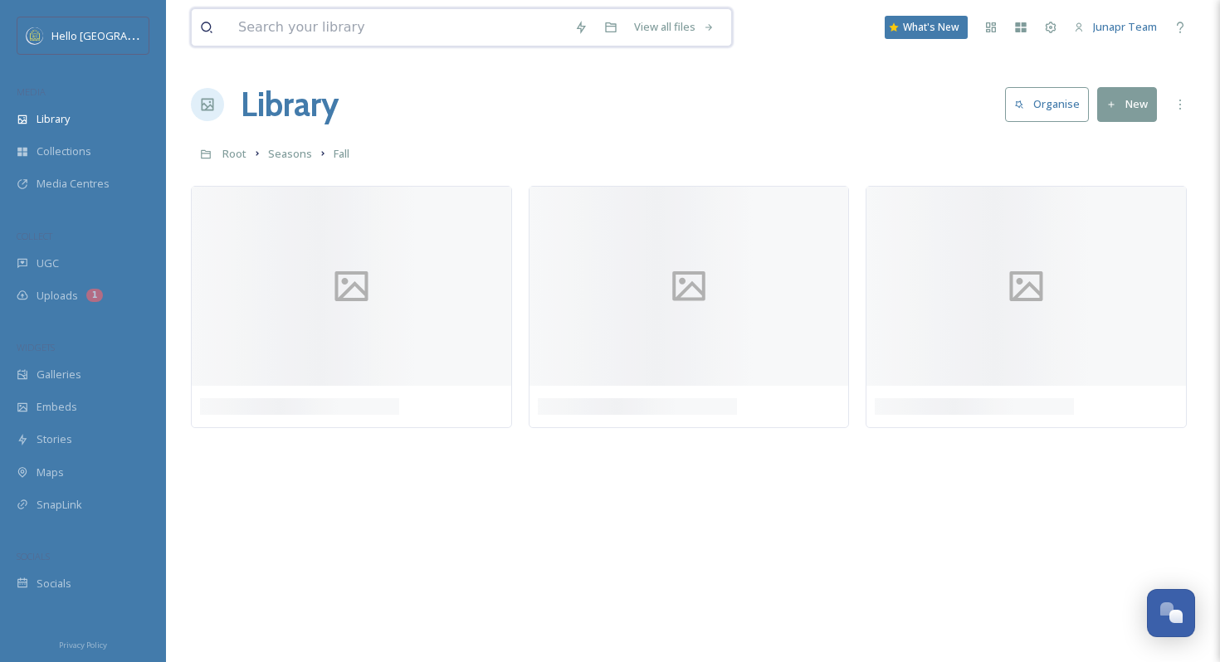
click at [437, 32] on input at bounding box center [398, 27] width 336 height 37
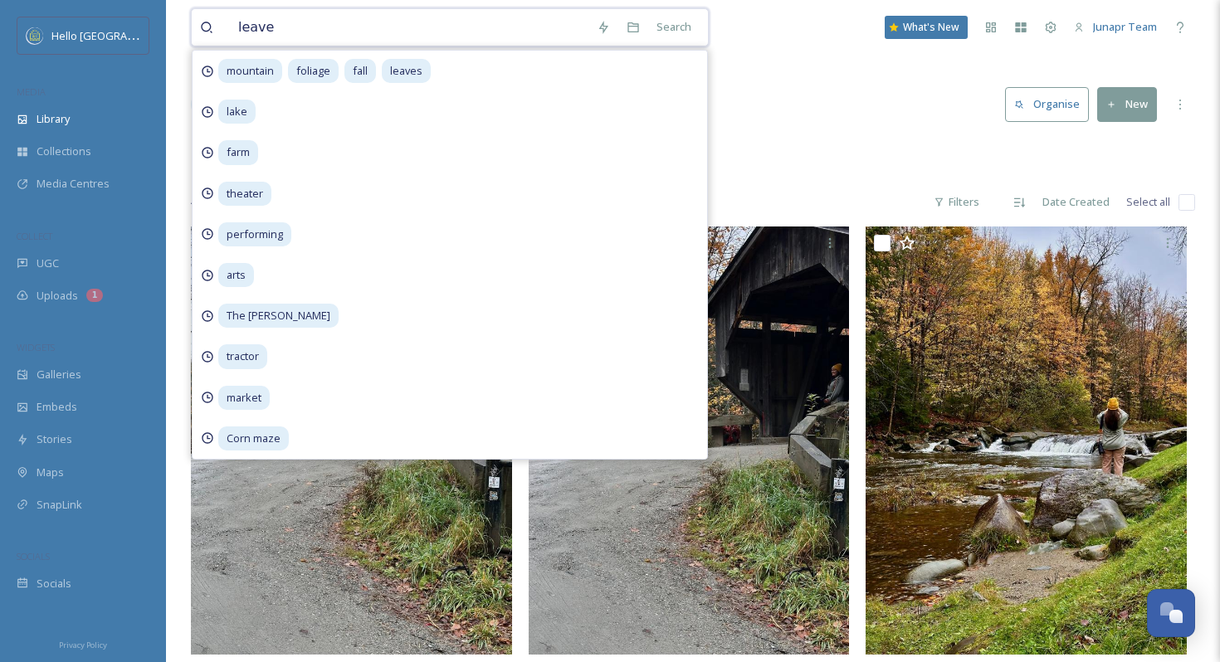
type input "leaves"
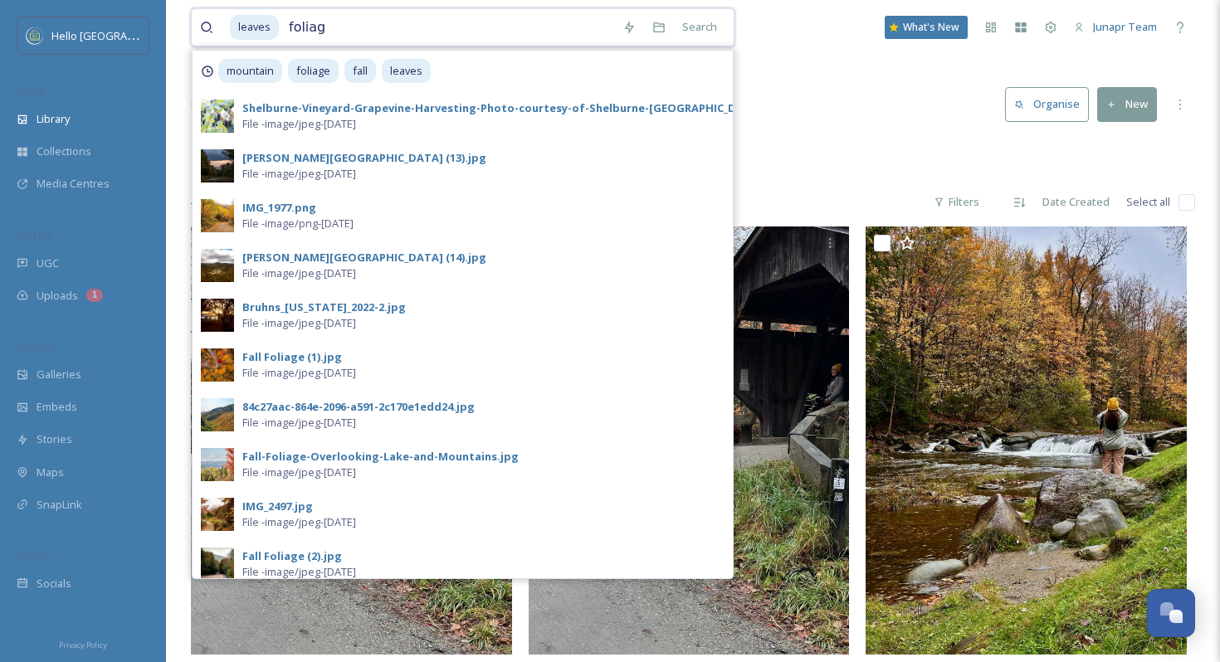
type input "foliage"
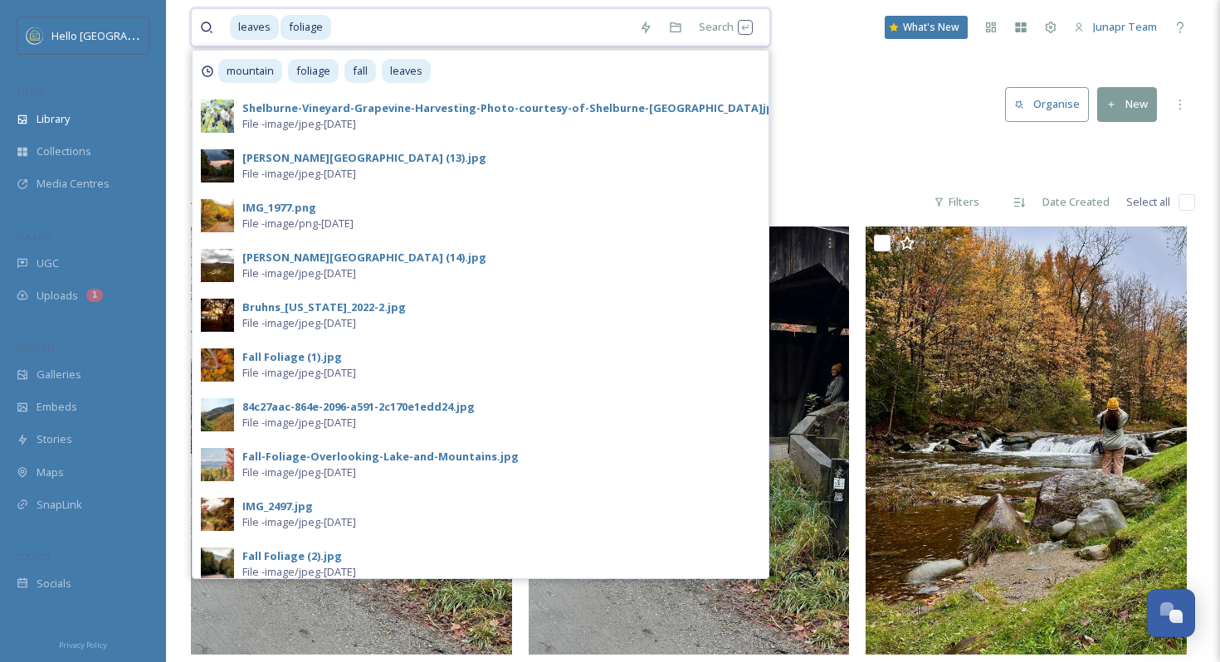
type input "g"
type input "fall"
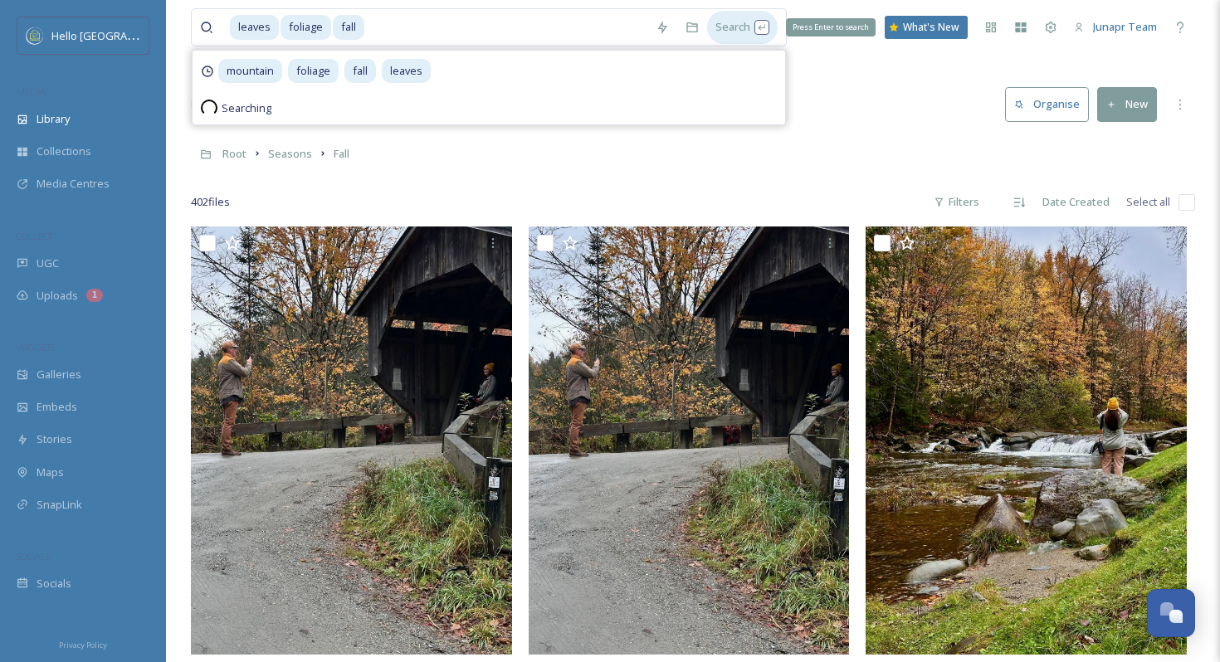
click at [727, 30] on div "Search Press Enter to search" at bounding box center [742, 27] width 71 height 32
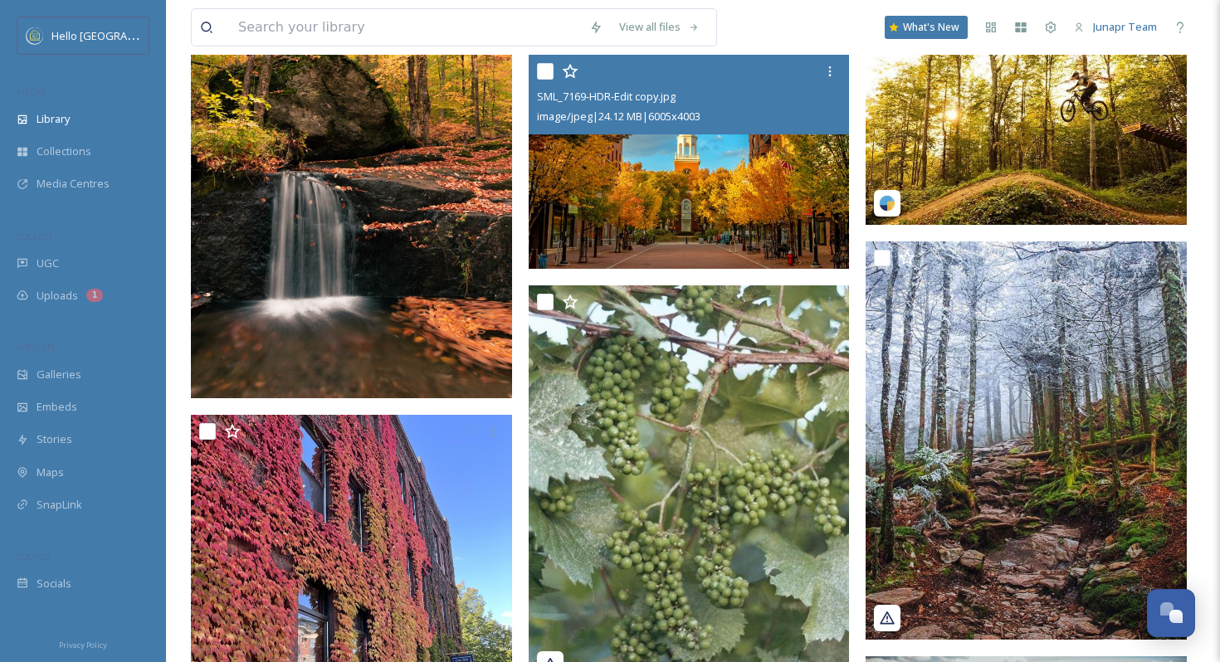
scroll to position [7584, 0]
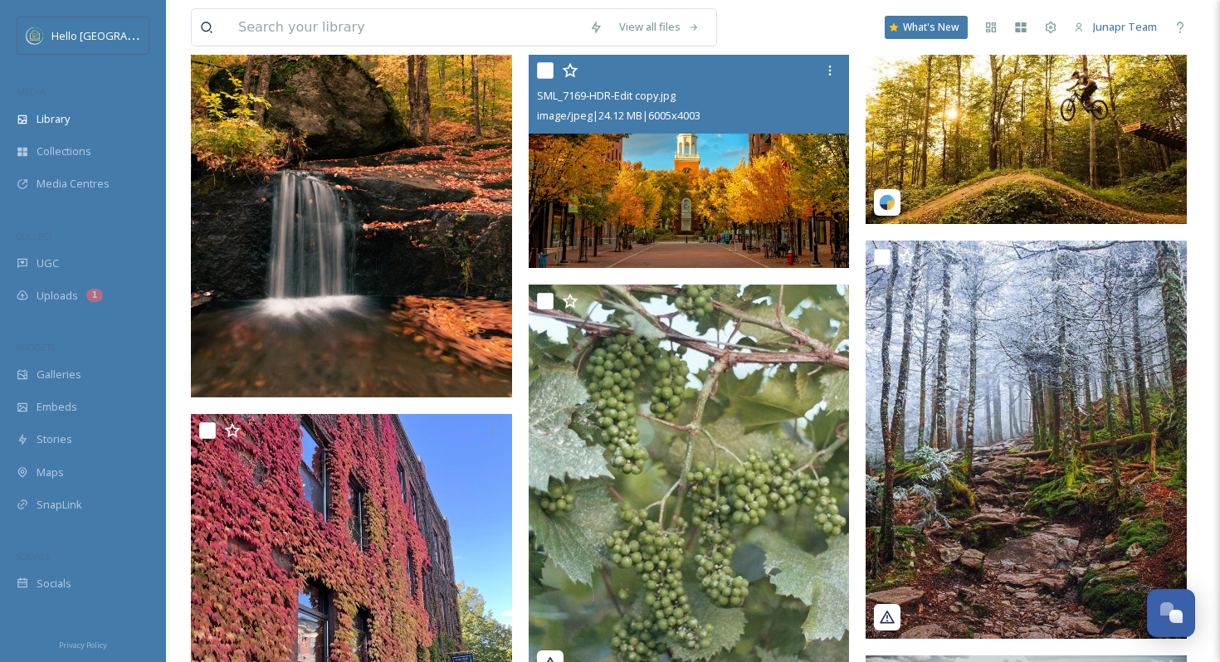
click at [545, 70] on input "checkbox" at bounding box center [545, 70] width 17 height 17
checkbox input "true"
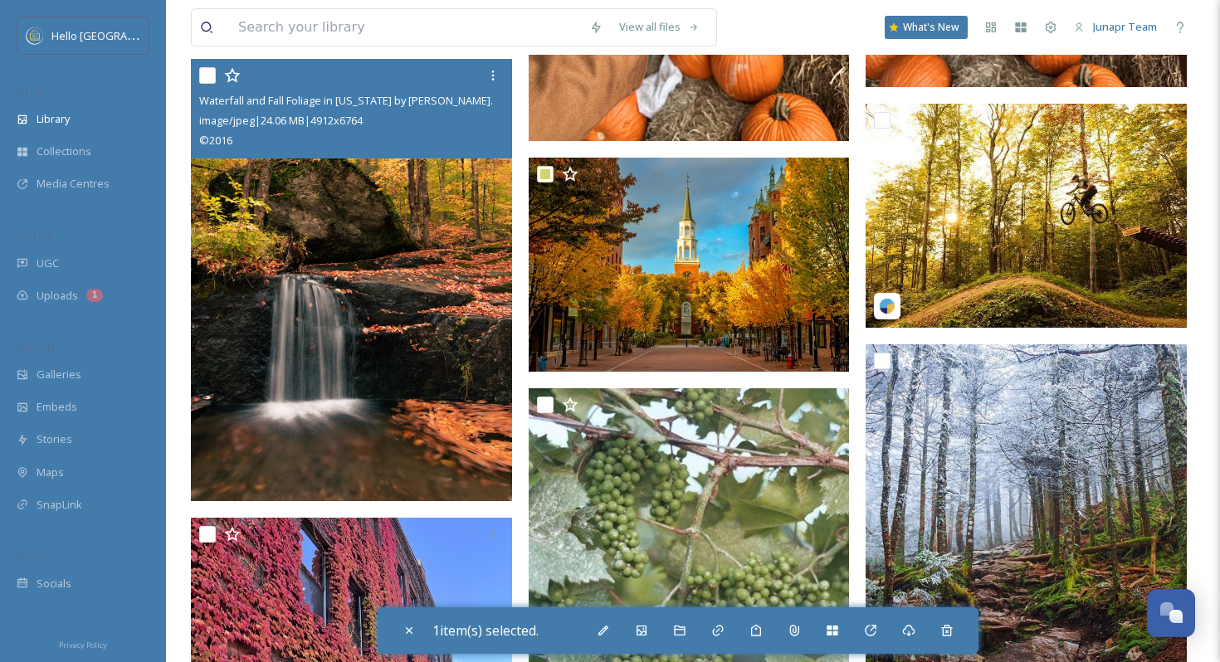
scroll to position [7478, 0]
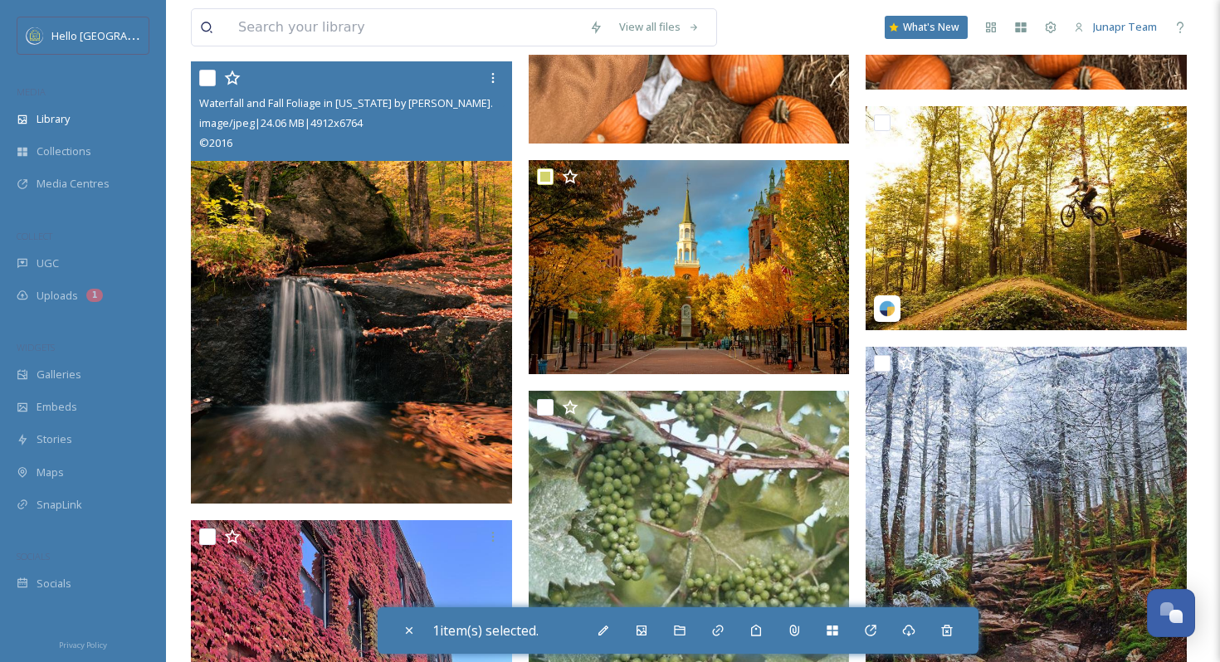
click at [209, 80] on input "checkbox" at bounding box center [207, 78] width 17 height 17
checkbox input "true"
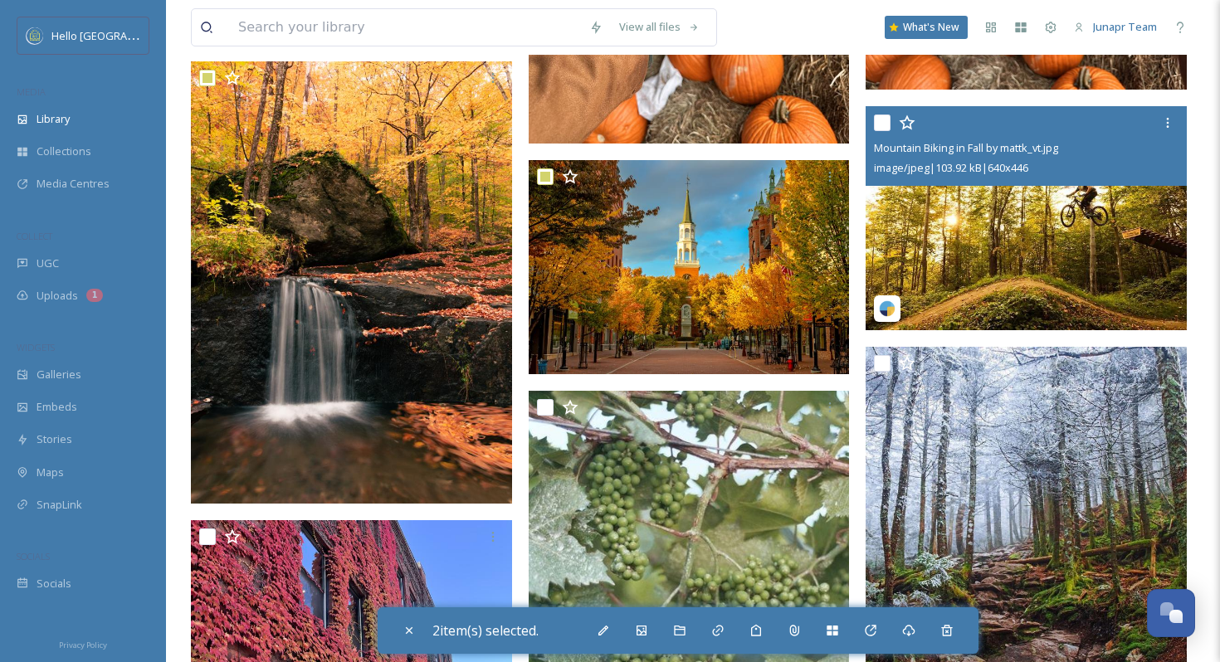
click at [888, 124] on input "checkbox" at bounding box center [882, 123] width 17 height 17
checkbox input "true"
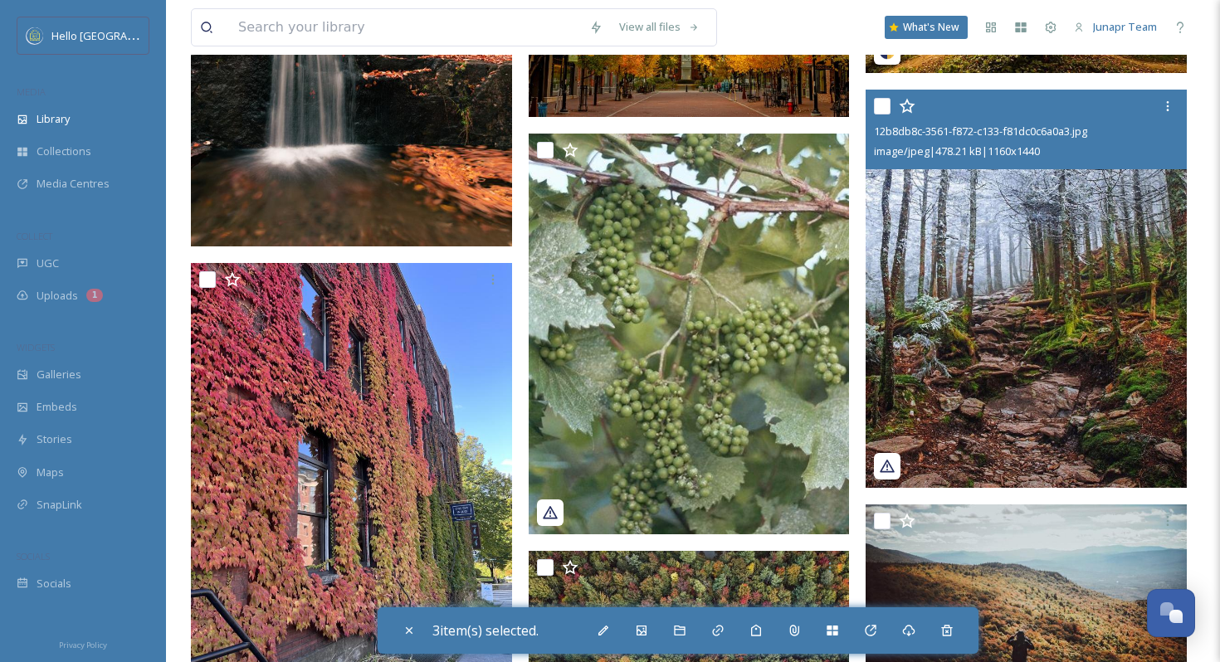
scroll to position [7736, 0]
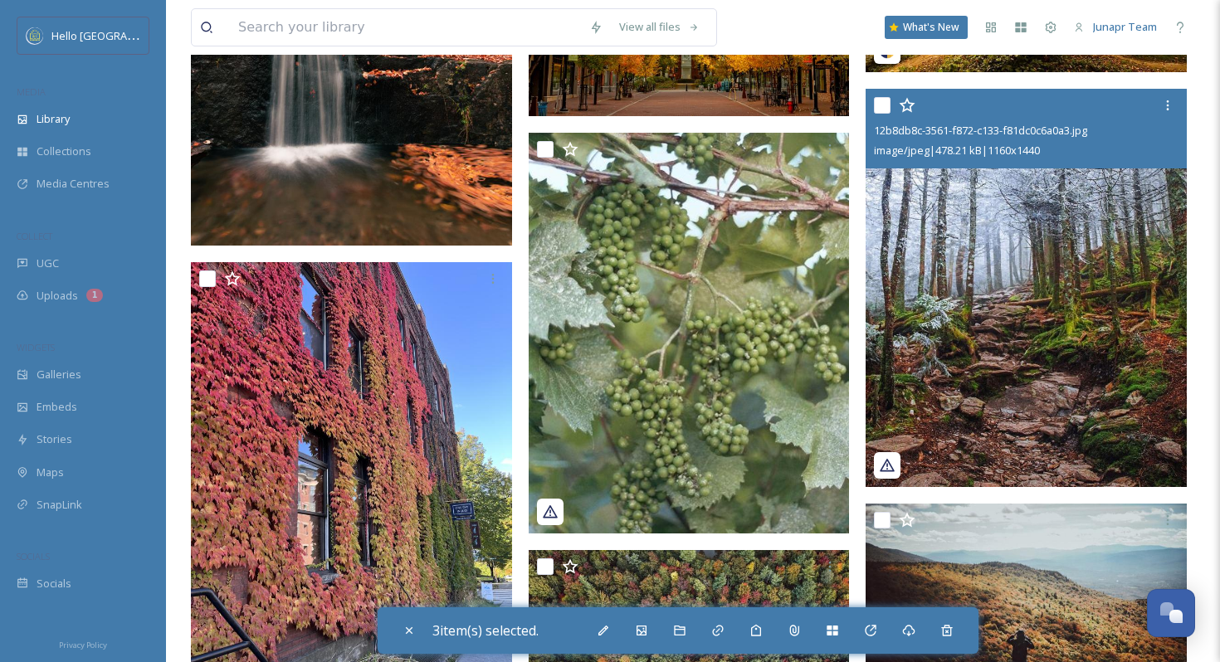
click at [884, 104] on input "checkbox" at bounding box center [882, 105] width 17 height 17
checkbox input "true"
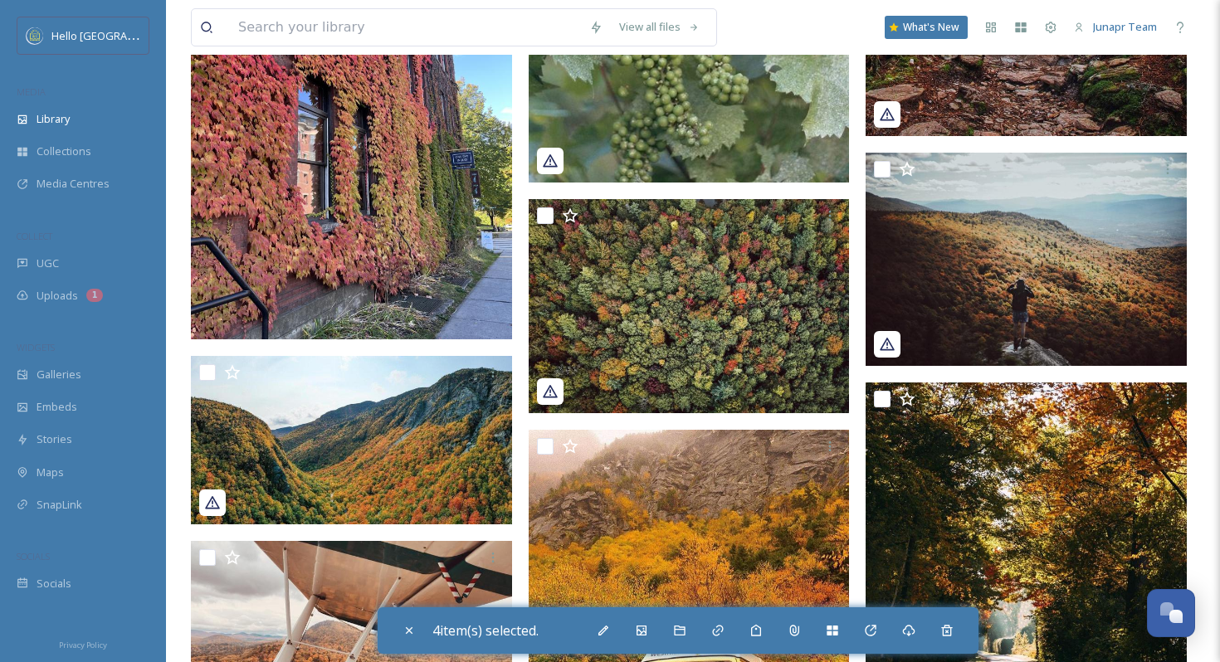
scroll to position [8089, 0]
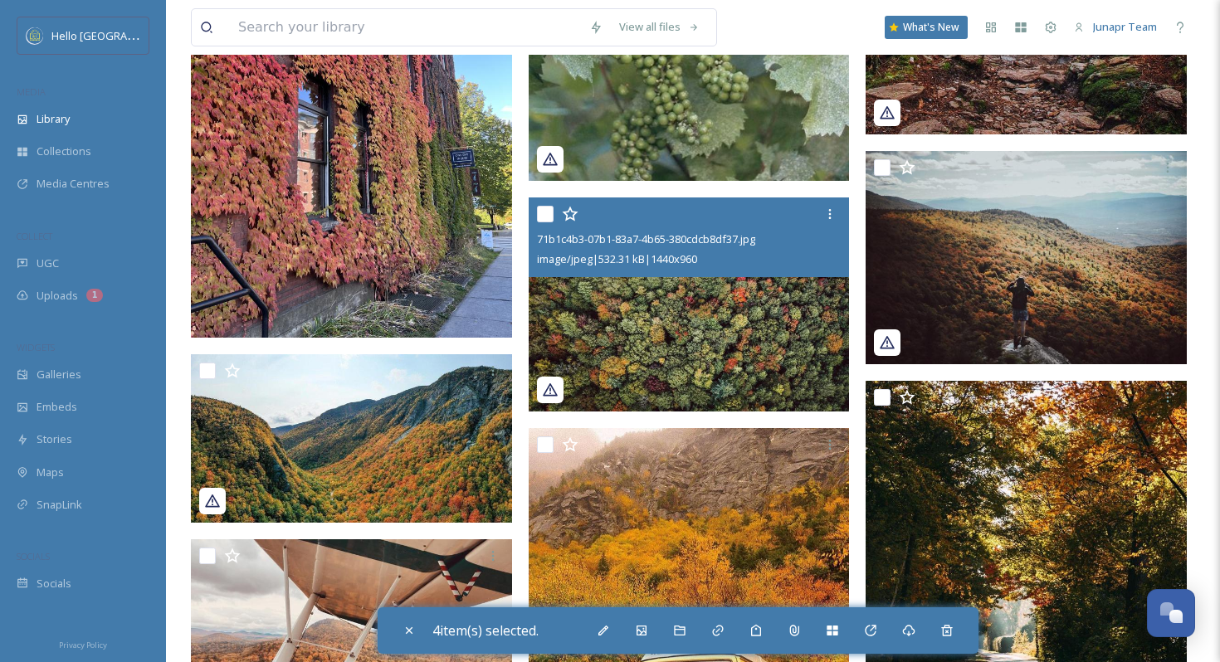
click at [546, 213] on input "checkbox" at bounding box center [545, 214] width 17 height 17
checkbox input "true"
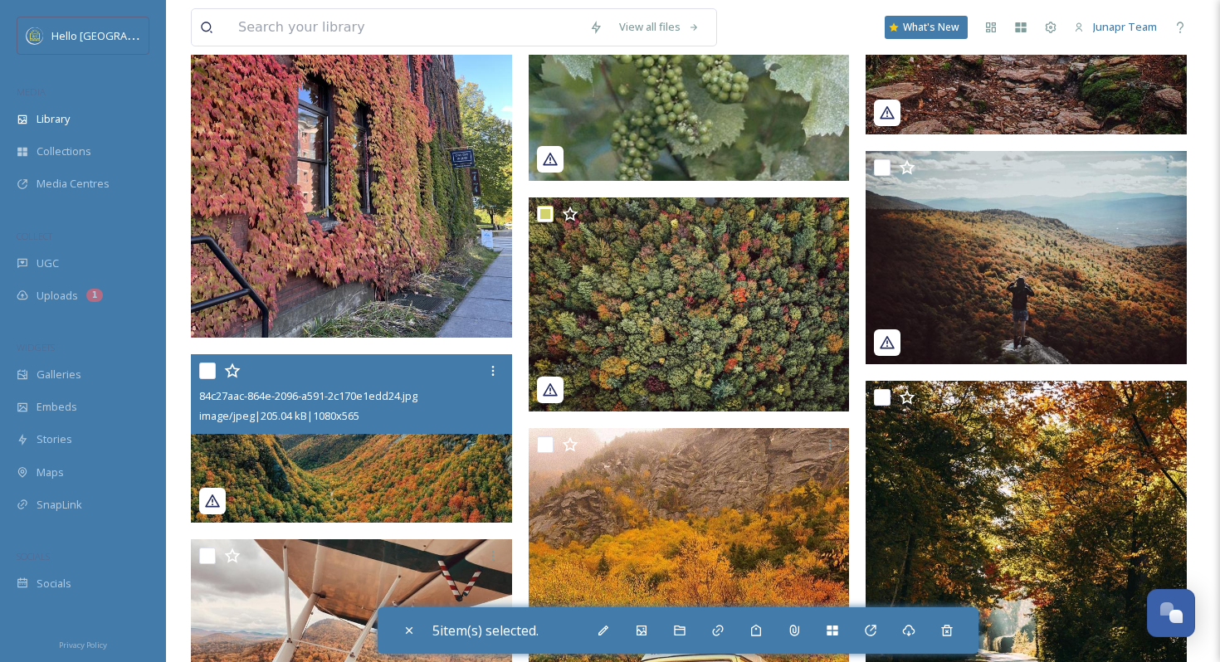
click at [205, 369] on input "checkbox" at bounding box center [207, 371] width 17 height 17
checkbox input "true"
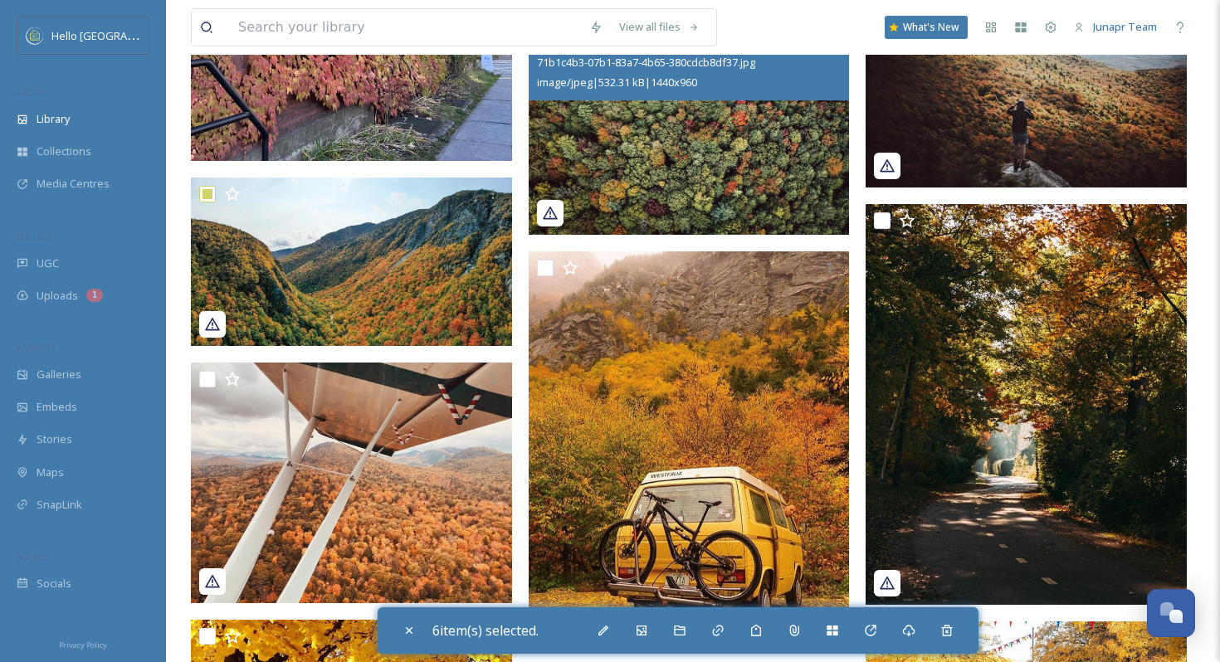
scroll to position [8279, 0]
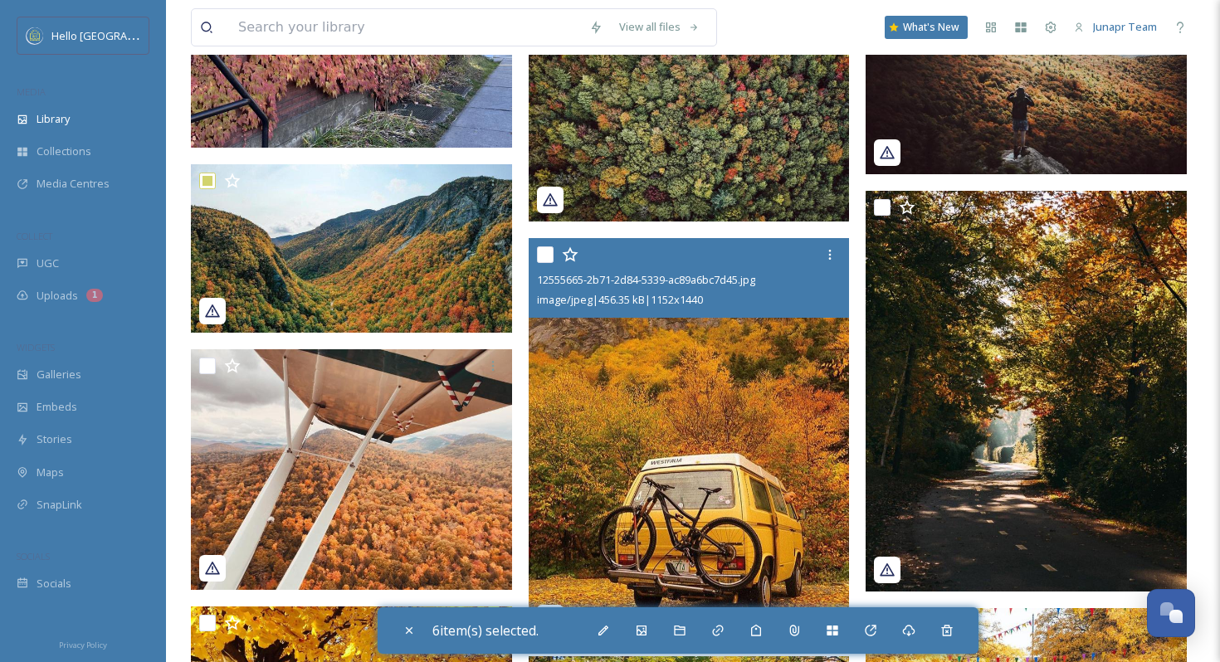
click at [545, 259] on input "checkbox" at bounding box center [545, 255] width 17 height 17
checkbox input "true"
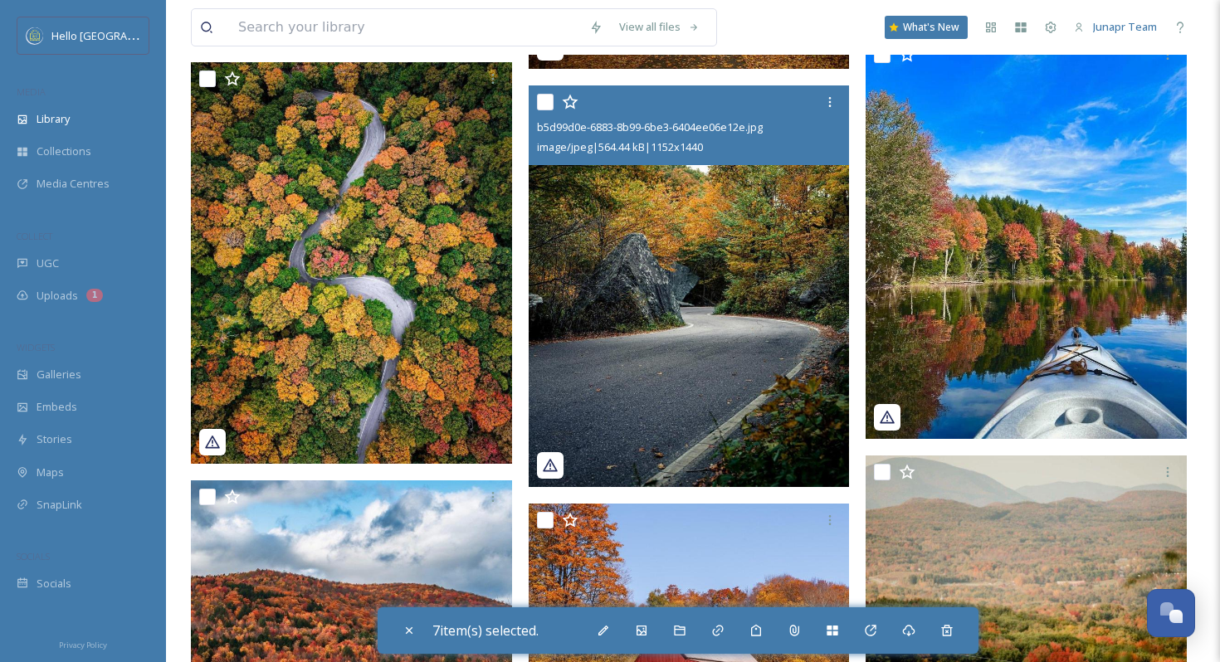
scroll to position [9083, 0]
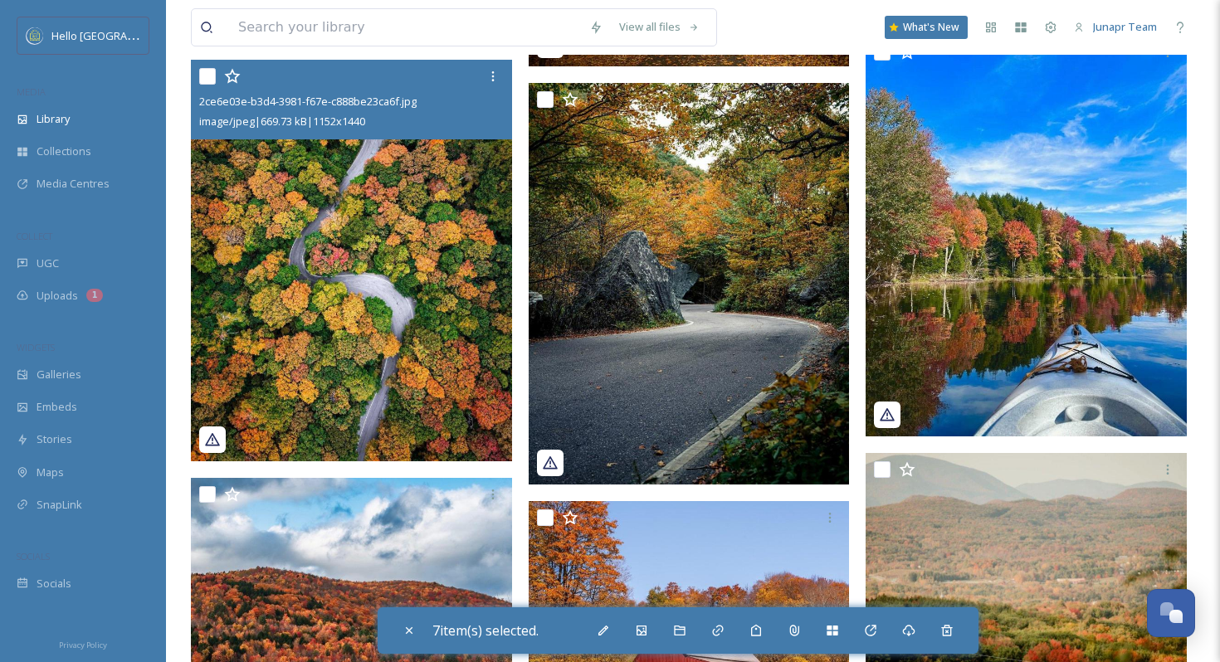
click at [209, 80] on input "checkbox" at bounding box center [207, 76] width 17 height 17
checkbox input "true"
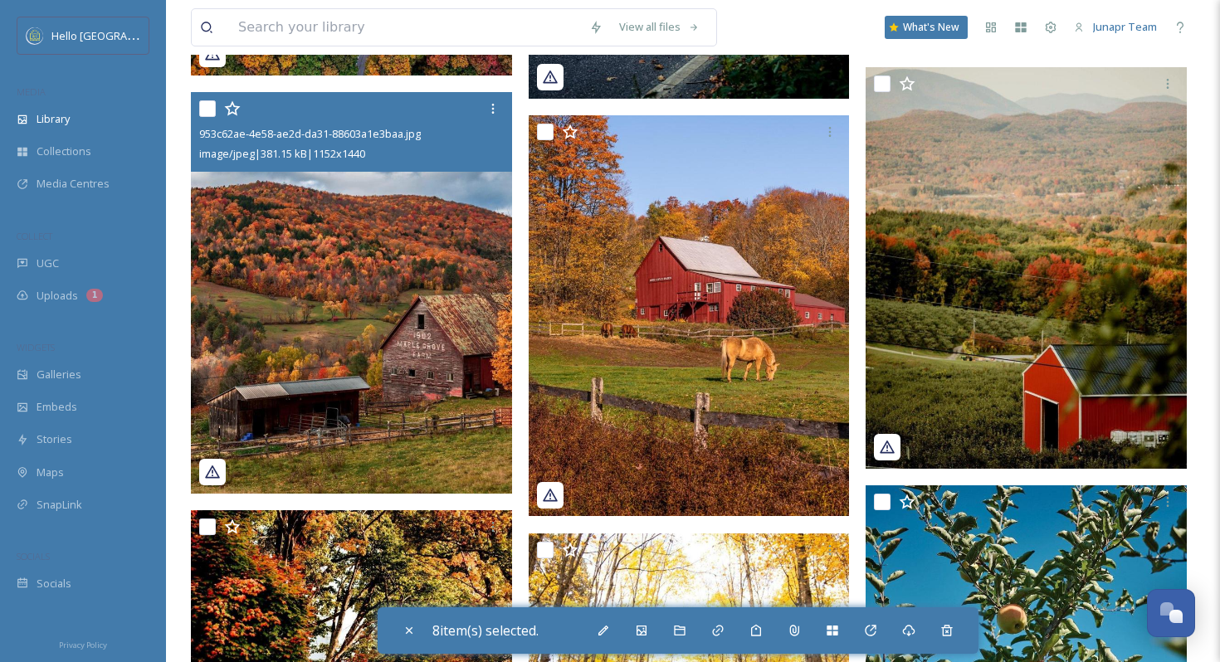
scroll to position [9471, 0]
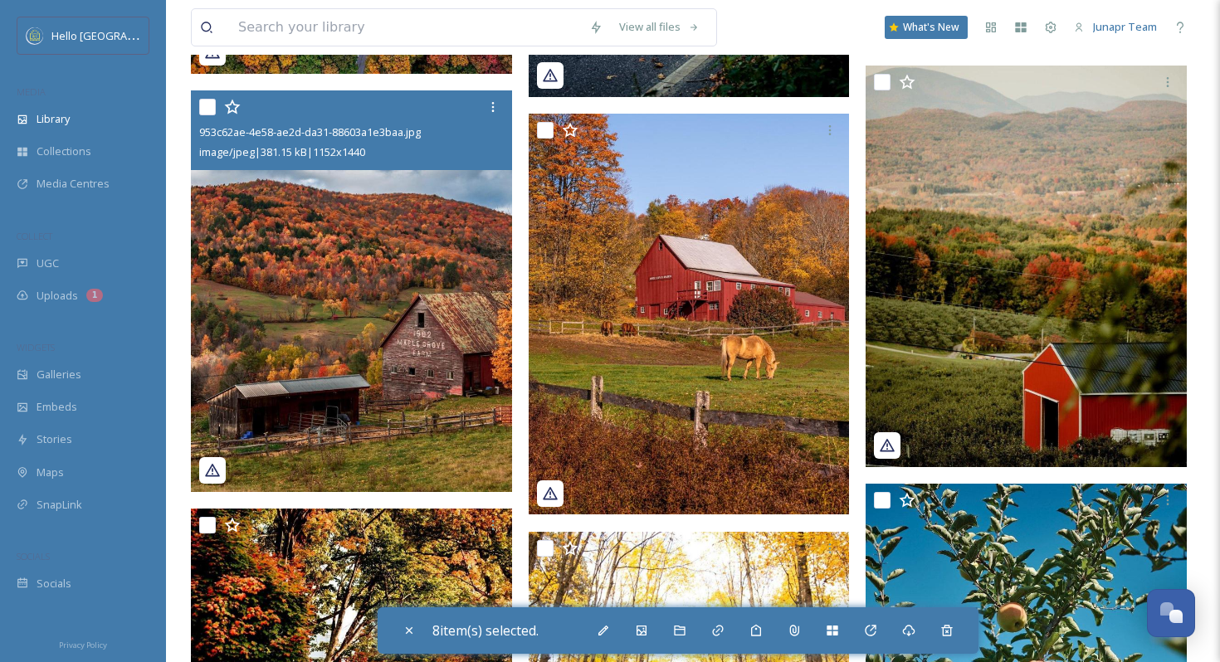
click at [211, 112] on input "checkbox" at bounding box center [207, 107] width 17 height 17
checkbox input "true"
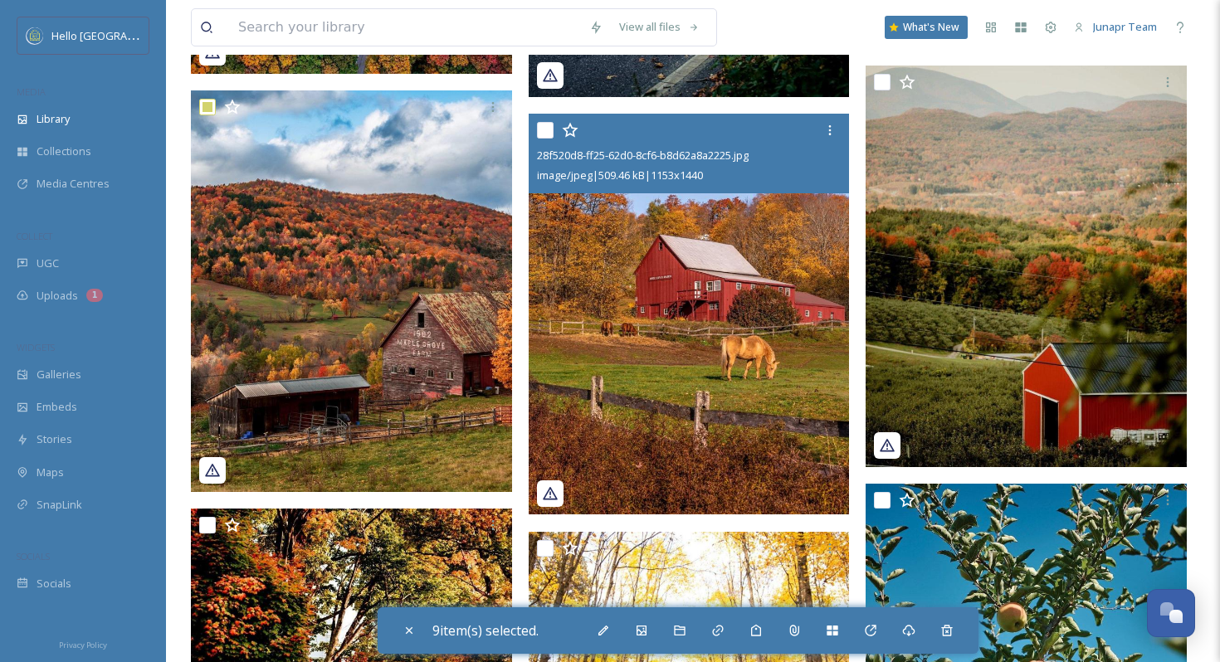
click at [554, 134] on div at bounding box center [691, 130] width 309 height 30
click at [548, 131] on input "checkbox" at bounding box center [545, 130] width 17 height 17
checkbox input "true"
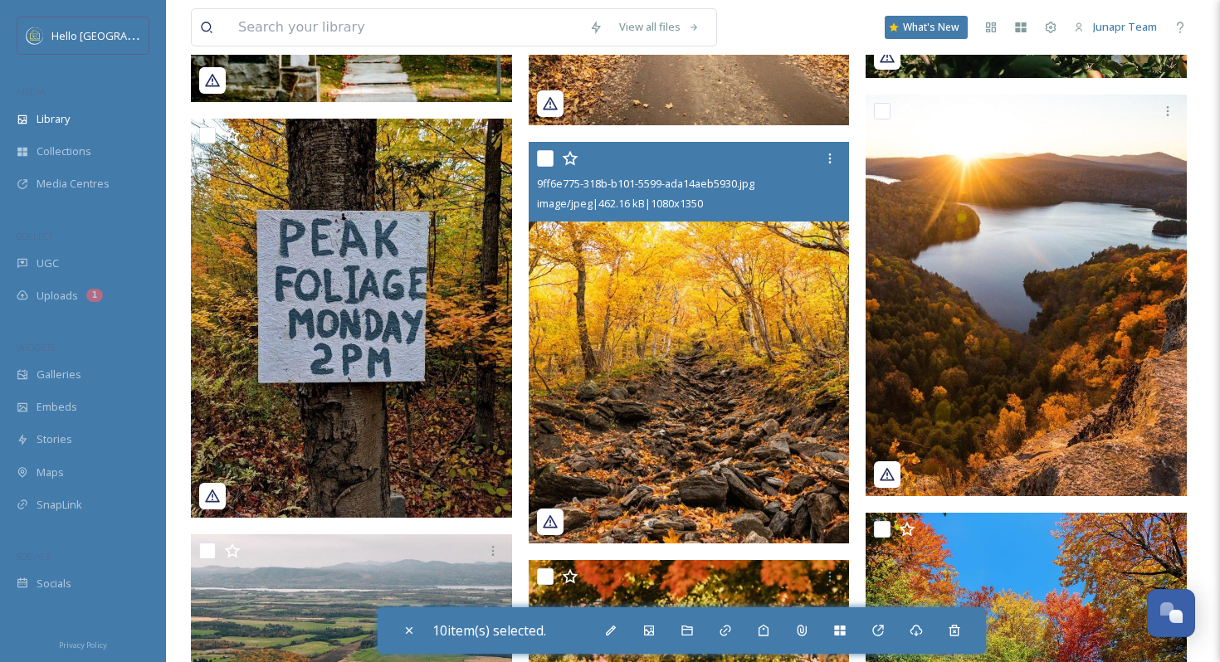
scroll to position [10215, 0]
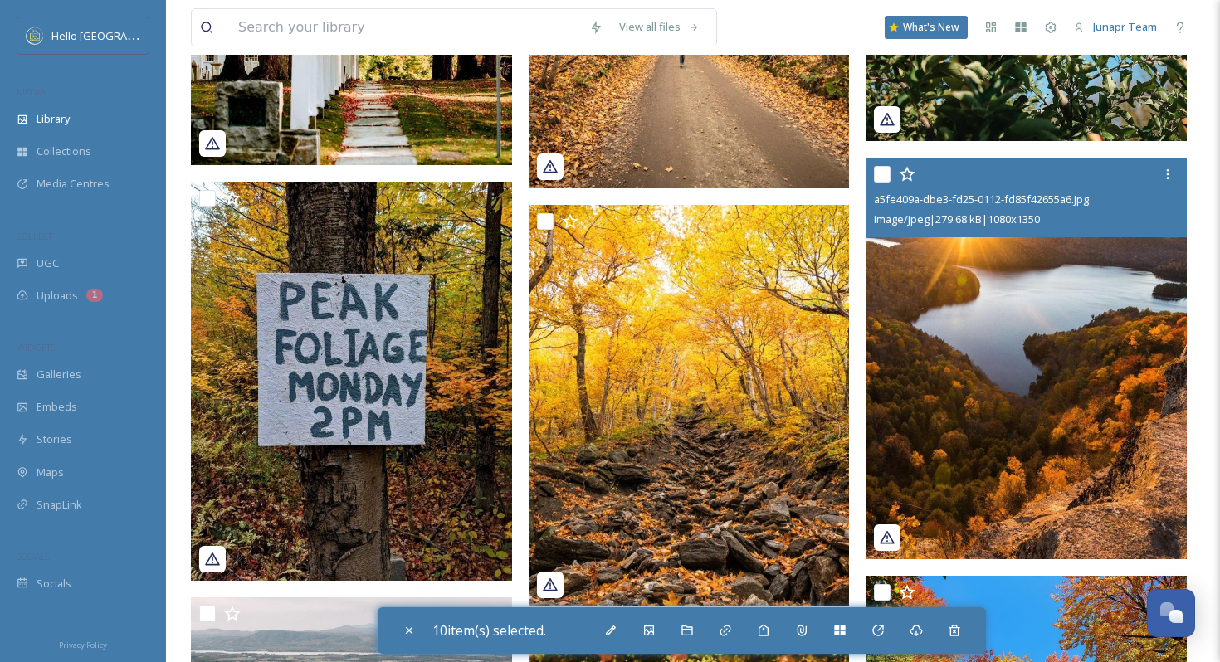
click at [885, 174] on input "checkbox" at bounding box center [882, 174] width 17 height 17
checkbox input "true"
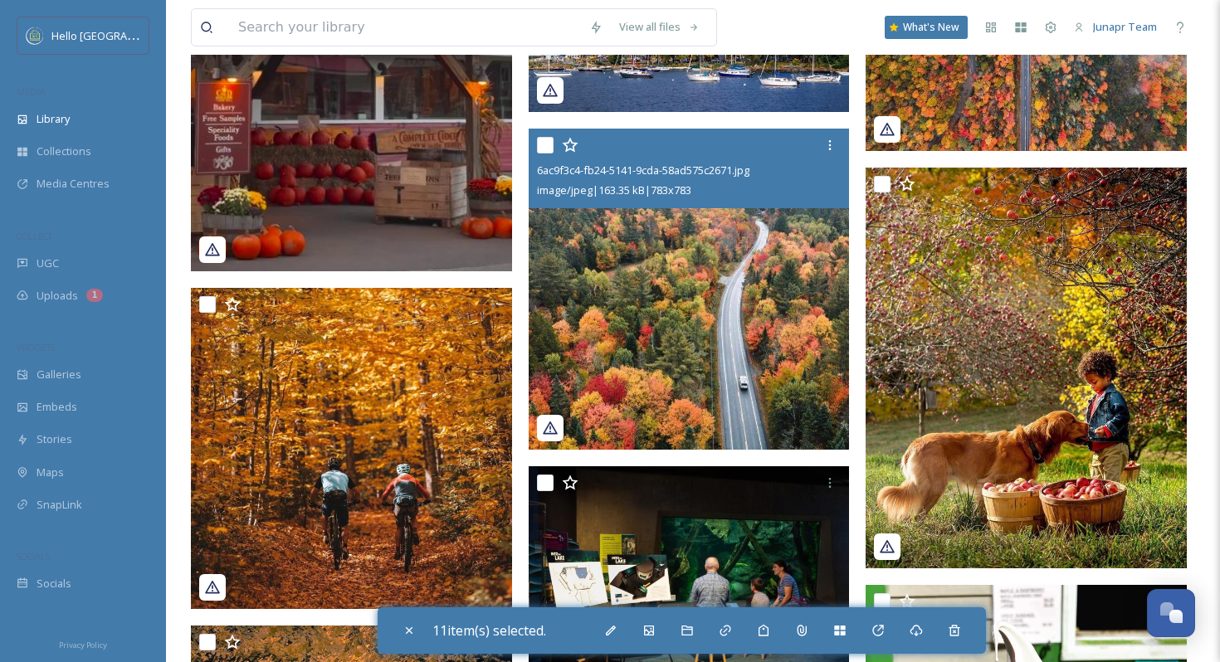
scroll to position [11534, 0]
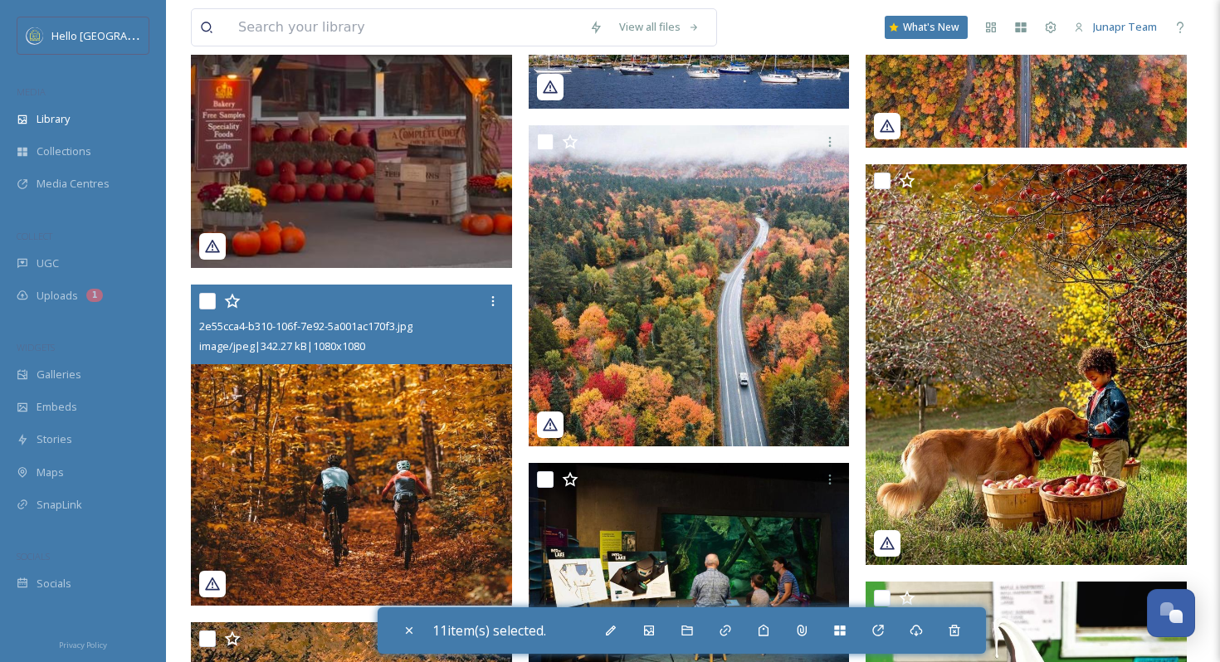
click at [210, 299] on input "checkbox" at bounding box center [207, 301] width 17 height 17
checkbox input "true"
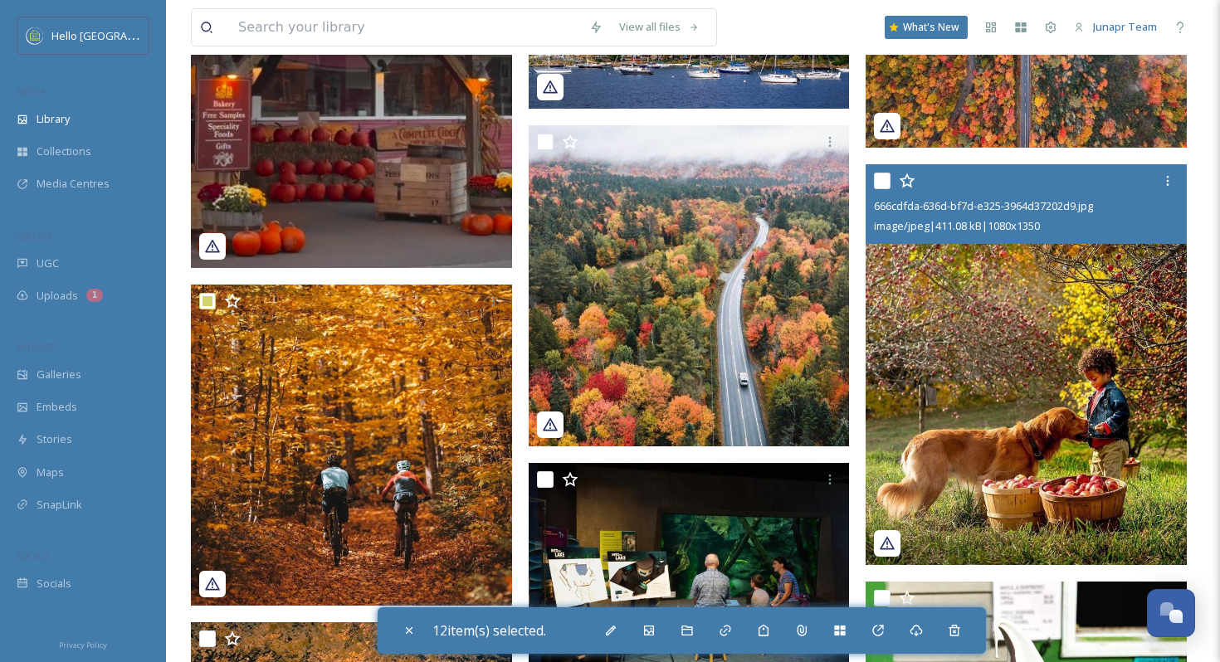
click at [884, 183] on input "checkbox" at bounding box center [882, 181] width 17 height 17
checkbox input "true"
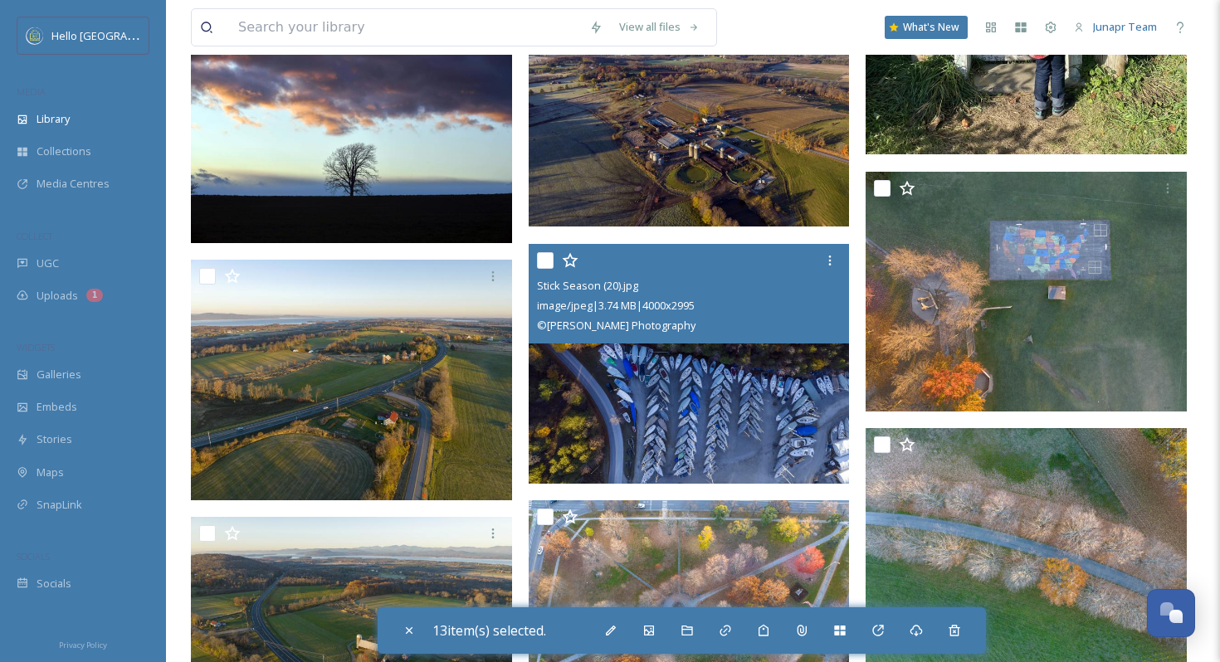
scroll to position [17230, 0]
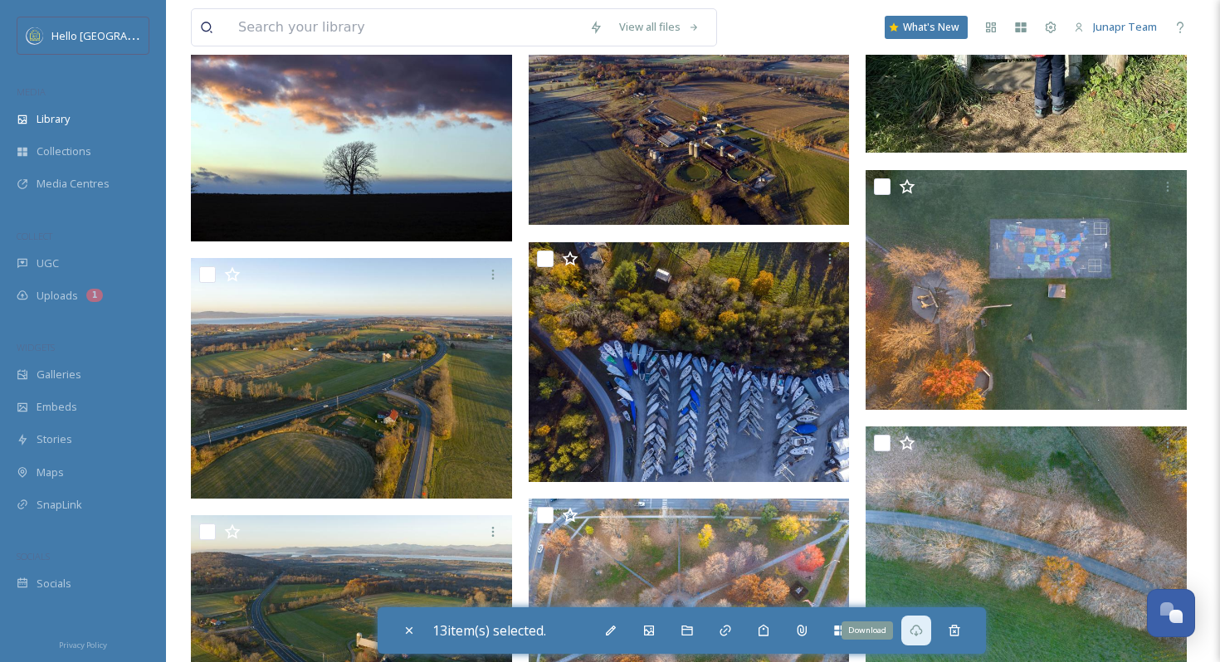
click at [923, 636] on icon at bounding box center [916, 630] width 13 height 13
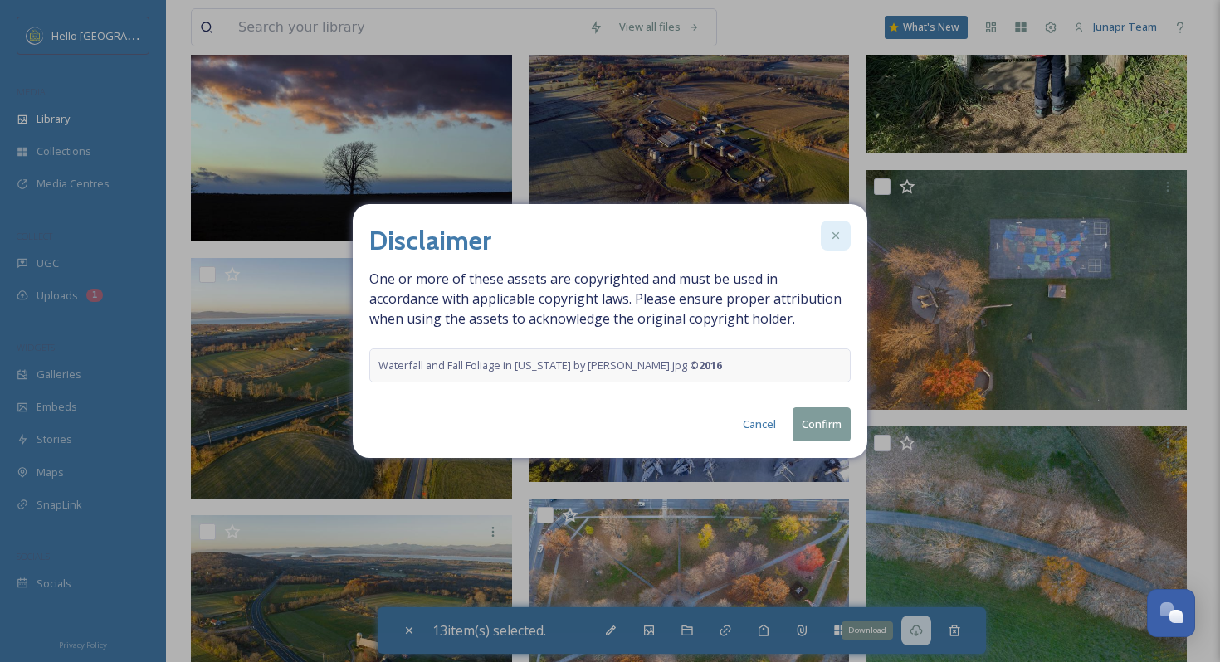
click at [837, 236] on icon at bounding box center [835, 235] width 13 height 13
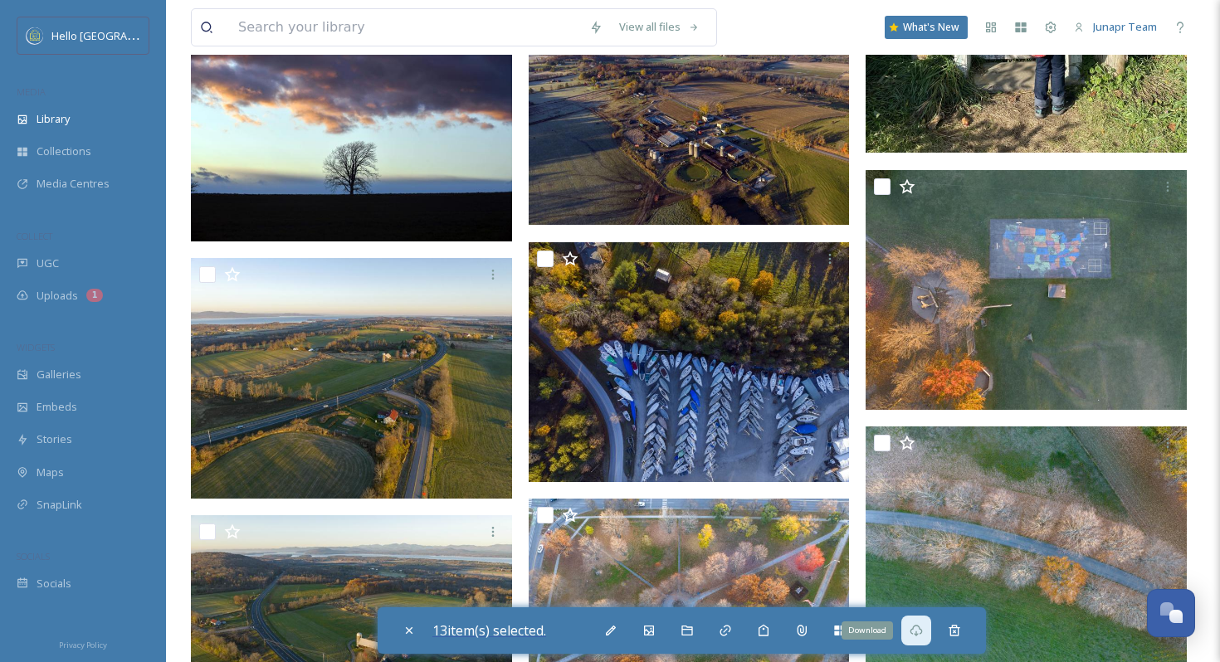
click at [485, 628] on span "13 item(s) selected." at bounding box center [489, 631] width 114 height 18
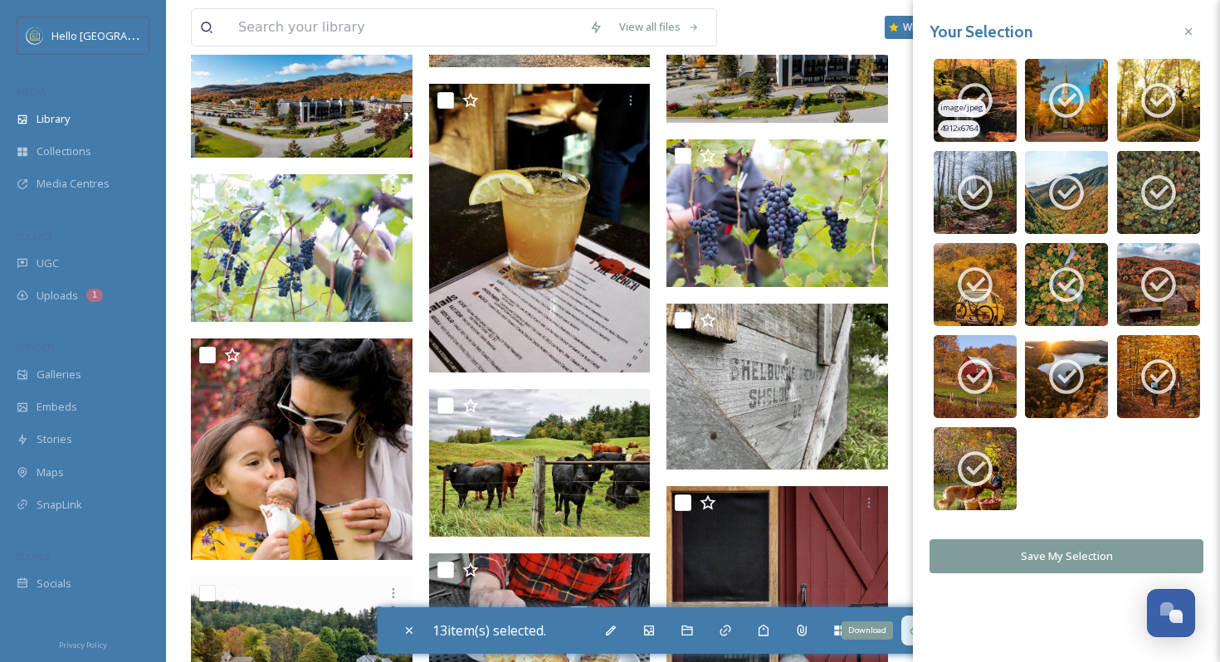
click at [972, 100] on div "image/jpeg" at bounding box center [962, 108] width 48 height 17
checkbox input "false"
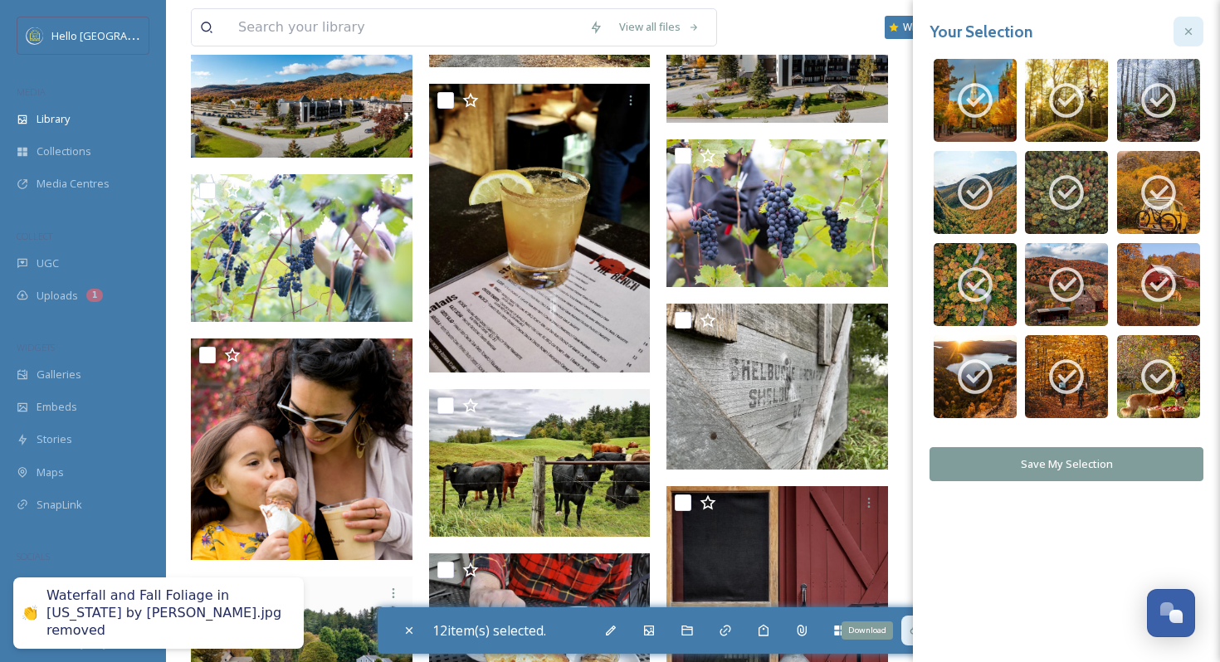
click at [1188, 28] on icon at bounding box center [1188, 31] width 13 height 13
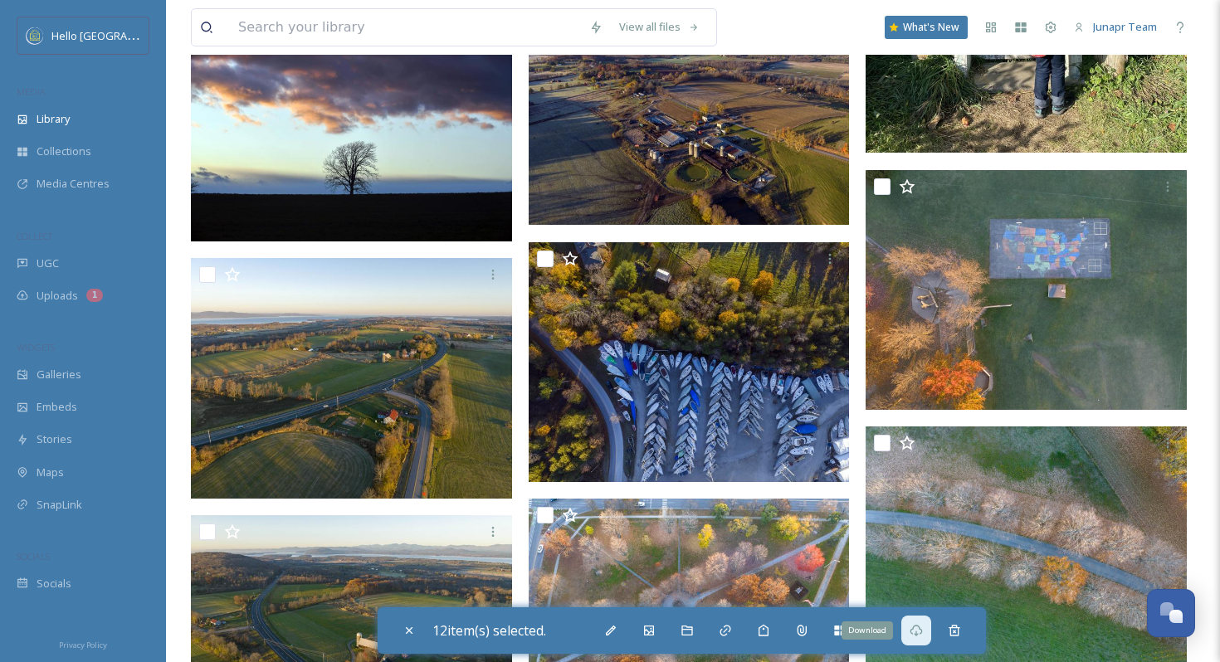
click at [923, 632] on icon at bounding box center [916, 630] width 13 height 13
click at [404, 26] on input at bounding box center [405, 27] width 351 height 37
paste input "84c27aac-864e-2096-a591-2c170e1edd24.jpg"
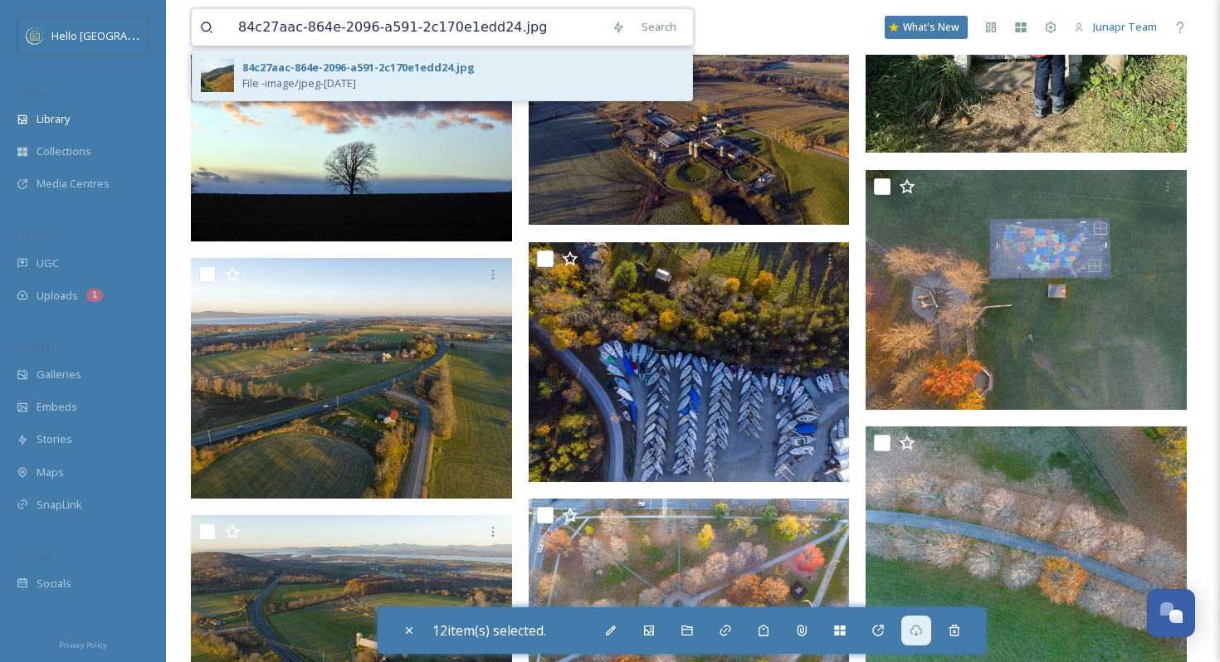
type input "84c27aac-864e-2096-a591-2c170e1edd24.jpg"
click at [363, 65] on div "84c27aac-864e-2096-a591-2c170e1edd24.jpg" at bounding box center [358, 68] width 232 height 16
